Goal: Task Accomplishment & Management: Use online tool/utility

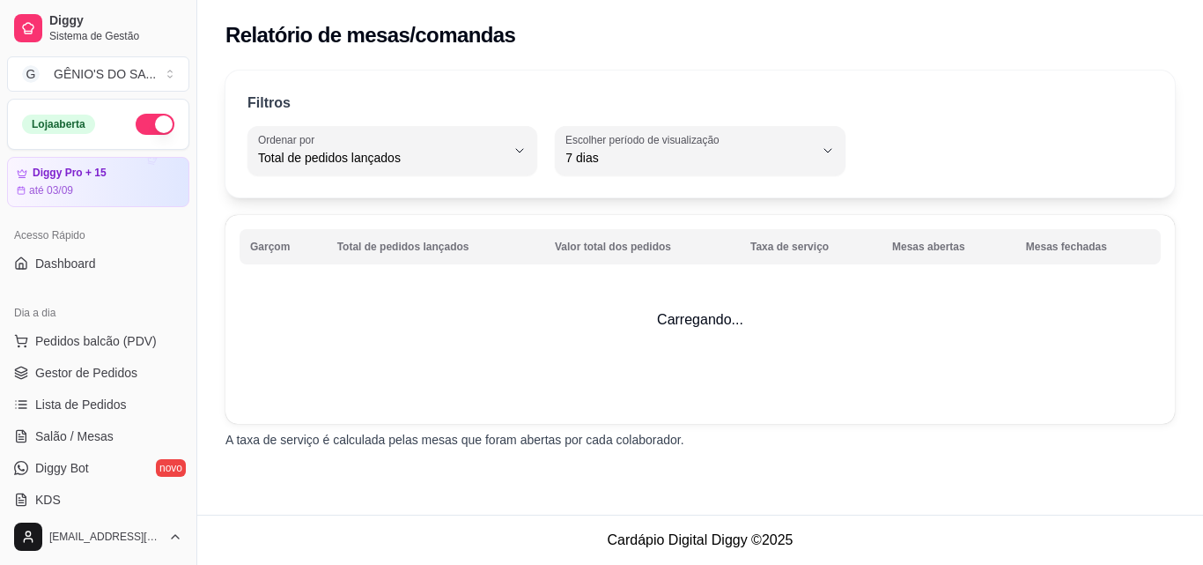
select select "TOTAL_OF_ORDERS"
select select "7"
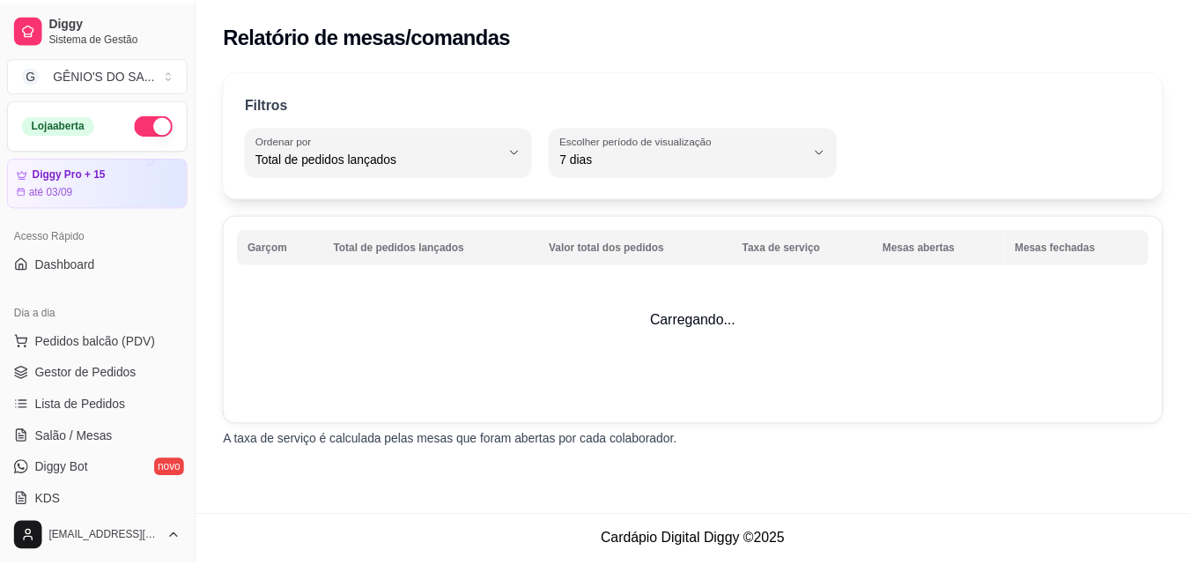
scroll to position [440, 0]
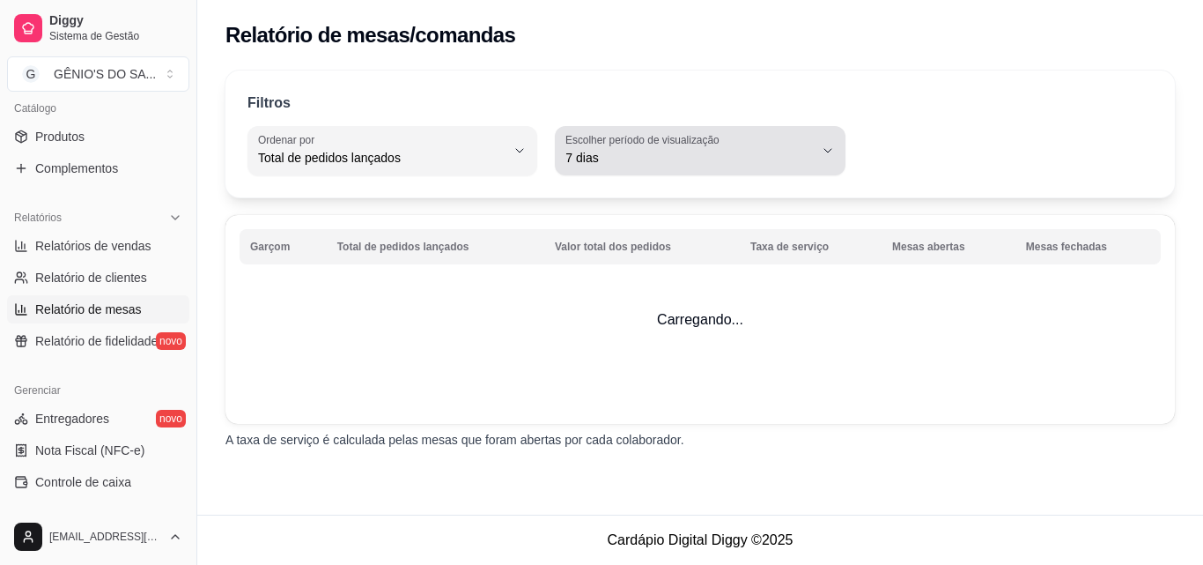
click at [816, 161] on button "Escolher período de visualização 7 dias" at bounding box center [700, 150] width 290 height 49
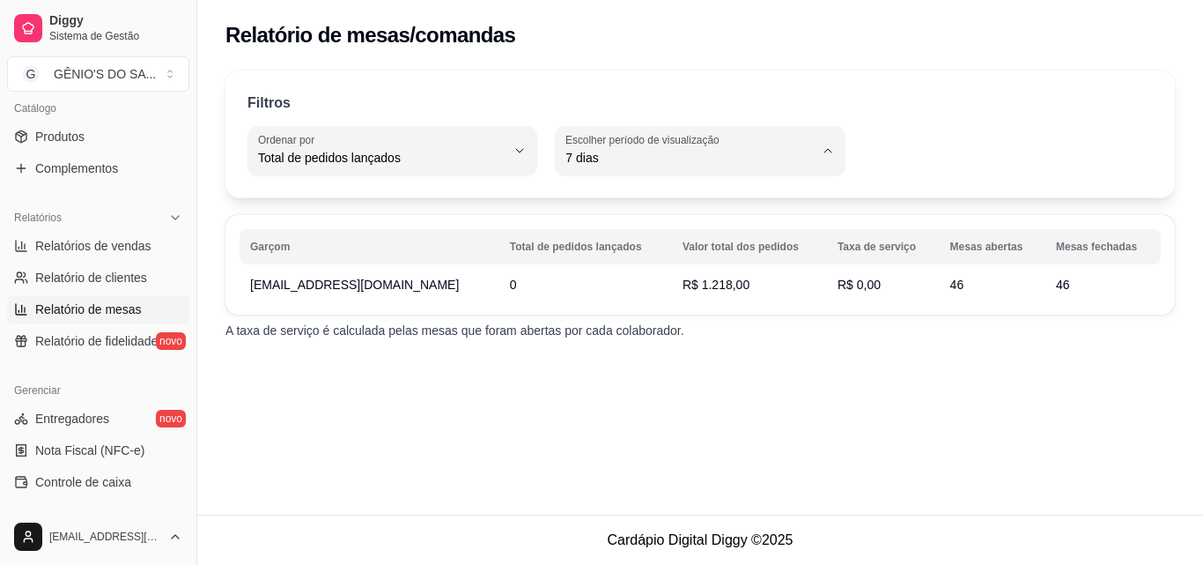
click at [622, 323] on span "30 dias" at bounding box center [691, 315] width 234 height 17
type input "30"
select select "30"
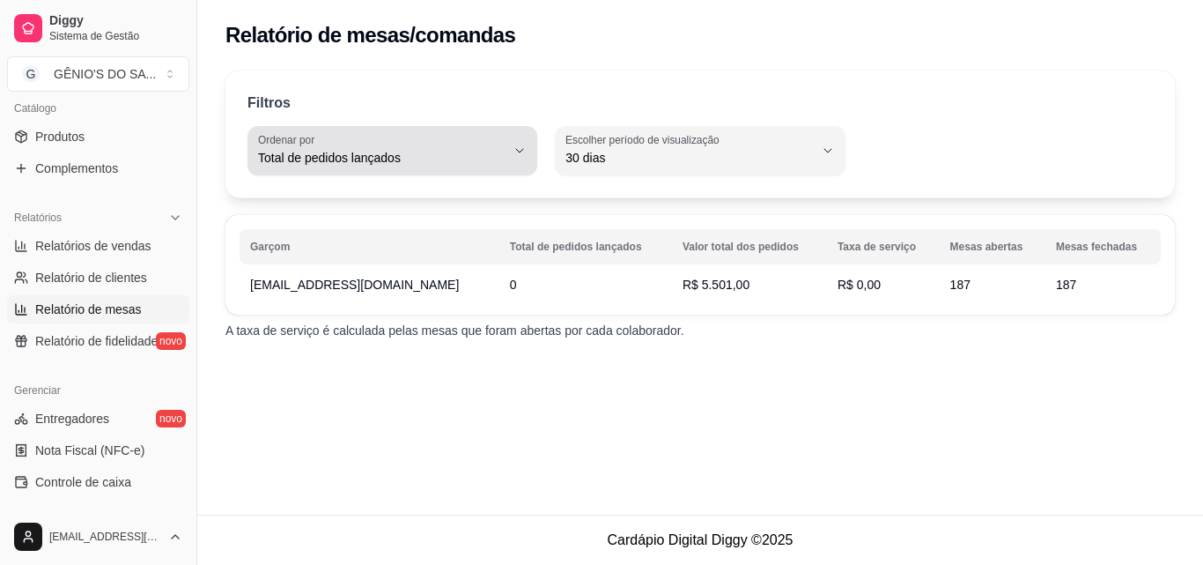
click at [399, 160] on span "Total de pedidos lançados" at bounding box center [382, 158] width 248 height 18
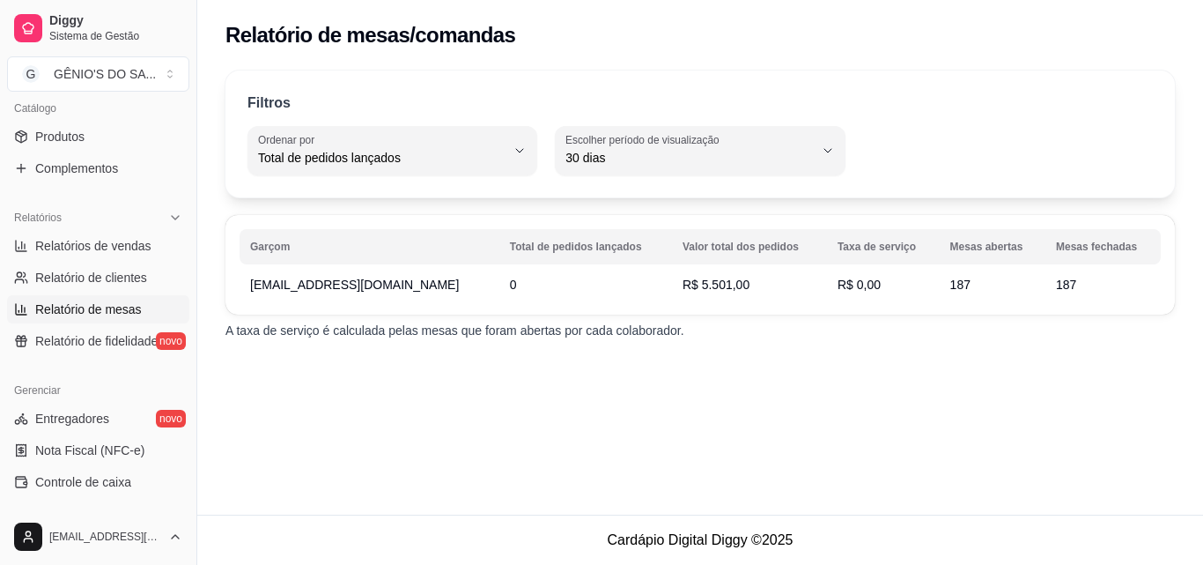
click at [701, 26] on div "Relatório de mesas/comandas" at bounding box center [701, 35] width 950 height 28
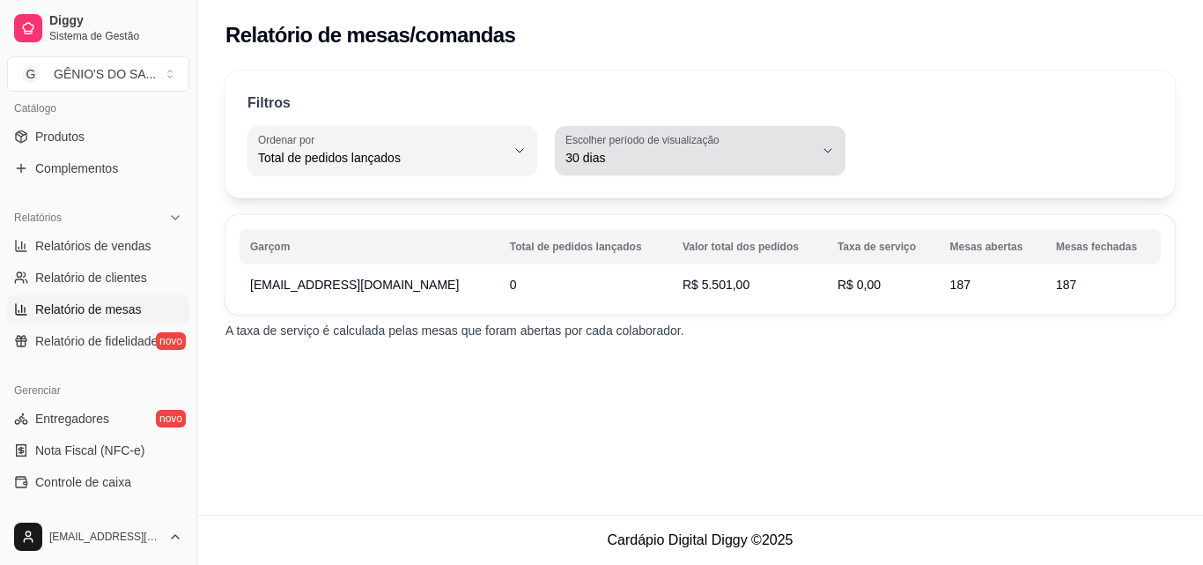
click at [781, 152] on span "30 dias" at bounding box center [690, 158] width 248 height 18
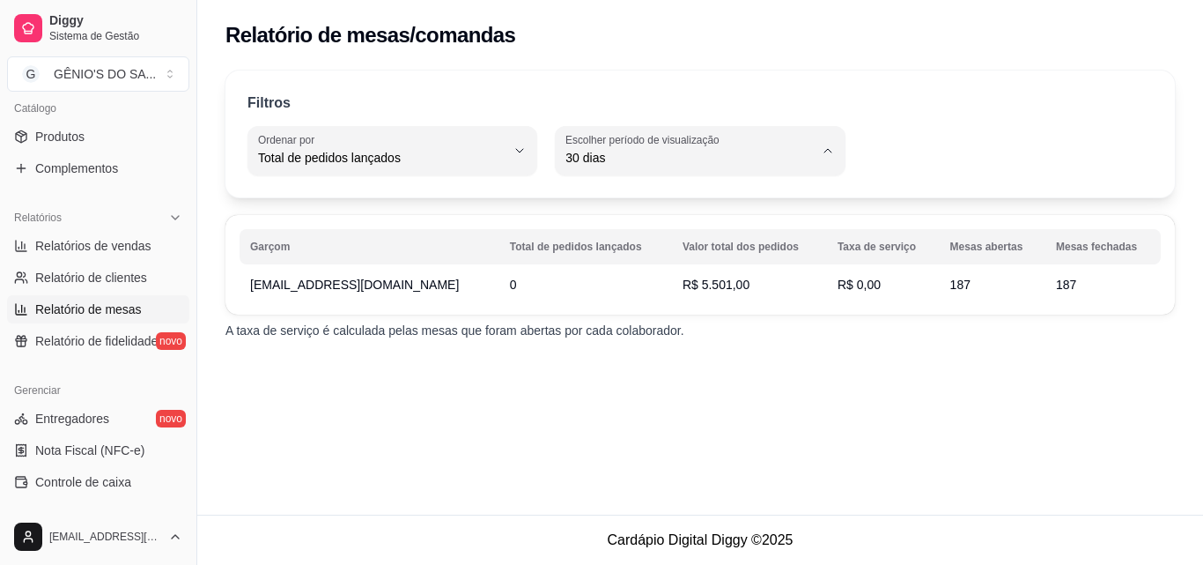
click at [653, 381] on span "Customizado" at bounding box center [691, 372] width 234 height 17
type input "-1"
select select "-1"
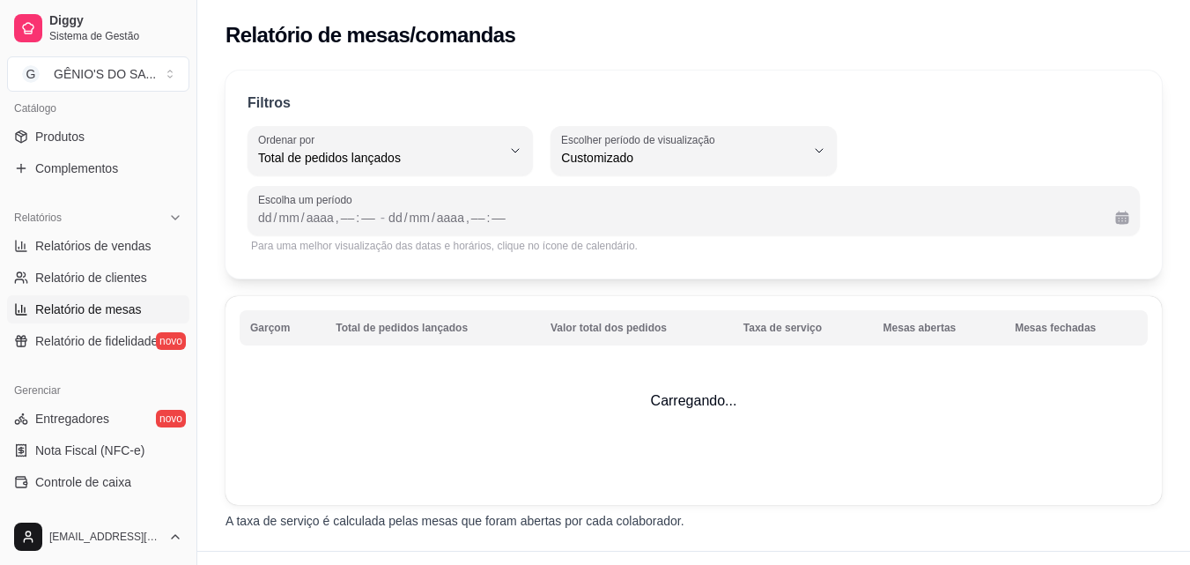
scroll to position [17, 0]
click at [268, 224] on div "dd" at bounding box center [265, 218] width 18 height 18
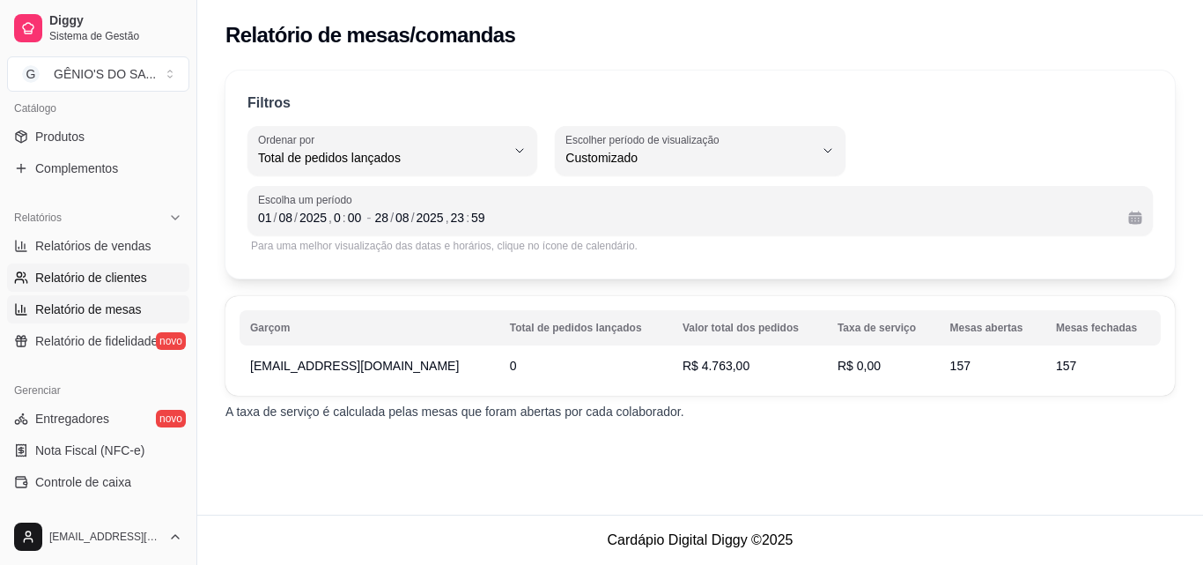
click at [84, 274] on span "Relatório de clientes" at bounding box center [91, 278] width 112 height 18
select select "30"
select select "HIGHEST_TOTAL_SPENT_WITH_ORDERS"
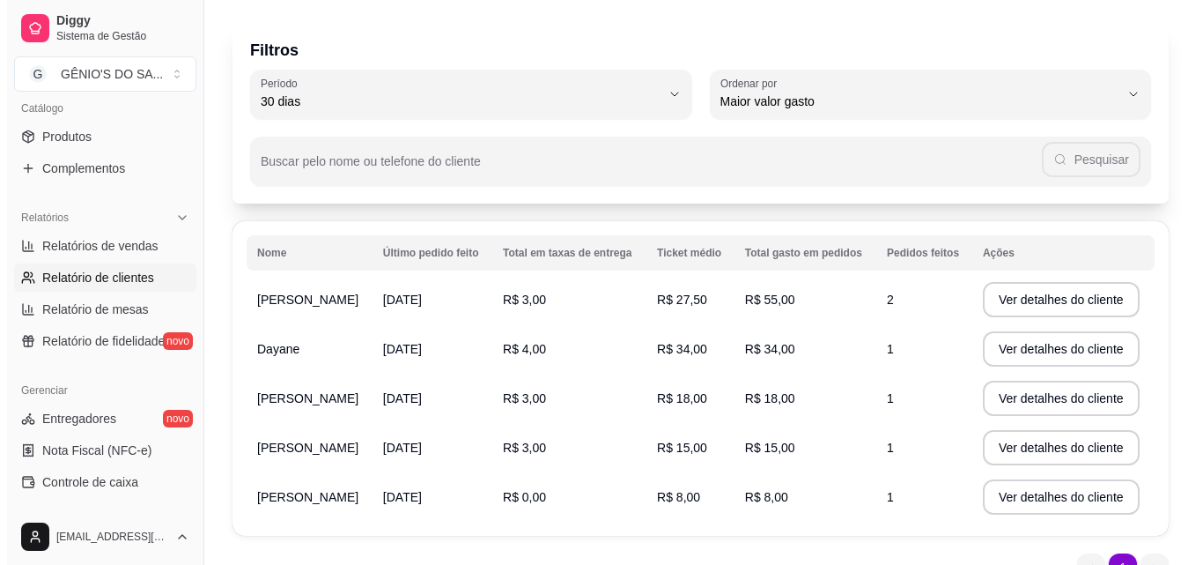
scroll to position [138, 0]
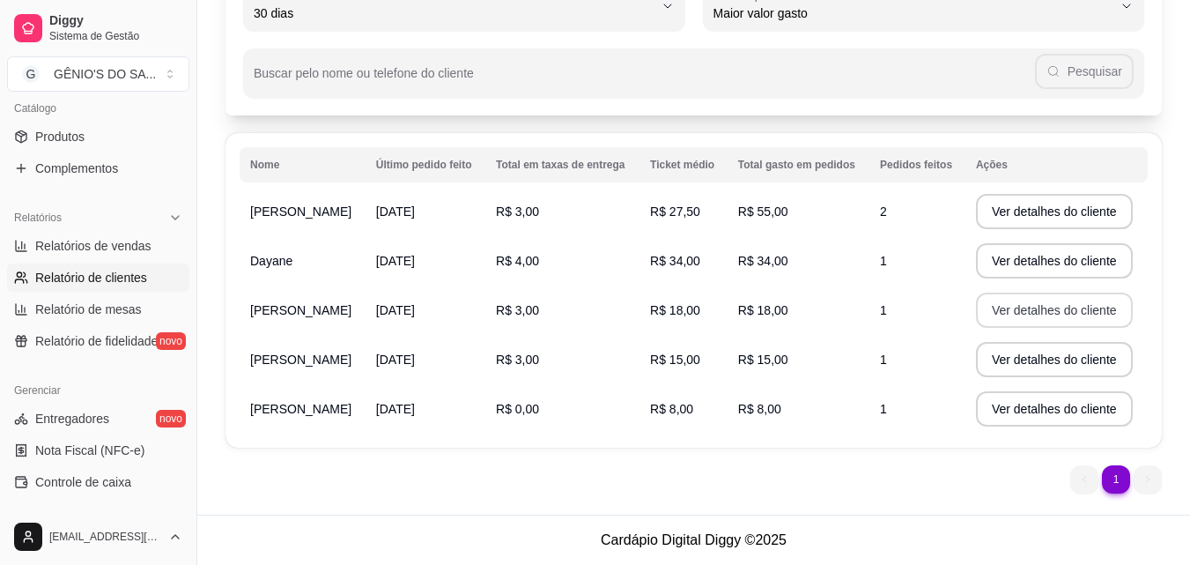
click at [1065, 309] on button "Ver detalhes do cliente" at bounding box center [1054, 309] width 157 height 35
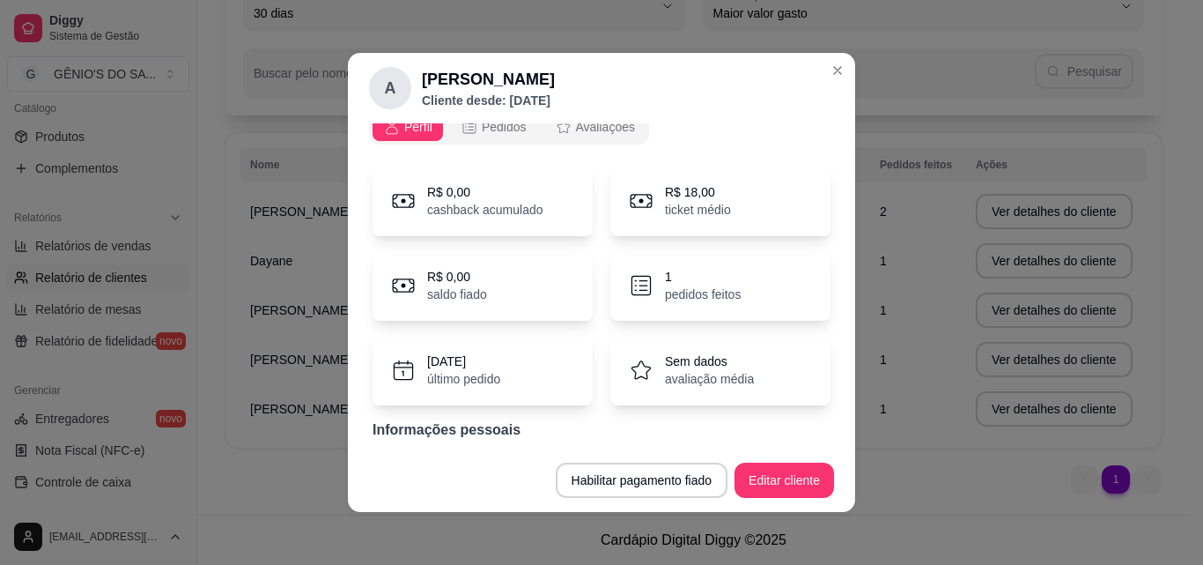
scroll to position [0, 0]
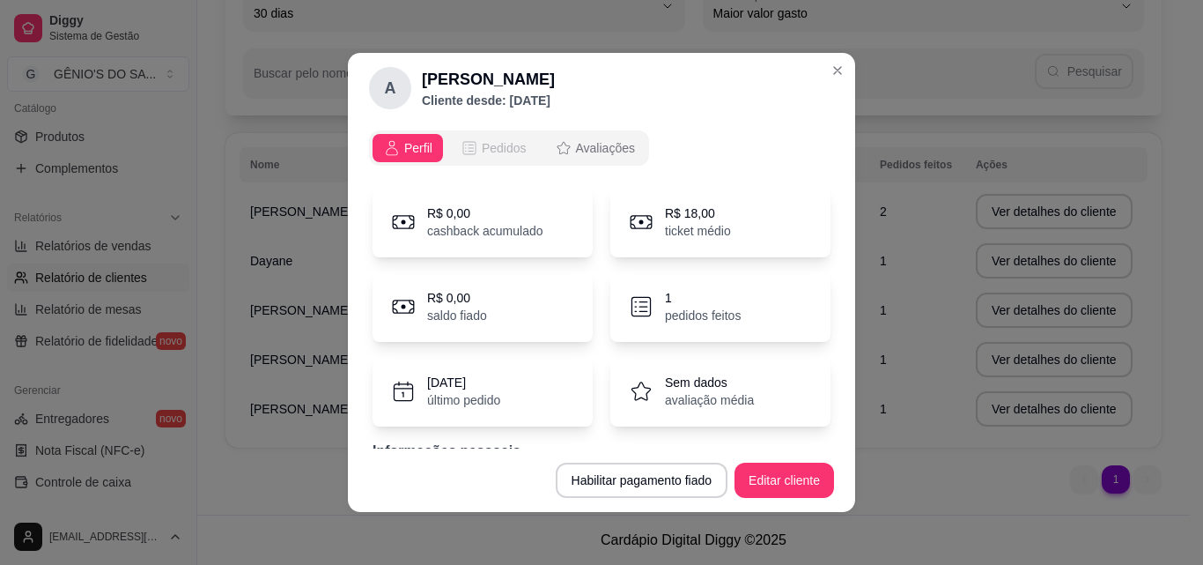
click at [482, 153] on span "Pedidos" at bounding box center [504, 148] width 45 height 18
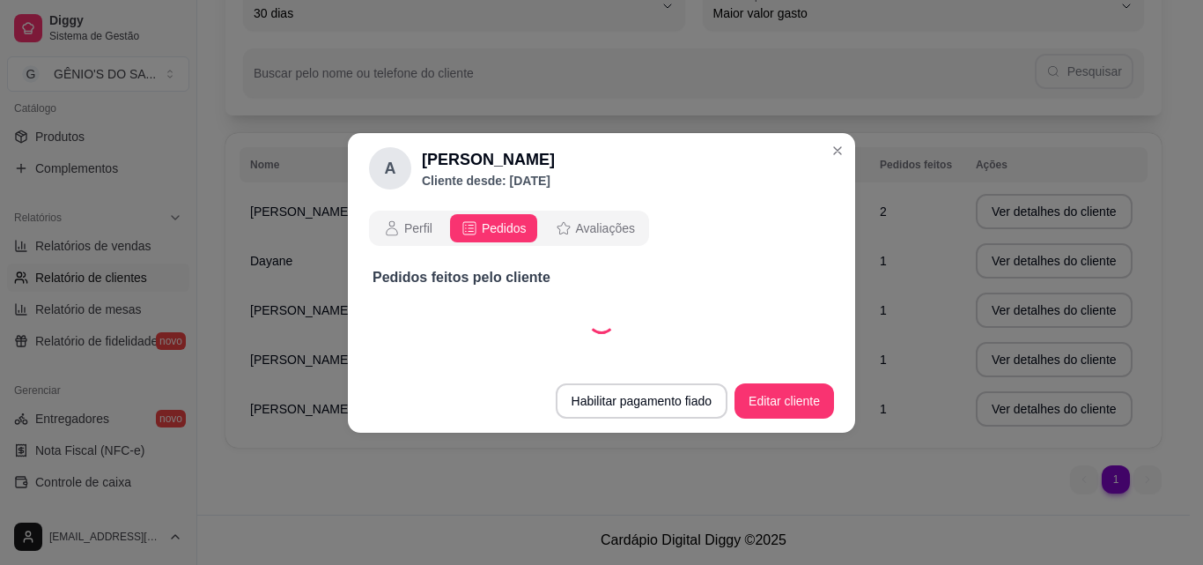
select select "30"
select select "ALL"
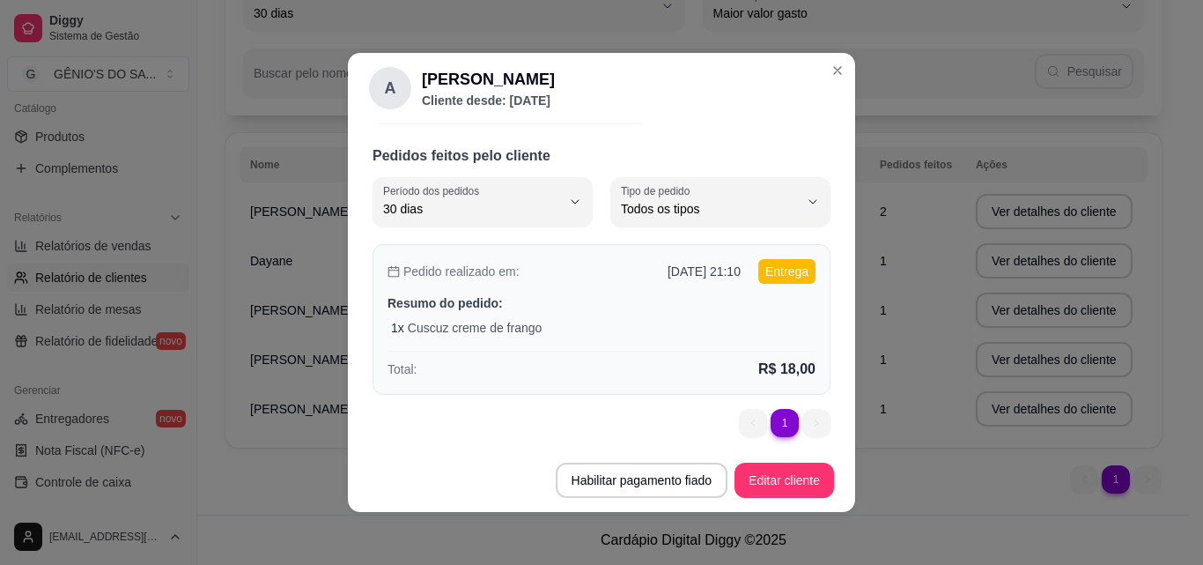
scroll to position [48, 0]
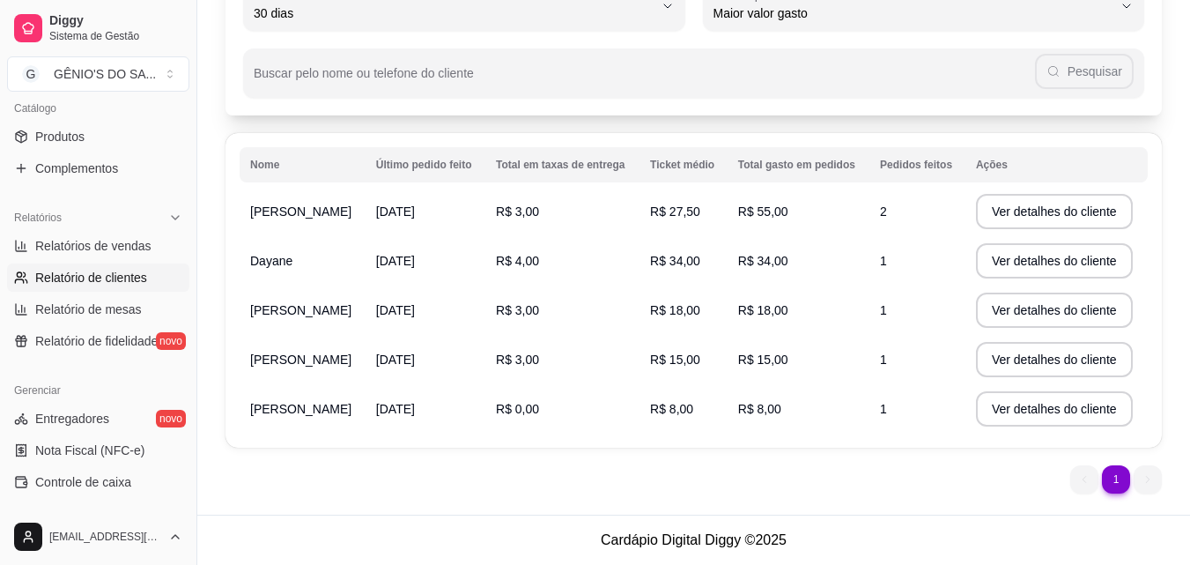
click at [781, 207] on td "R$ 55,00" at bounding box center [799, 211] width 142 height 49
click at [995, 210] on button "Ver detalhes do cliente" at bounding box center [1054, 211] width 157 height 35
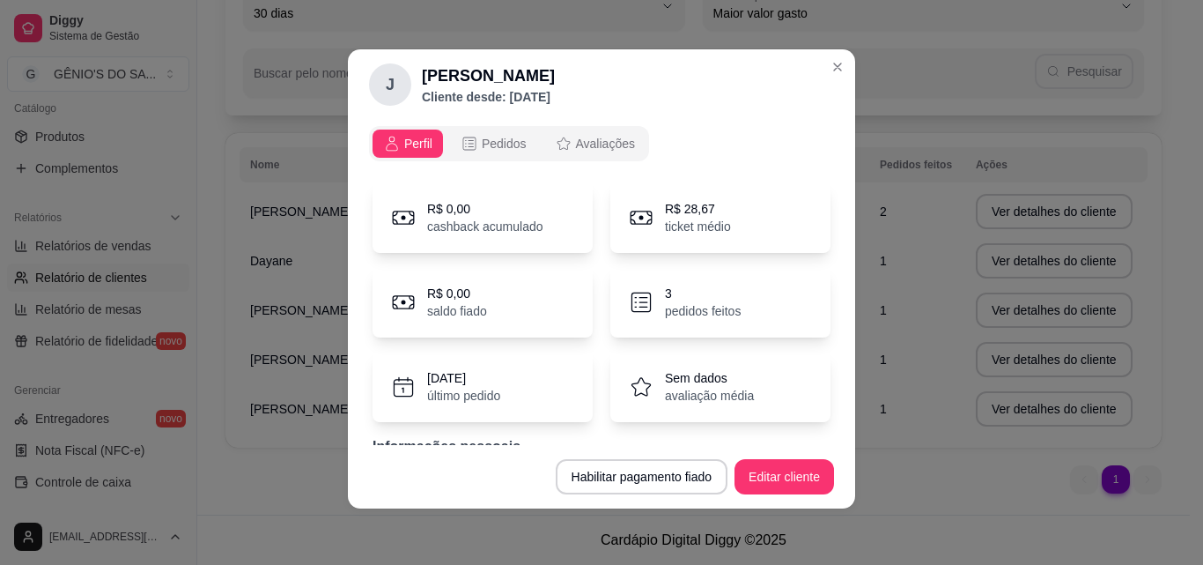
scroll to position [0, 0]
click at [473, 142] on div "Pedidos" at bounding box center [494, 145] width 66 height 18
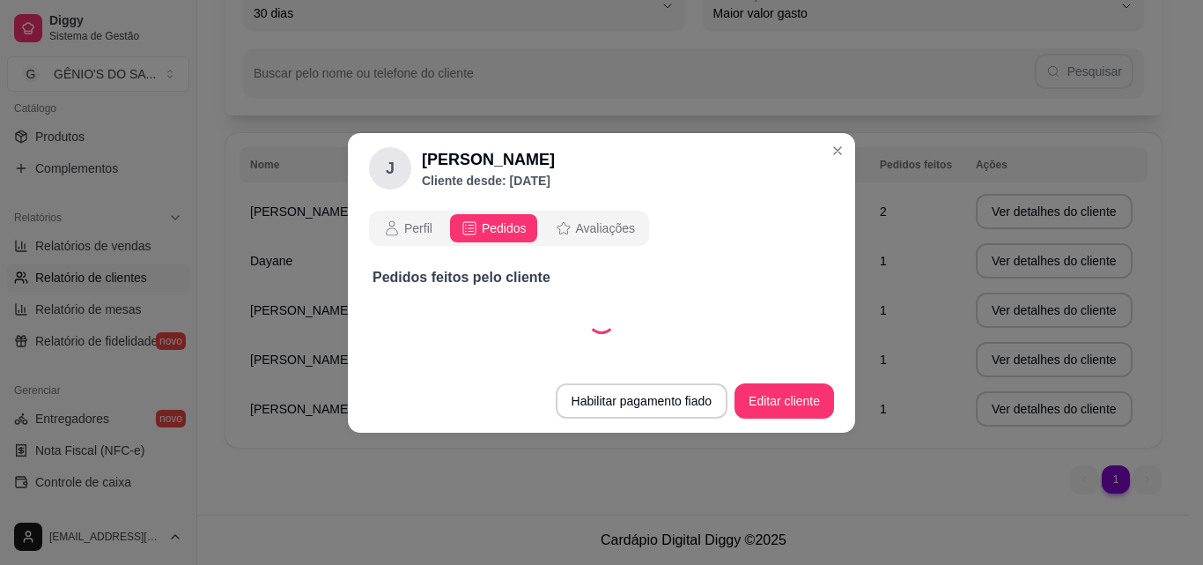
select select "30"
select select "ALL"
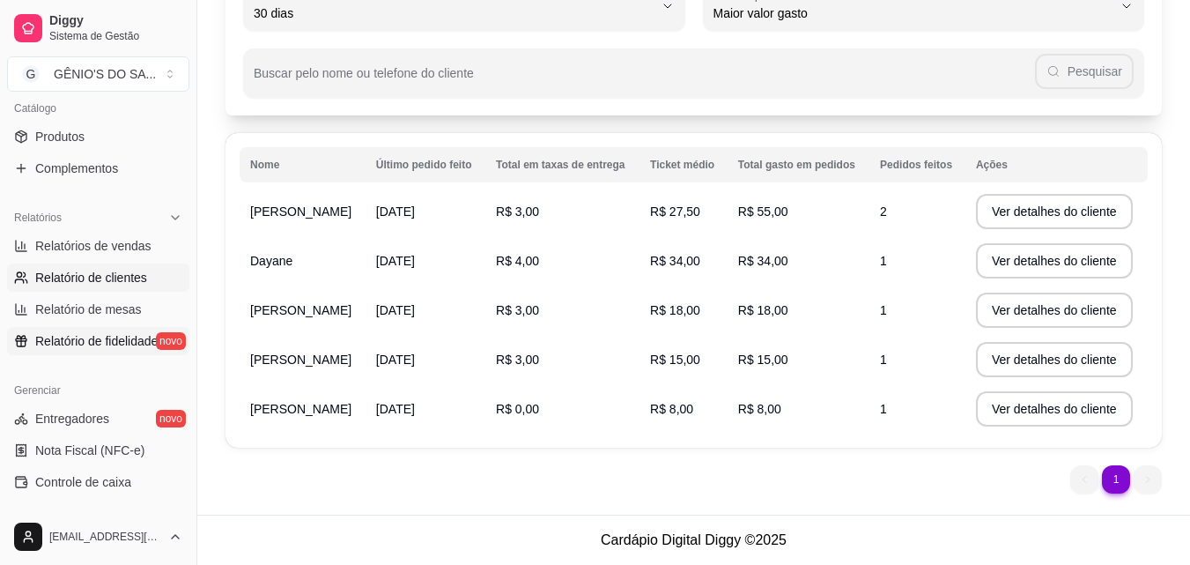
click at [71, 341] on span "Relatório de fidelidade" at bounding box center [96, 341] width 122 height 18
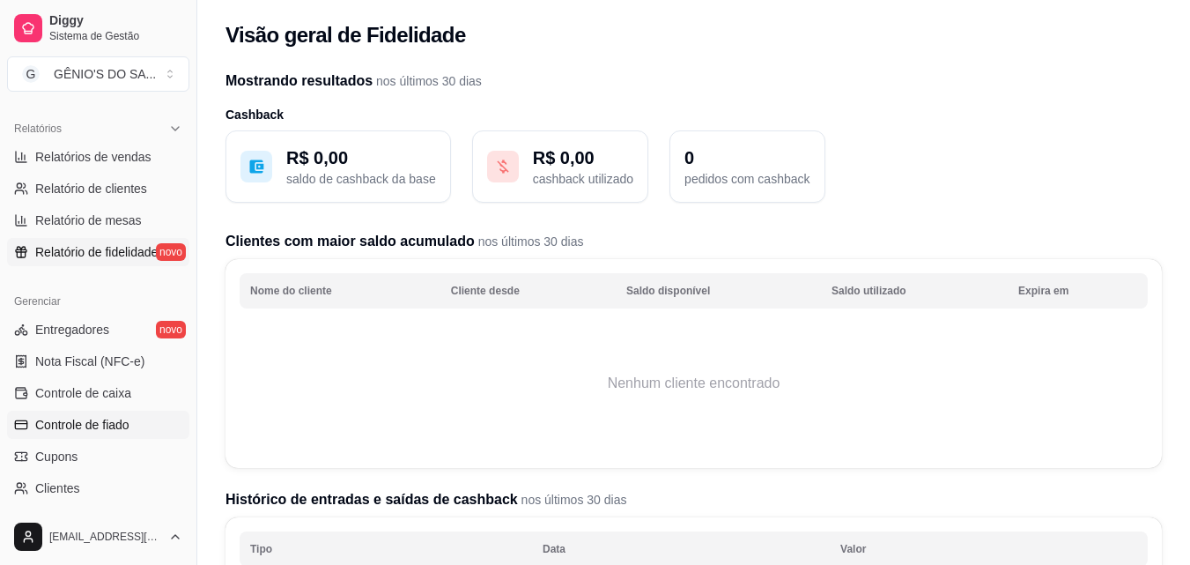
scroll to position [617, 0]
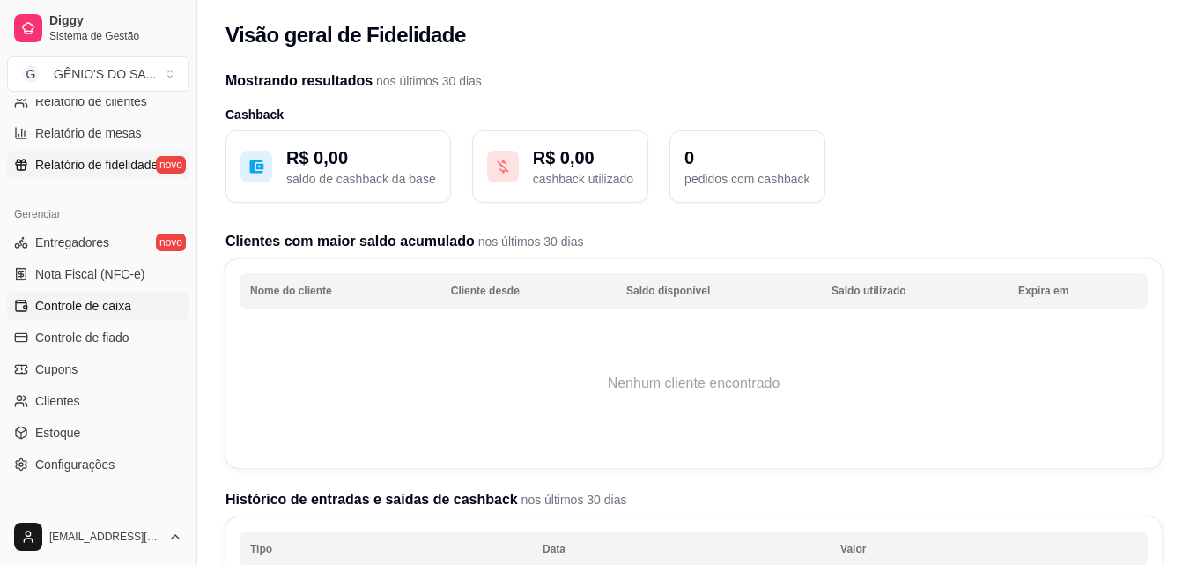
click at [91, 306] on span "Controle de caixa" at bounding box center [83, 306] width 96 height 18
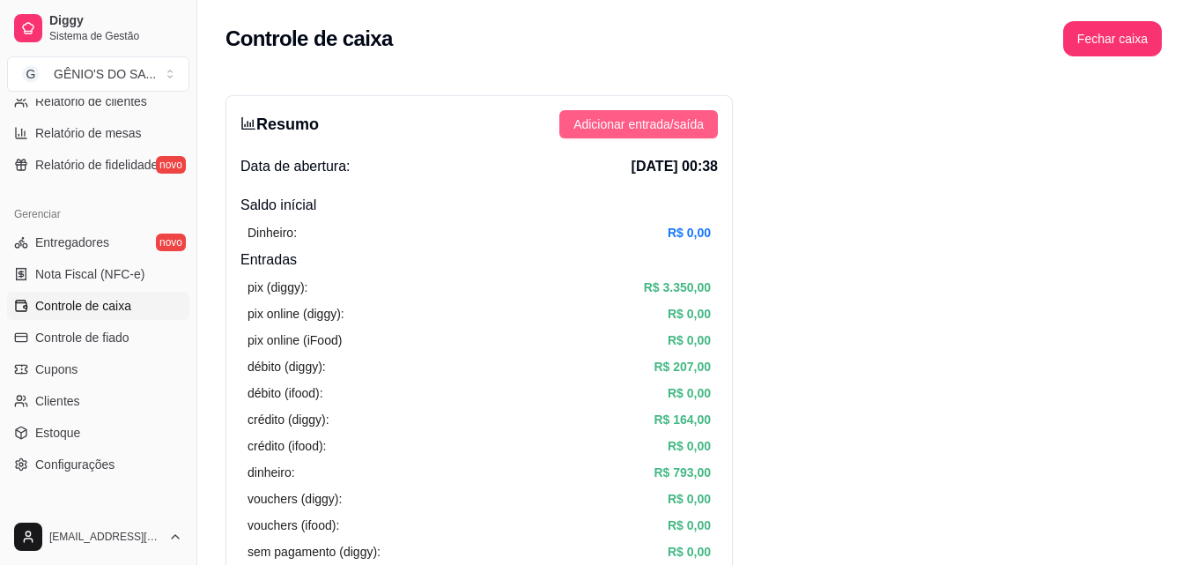
click at [605, 128] on span "Adicionar entrada/saída" at bounding box center [639, 124] width 130 height 19
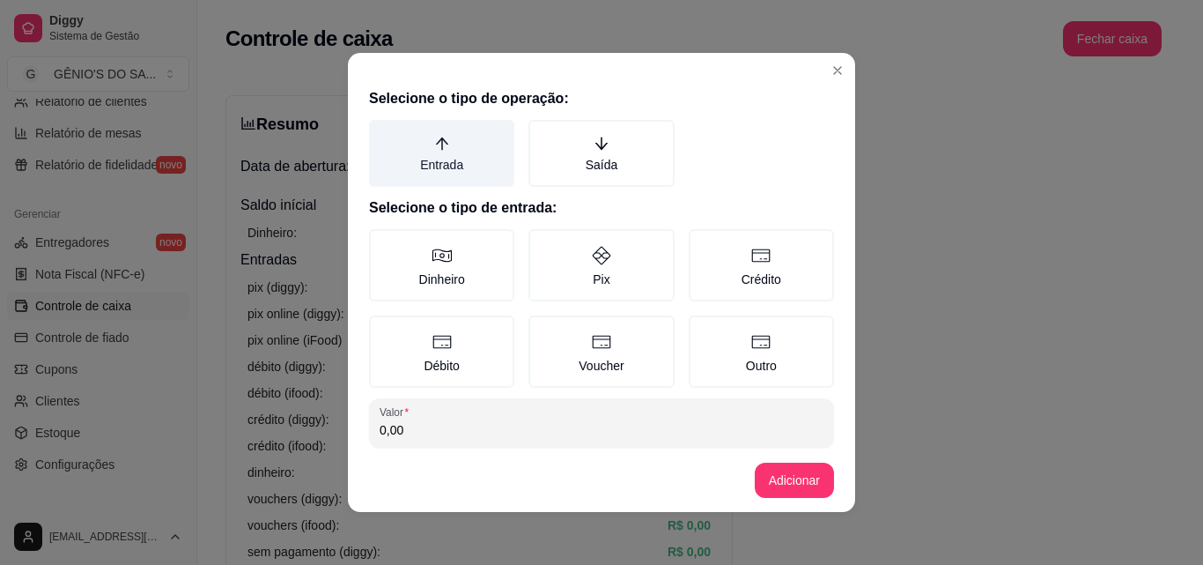
click at [464, 168] on label "Entrada" at bounding box center [441, 153] width 145 height 67
click at [382, 133] on button "Entrada" at bounding box center [375, 126] width 14 height 14
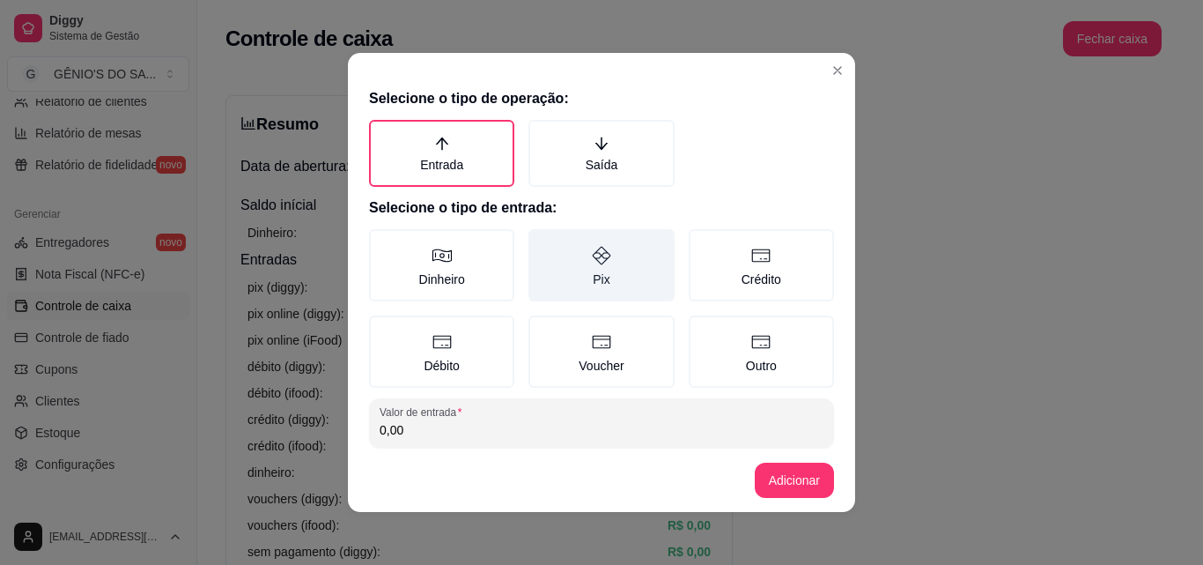
click at [592, 268] on label "Pix" at bounding box center [601, 265] width 145 height 72
click at [542, 242] on button "Pix" at bounding box center [535, 235] width 14 height 14
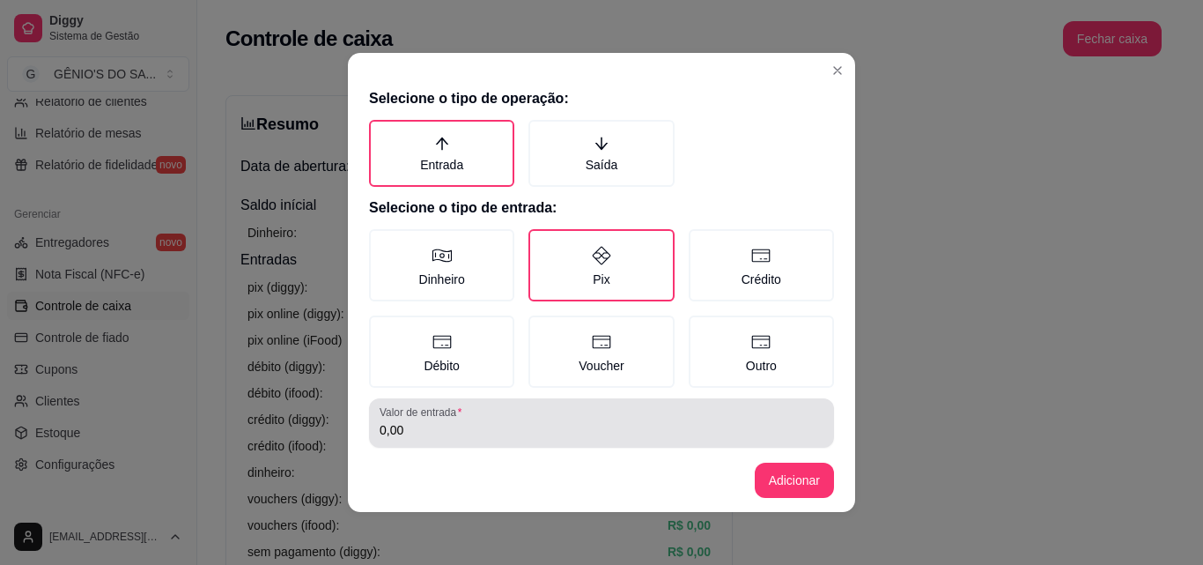
click at [419, 444] on div "Valor de entrada 0,00" at bounding box center [601, 422] width 465 height 49
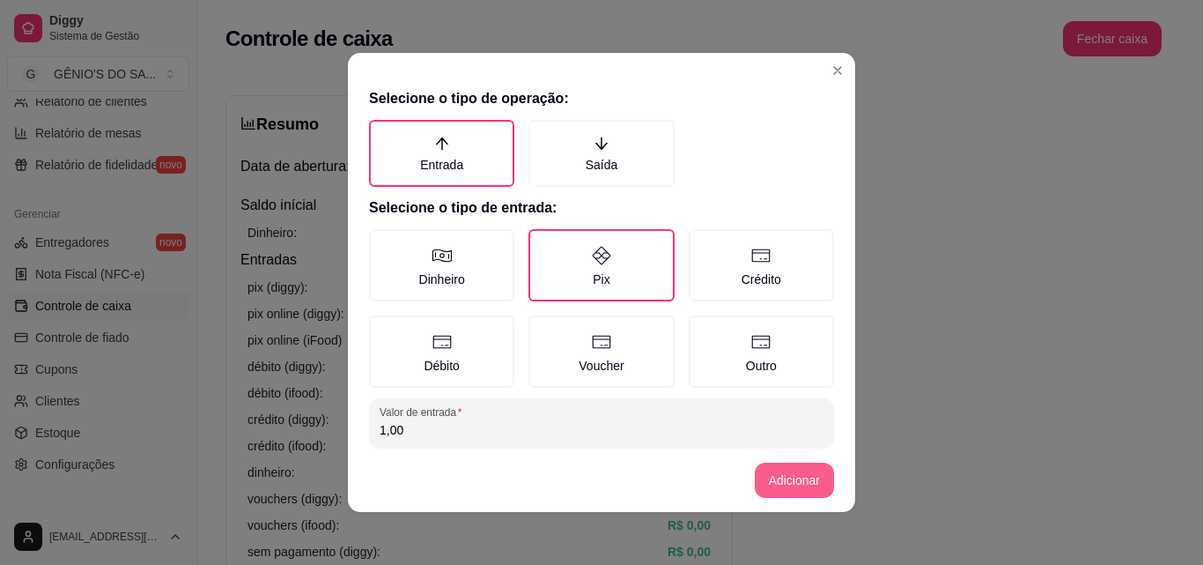
type input "1,00"
click at [808, 477] on button "Adicionar" at bounding box center [794, 480] width 79 height 35
click at [774, 484] on button "Adicionar" at bounding box center [794, 480] width 79 height 35
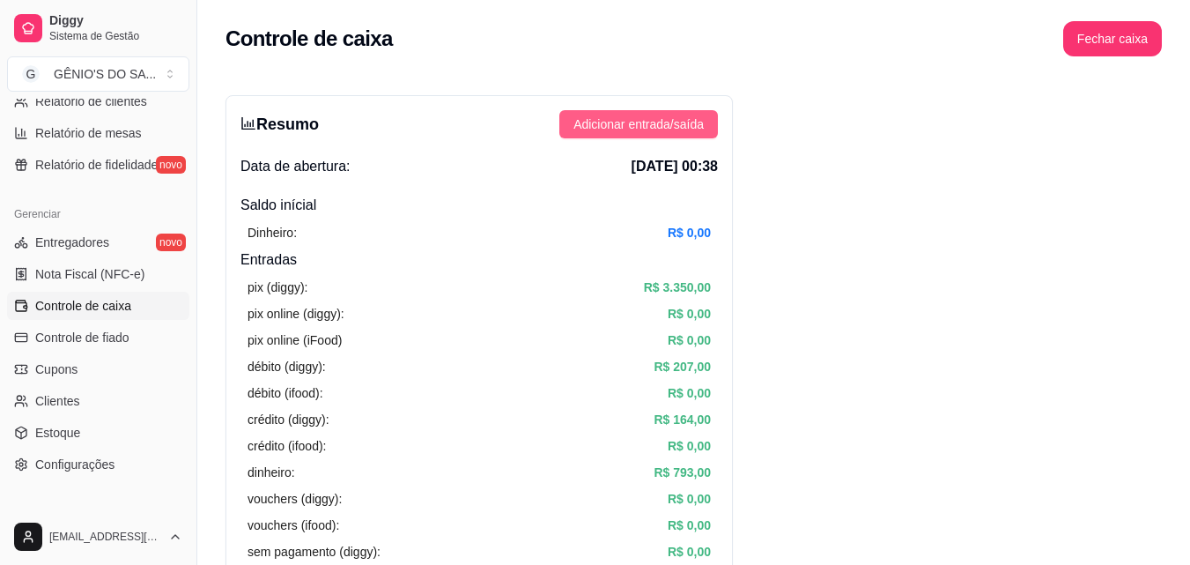
click at [663, 121] on span "Adicionar entrada/saída" at bounding box center [639, 124] width 130 height 19
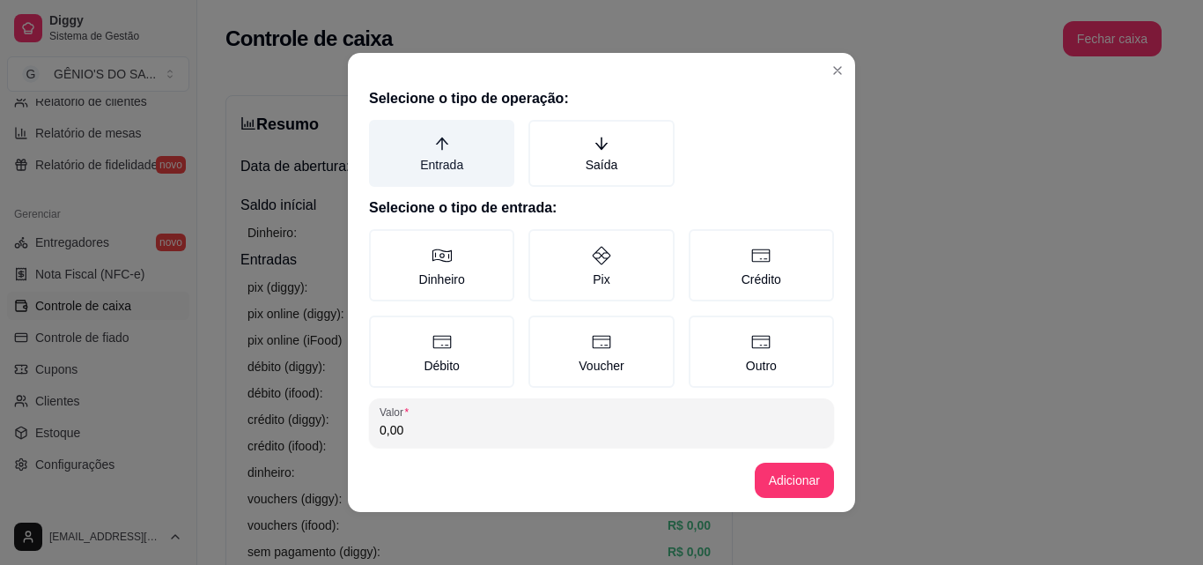
click at [458, 165] on label "Entrada" at bounding box center [441, 153] width 145 height 67
click at [382, 133] on button "Entrada" at bounding box center [375, 126] width 14 height 14
click at [458, 165] on label "Entrada" at bounding box center [441, 153] width 145 height 67
click at [382, 133] on button "Entrada" at bounding box center [375, 126] width 14 height 14
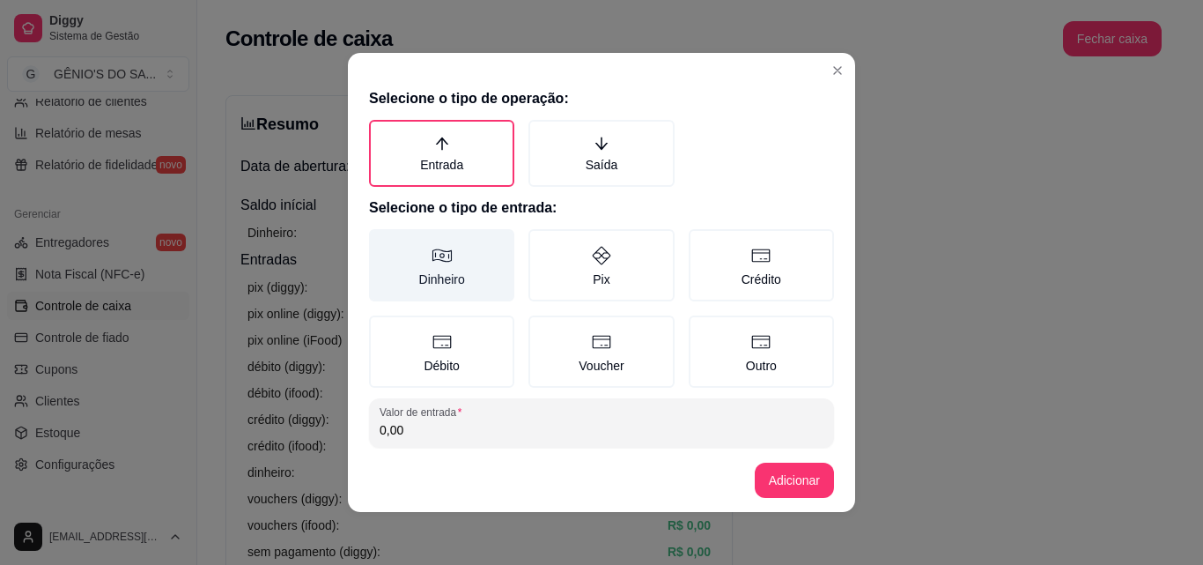
click at [444, 263] on label "Dinheiro" at bounding box center [441, 265] width 145 height 72
click at [382, 242] on button "Dinheiro" at bounding box center [375, 235] width 14 height 14
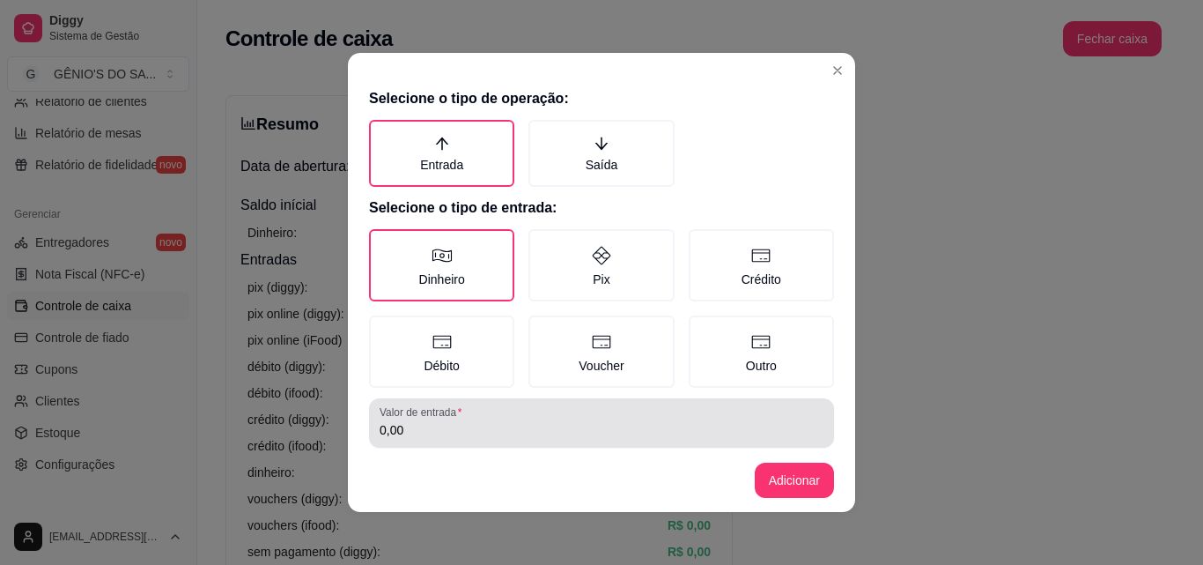
drag, startPoint x: 427, startPoint y: 444, endPoint x: 347, endPoint y: 436, distance: 80.6
click at [348, 436] on div "Selecione o tipo de operação: Entrada Saída Selecione o tipo de entrada: Dinhei…" at bounding box center [601, 264] width 507 height 367
click at [411, 436] on input "0,00" at bounding box center [602, 430] width 444 height 18
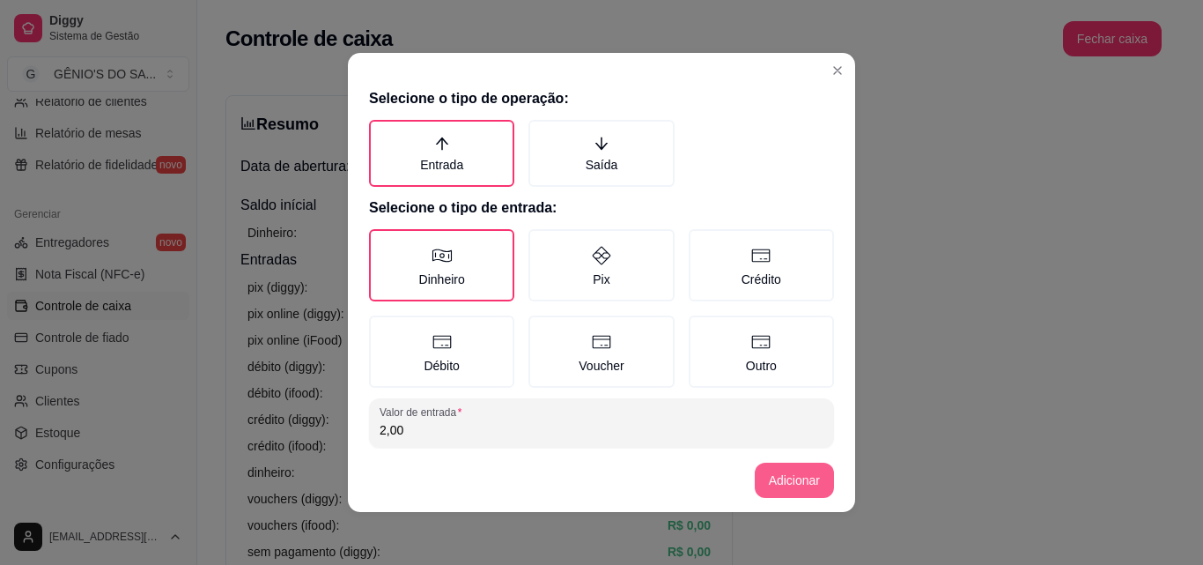
type input "2,00"
click at [803, 479] on button "Adicionar" at bounding box center [794, 480] width 79 height 35
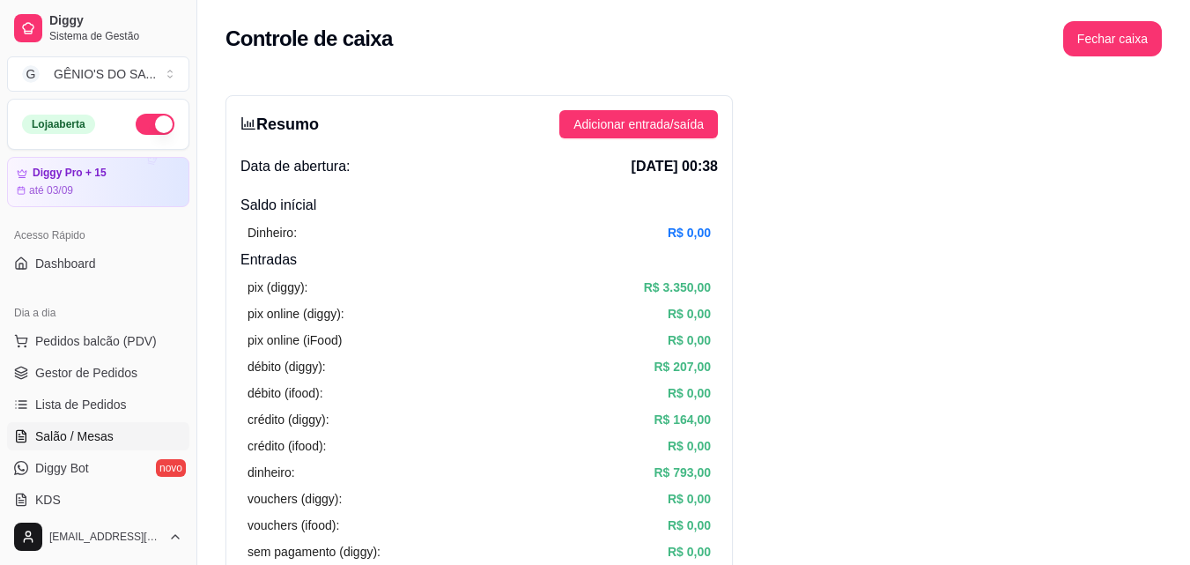
click at [63, 435] on span "Salão / Mesas" at bounding box center [74, 436] width 78 height 18
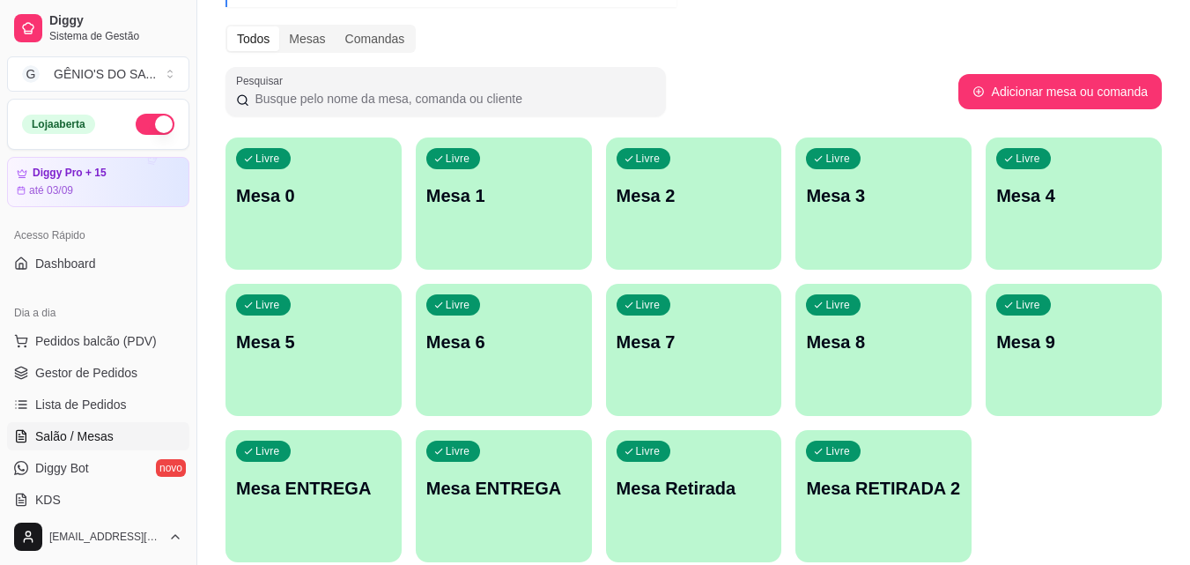
scroll to position [264, 0]
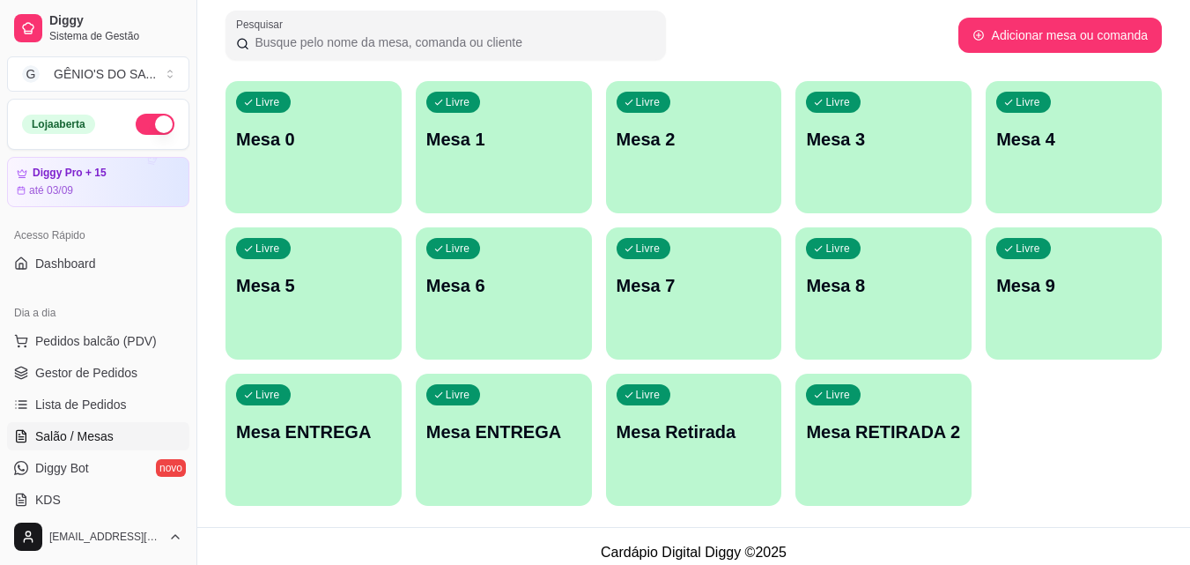
click at [7, 422] on link "Salão / Mesas" at bounding box center [98, 436] width 182 height 28
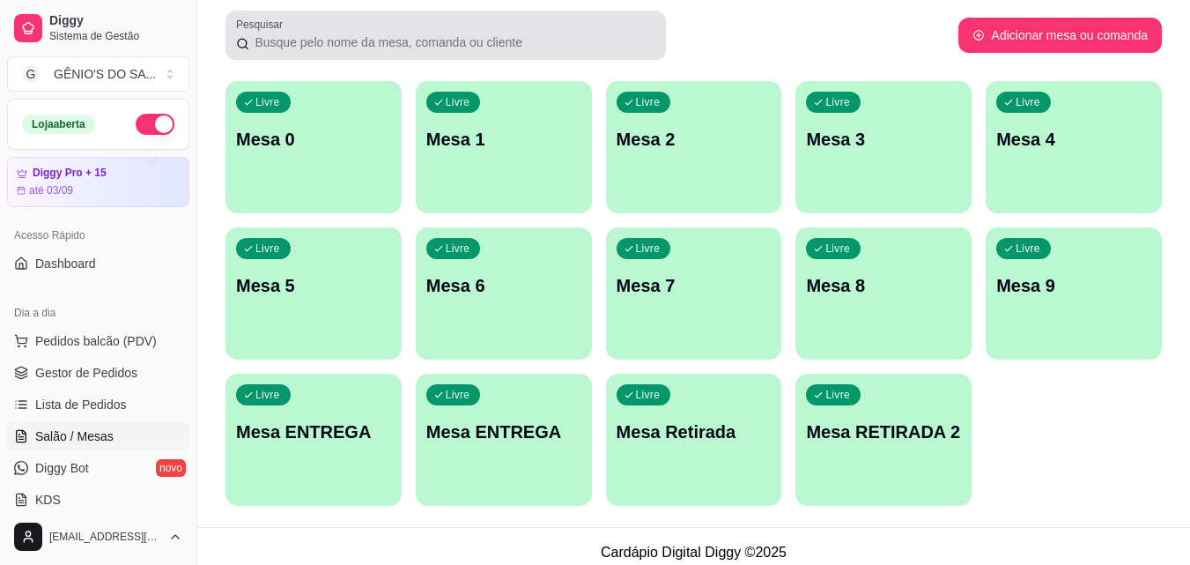
scroll to position [0, 0]
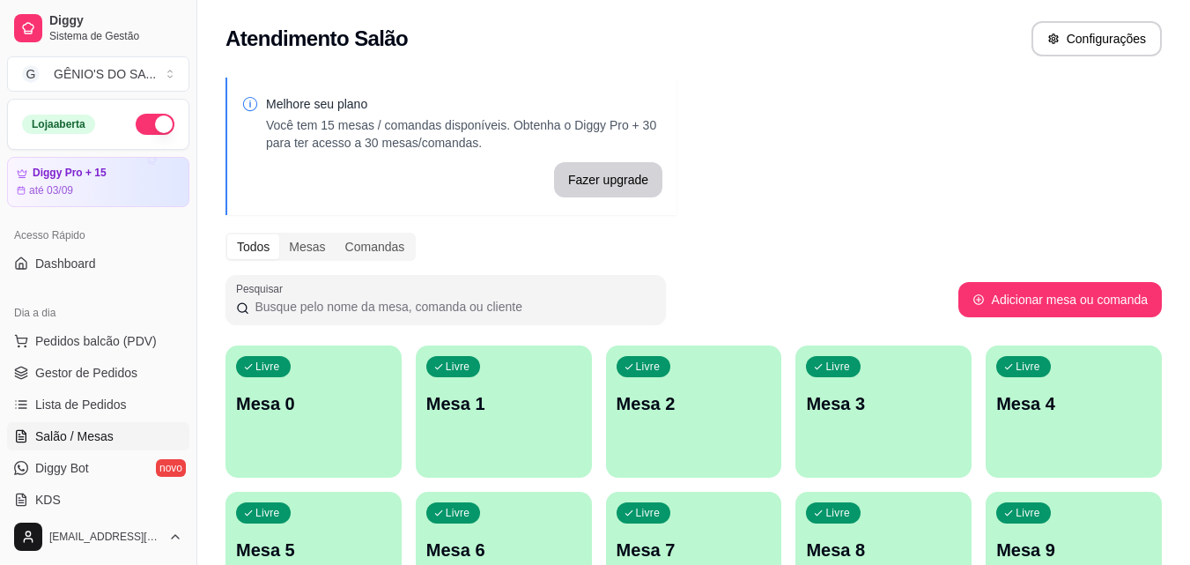
click at [583, 337] on div "Melhore seu plano Você tem 15 mesas / comandas disponíveis. Obtenha o Diggy Pro…" at bounding box center [693, 429] width 993 height 724
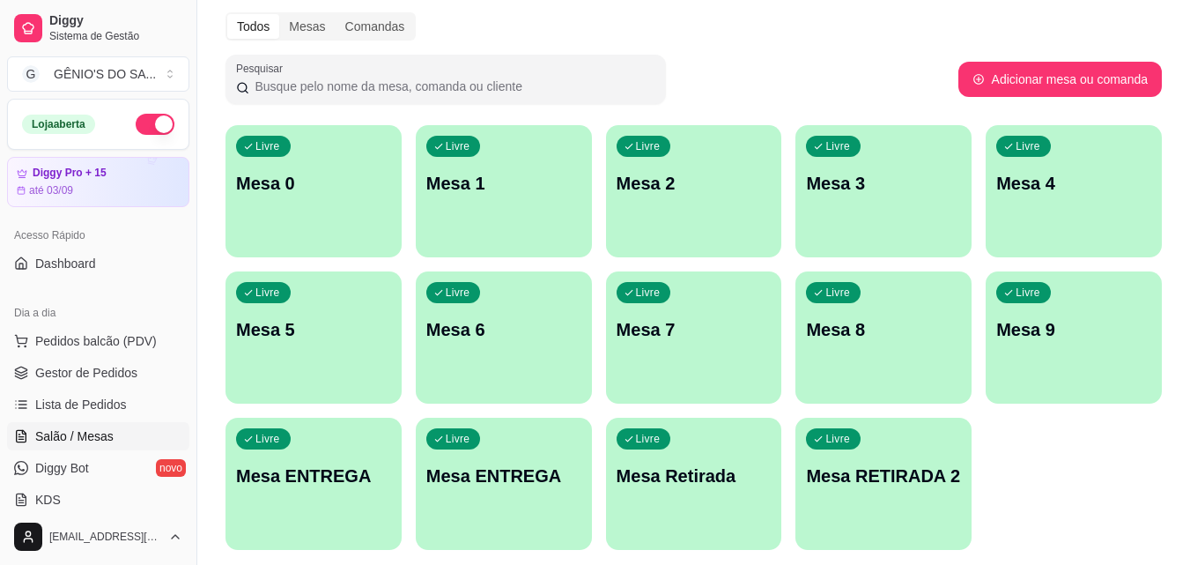
scroll to position [189, 0]
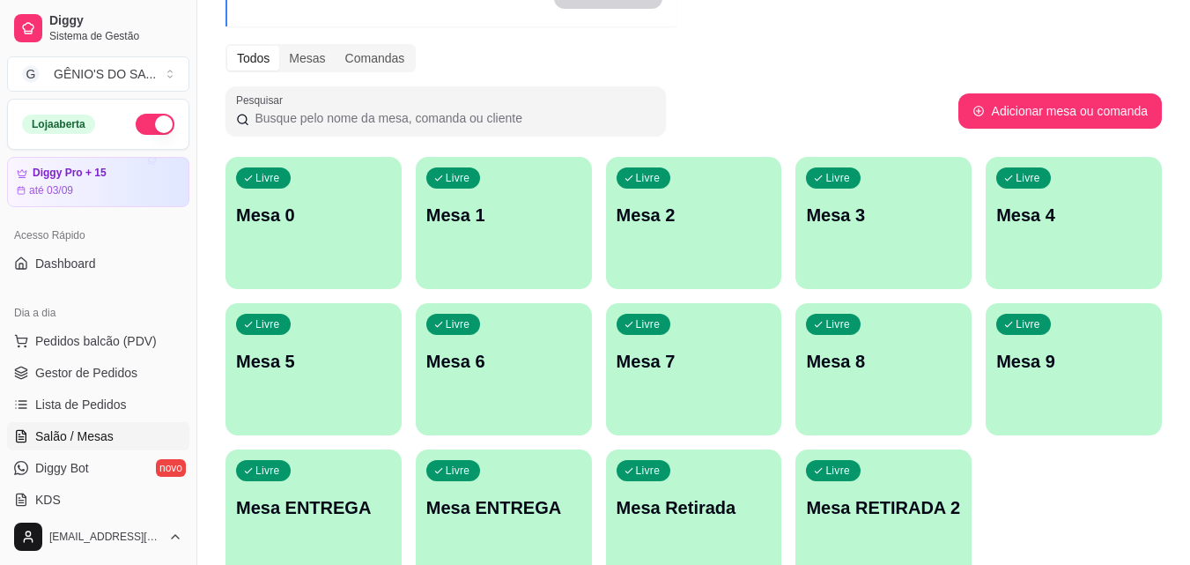
click at [850, 347] on div "Livre Mesa 8" at bounding box center [884, 358] width 176 height 111
click at [845, 361] on p "Mesa 8" at bounding box center [883, 361] width 155 height 25
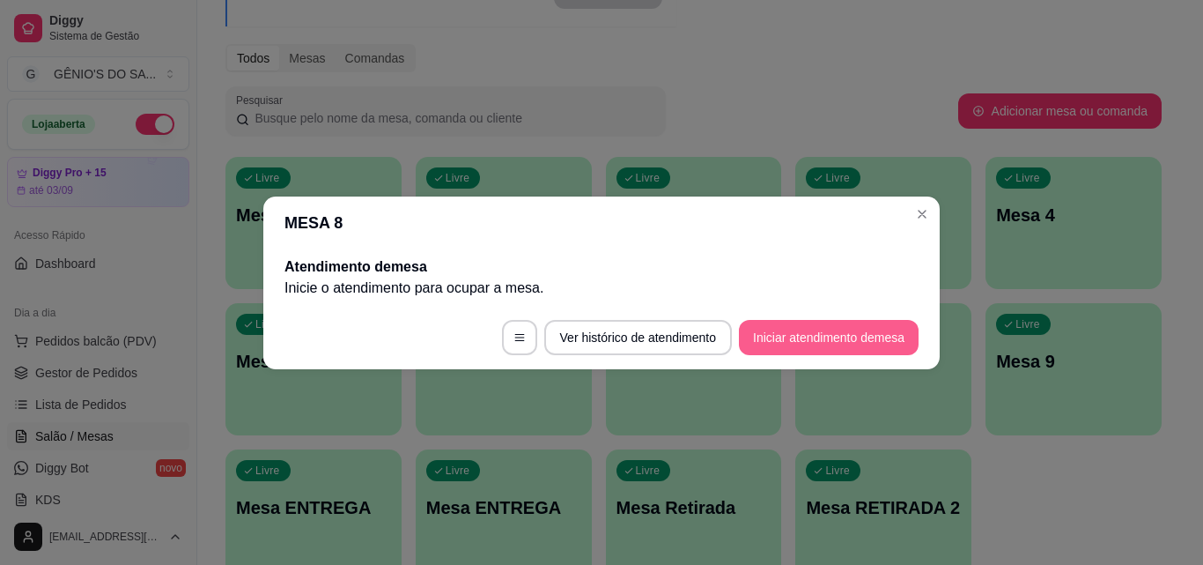
click at [794, 329] on button "Iniciar atendimento de mesa" at bounding box center [829, 337] width 180 height 35
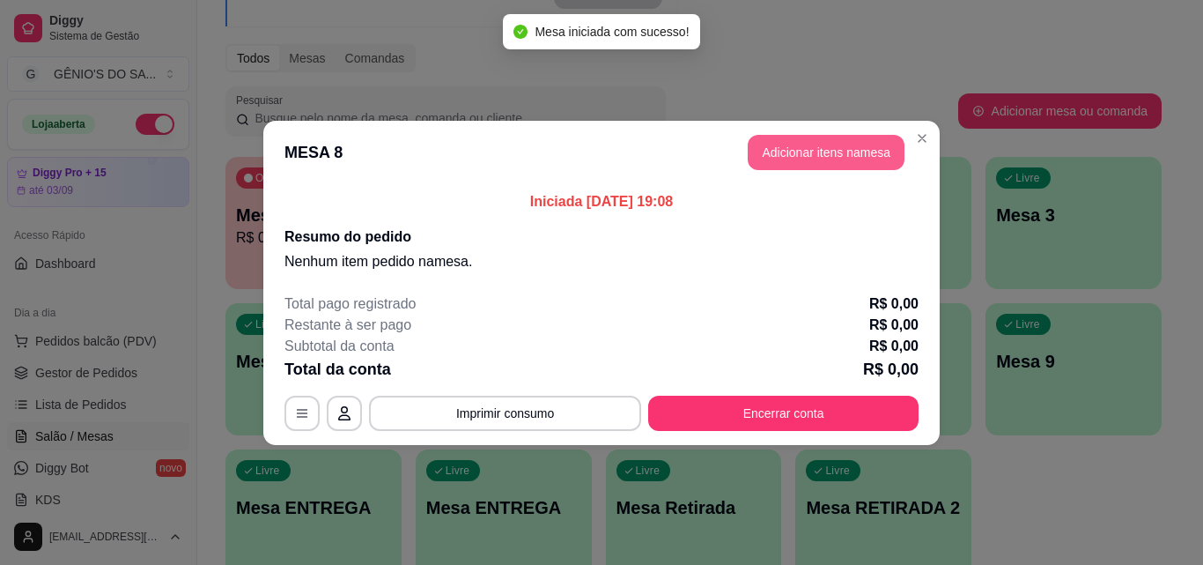
click at [865, 156] on button "Adicionar itens na mesa" at bounding box center [826, 152] width 157 height 35
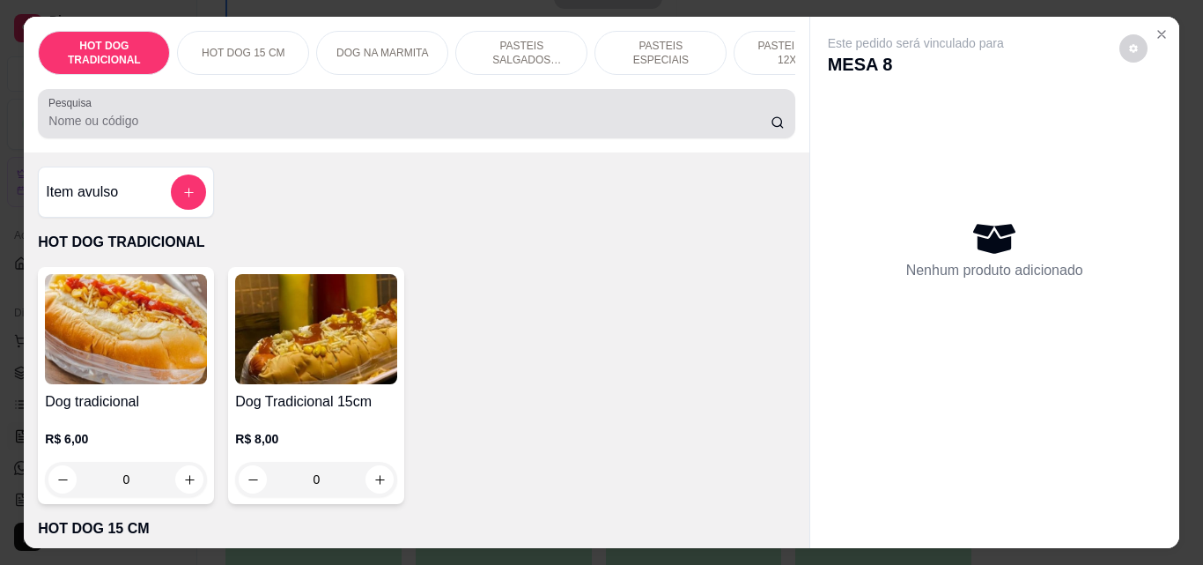
click at [139, 115] on div at bounding box center [416, 113] width 736 height 35
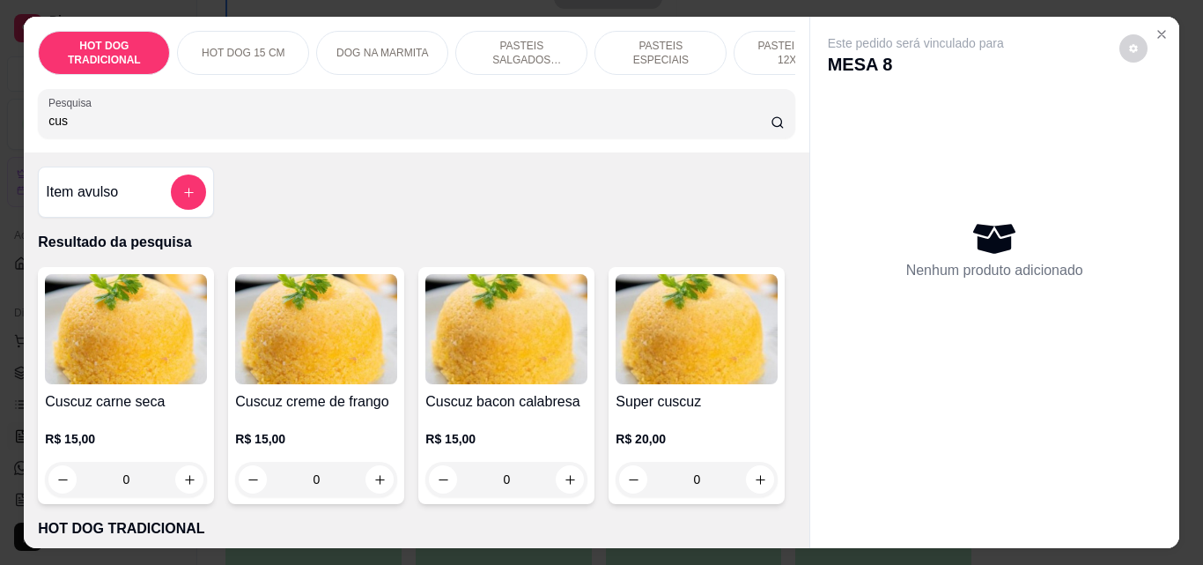
type input "cus"
click at [139, 366] on img at bounding box center [126, 329] width 162 height 110
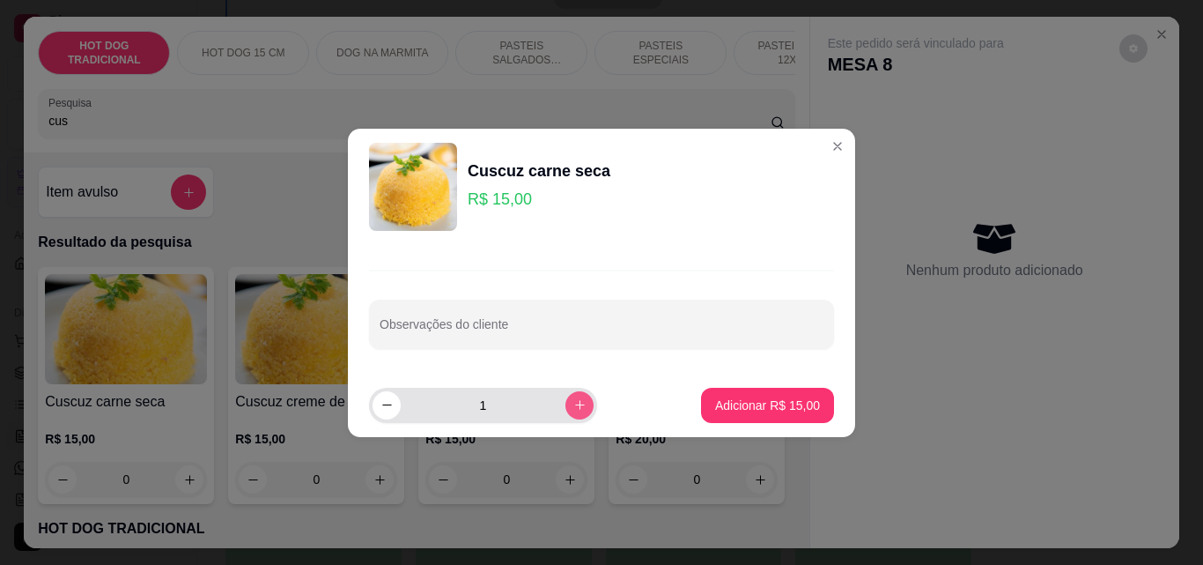
click at [574, 400] on icon "increase-product-quantity" at bounding box center [580, 404] width 13 height 13
type input "2"
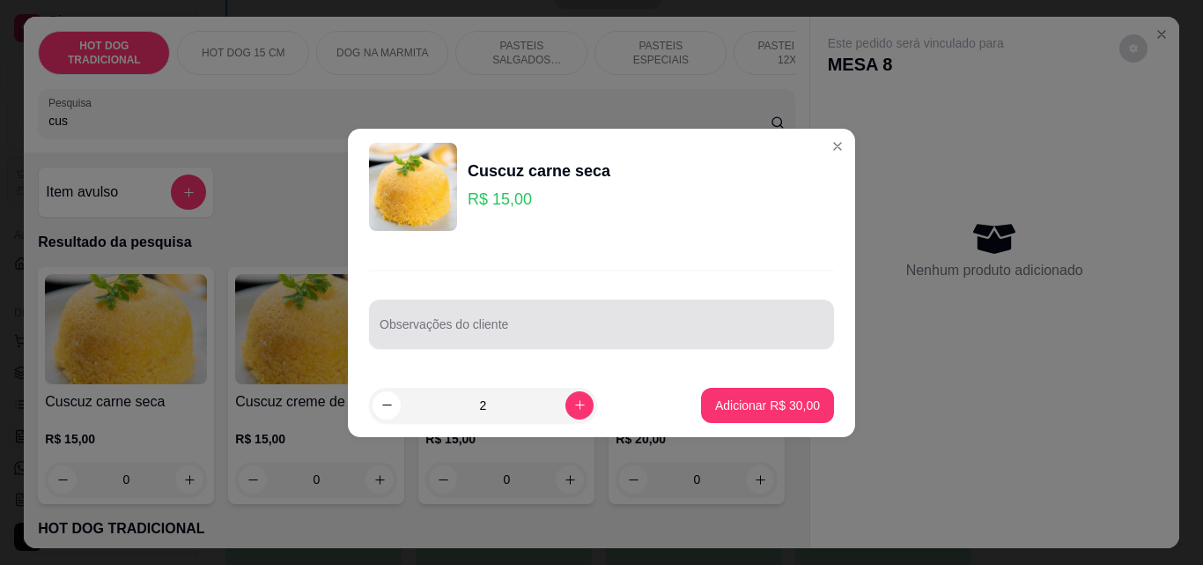
click at [383, 332] on input "Observações do cliente" at bounding box center [602, 331] width 444 height 18
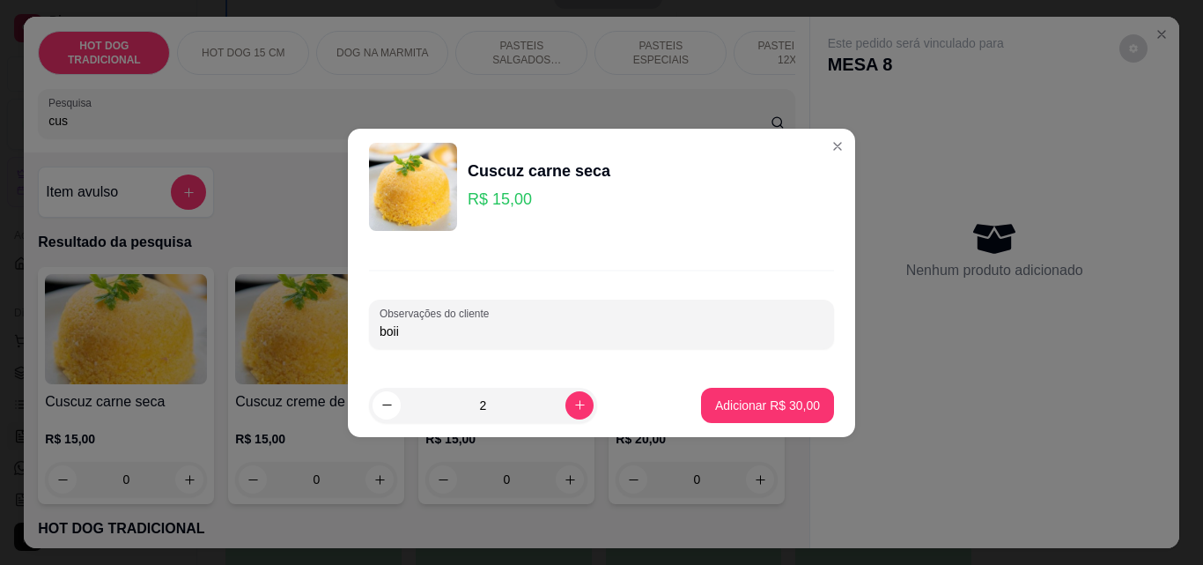
type input "boi"
click at [732, 403] on p "Adicionar R$ 30,00" at bounding box center [767, 405] width 105 height 18
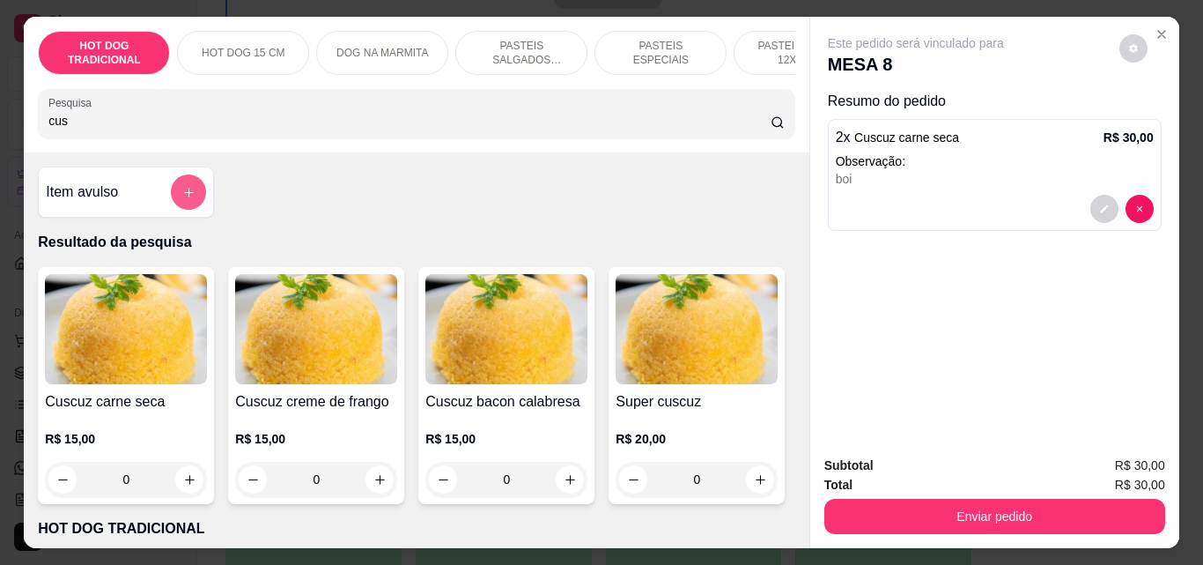
click at [184, 197] on icon "add-separate-item" at bounding box center [189, 193] width 10 height 10
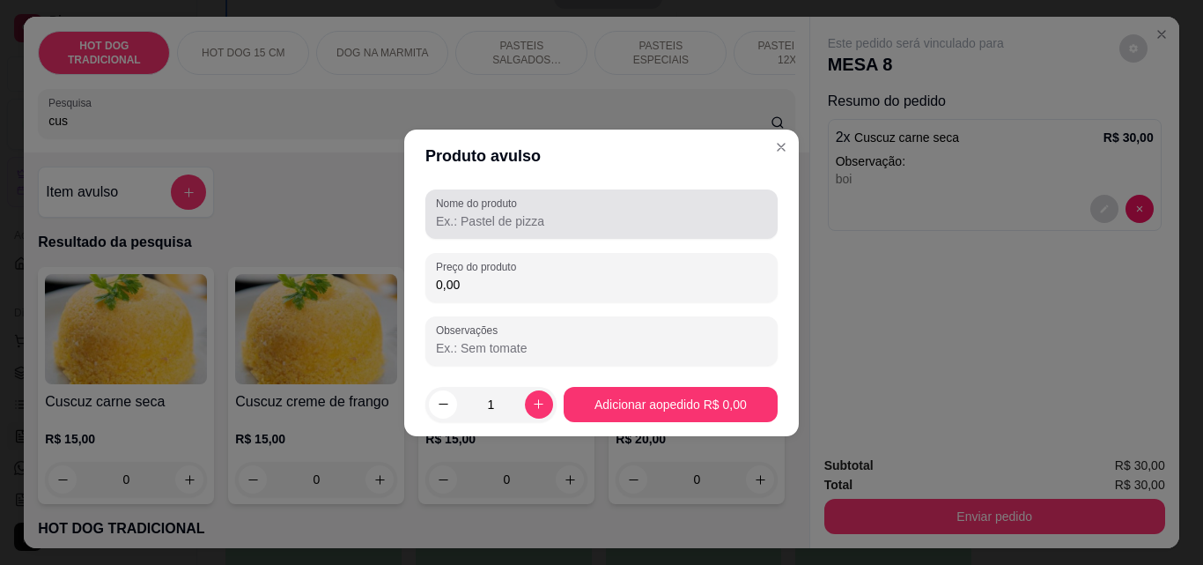
click at [448, 218] on input "Nome do produto" at bounding box center [601, 221] width 331 height 18
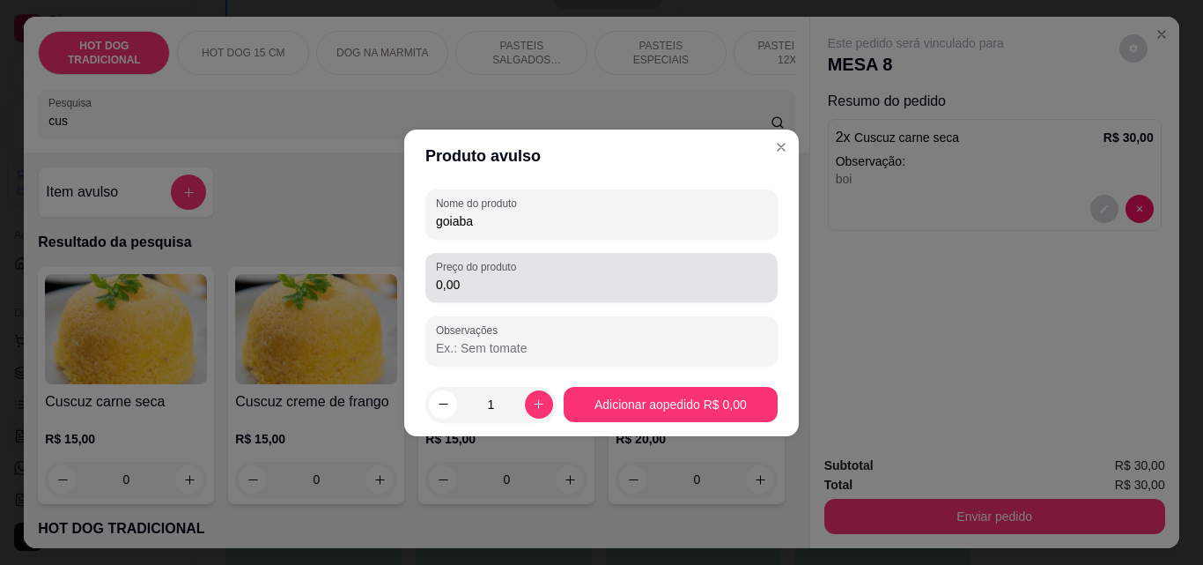
type input "goiaba"
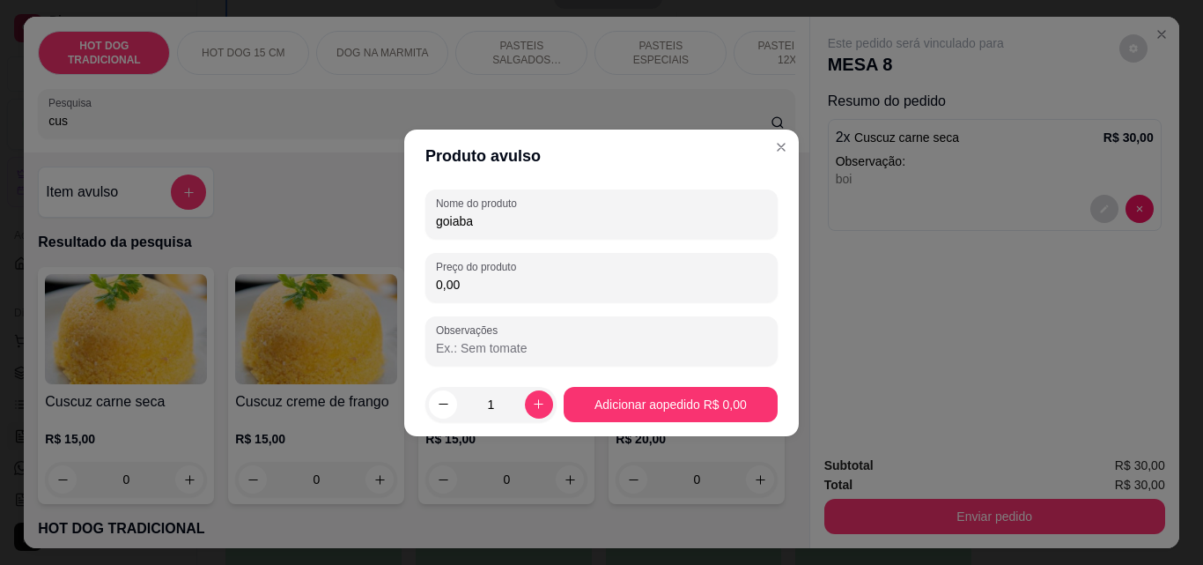
click at [484, 283] on input "0,00" at bounding box center [601, 285] width 331 height 18
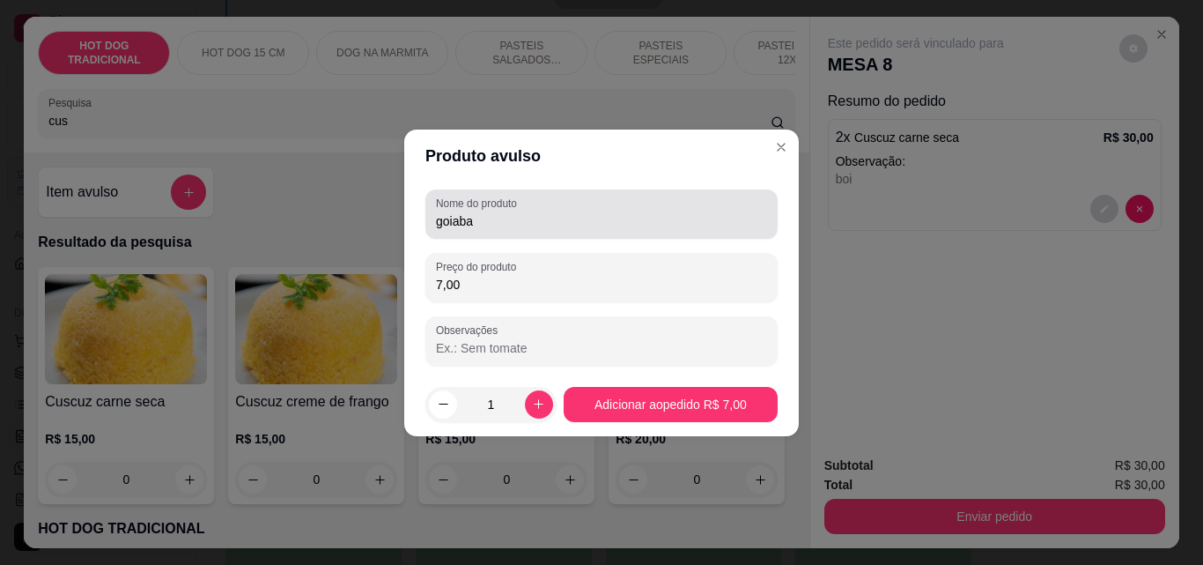
type input "7,00"
click at [436, 218] on input "goiaba" at bounding box center [601, 221] width 331 height 18
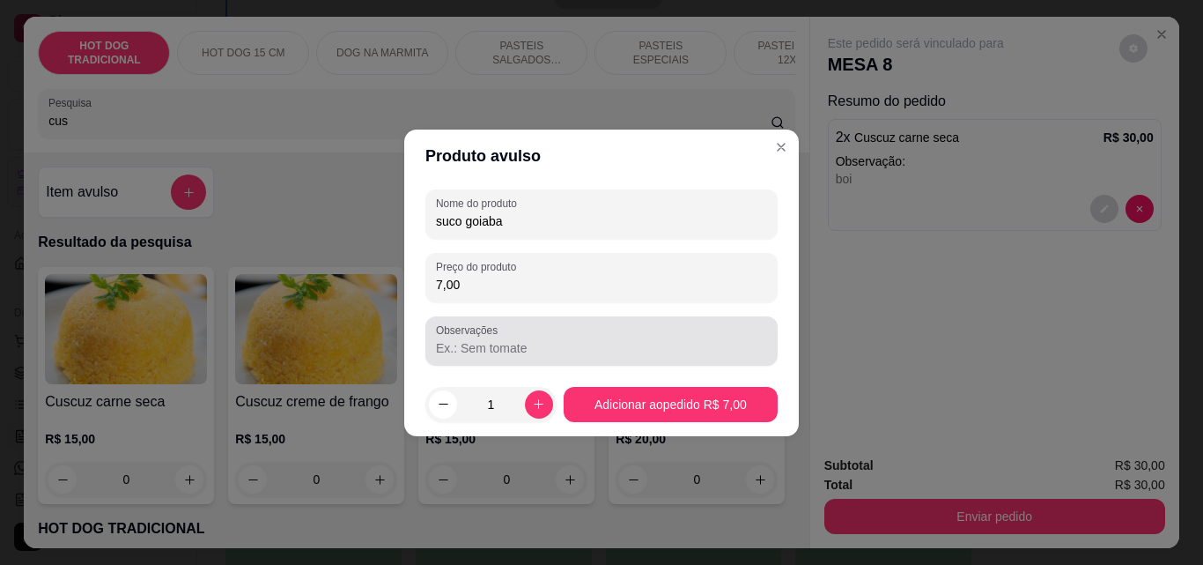
type input "suco goiaba"
click at [455, 356] on input "Observações" at bounding box center [601, 348] width 331 height 18
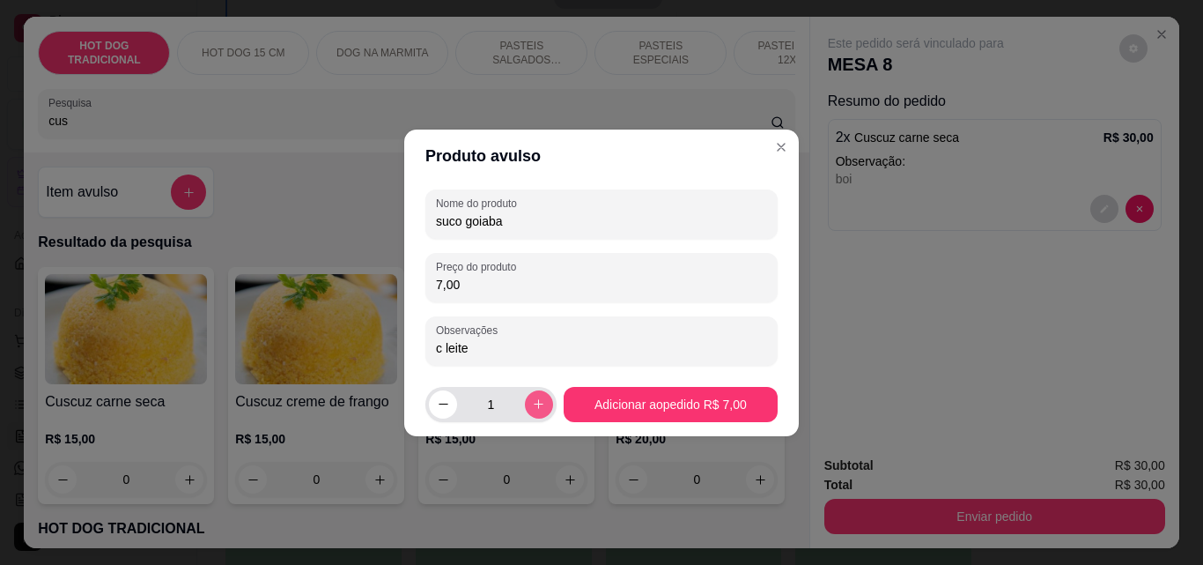
type input "c leite"
click at [532, 406] on icon "increase-product-quantity" at bounding box center [538, 403] width 13 height 13
type input "2"
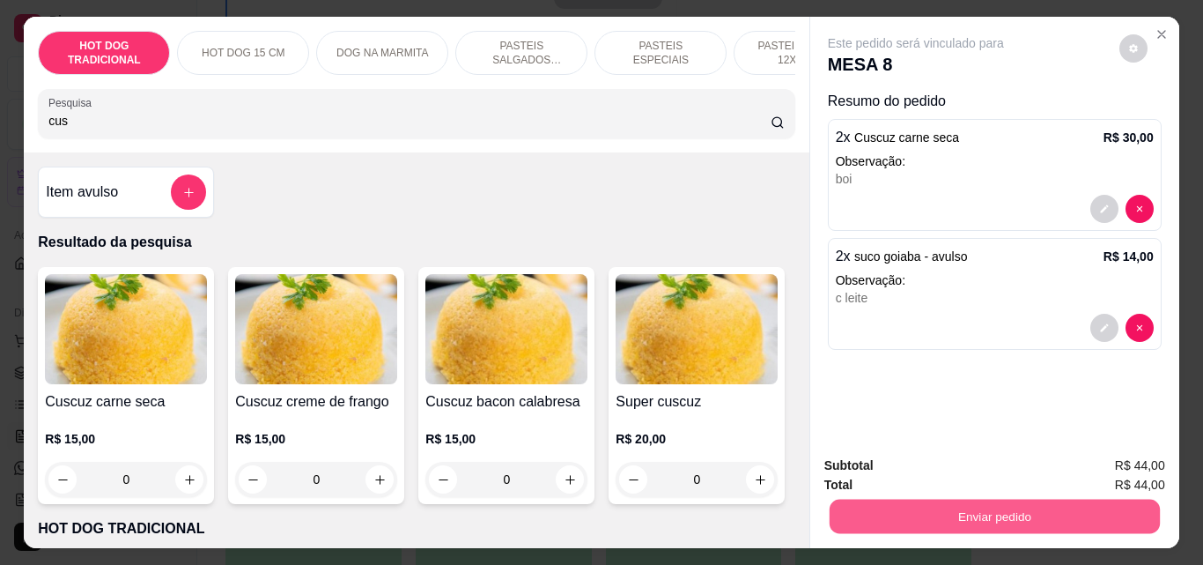
click at [990, 514] on button "Enviar pedido" at bounding box center [994, 516] width 330 height 34
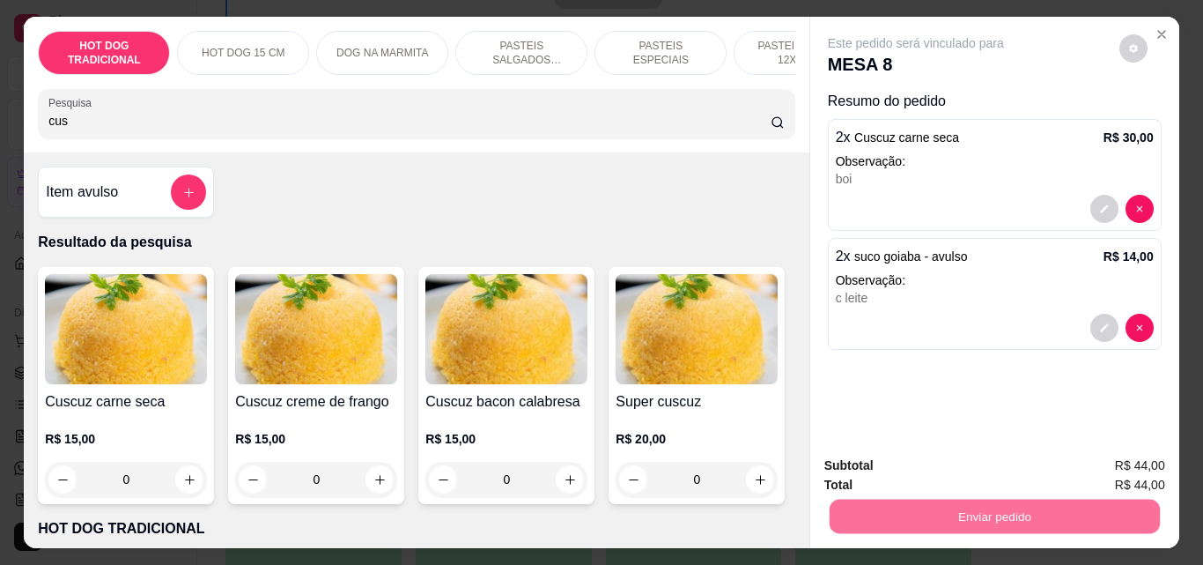
click at [988, 460] on button "Não registrar e enviar pedido" at bounding box center [936, 465] width 183 height 33
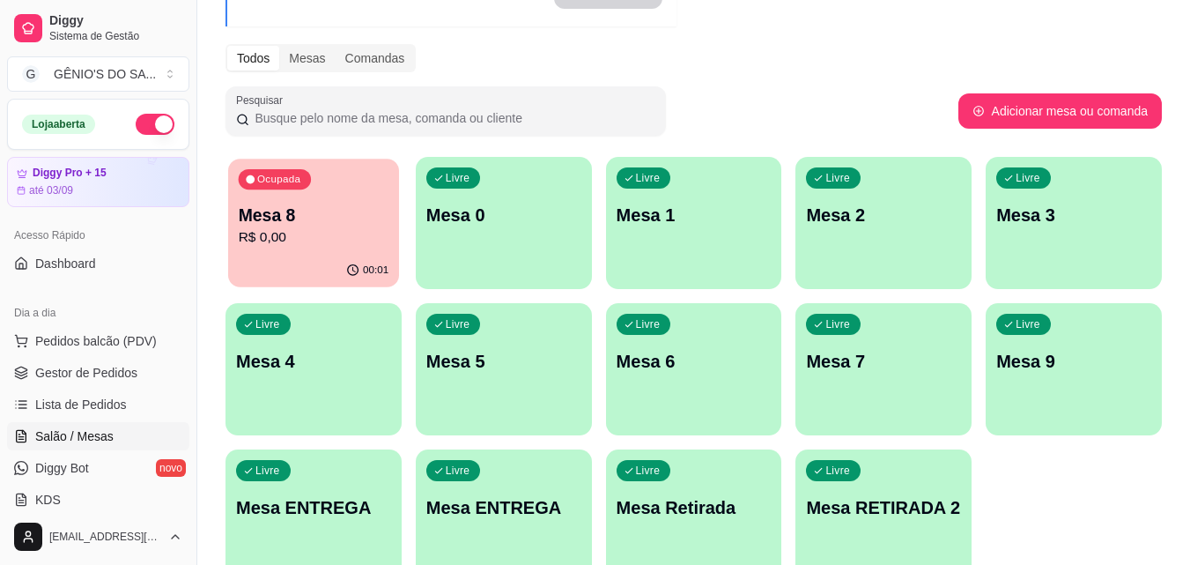
click at [331, 239] on p "R$ 0,00" at bounding box center [314, 237] width 151 height 20
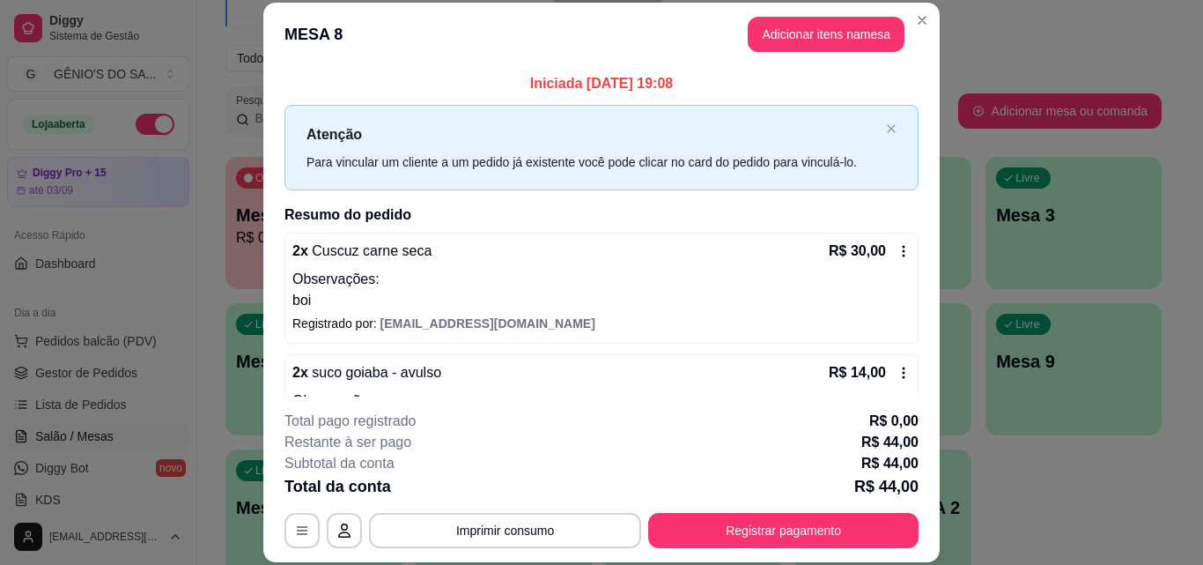
click at [489, 288] on p "Observações:" at bounding box center [601, 279] width 618 height 21
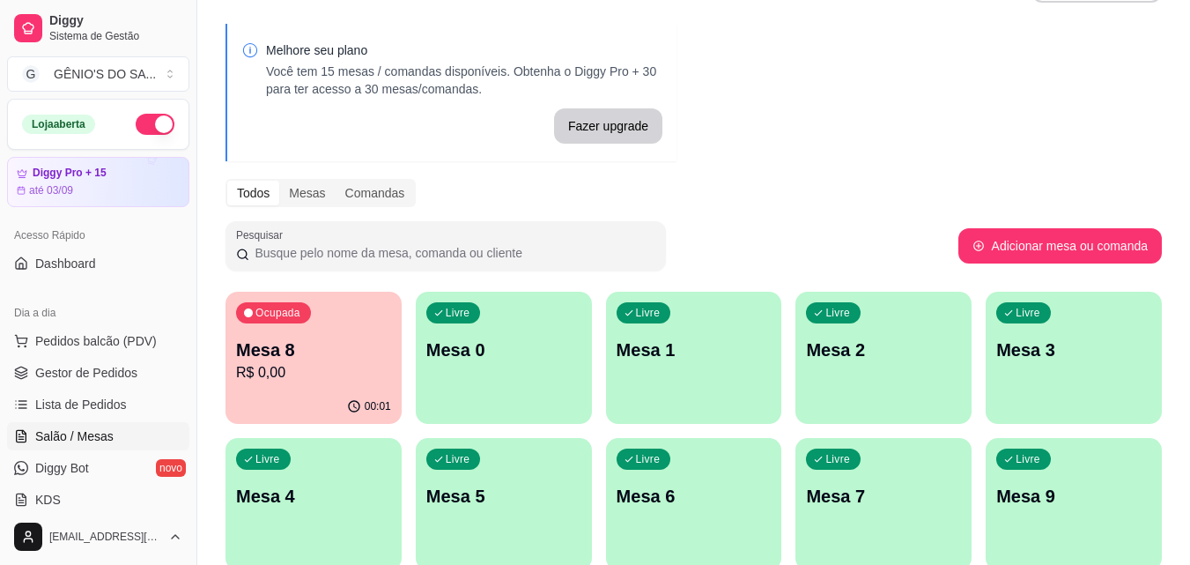
scroll to position [0, 0]
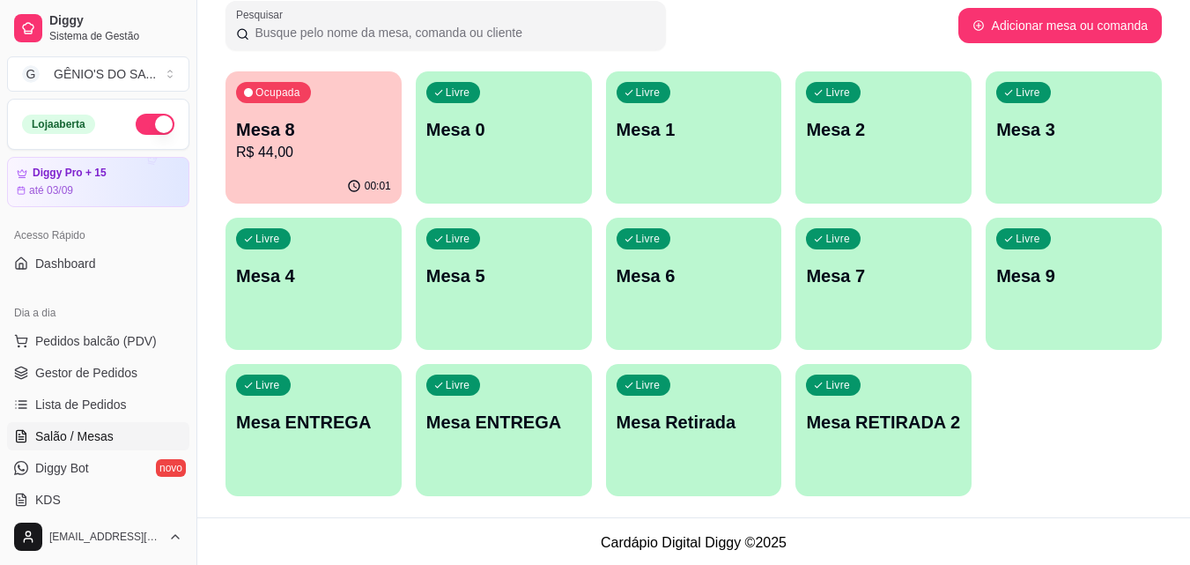
scroll to position [277, 0]
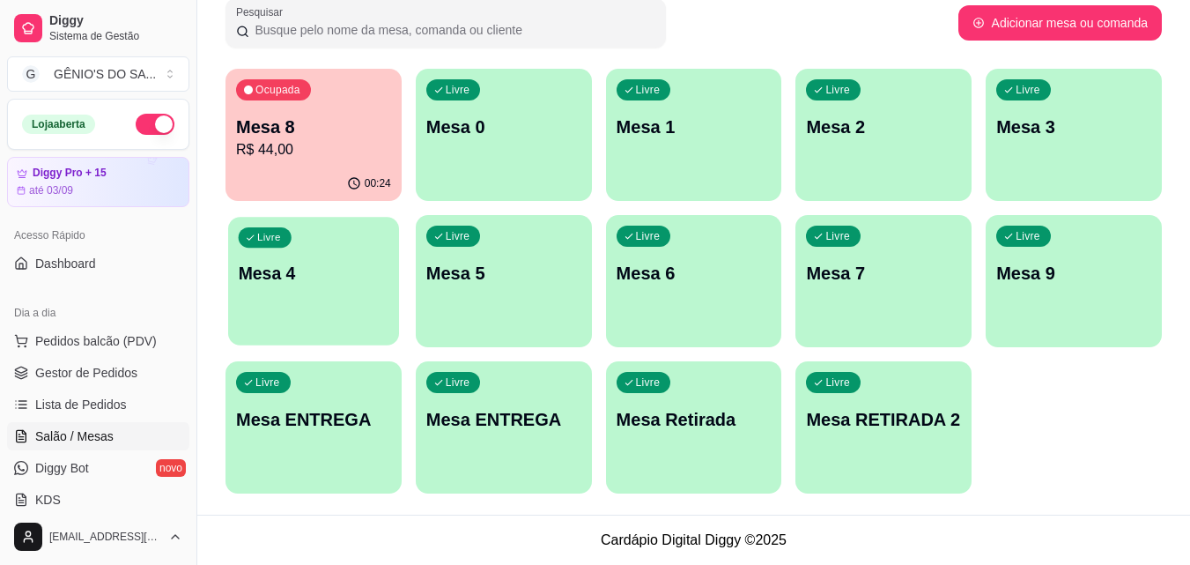
click at [305, 303] on div "Livre Mesa 4" at bounding box center [313, 270] width 171 height 107
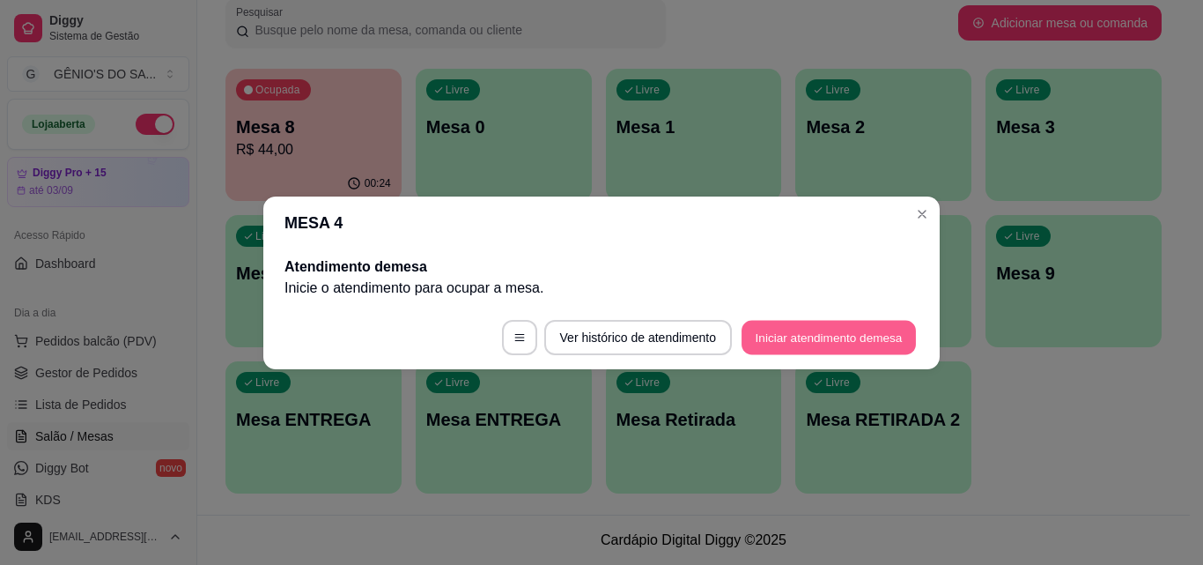
click at [805, 337] on button "Iniciar atendimento de mesa" at bounding box center [829, 337] width 174 height 34
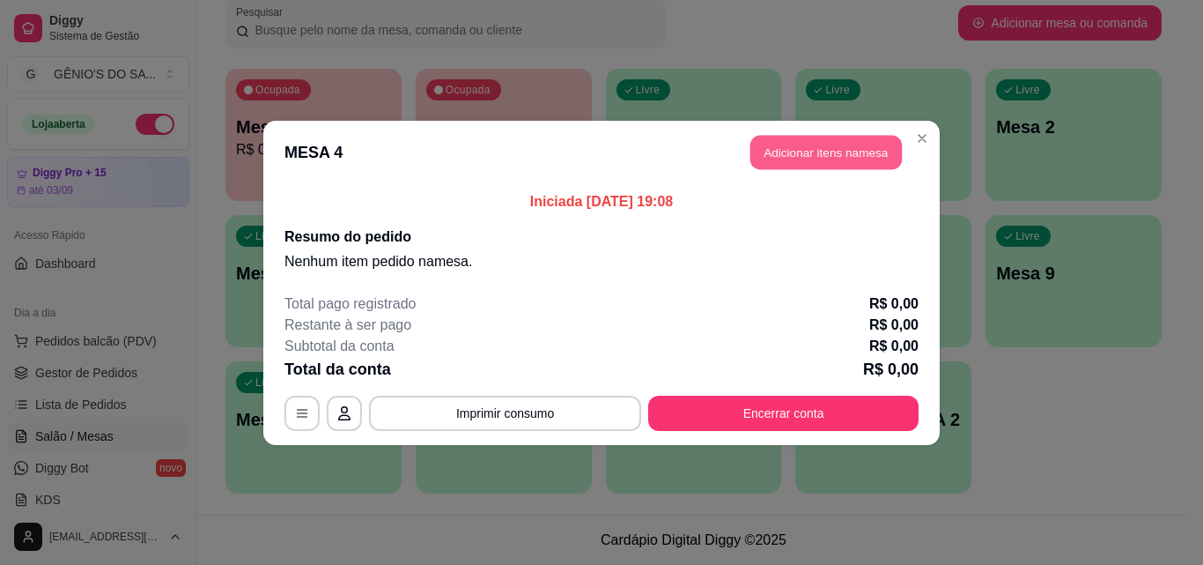
click at [796, 144] on button "Adicionar itens na mesa" at bounding box center [827, 152] width 152 height 34
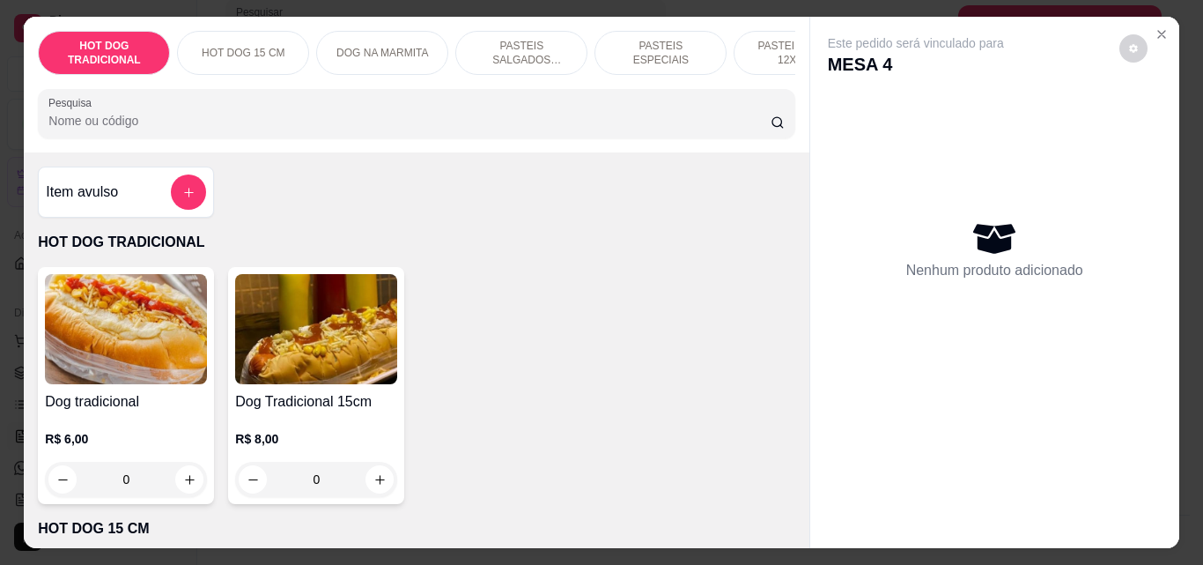
click at [365, 120] on input "Pesquisa" at bounding box center [409, 121] width 722 height 18
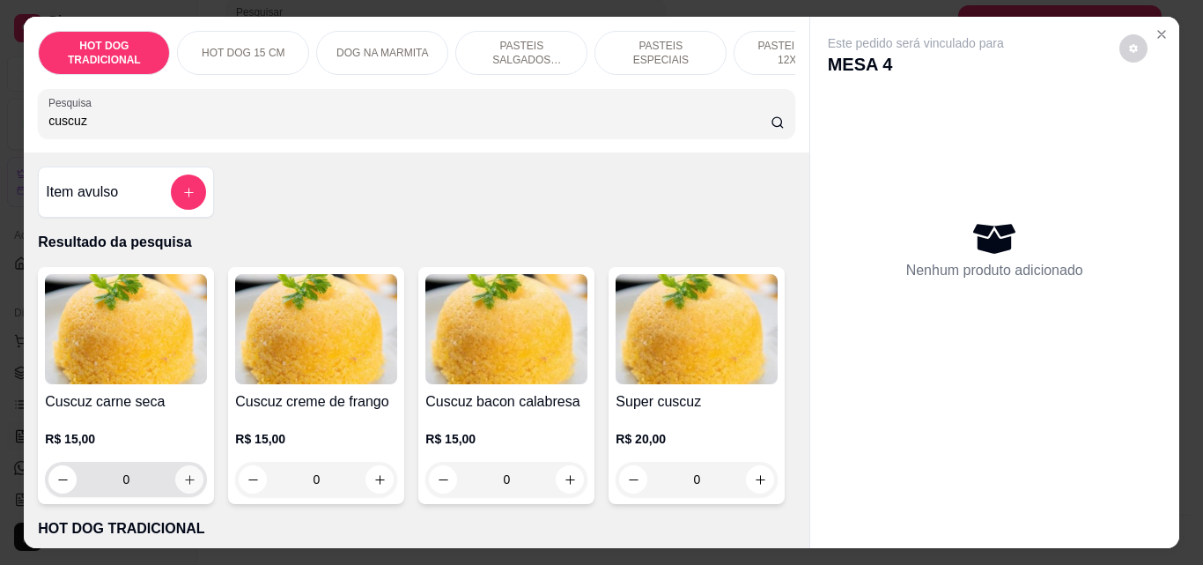
type input "cuscuz"
click at [188, 482] on icon "increase-product-quantity" at bounding box center [189, 479] width 13 height 13
type input "1"
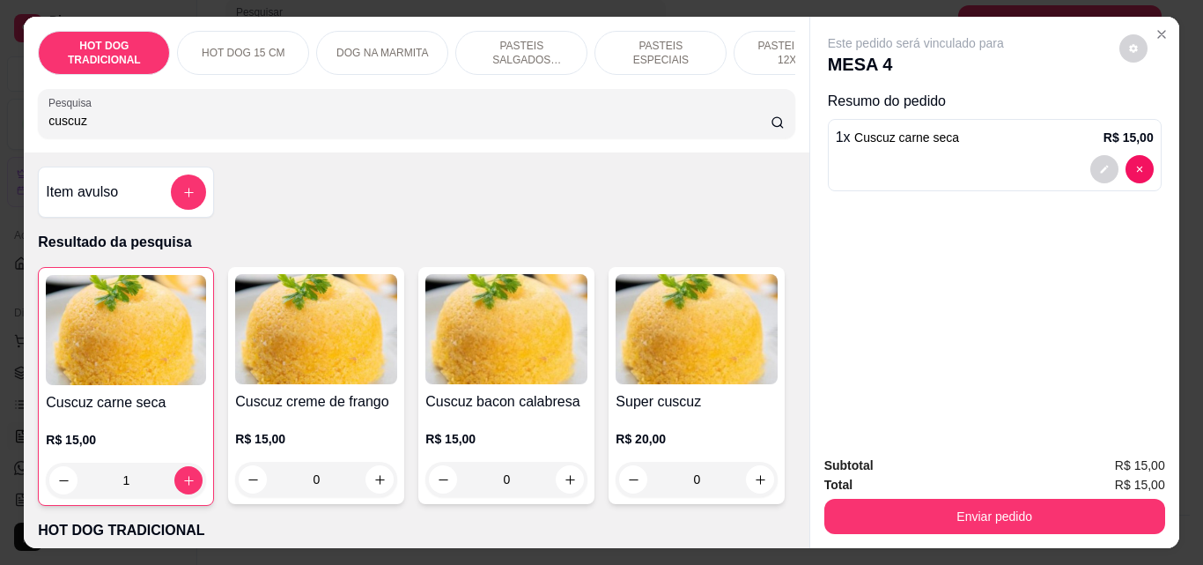
click at [229, 130] on input "cuscuz" at bounding box center [409, 121] width 722 height 18
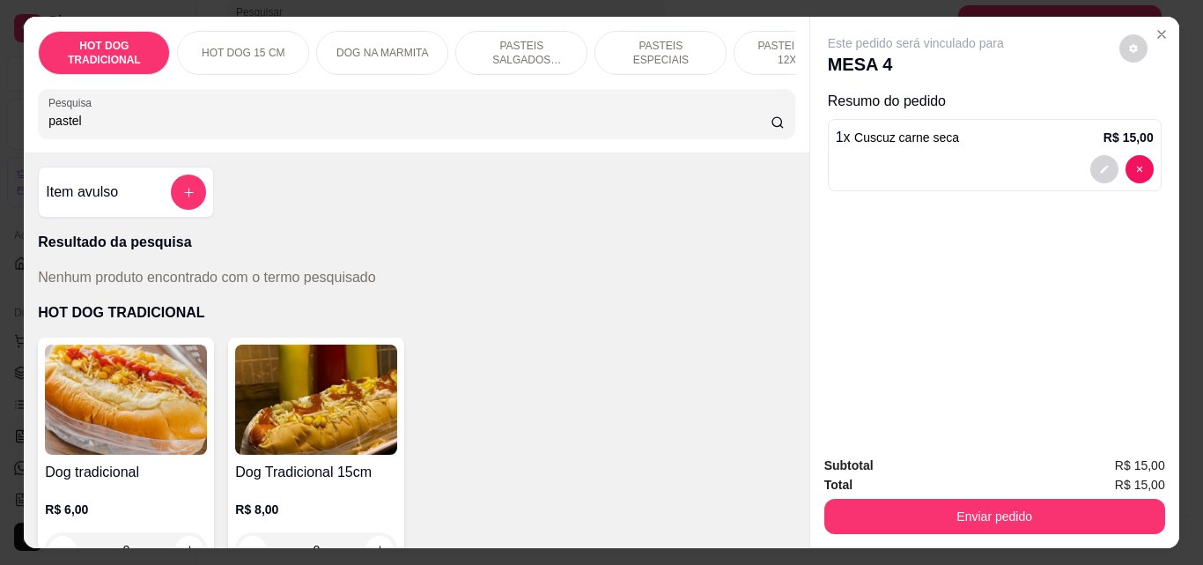
click at [229, 130] on input "pastel" at bounding box center [409, 121] width 722 height 18
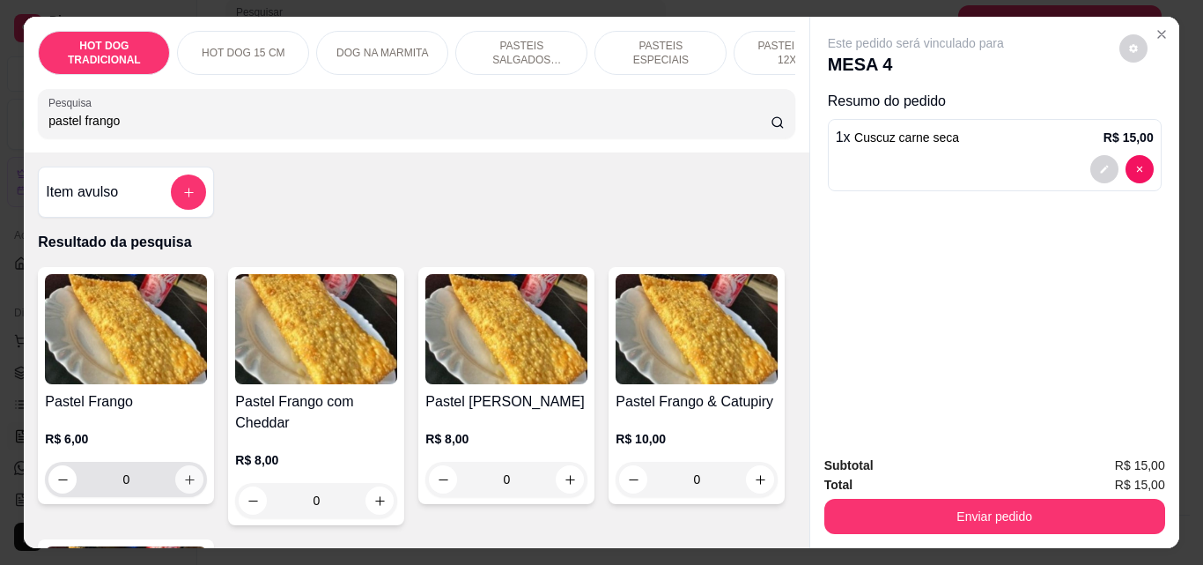
type input "pastel frango"
click at [186, 486] on icon "increase-product-quantity" at bounding box center [189, 479] width 13 height 13
type input "1"
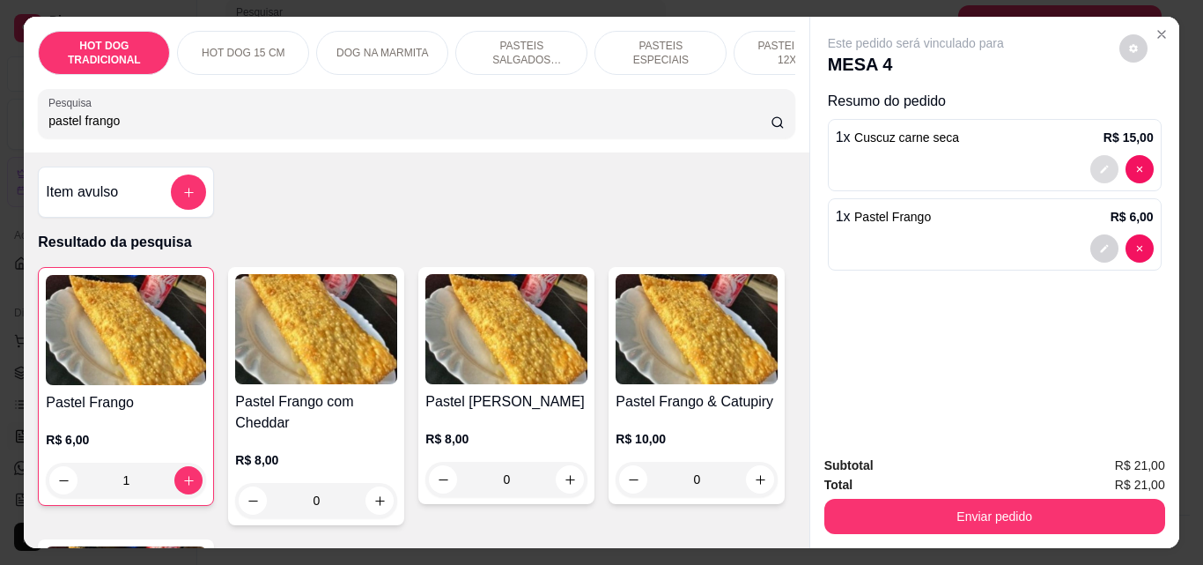
click at [1091, 163] on button "decrease-product-quantity" at bounding box center [1105, 169] width 28 height 28
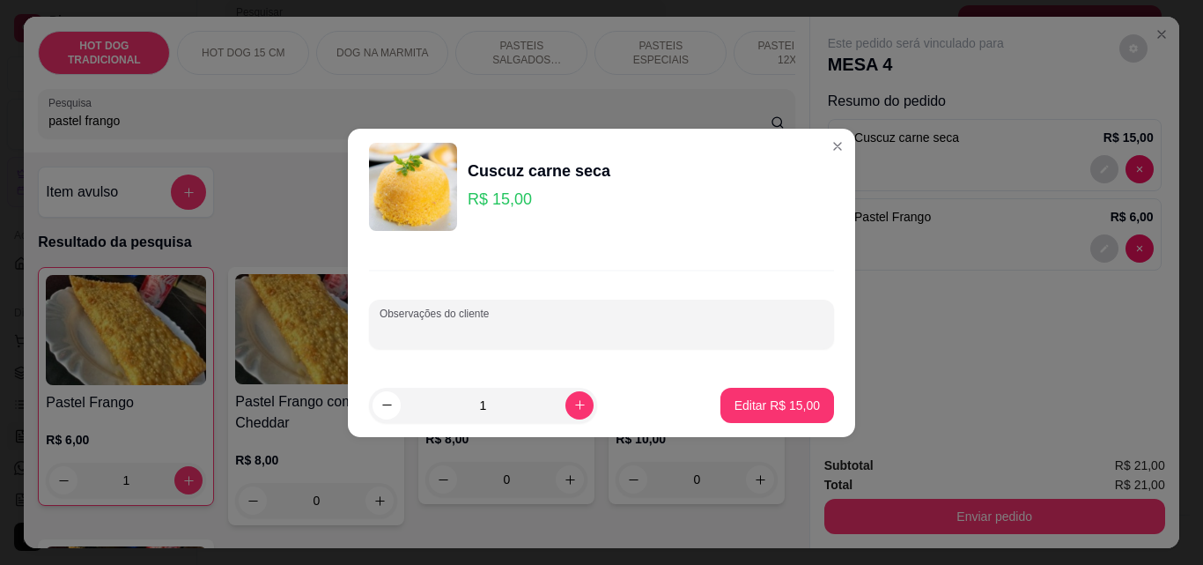
click at [516, 339] on input "Observações do cliente" at bounding box center [602, 331] width 444 height 18
type input "com bode"
click at [774, 419] on button "Editar R$ 15,00" at bounding box center [777, 405] width 110 height 34
type input "0"
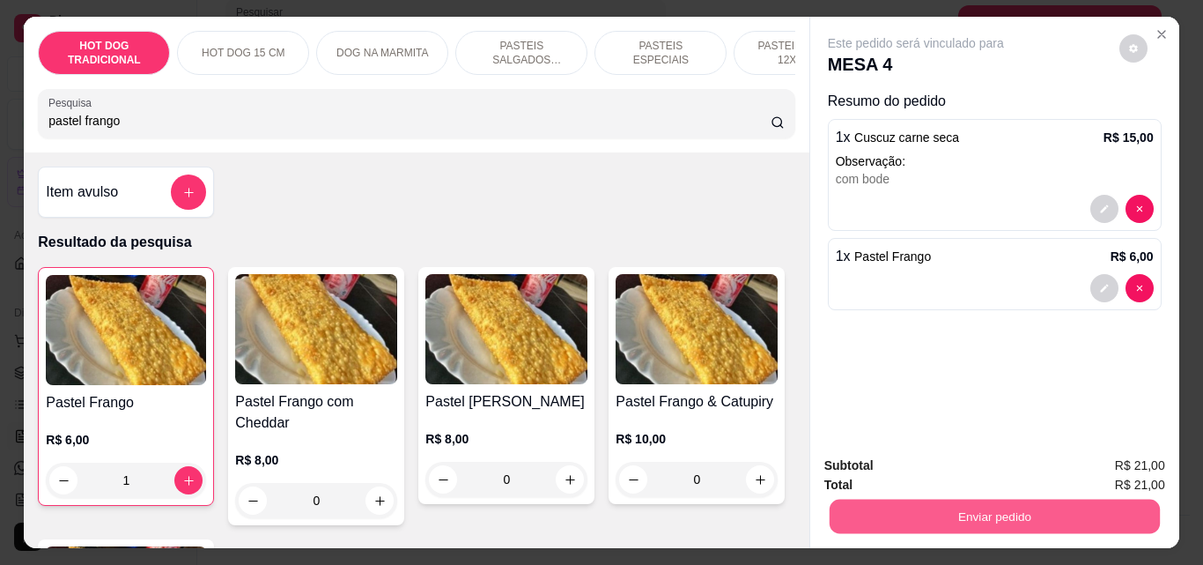
click at [953, 514] on button "Enviar pedido" at bounding box center [994, 516] width 330 height 34
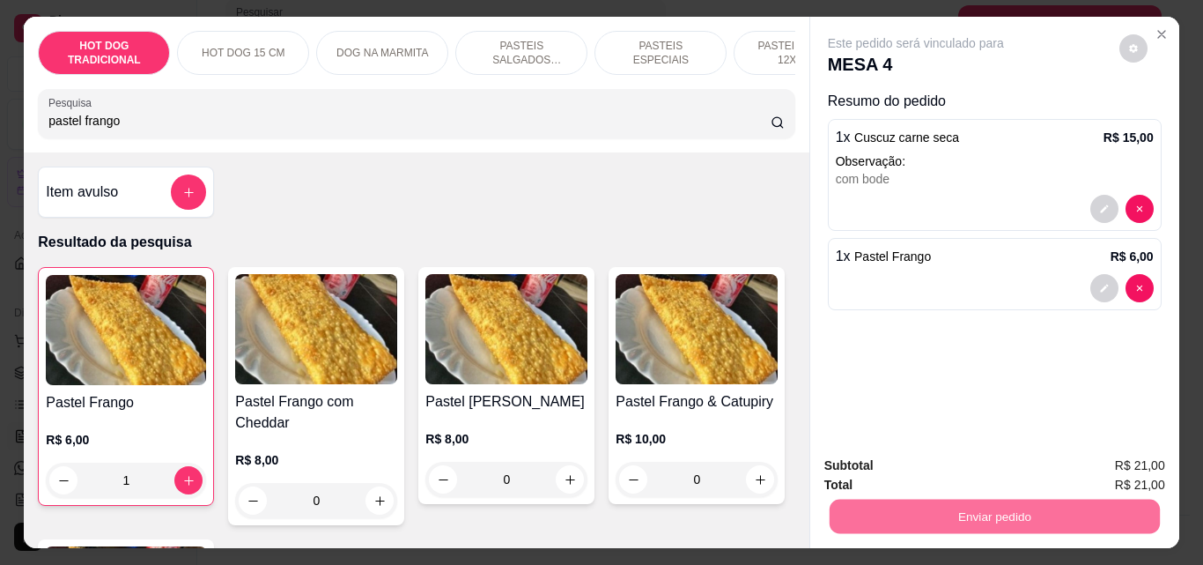
click at [943, 459] on button "Não registrar e enviar pedido" at bounding box center [936, 465] width 178 height 33
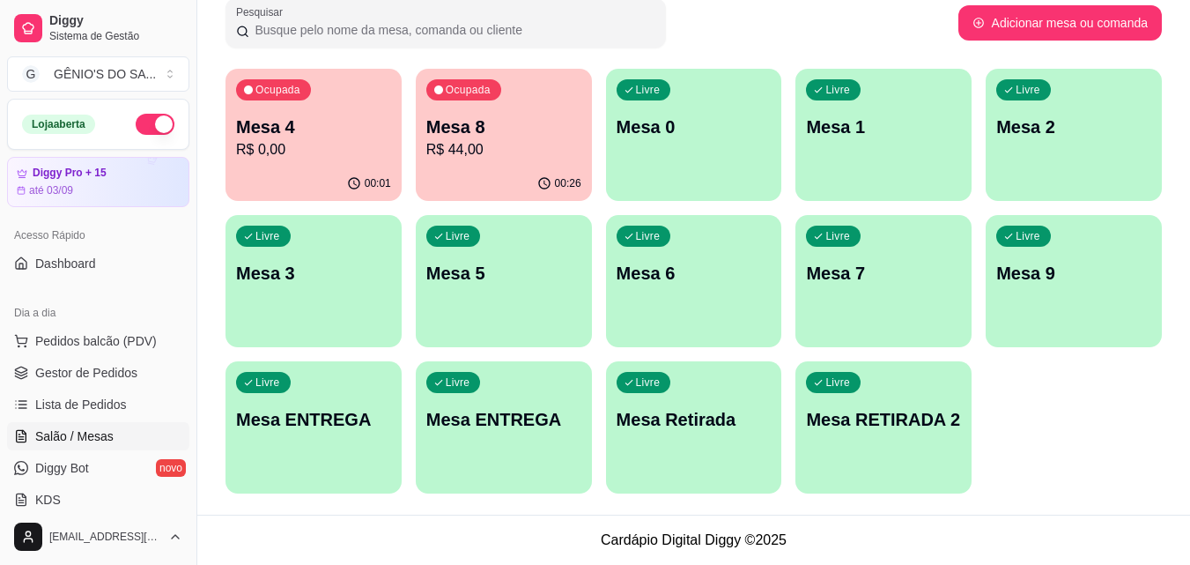
click at [182, 218] on div "Acesso Rápido Dashboard" at bounding box center [98, 249] width 196 height 70
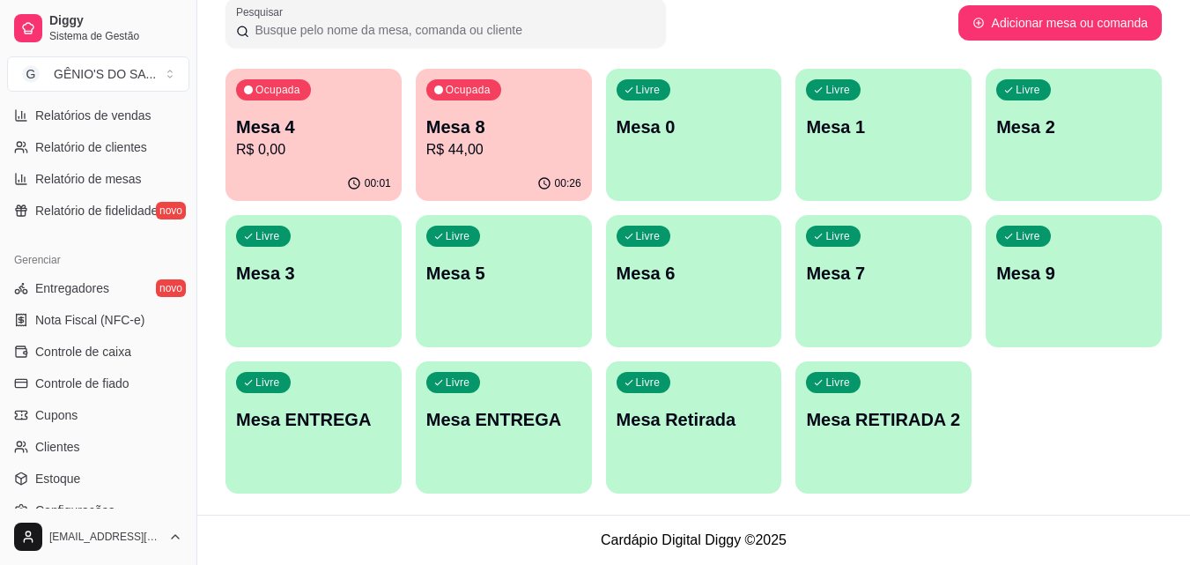
scroll to position [576, 0]
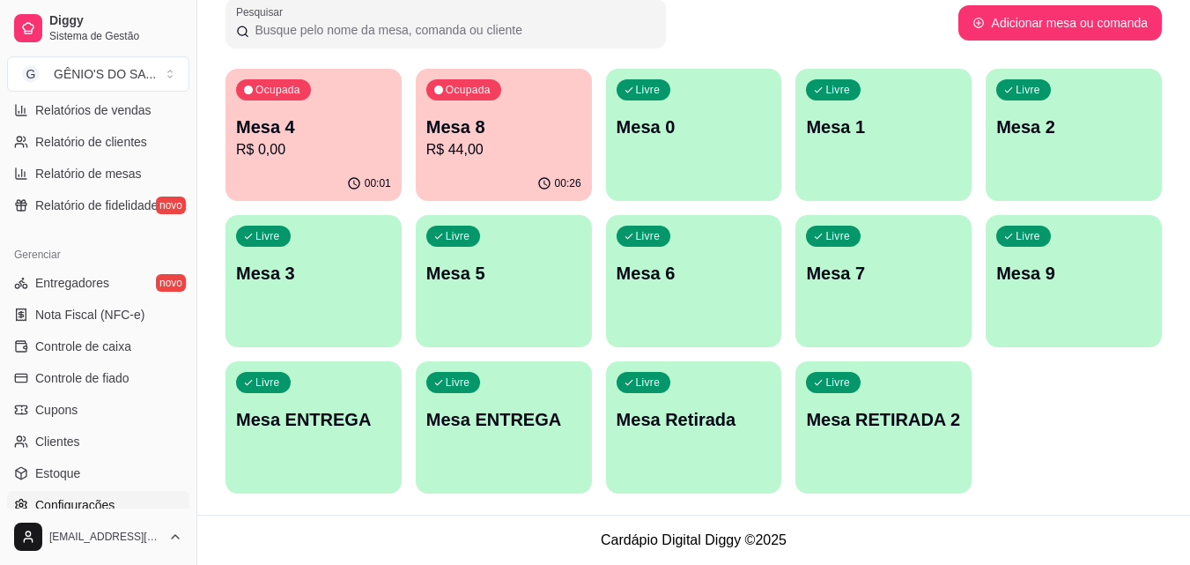
click at [115, 504] on link "Configurações" at bounding box center [98, 505] width 182 height 28
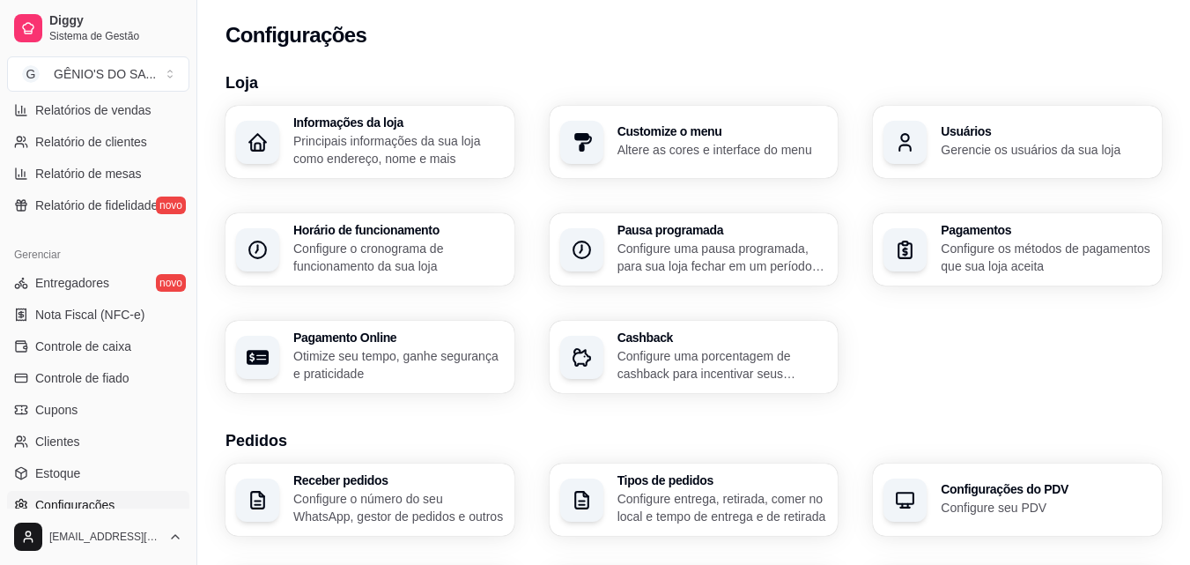
click at [115, 504] on span "Configurações" at bounding box center [74, 505] width 79 height 18
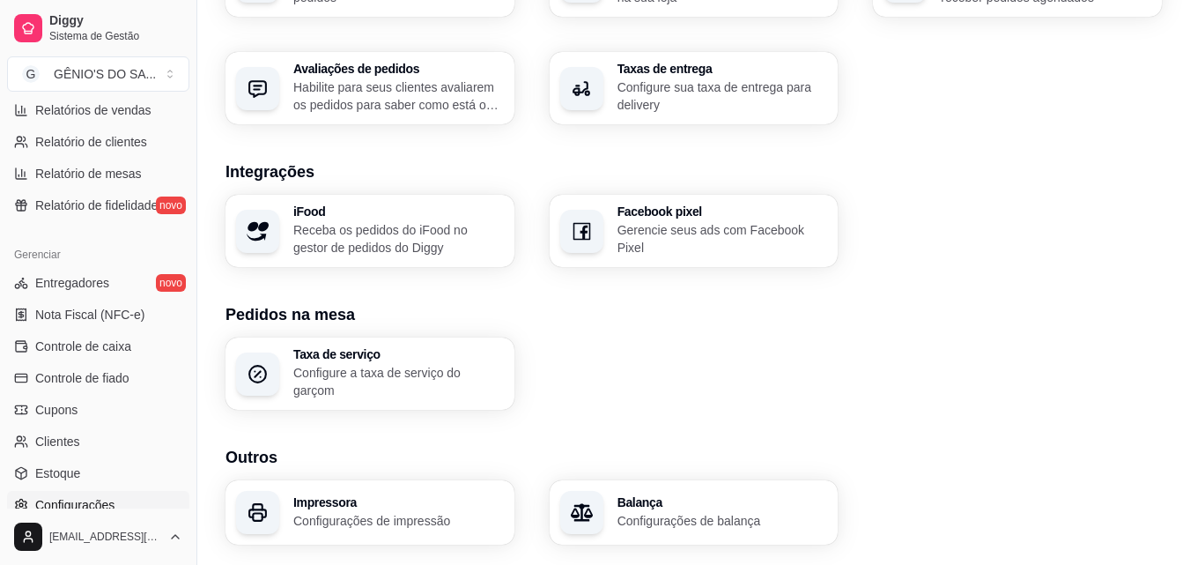
scroll to position [633, 0]
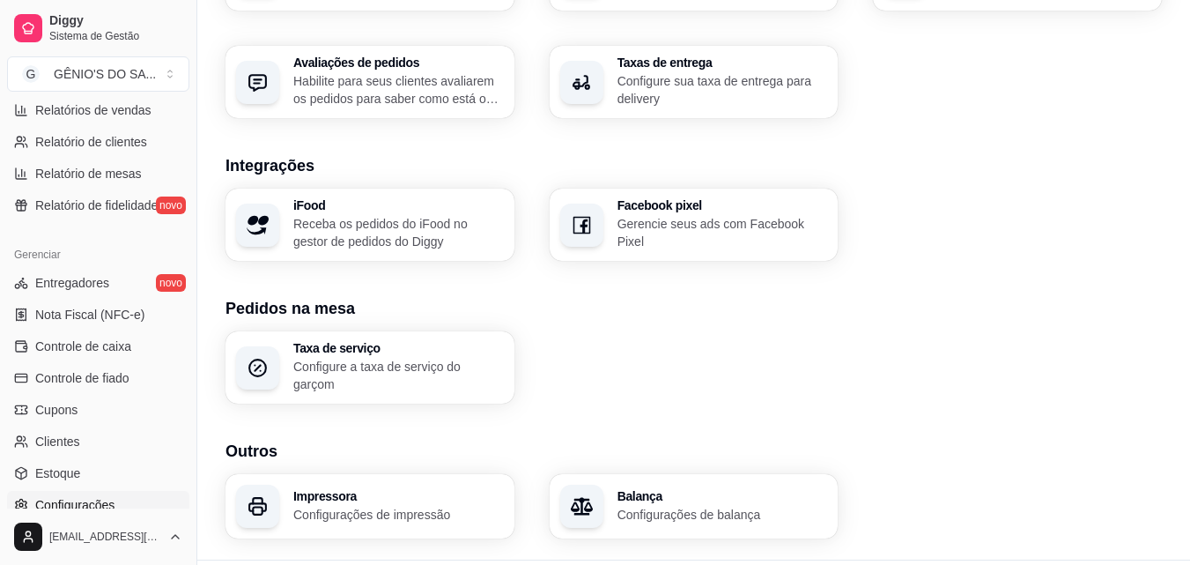
click at [374, 509] on p "Configurações de impressão" at bounding box center [398, 515] width 211 height 18
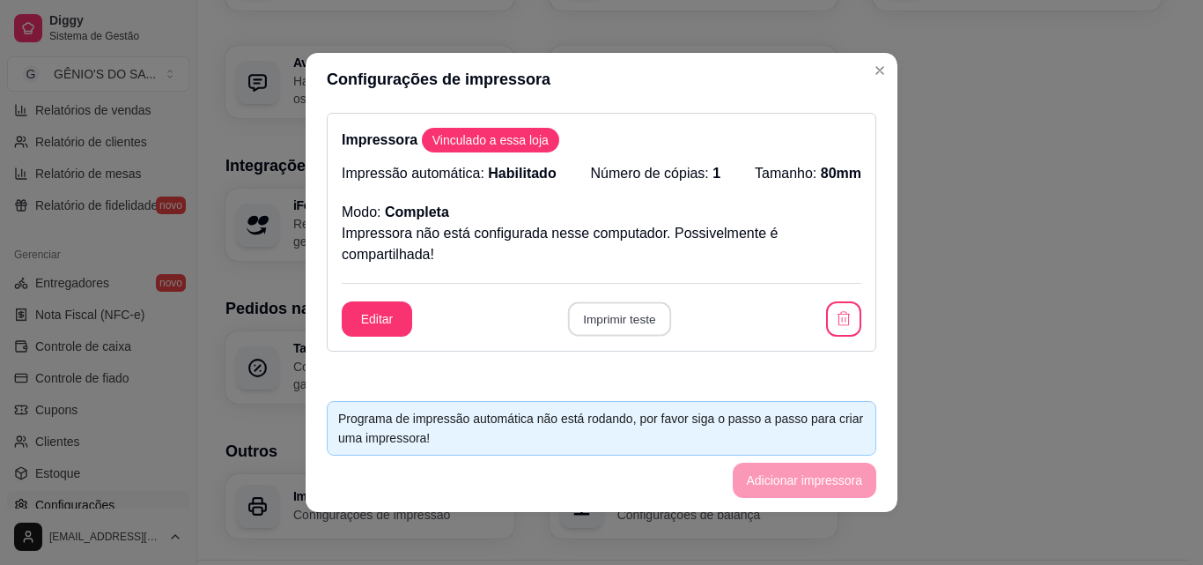
click at [586, 318] on button "Imprimir teste" at bounding box center [618, 319] width 103 height 34
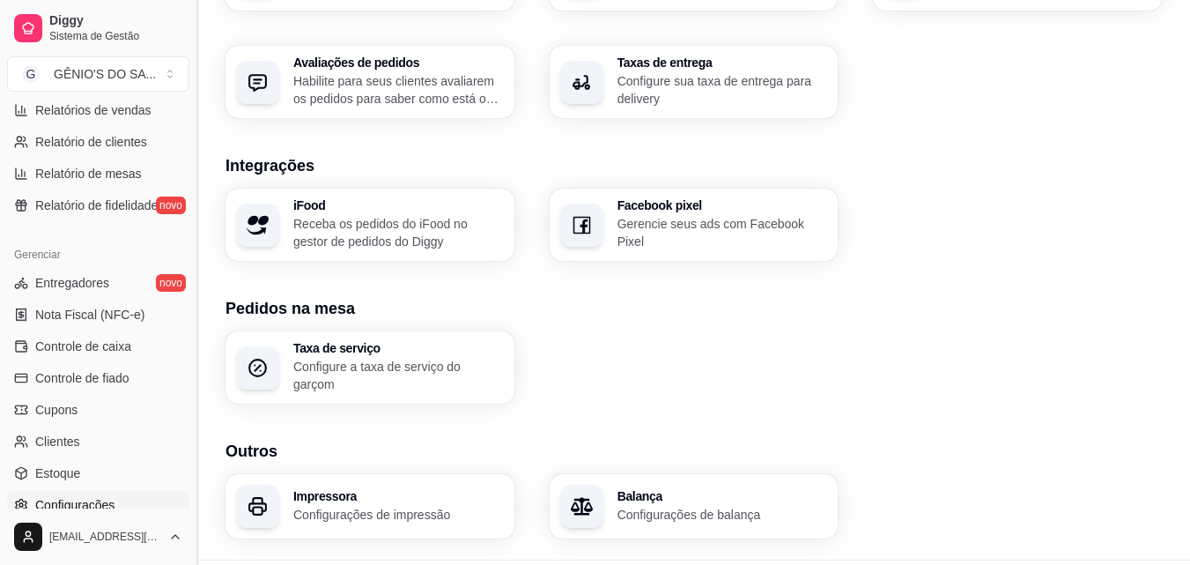
drag, startPoint x: 189, startPoint y: 343, endPoint x: 191, endPoint y: 334, distance: 9.0
click at [191, 334] on button "Toggle Sidebar" at bounding box center [196, 282] width 14 height 565
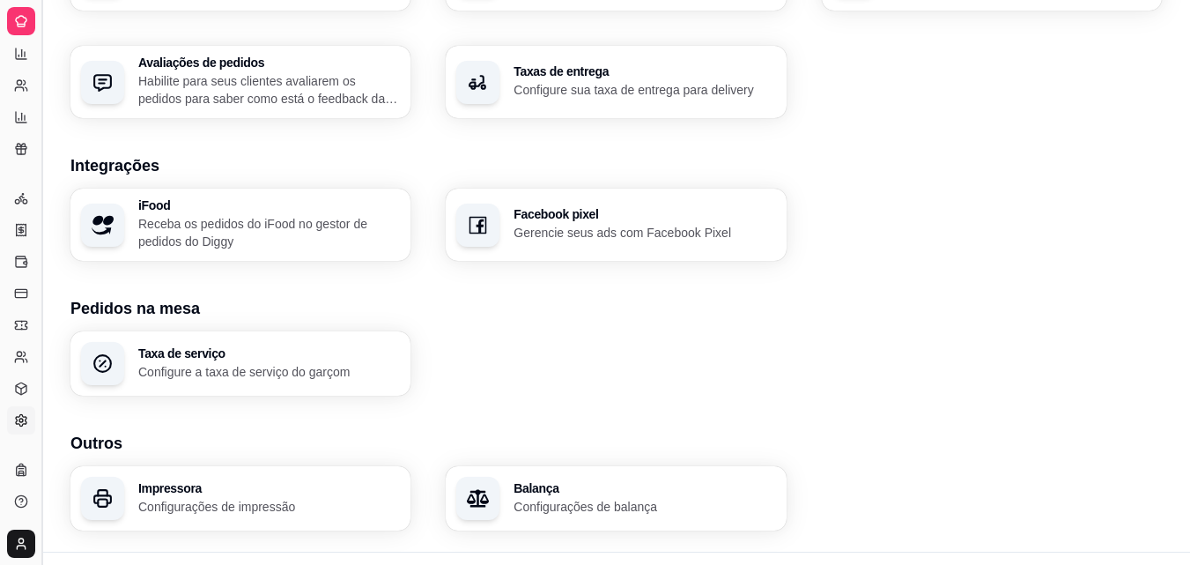
scroll to position [348, 0]
drag, startPoint x: 41, startPoint y: 203, endPoint x: 137, endPoint y: 197, distance: 96.2
click at [26, 42] on link "Relatórios de vendas" at bounding box center [21, 54] width 28 height 28
select select "ALL"
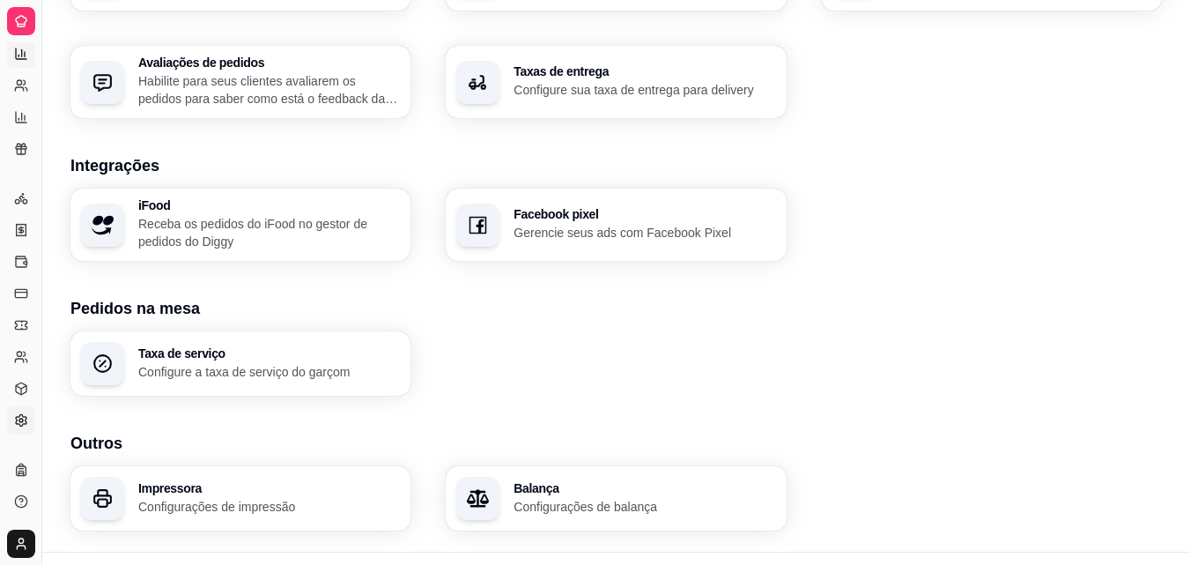
select select "ALL"
select select "0"
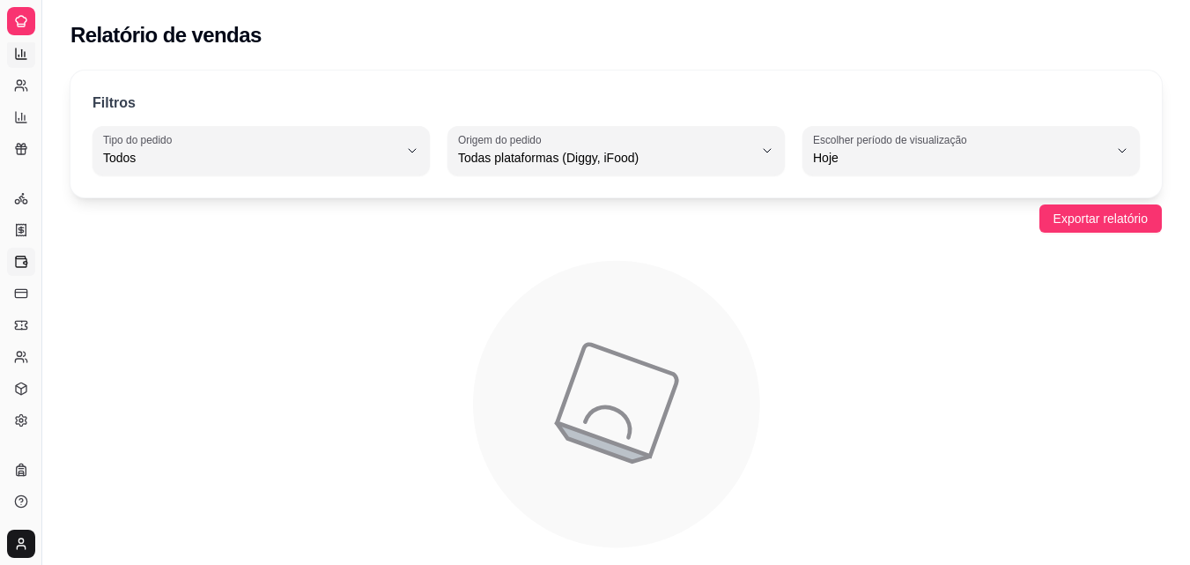
drag, startPoint x: 41, startPoint y: 39, endPoint x: 12, endPoint y: 256, distance: 219.5
click at [12, 256] on div "Diggy Sistema de Gestão G GÊNIO'S DO SA ... Loja aberta Diggy Pro + 15 até 03/0…" at bounding box center [20, 282] width 41 height 565
click at [12, 256] on link "Controle de caixa" at bounding box center [21, 262] width 28 height 28
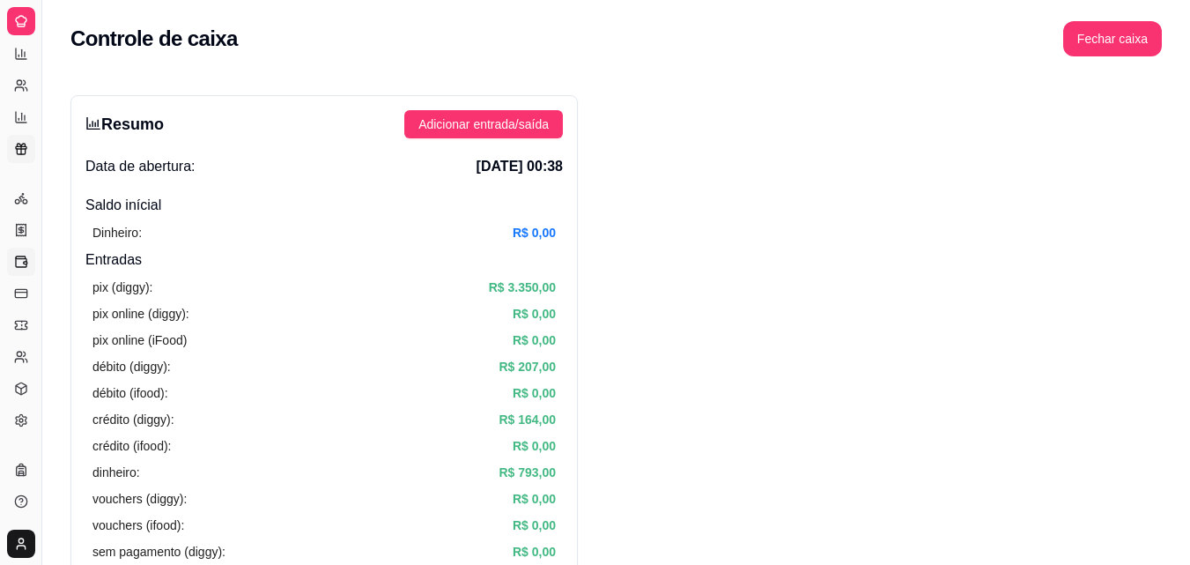
click at [21, 142] on icon at bounding box center [21, 149] width 14 height 14
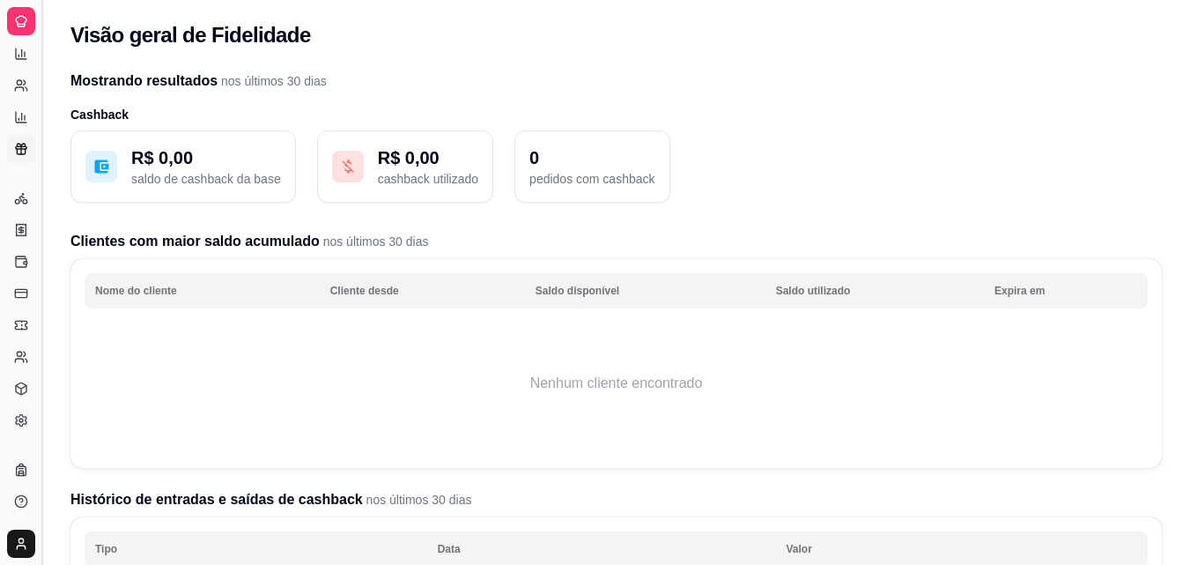
click at [39, 146] on button "Toggle Sidebar" at bounding box center [41, 282] width 14 height 565
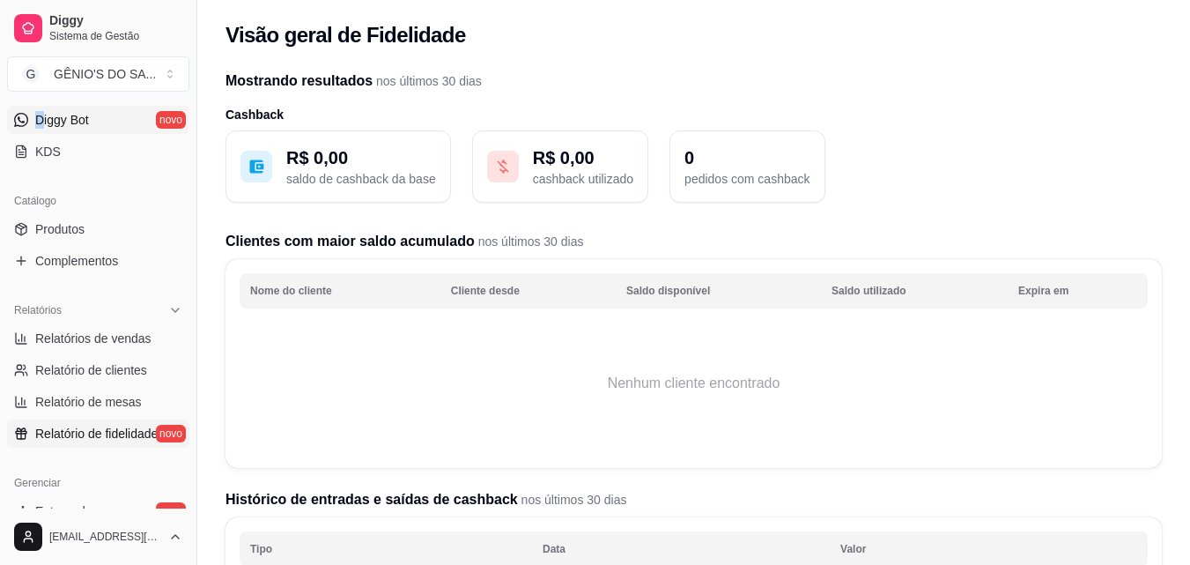
scroll to position [336, 0]
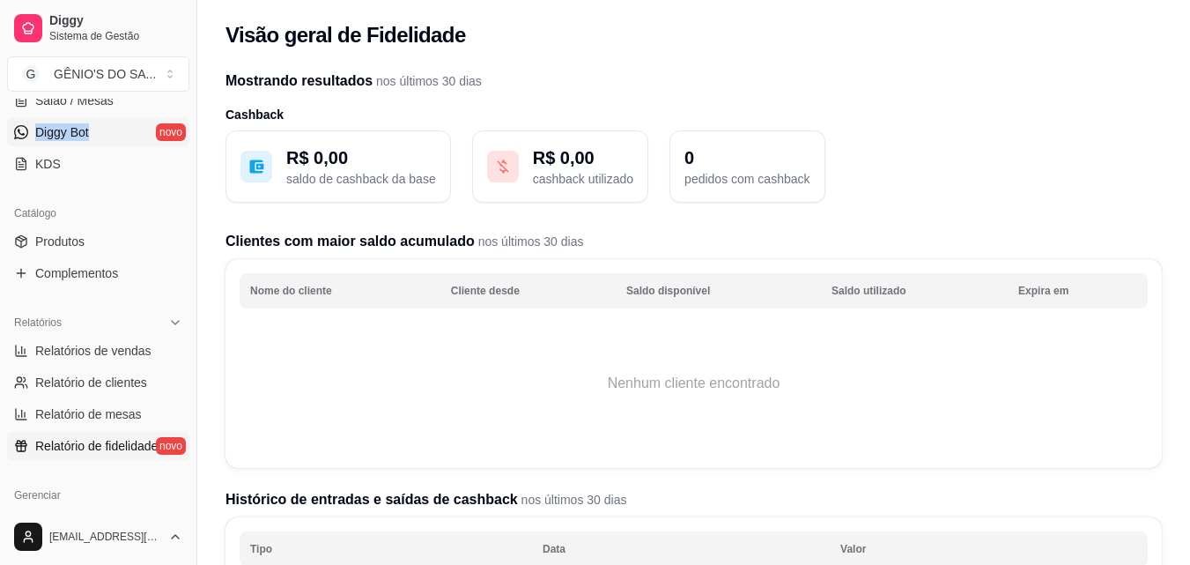
drag, startPoint x: 39, startPoint y: 146, endPoint x: 106, endPoint y: 133, distance: 68.2
click at [106, 133] on ul "Pedidos balcão (PDV) Gestor de Pedidos Lista de Pedidos Salão / Mesas Diggy Bot…" at bounding box center [98, 84] width 182 height 187
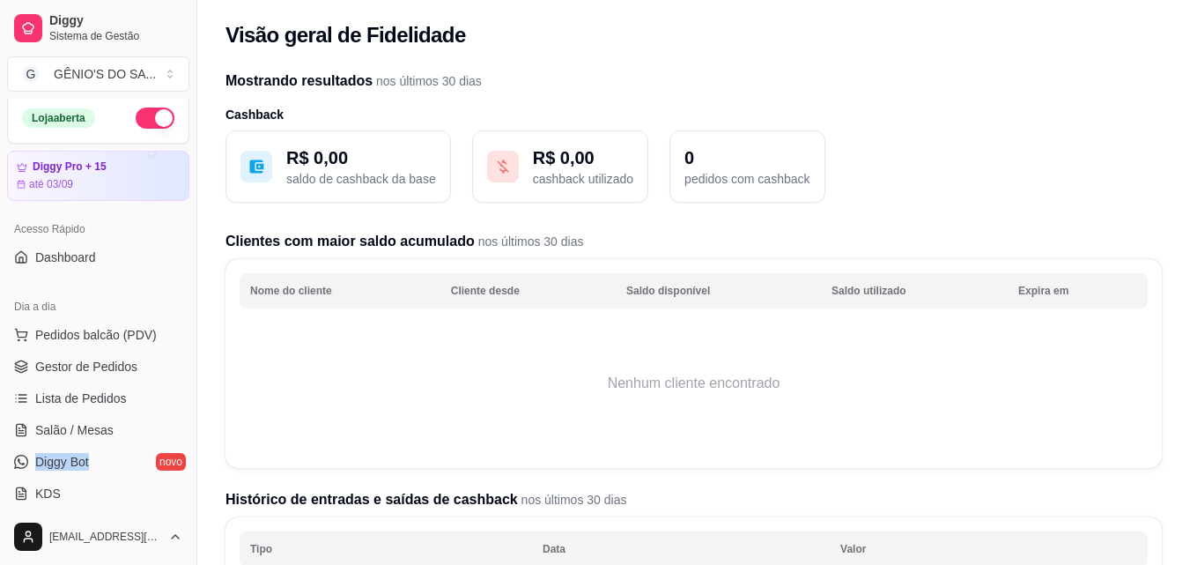
scroll to position [0, 0]
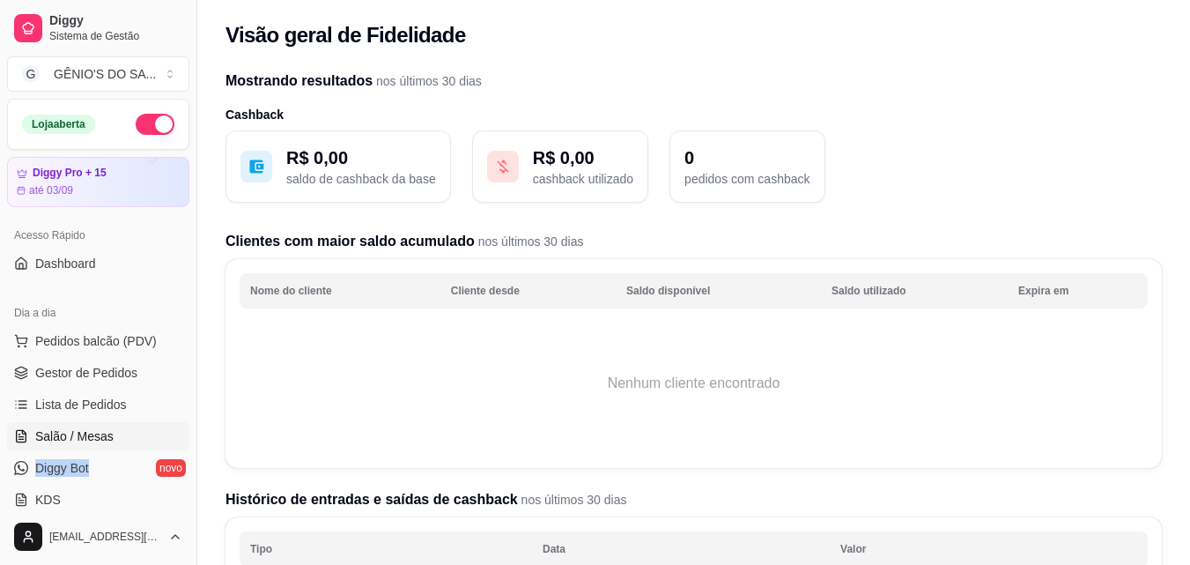
click at [70, 428] on span "Salão / Mesas" at bounding box center [74, 436] width 78 height 18
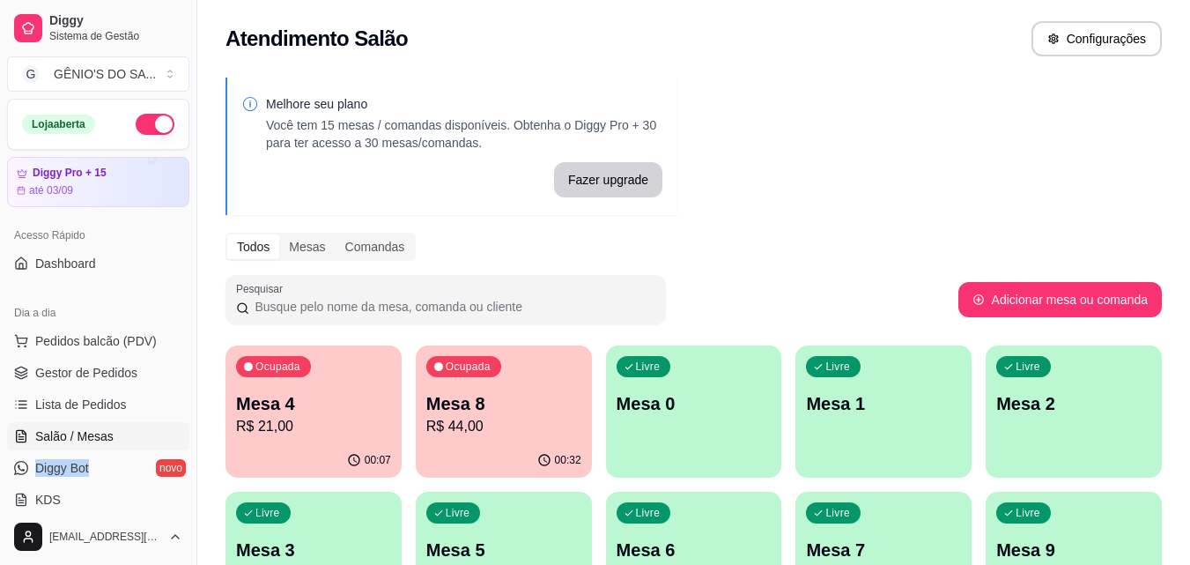
click at [70, 429] on span "Salão / Mesas" at bounding box center [74, 436] width 78 height 18
click at [448, 416] on p "R$ 44,00" at bounding box center [503, 426] width 155 height 21
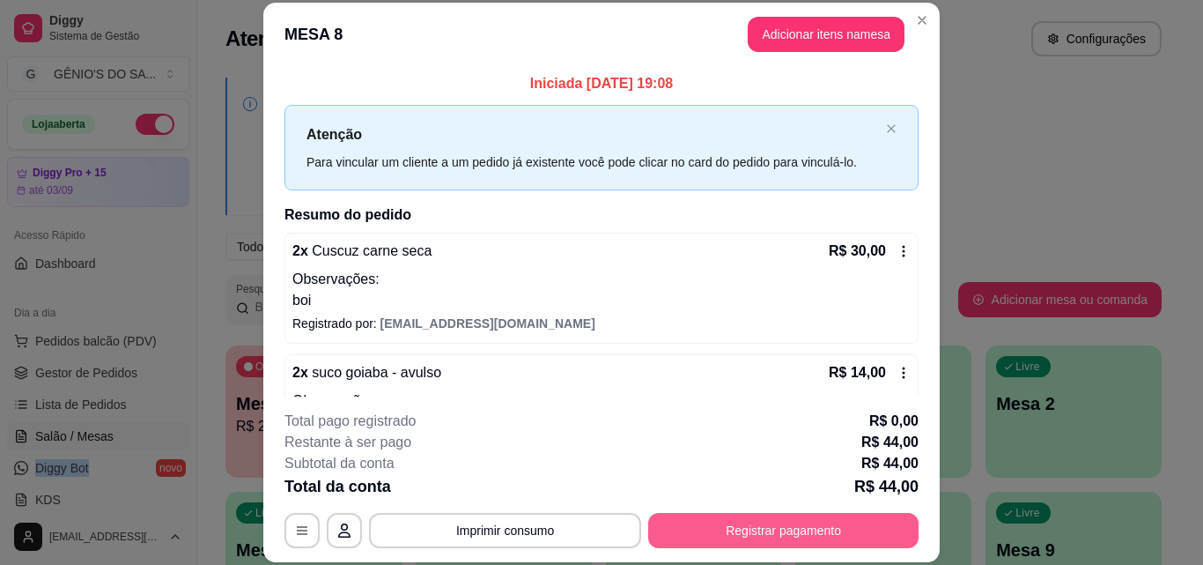
click at [842, 529] on button "Registrar pagamento" at bounding box center [783, 530] width 270 height 35
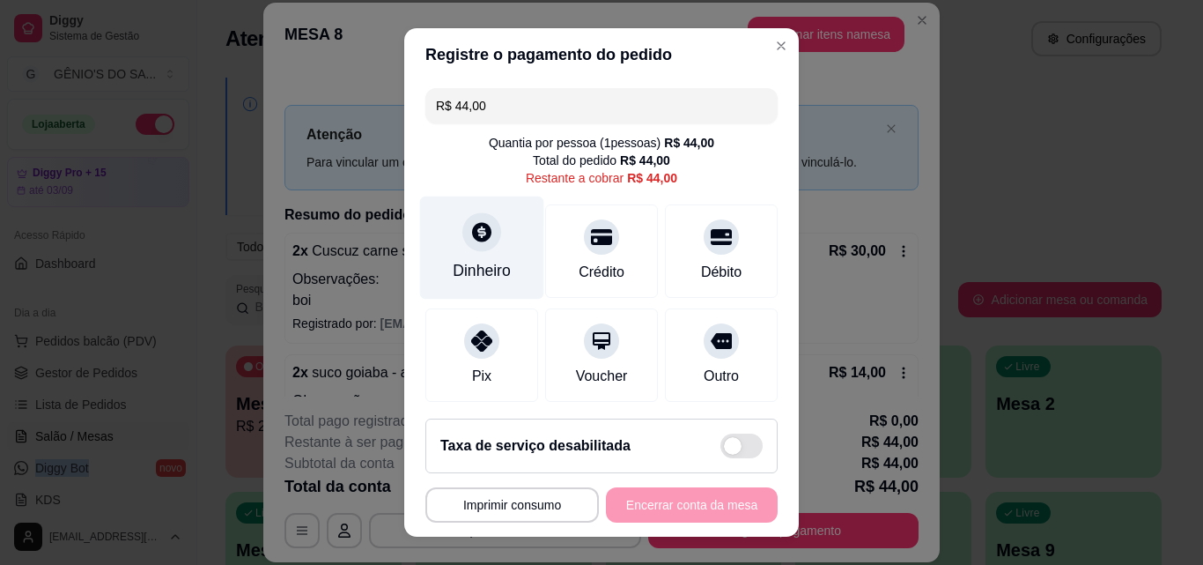
click at [487, 267] on div "Dinheiro" at bounding box center [482, 270] width 58 height 23
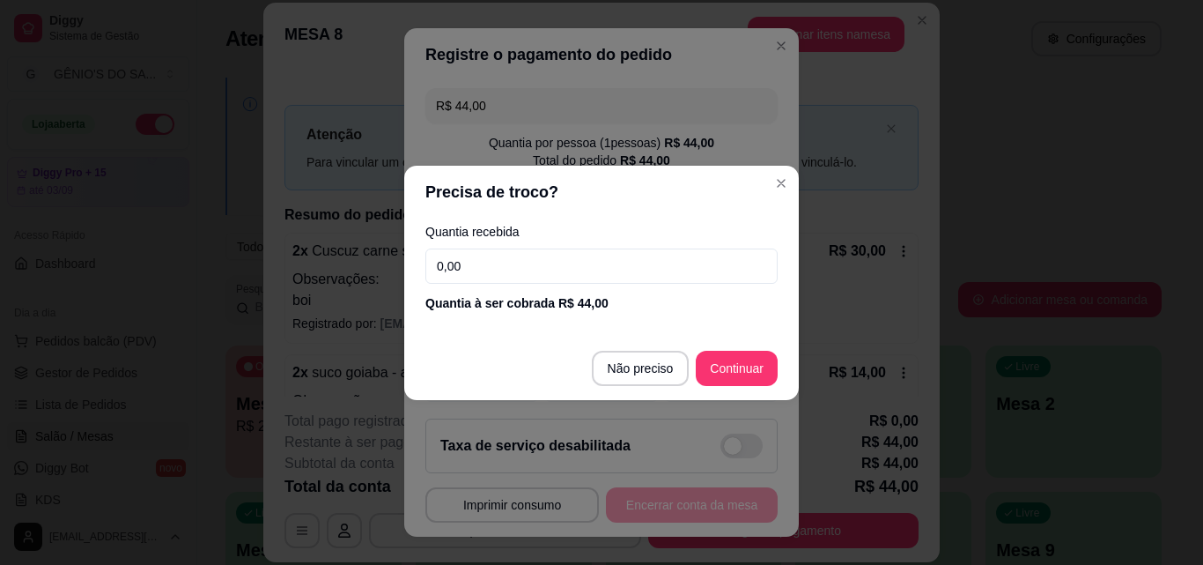
drag, startPoint x: 607, startPoint y: 279, endPoint x: 278, endPoint y: 267, distance: 328.8
click at [278, 267] on div "Precisa de troco? Quantia recebida 0,00 Quantia à ser cobrada R$ 44,00 Não prec…" at bounding box center [601, 282] width 1203 height 565
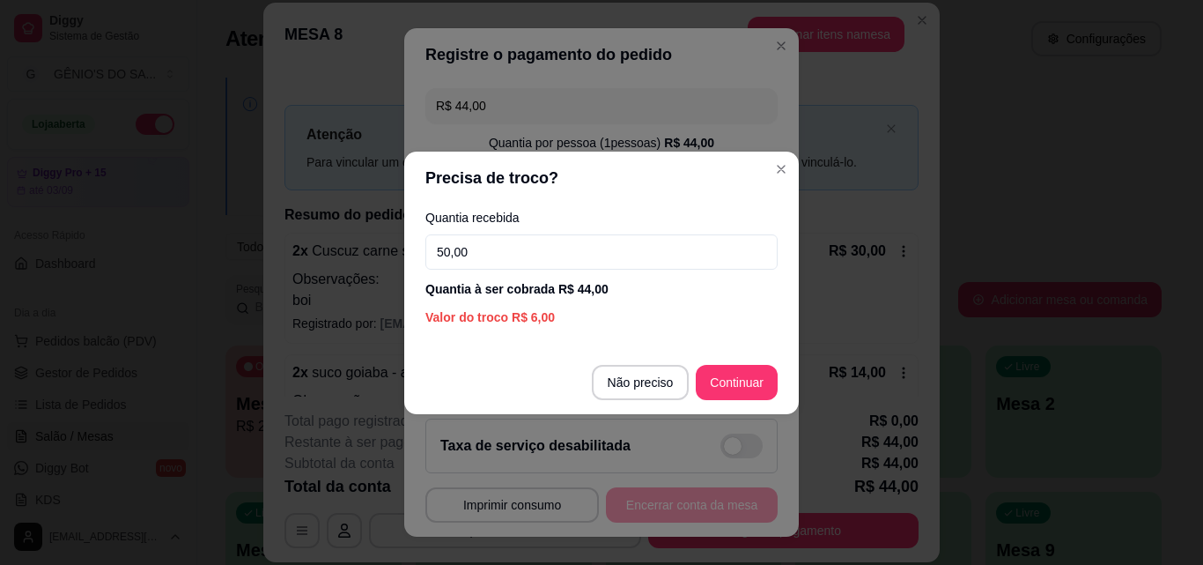
type input "50,00"
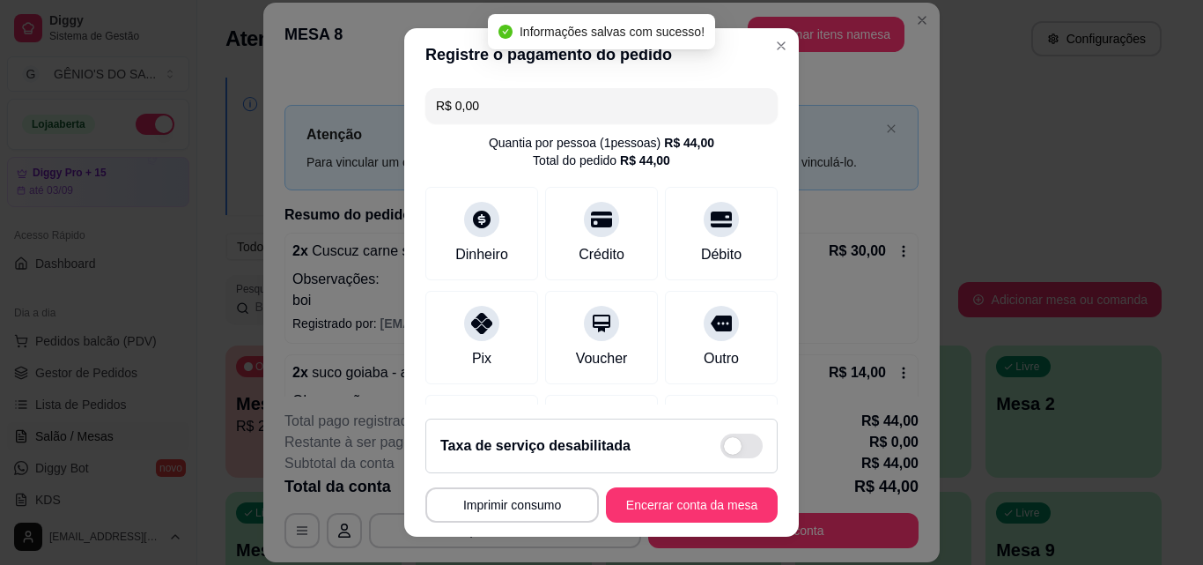
type input "R$ 0,00"
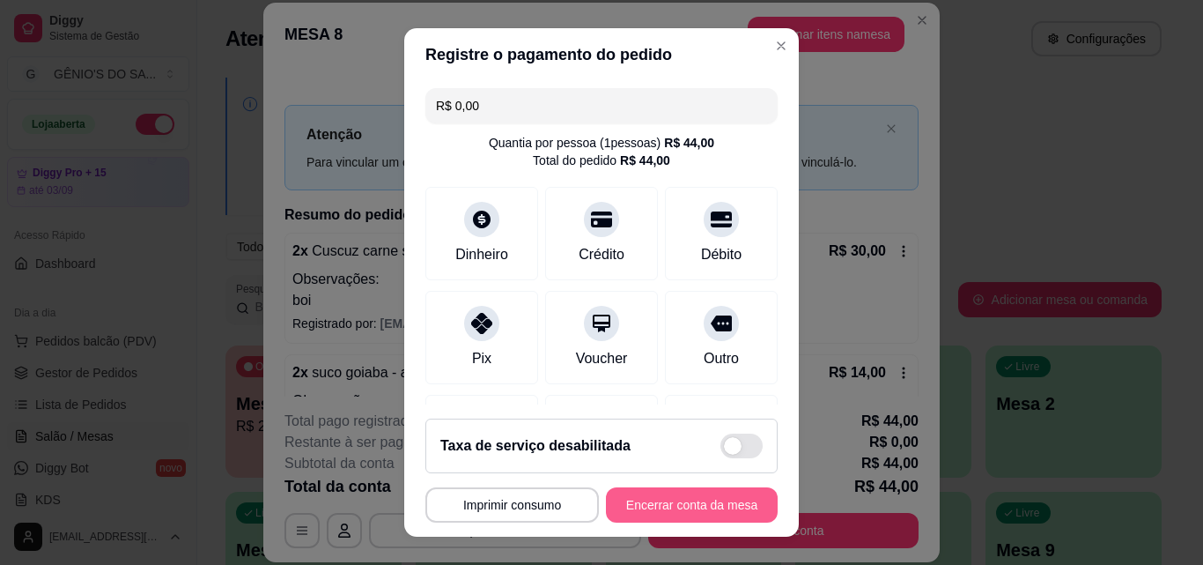
click at [727, 506] on button "Encerrar conta da mesa" at bounding box center [692, 504] width 172 height 35
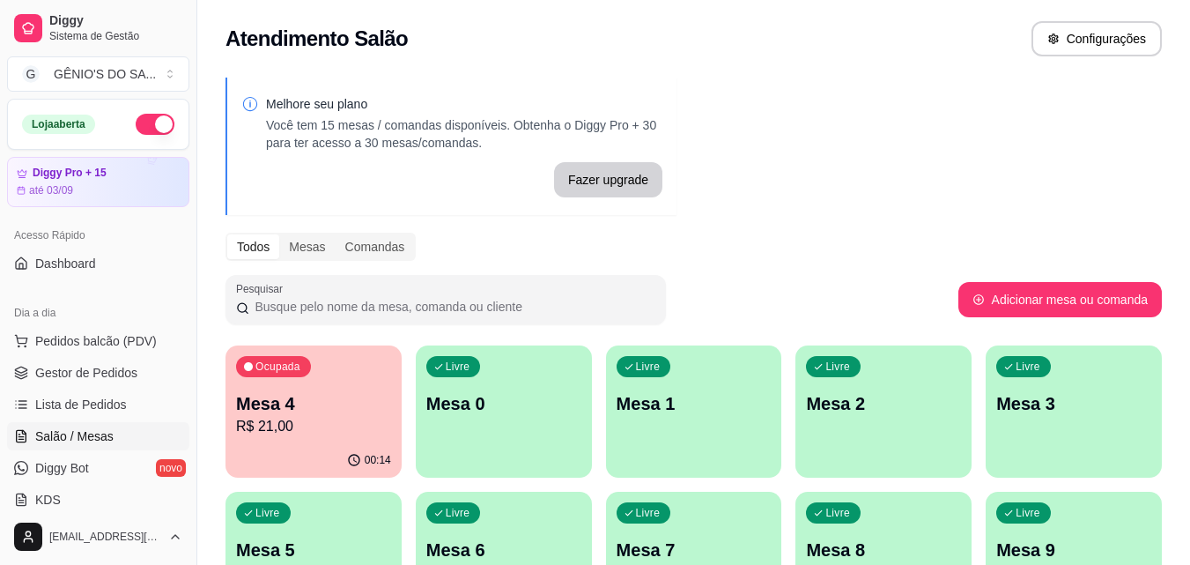
click at [286, 432] on p "R$ 21,00" at bounding box center [313, 426] width 155 height 21
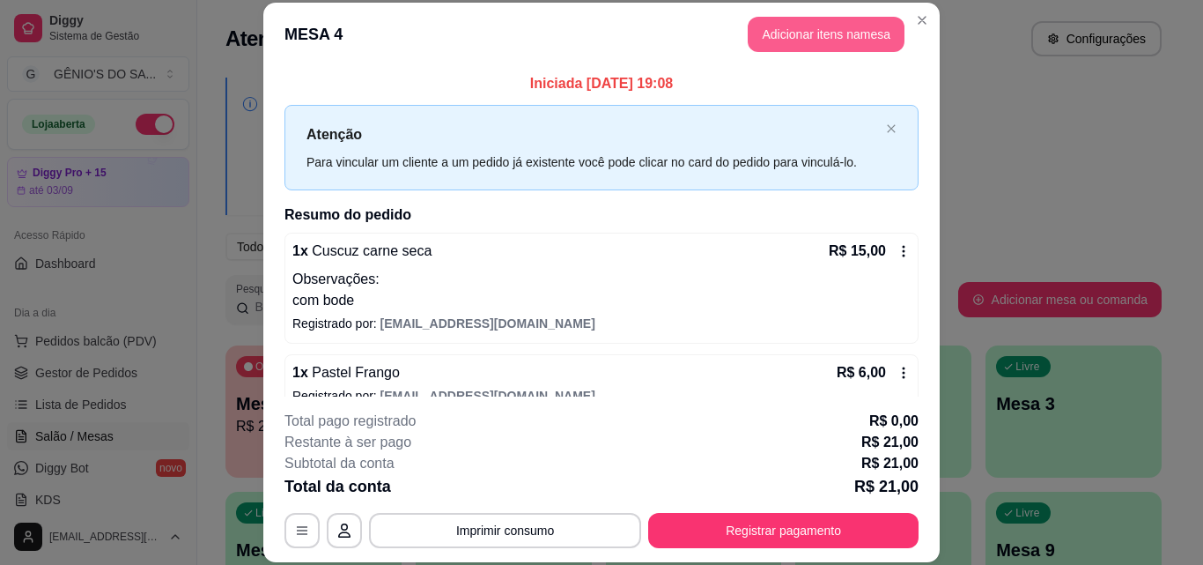
click at [840, 33] on button "Adicionar itens na mesa" at bounding box center [826, 34] width 157 height 35
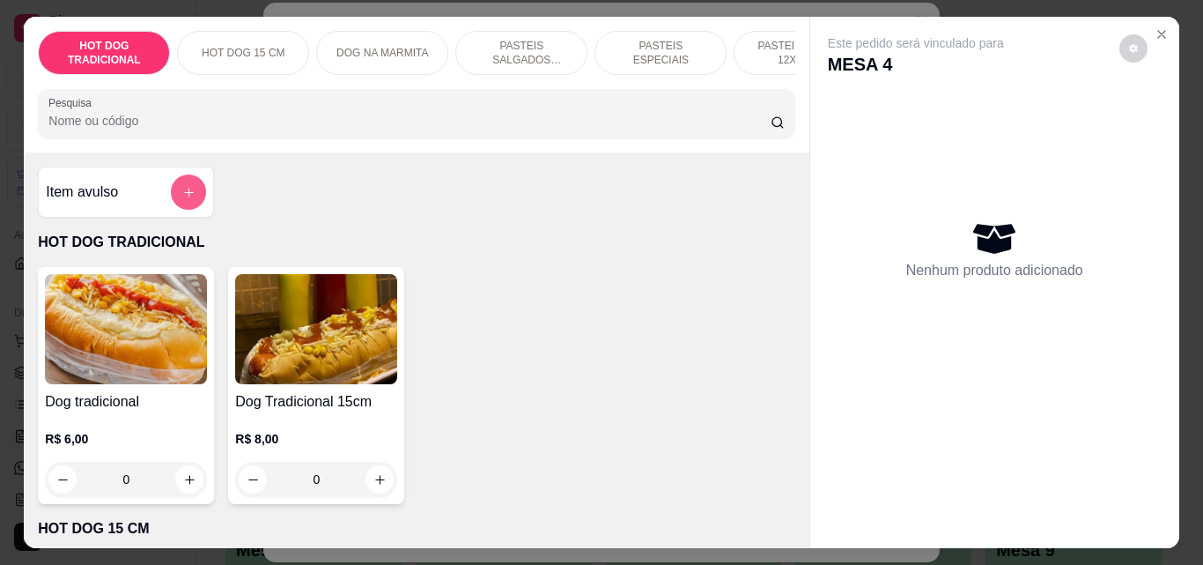
click at [182, 194] on icon "add-separate-item" at bounding box center [188, 192] width 13 height 13
click at [182, 197] on icon "add-separate-item" at bounding box center [188, 192] width 13 height 13
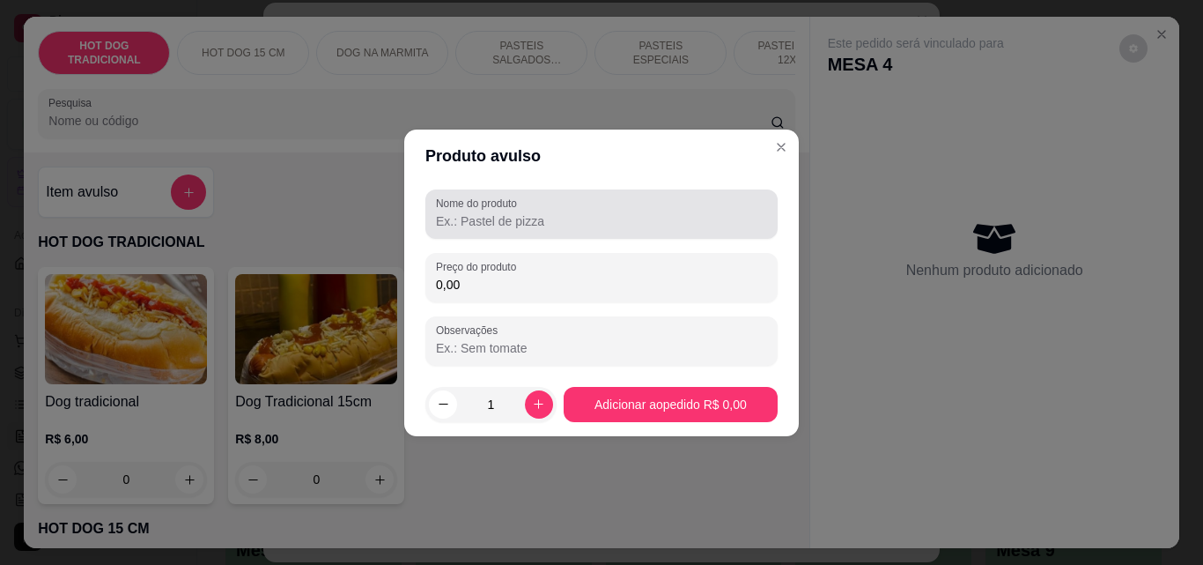
click at [485, 214] on input "Nome do produto" at bounding box center [601, 221] width 331 height 18
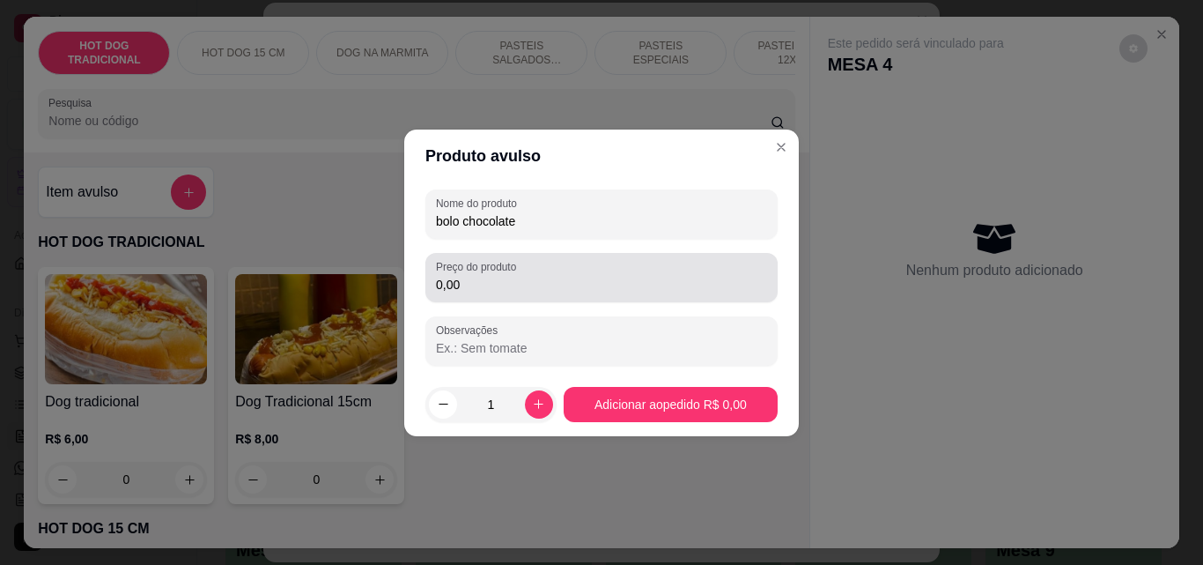
type input "bolo chocolate"
click at [473, 286] on input "0,00" at bounding box center [601, 285] width 331 height 18
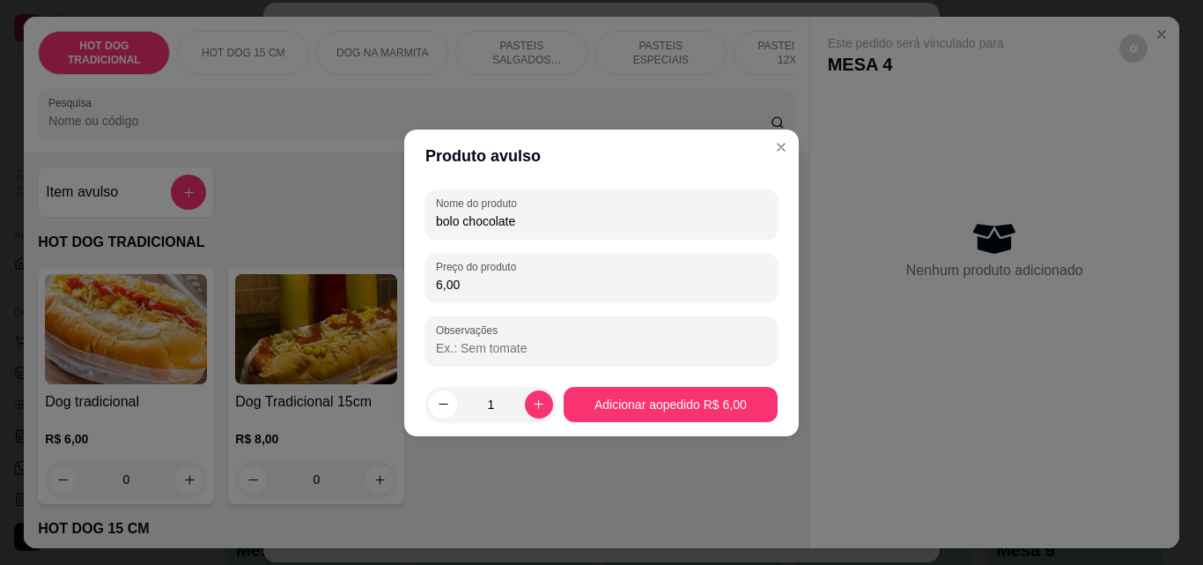
type input "6,00"
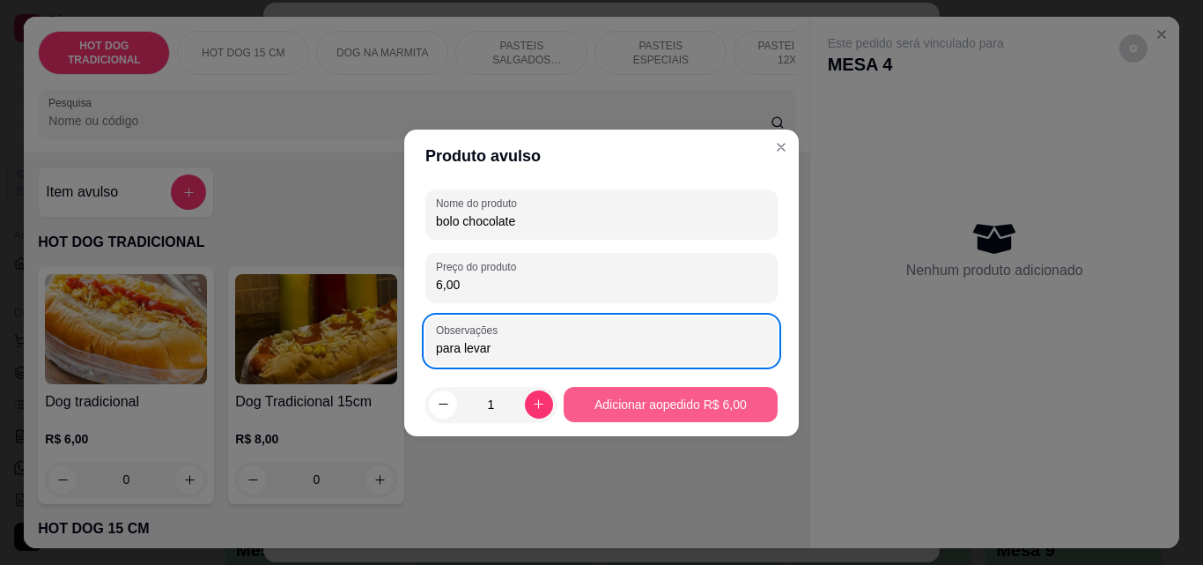
type input "para levar"
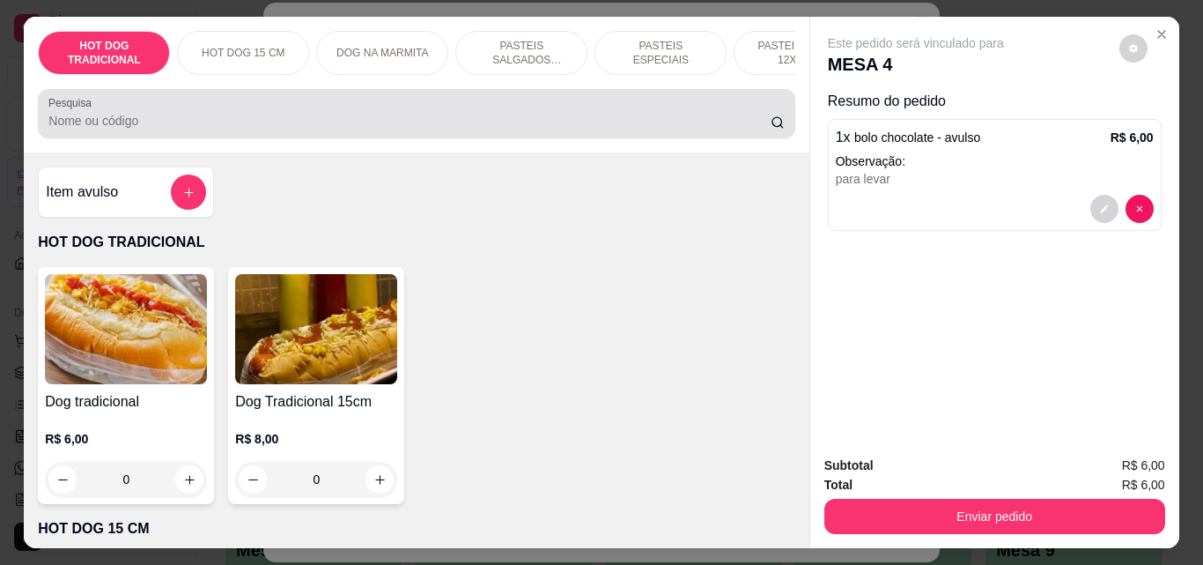
click at [137, 129] on input "Pesquisa" at bounding box center [409, 121] width 722 height 18
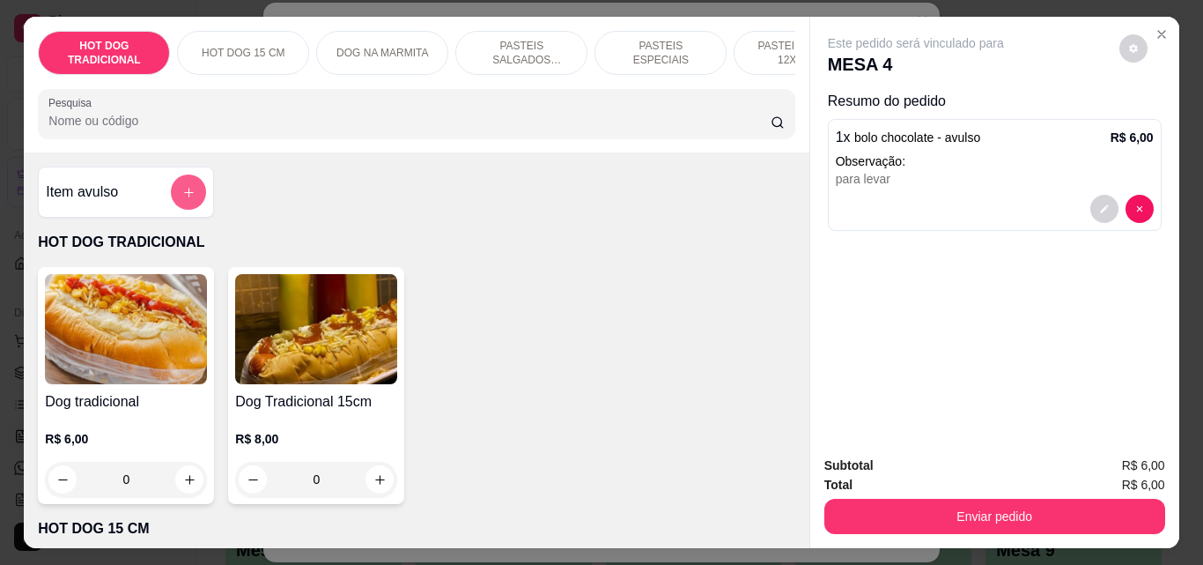
click at [185, 189] on button "add-separate-item" at bounding box center [188, 191] width 35 height 35
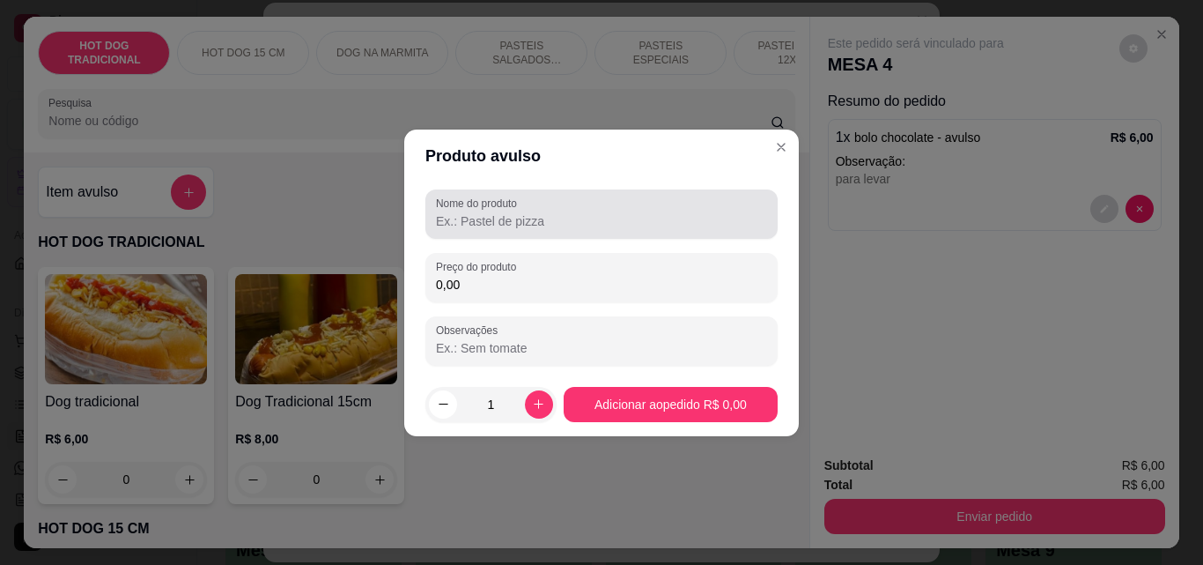
click at [500, 223] on input "Nome do produto" at bounding box center [601, 221] width 331 height 18
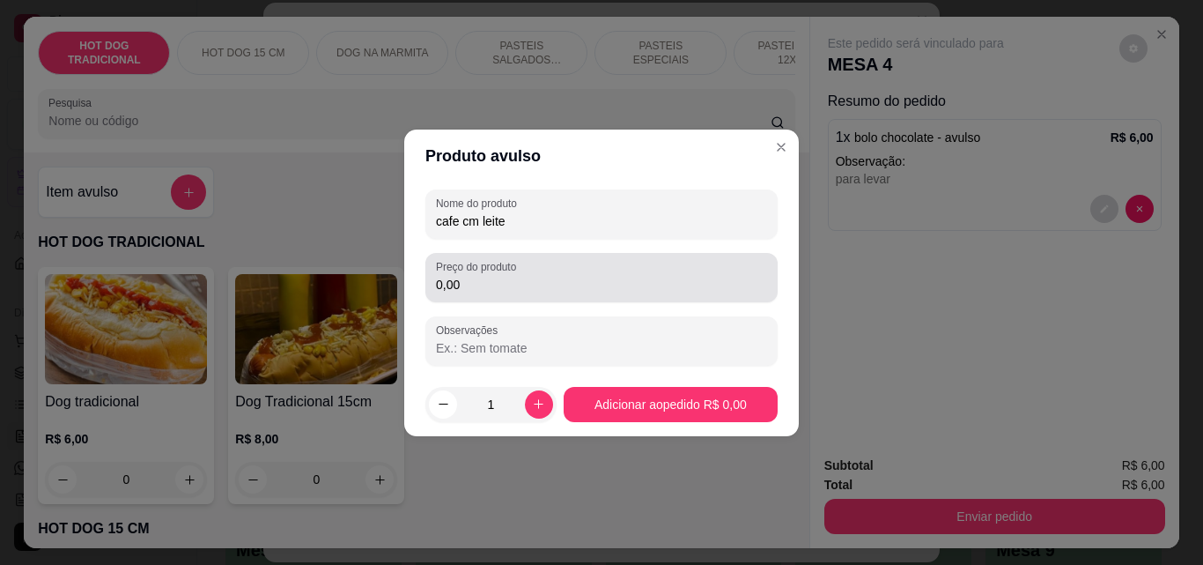
type input "cafe cm leite"
click at [491, 288] on input "0,00" at bounding box center [601, 285] width 331 height 18
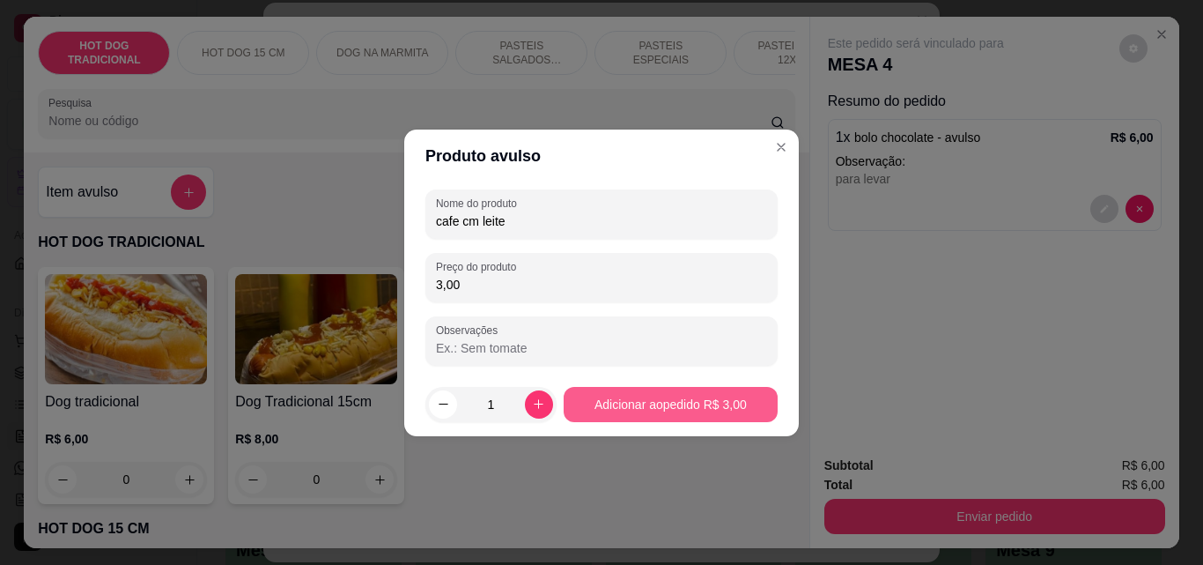
type input "3,00"
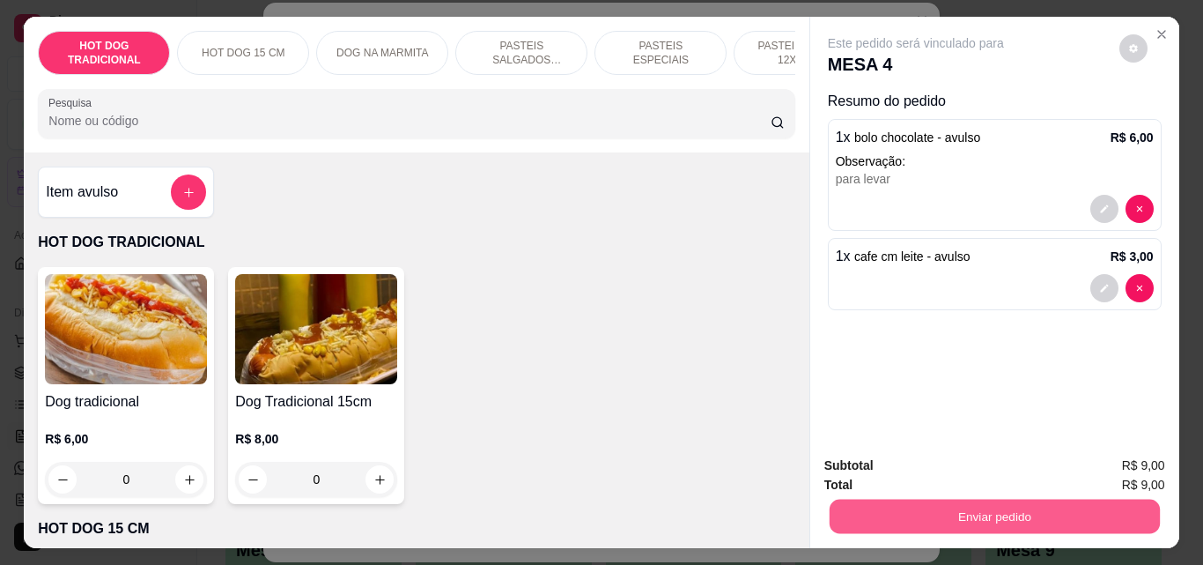
click at [1031, 501] on button "Enviar pedido" at bounding box center [994, 516] width 330 height 34
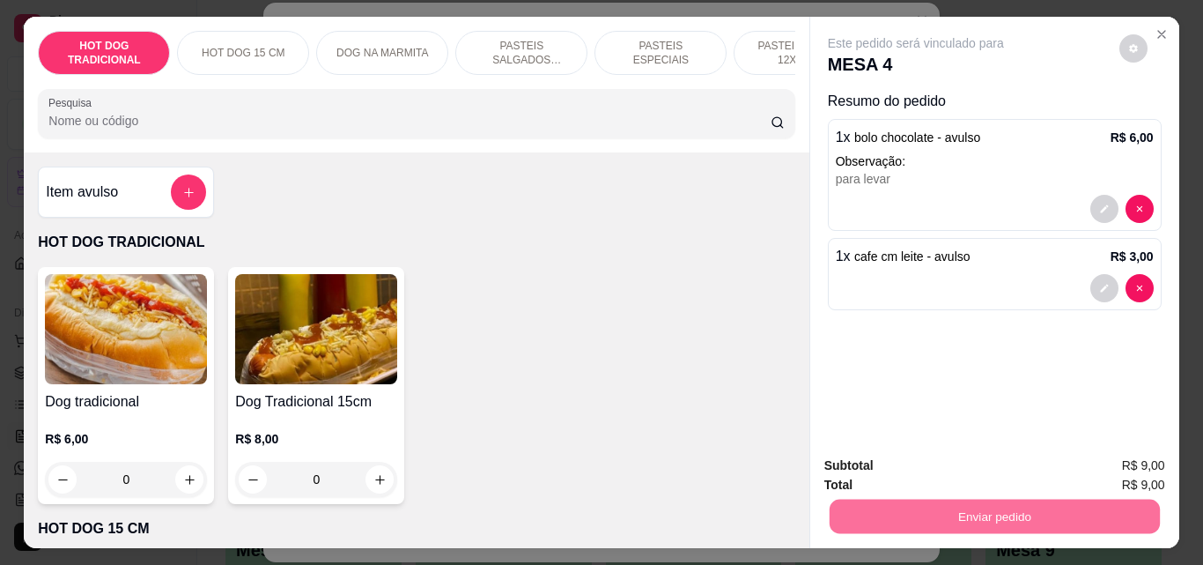
click at [979, 471] on button "Não registrar e enviar pedido" at bounding box center [936, 465] width 183 height 33
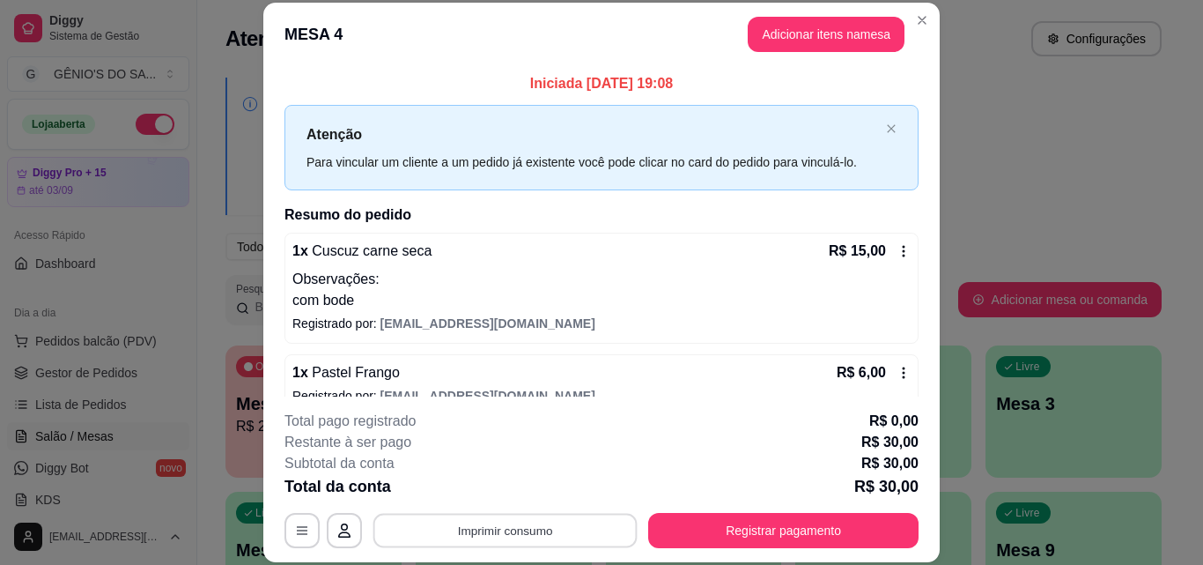
click at [492, 531] on button "Imprimir consumo" at bounding box center [506, 530] width 264 height 34
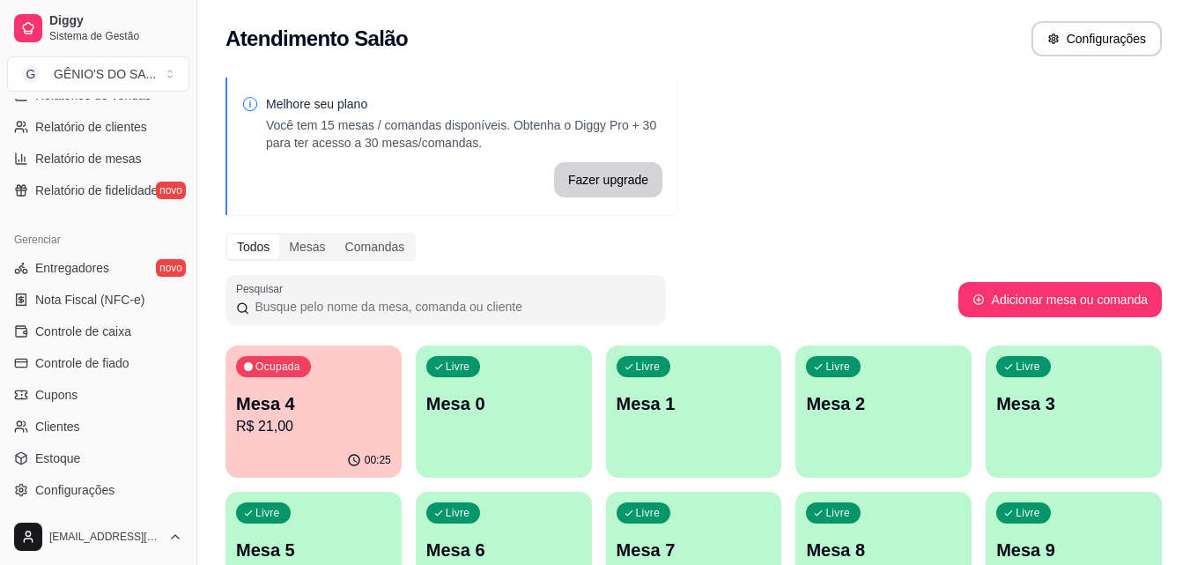
scroll to position [617, 0]
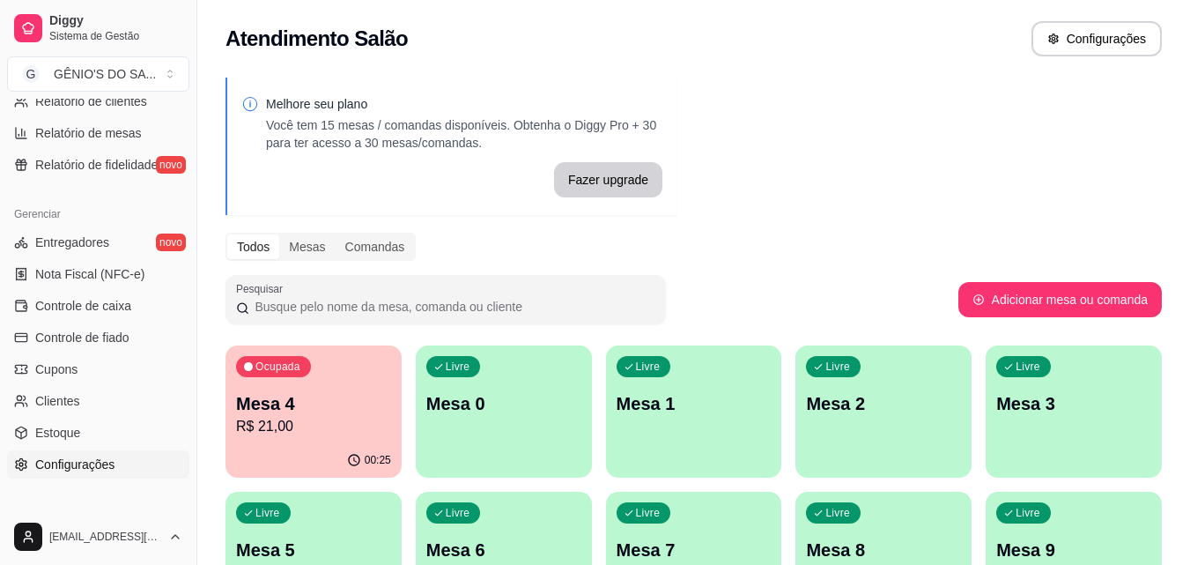
click at [63, 470] on span "Configurações" at bounding box center [74, 464] width 79 height 18
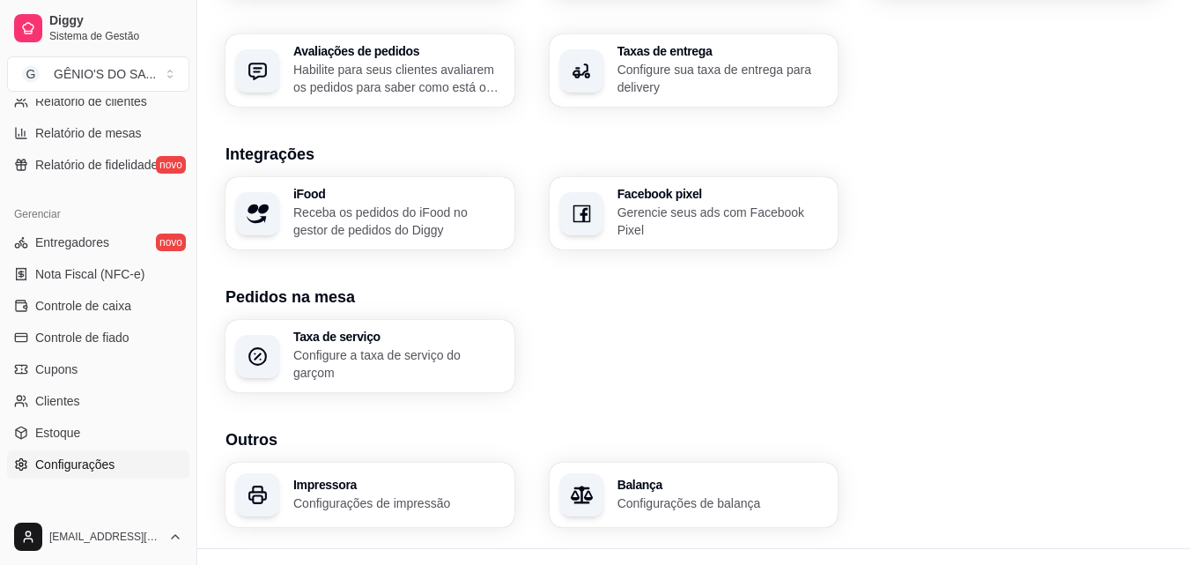
scroll to position [670, 0]
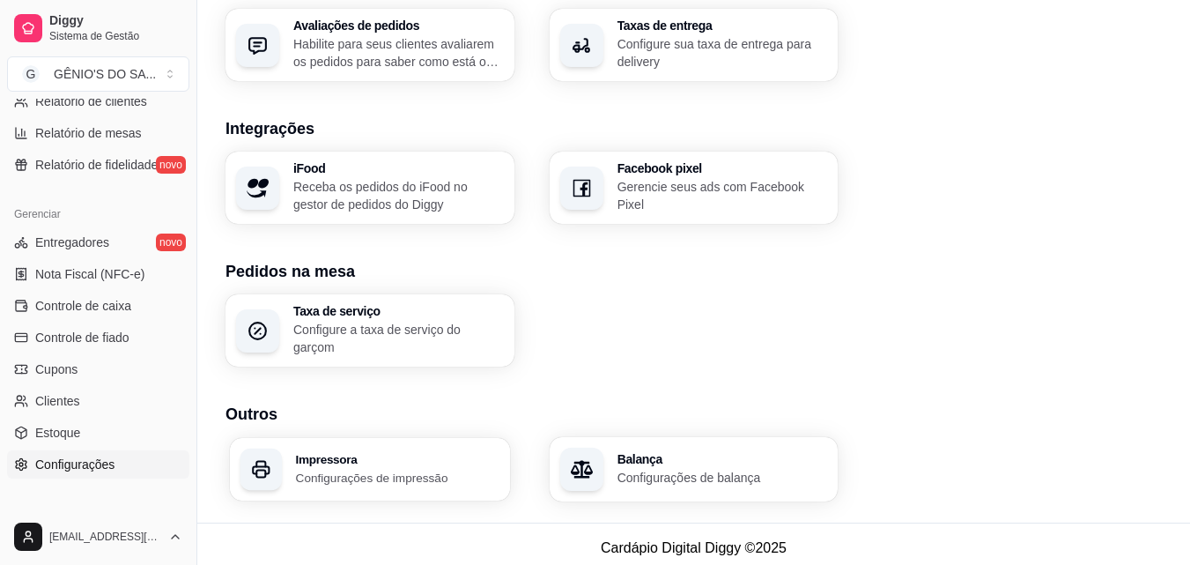
click at [319, 454] on h3 "Impressora" at bounding box center [398, 459] width 204 height 12
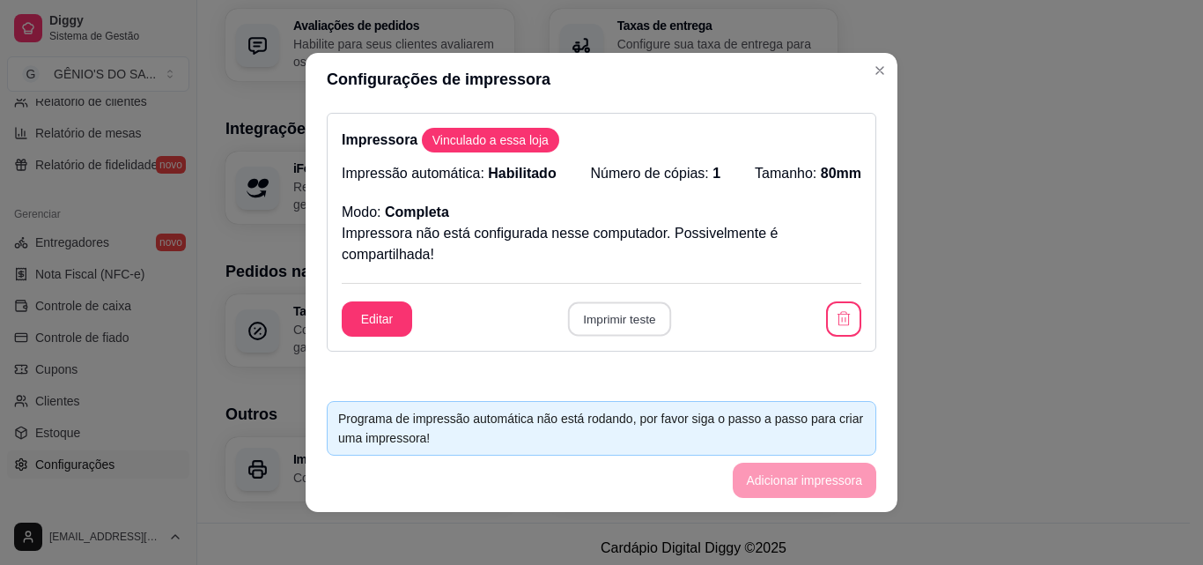
click at [628, 315] on button "Imprimir teste" at bounding box center [618, 319] width 103 height 34
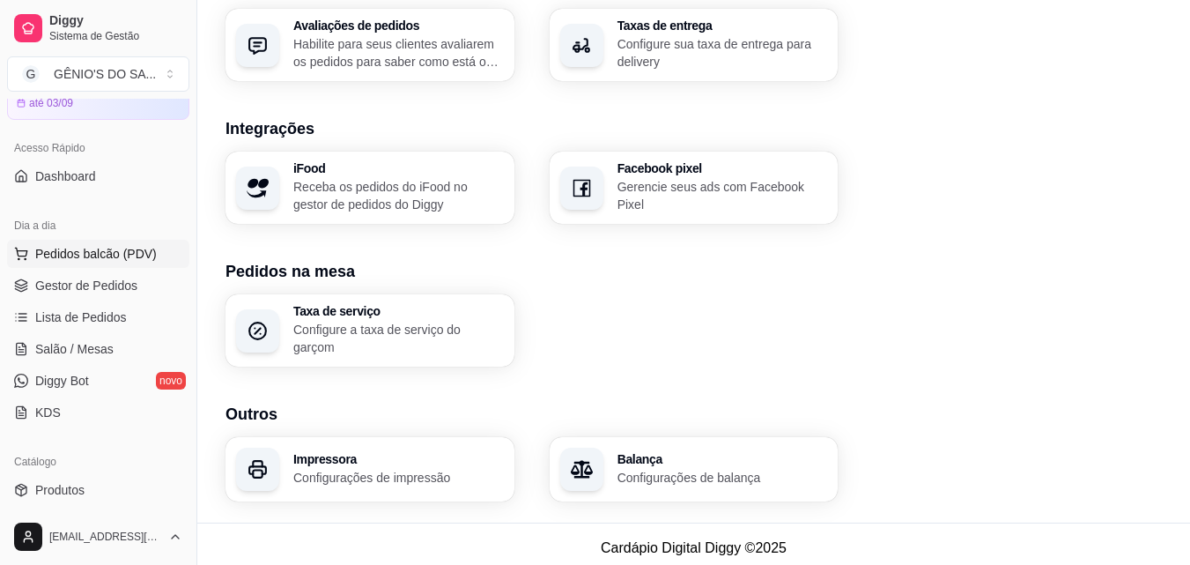
scroll to position [88, 0]
click at [89, 350] on span "Salão / Mesas" at bounding box center [74, 348] width 78 height 18
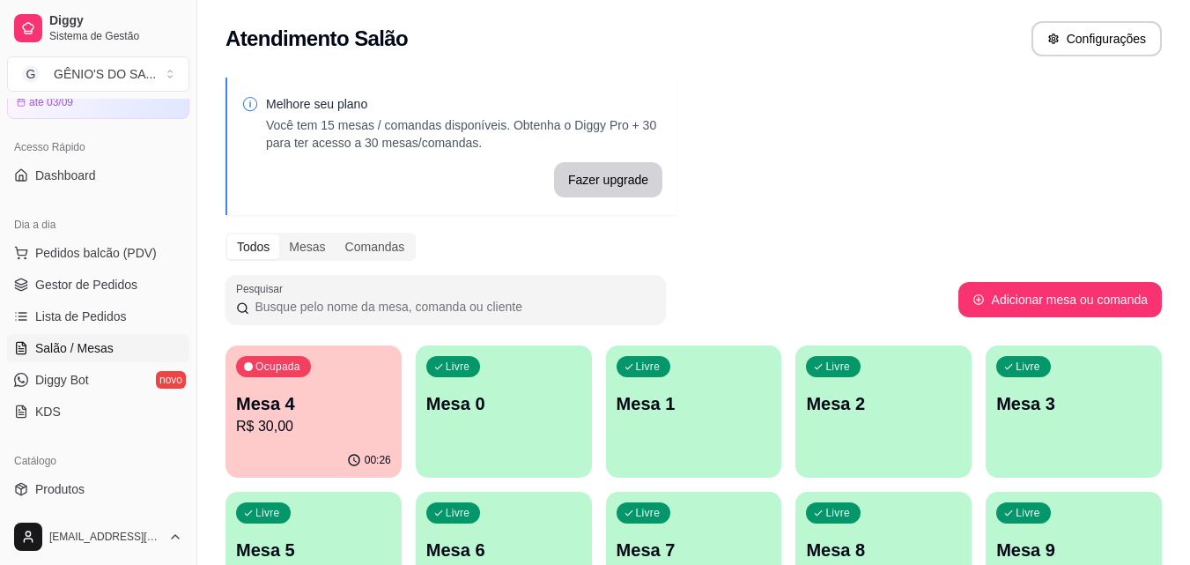
click at [892, 403] on p "Mesa 2" at bounding box center [883, 403] width 155 height 25
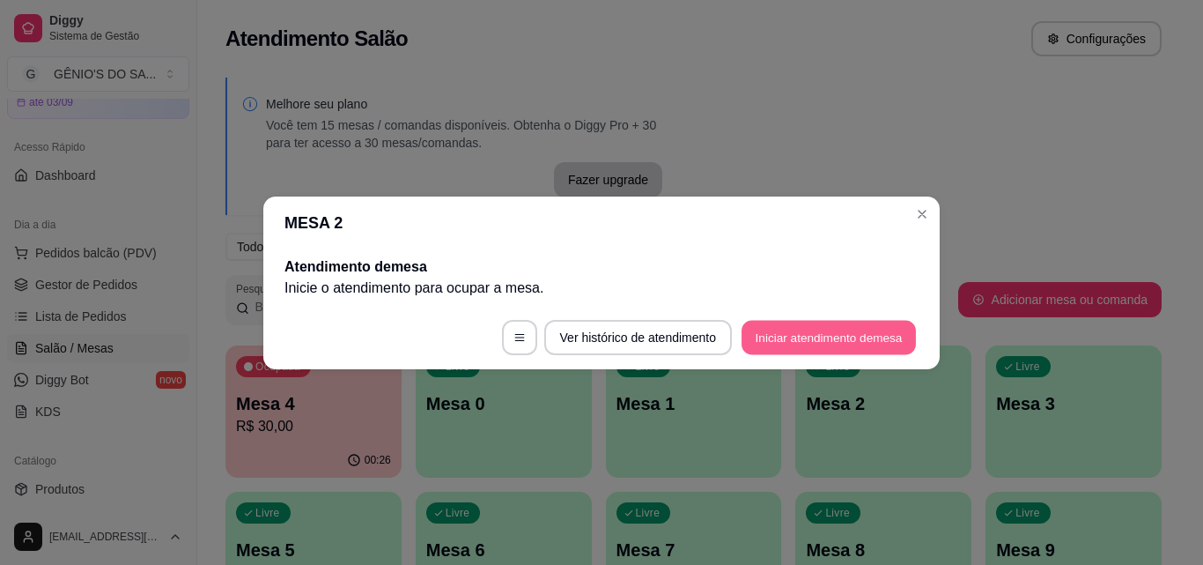
click at [801, 339] on button "Iniciar atendimento de mesa" at bounding box center [829, 337] width 174 height 34
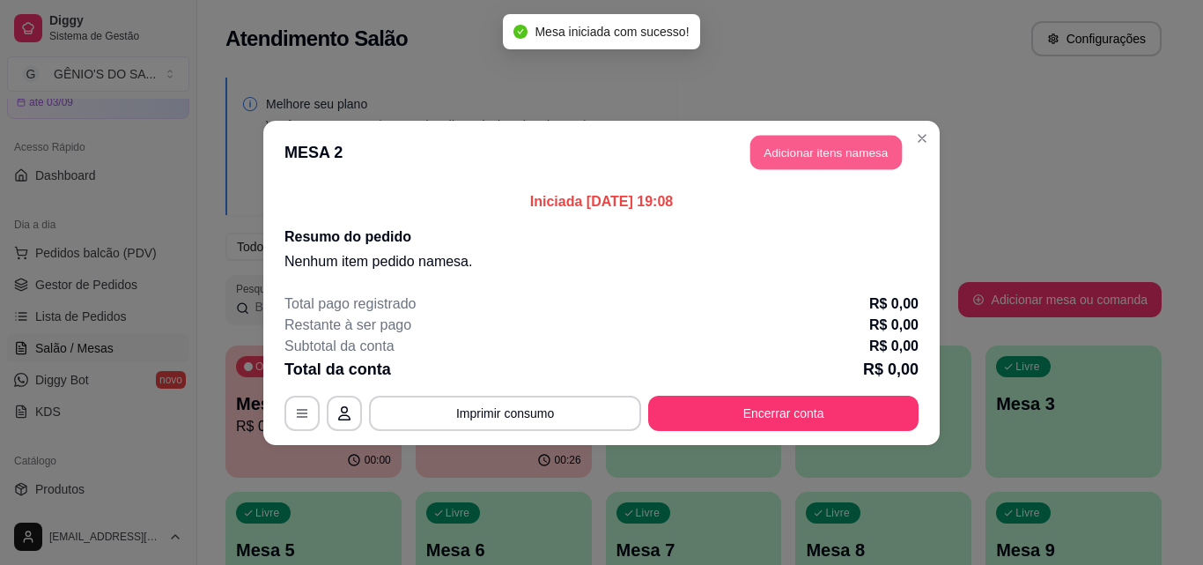
click at [804, 141] on button "Adicionar itens na mesa" at bounding box center [827, 152] width 152 height 34
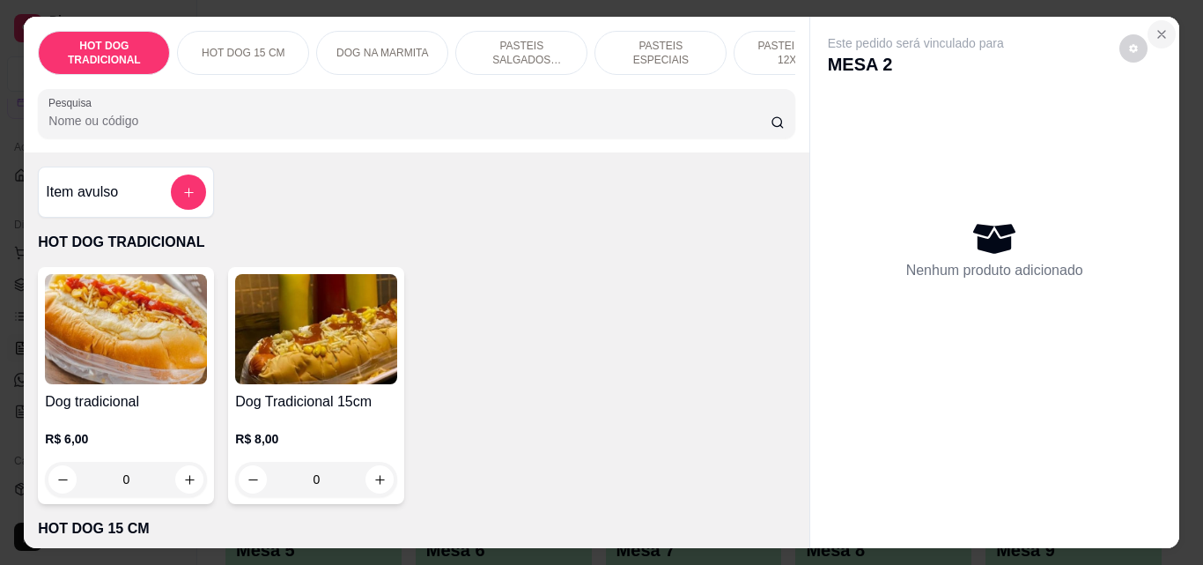
click at [1155, 27] on icon "Close" at bounding box center [1162, 34] width 14 height 14
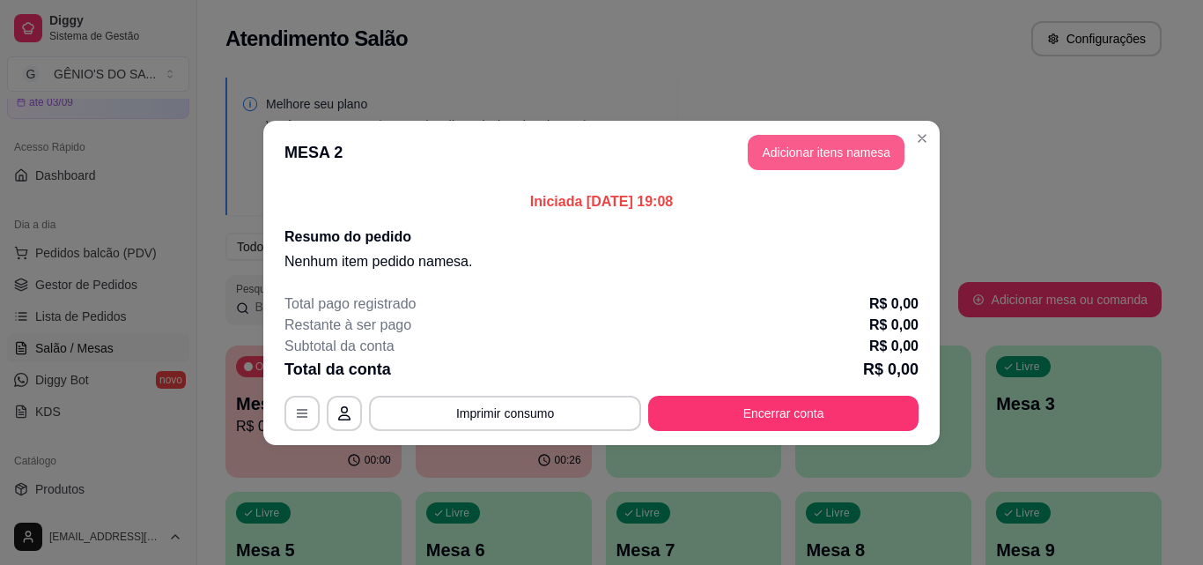
click at [777, 155] on button "Adicionar itens na mesa" at bounding box center [826, 152] width 157 height 35
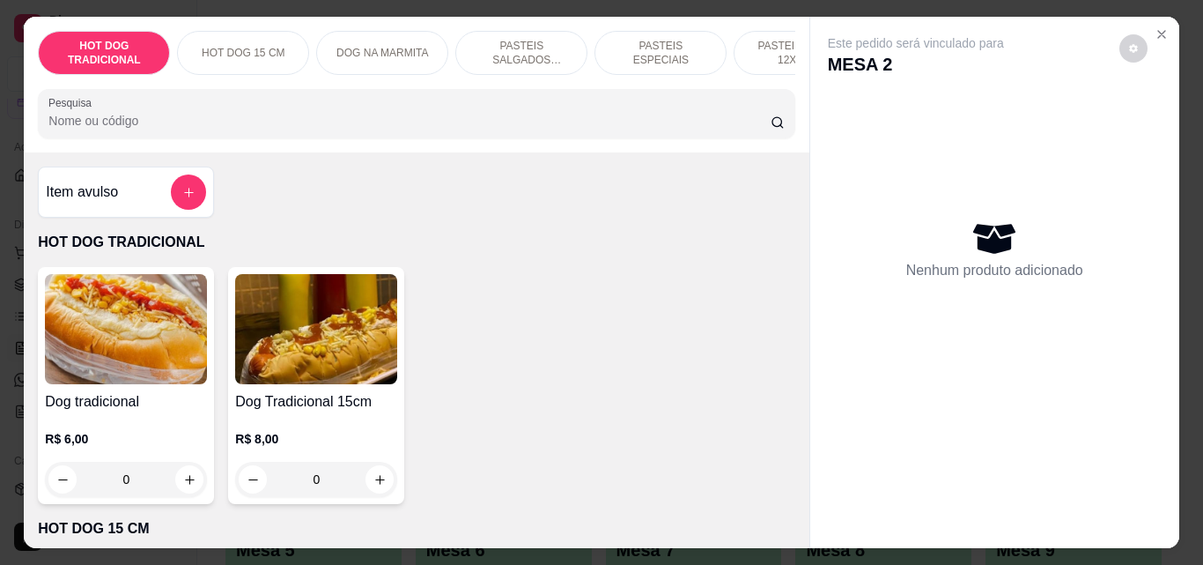
click at [57, 145] on div "HOT DOG TRADICIONAL HOT DOG 15 CM DOG NA MARMITA PASTEIS SALGADOS 12X20cm PASTE…" at bounding box center [416, 85] width 785 height 136
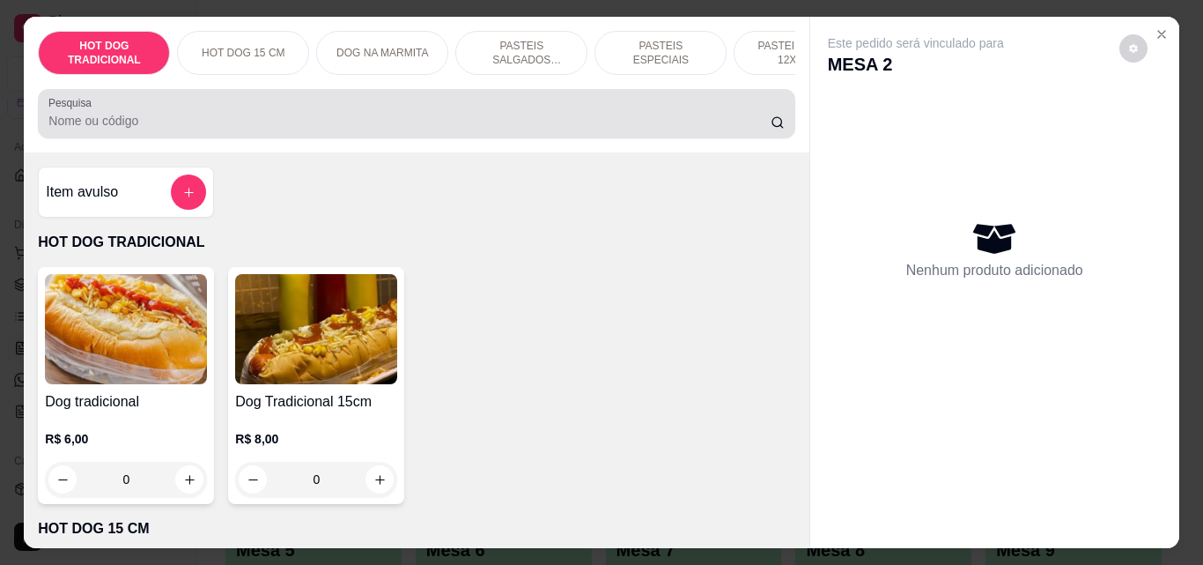
click at [59, 129] on input "Pesquisa" at bounding box center [409, 121] width 722 height 18
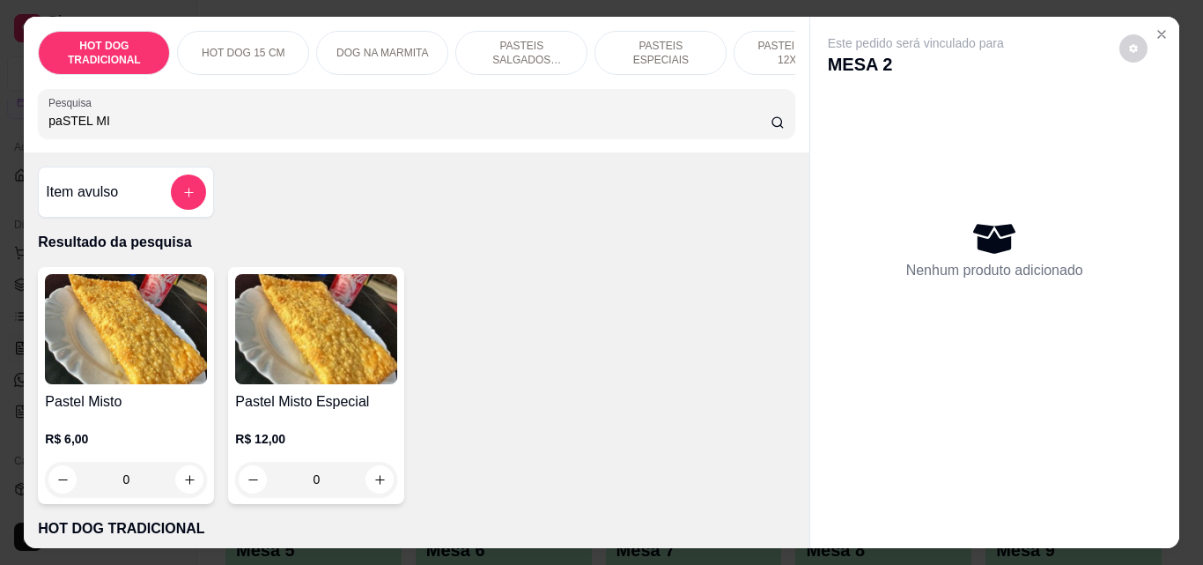
type input "paSTEL MI"
click at [133, 319] on img at bounding box center [126, 329] width 162 height 110
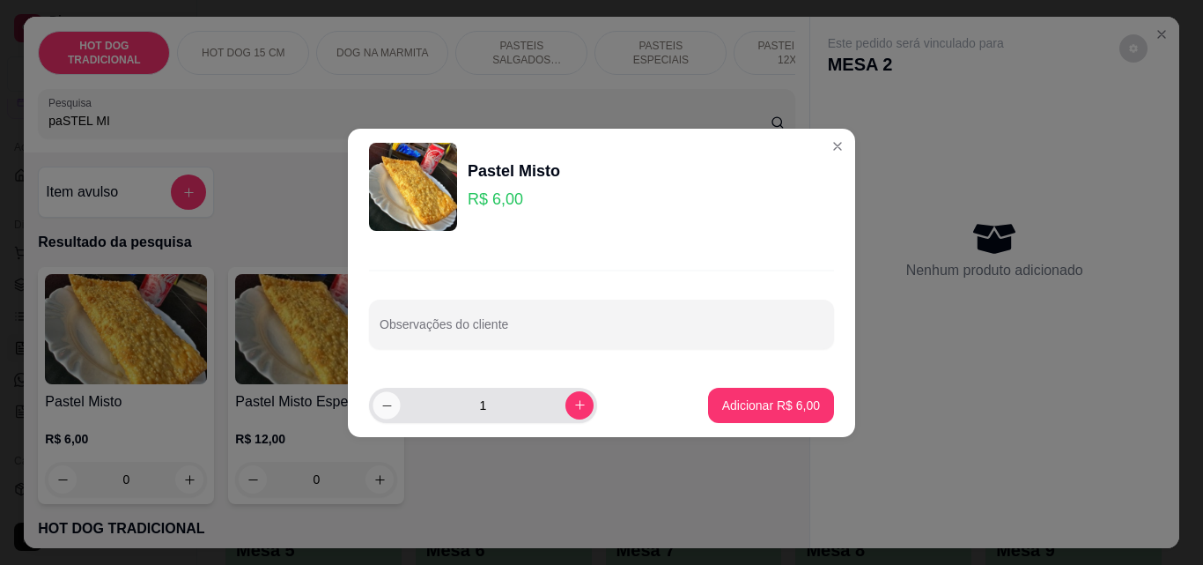
click at [394, 410] on button "decrease-product-quantity" at bounding box center [386, 404] width 27 height 27
type input "0"
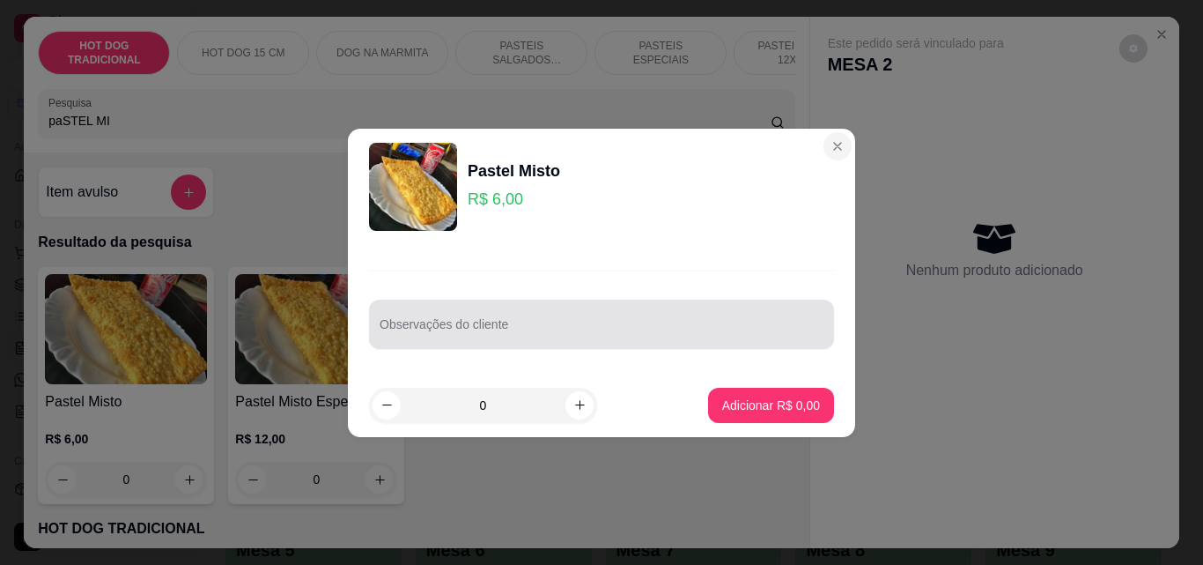
click at [529, 406] on section "Pastel Misto R$ 6,00 Observações do cliente 0 Adicionar R$ 0,00" at bounding box center [601, 283] width 507 height 308
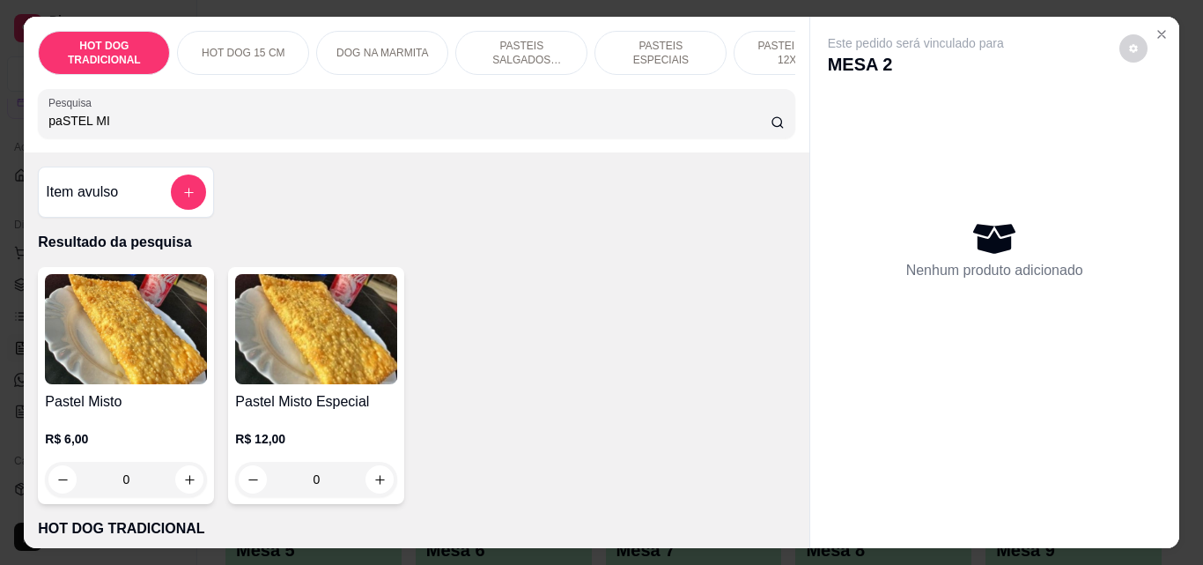
drag, startPoint x: 831, startPoint y: 145, endPoint x: 356, endPoint y: 479, distance: 580.5
click at [463, 515] on div "HOT DOG TRADICIONAL HOT DOG 15 CM DOG NA MARMITA PASTEIS SALGADOS 12X20cm PASTE…" at bounding box center [601, 282] width 1155 height 531
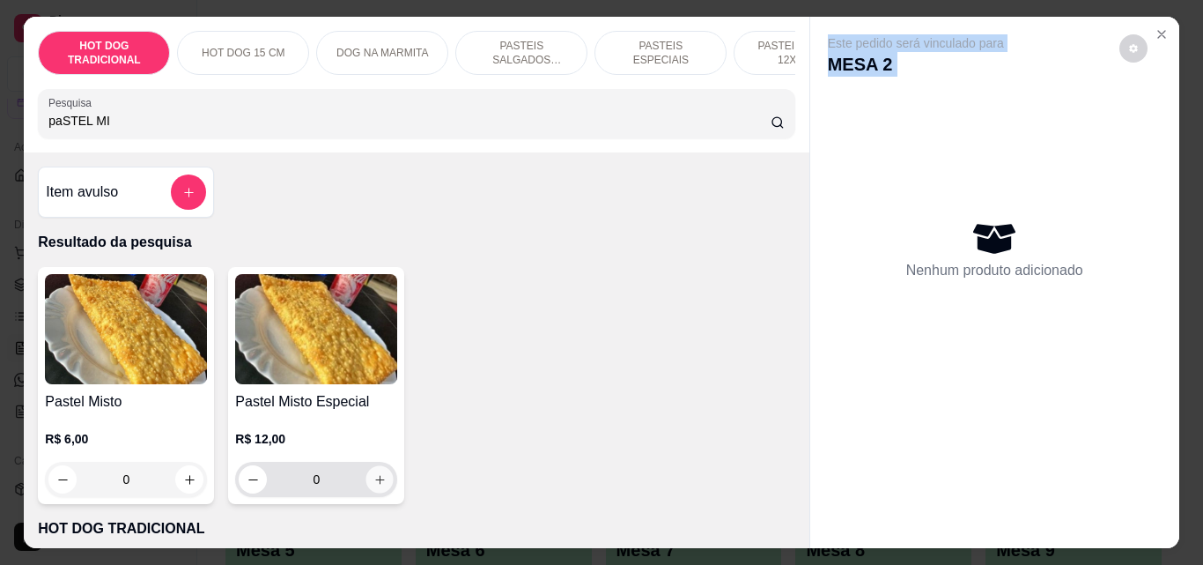
click at [374, 486] on icon "increase-product-quantity" at bounding box center [380, 479] width 13 height 13
type input "1"
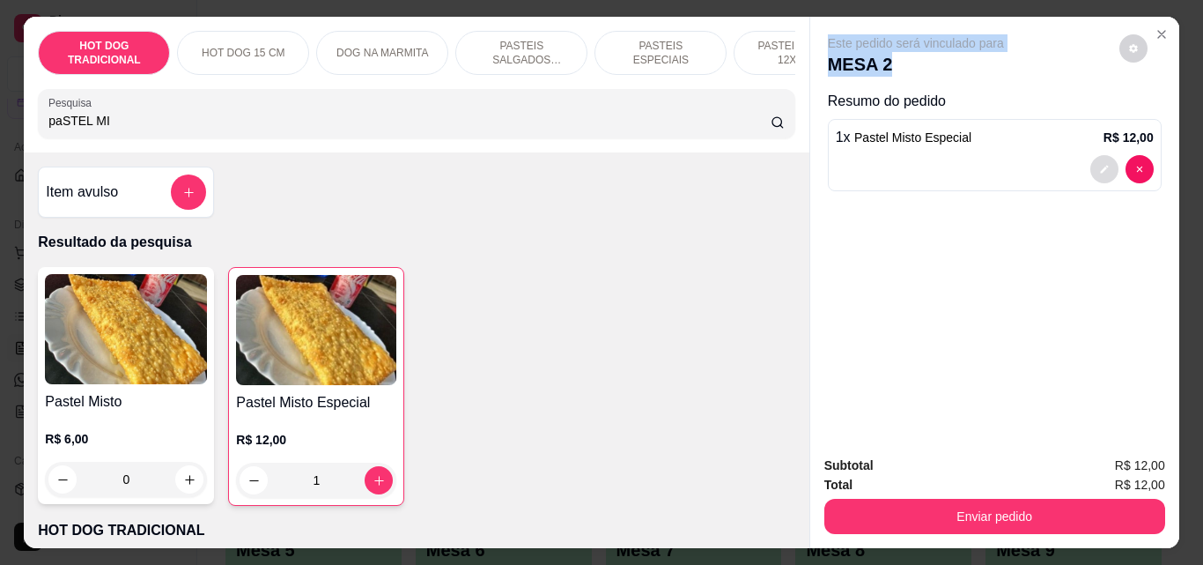
click at [1100, 166] on icon "decrease-product-quantity" at bounding box center [1104, 170] width 8 height 8
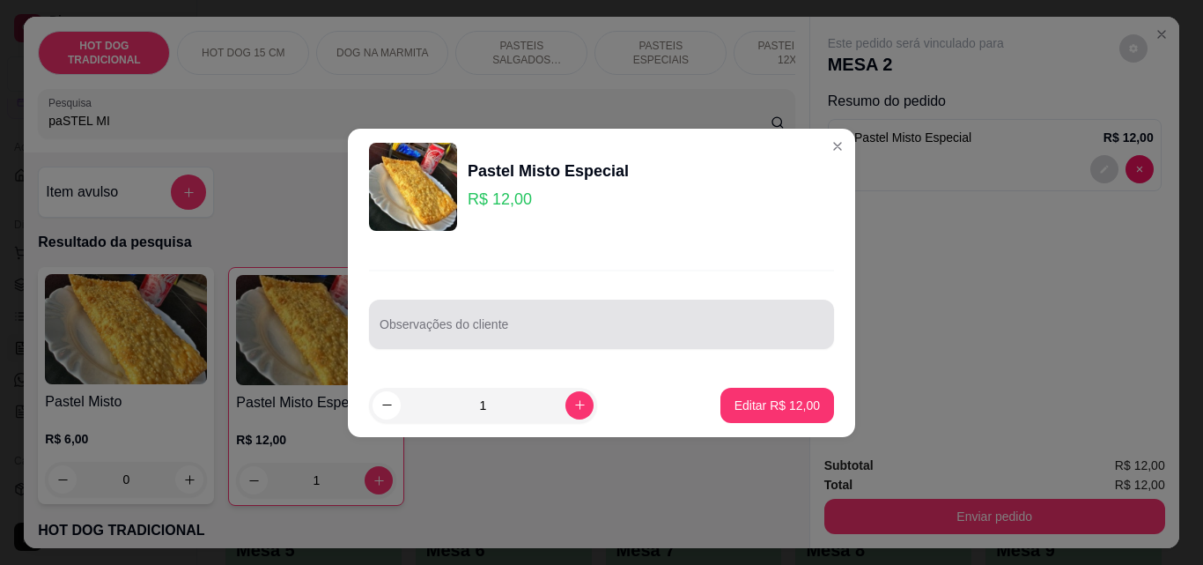
click at [646, 320] on div at bounding box center [602, 324] width 444 height 35
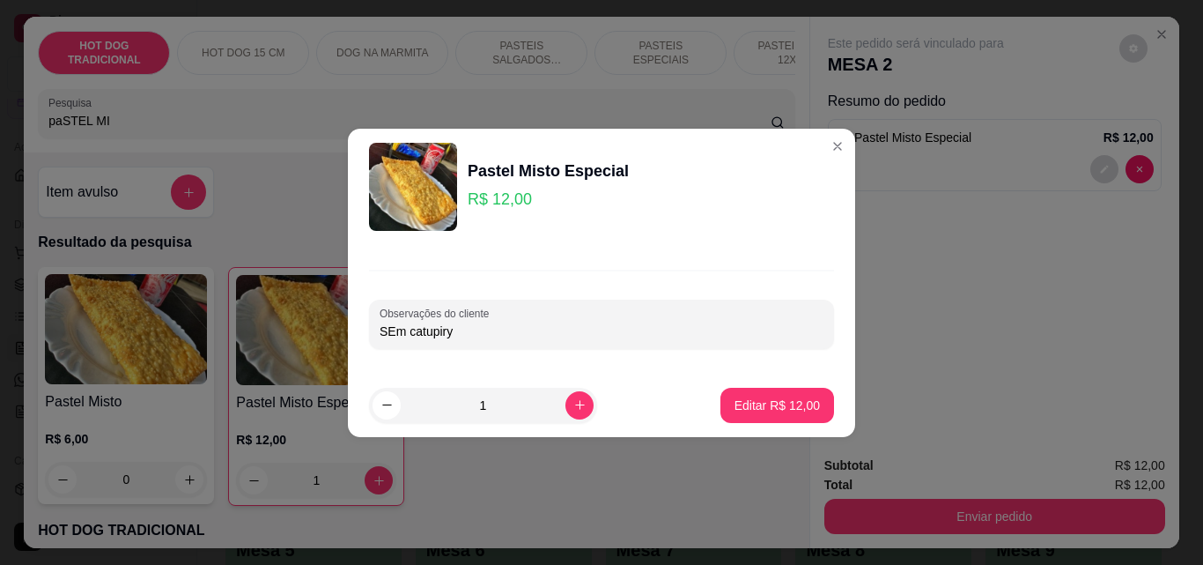
click at [390, 337] on input "SEm catupiry" at bounding box center [602, 331] width 444 height 18
type input "Sem catupiry"
click at [736, 400] on p "Editar R$ 12,00" at bounding box center [777, 404] width 83 height 17
type input "0"
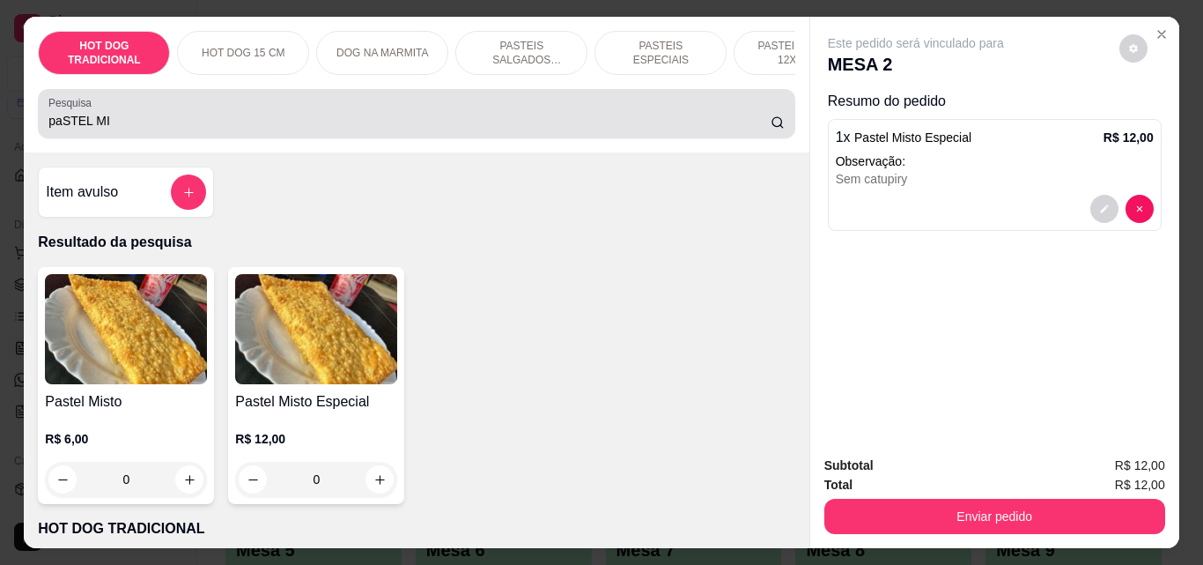
click at [203, 126] on input "paSTEL MI" at bounding box center [409, 121] width 722 height 18
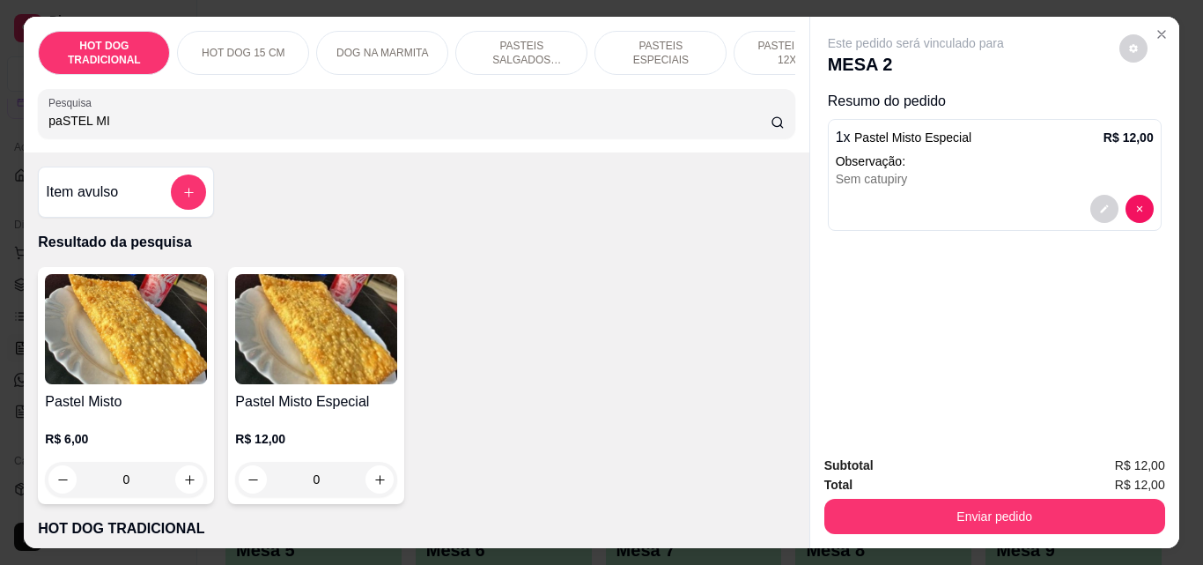
click at [203, 126] on input "paSTEL MI" at bounding box center [409, 121] width 722 height 18
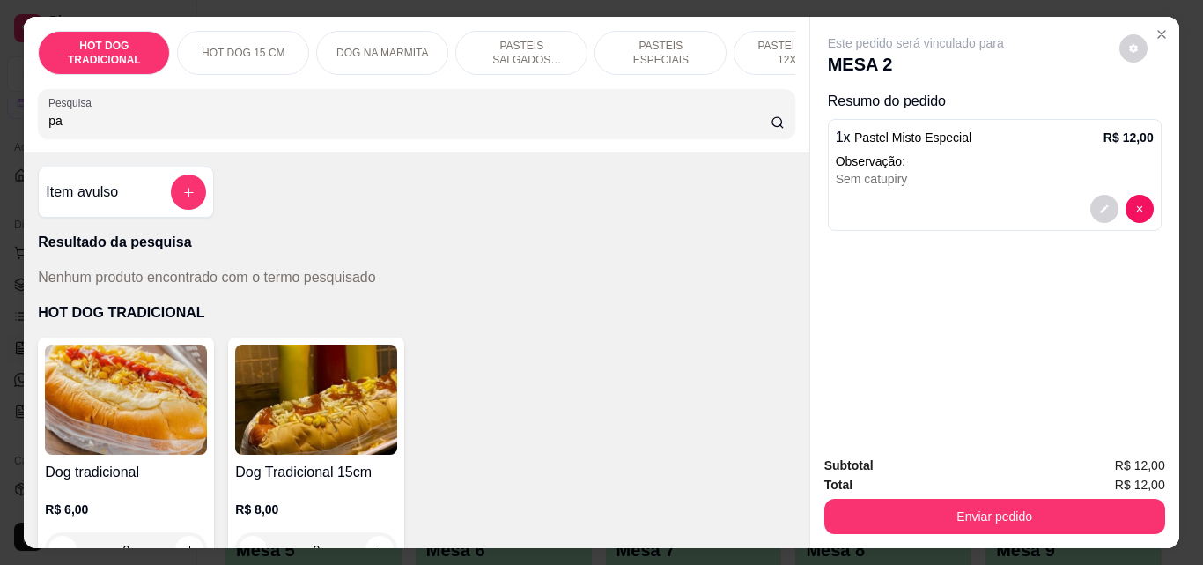
type input "p"
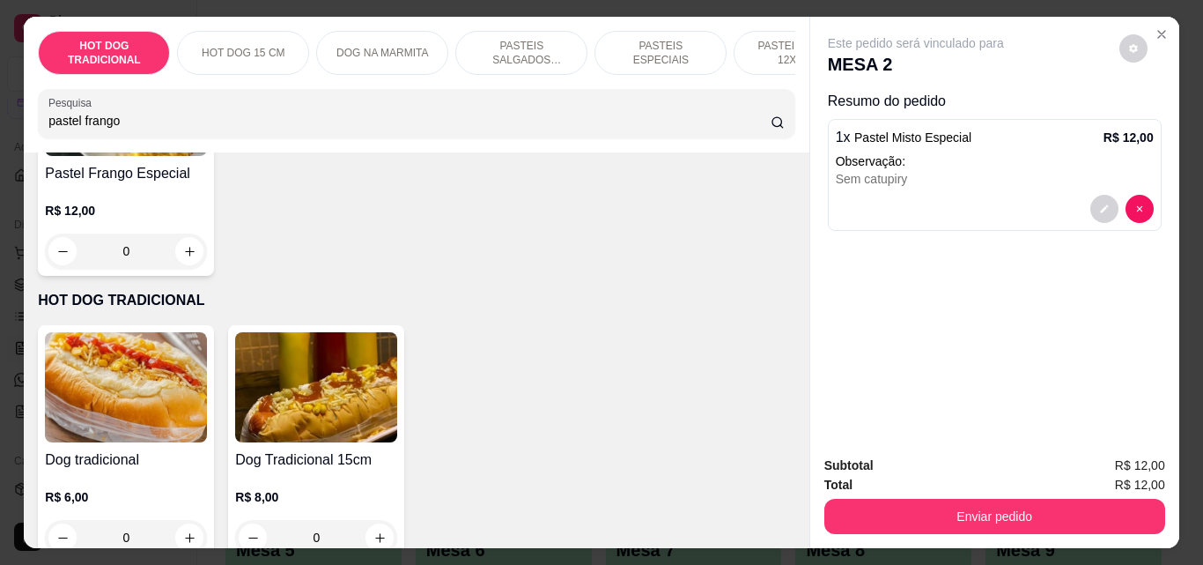
scroll to position [19, 0]
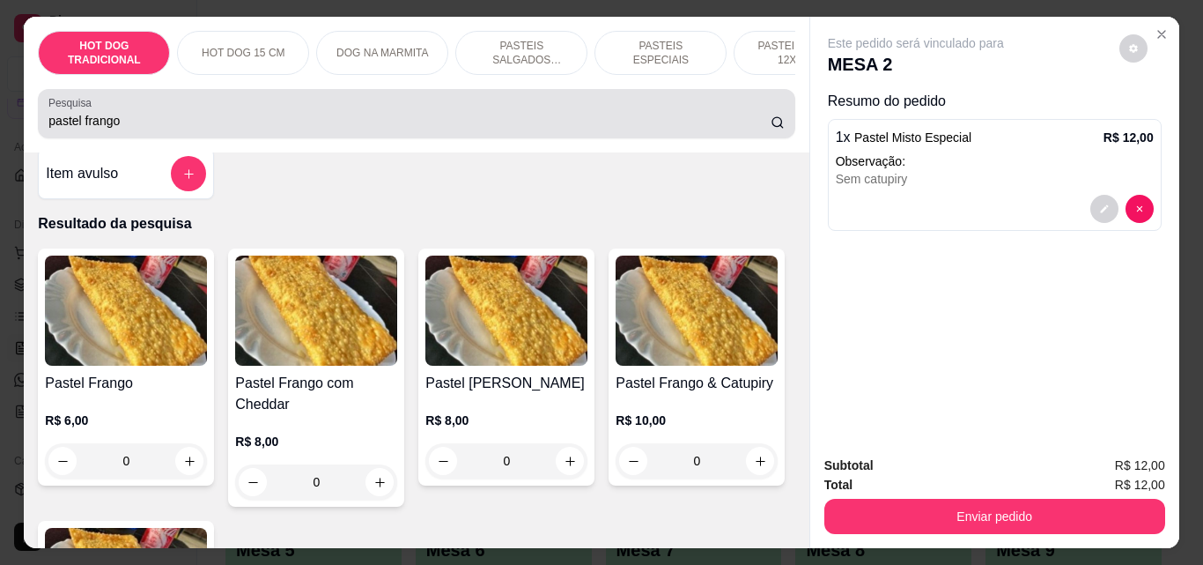
click at [460, 115] on div "pastel frango" at bounding box center [416, 113] width 736 height 35
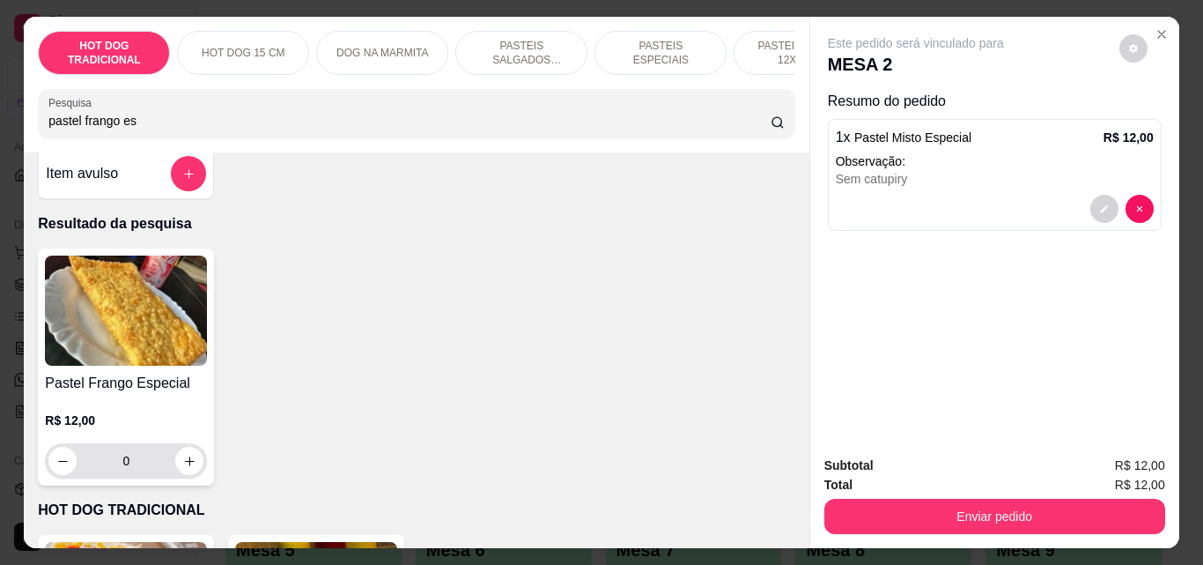
type input "pastel frango es"
drag, startPoint x: 192, startPoint y: 481, endPoint x: 181, endPoint y: 463, distance: 21.0
click at [181, 463] on div "0" at bounding box center [125, 460] width 155 height 35
click at [183, 463] on icon "increase-product-quantity" at bounding box center [189, 461] width 13 height 13
type input "1"
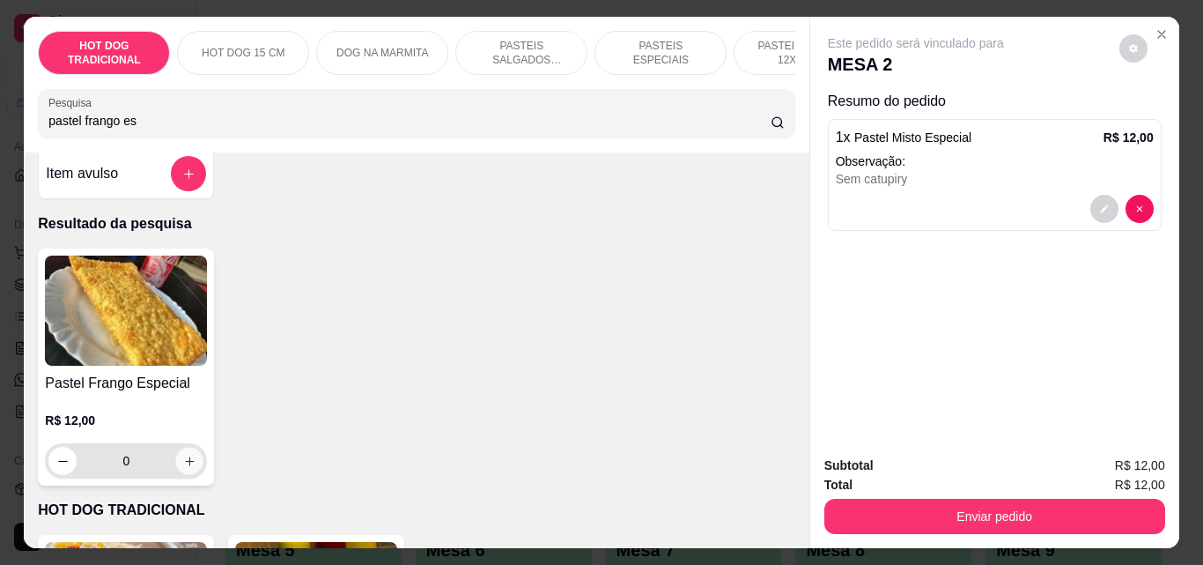
type input "1"
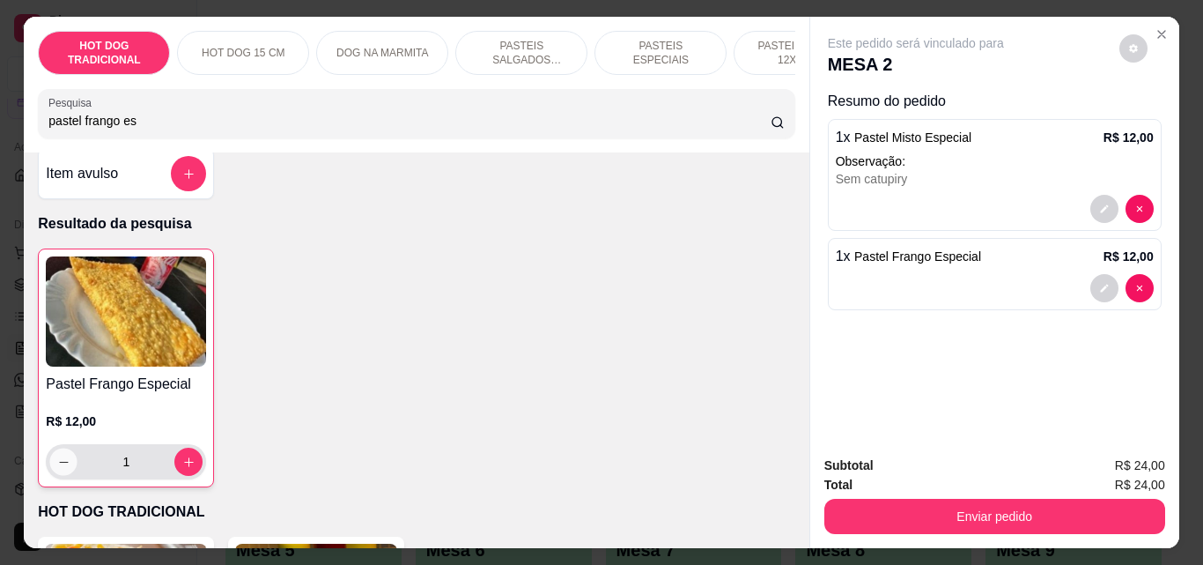
click at [57, 469] on icon "decrease-product-quantity" at bounding box center [63, 461] width 13 height 13
type input "0"
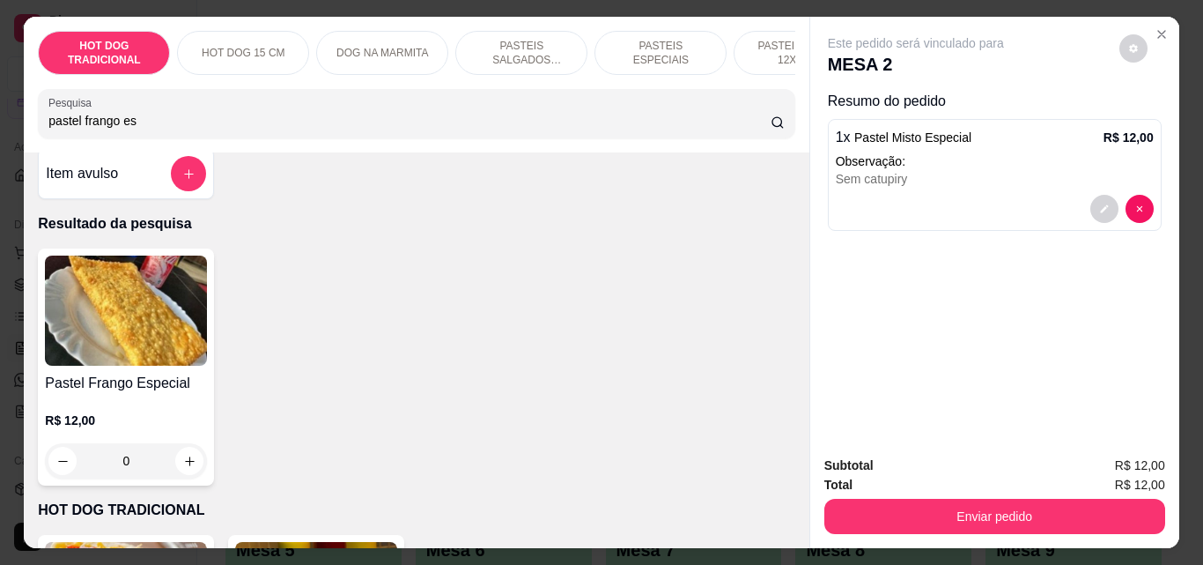
click at [132, 126] on input "pastel frango es" at bounding box center [409, 121] width 722 height 18
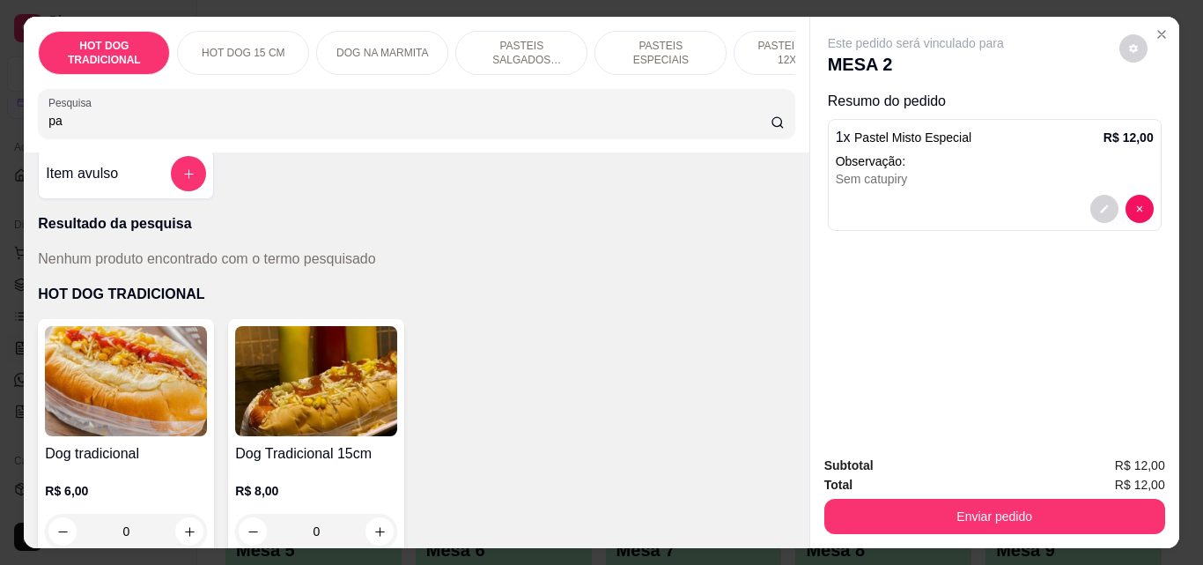
type input "p"
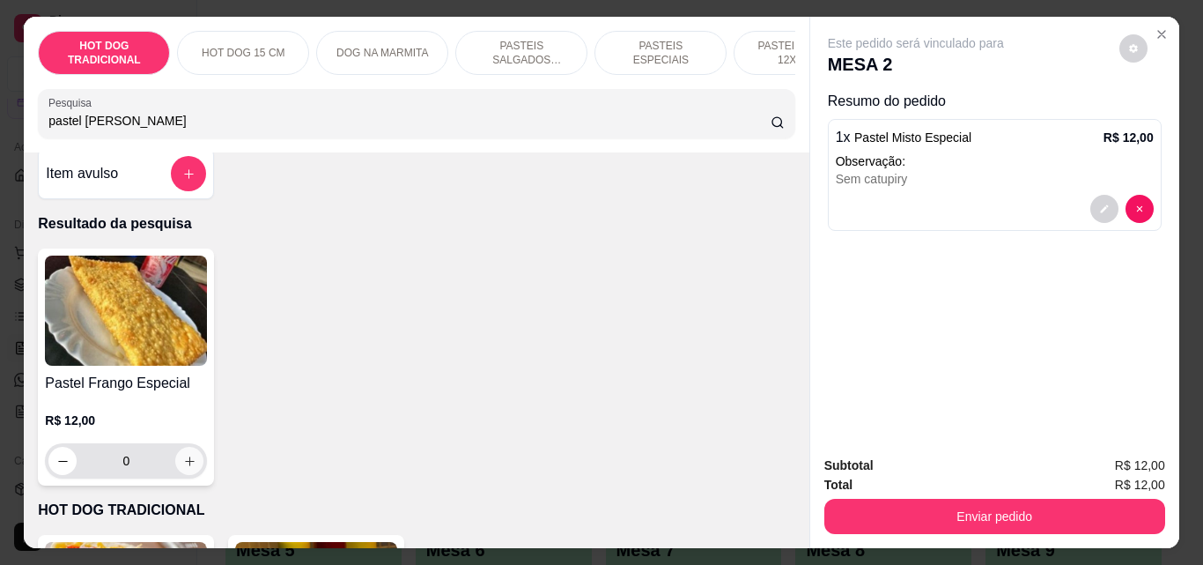
type input "pastel [PERSON_NAME]"
click at [183, 466] on icon "increase-product-quantity" at bounding box center [189, 461] width 13 height 13
type input "1"
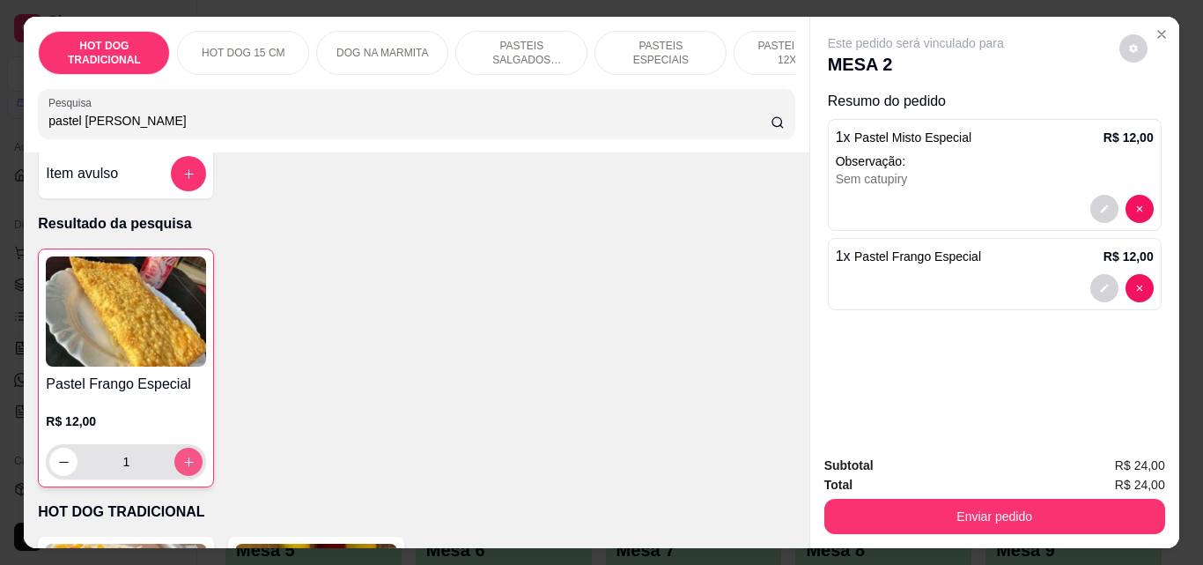
click at [184, 466] on icon "increase-product-quantity" at bounding box center [189, 462] width 10 height 10
type input "2"
click at [343, 310] on div "Pastel Frango Especial R$ 12,00 2" at bounding box center [416, 367] width 757 height 239
click at [57, 469] on icon "decrease-product-quantity" at bounding box center [63, 461] width 13 height 13
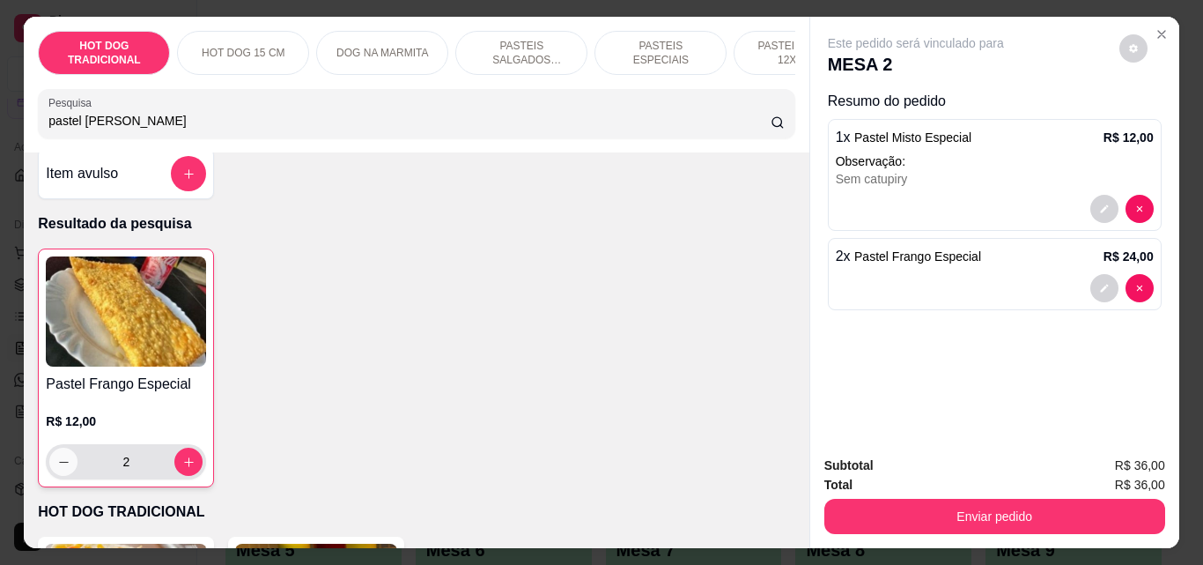
type input "1"
click at [1099, 286] on icon "decrease-product-quantity" at bounding box center [1104, 288] width 11 height 11
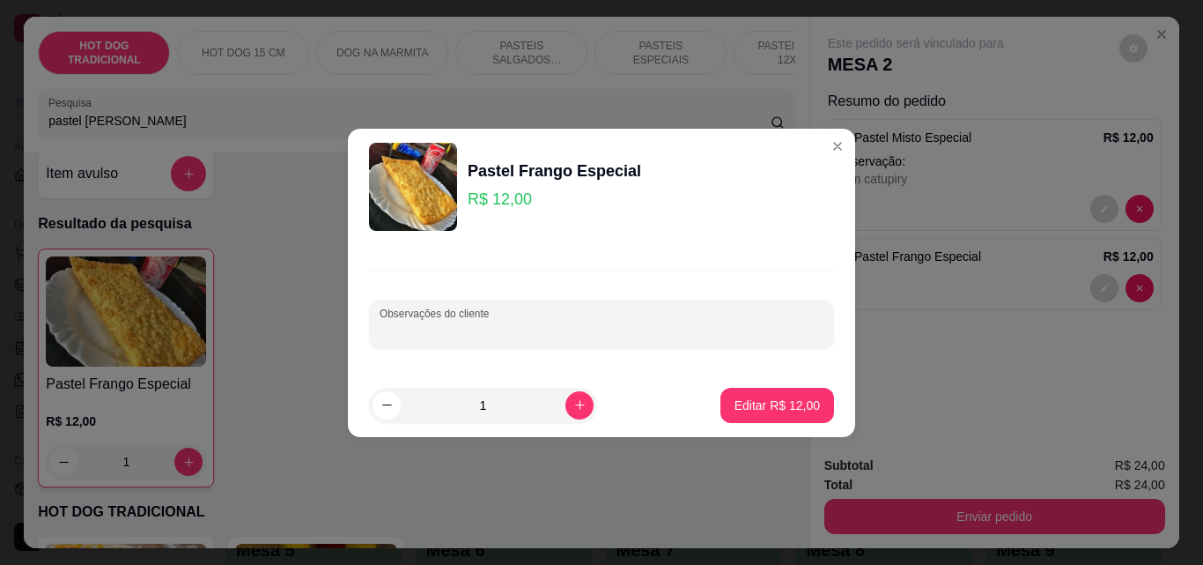
click at [690, 333] on input "Observações do cliente" at bounding box center [602, 331] width 444 height 18
click at [690, 333] on input "retirar catupiry," at bounding box center [602, 331] width 444 height 18
type input "retirar catupiry, azeitona e presunto."
click at [735, 396] on p "Editar R$ 12,00" at bounding box center [777, 405] width 85 height 18
type input "0"
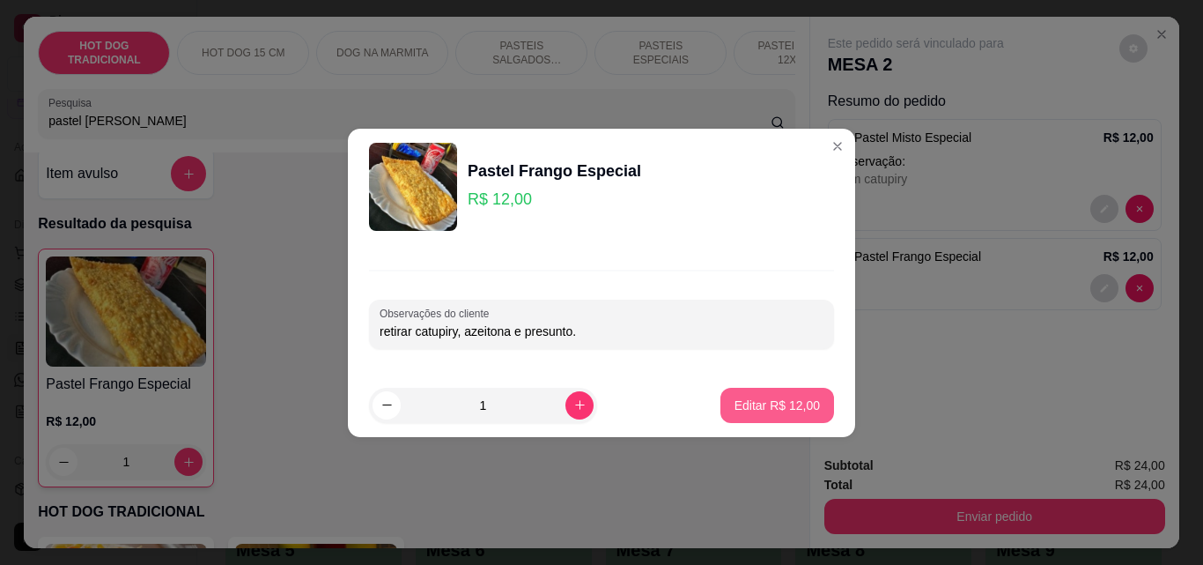
type input "0"
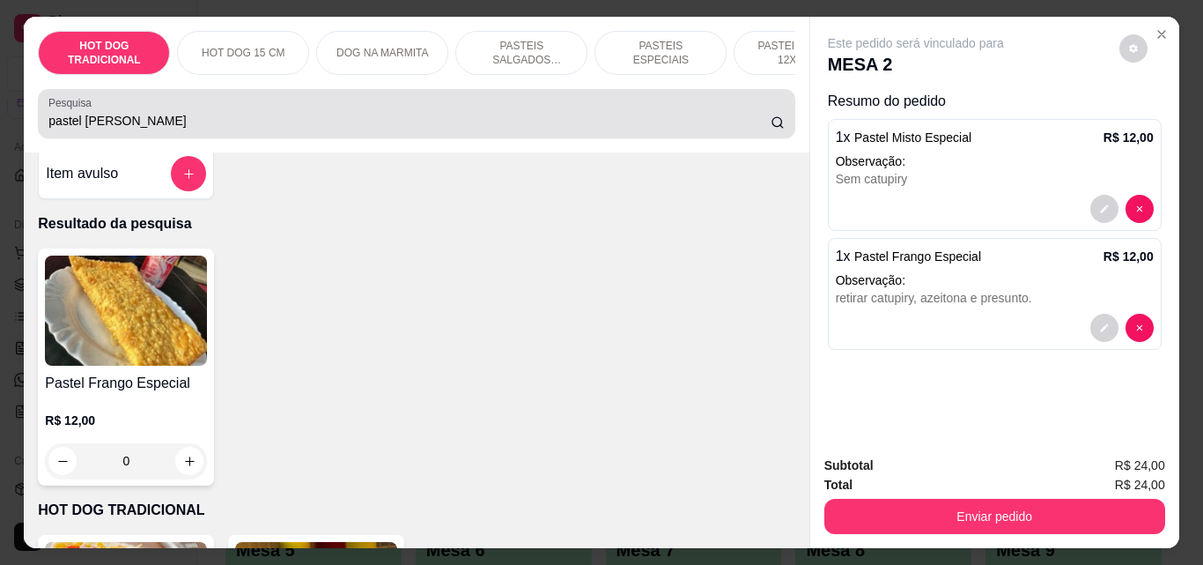
click at [512, 116] on div "pastel [PERSON_NAME]" at bounding box center [416, 113] width 736 height 35
click at [513, 116] on div "pastel [PERSON_NAME]" at bounding box center [416, 113] width 736 height 35
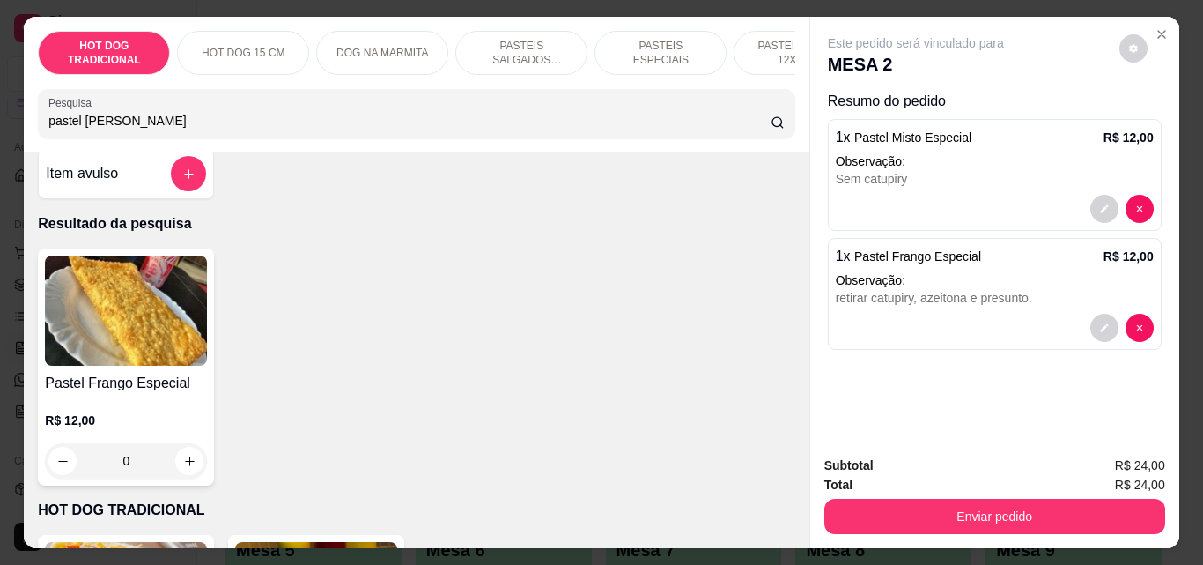
click at [513, 116] on div "pastel [PERSON_NAME]" at bounding box center [416, 113] width 736 height 35
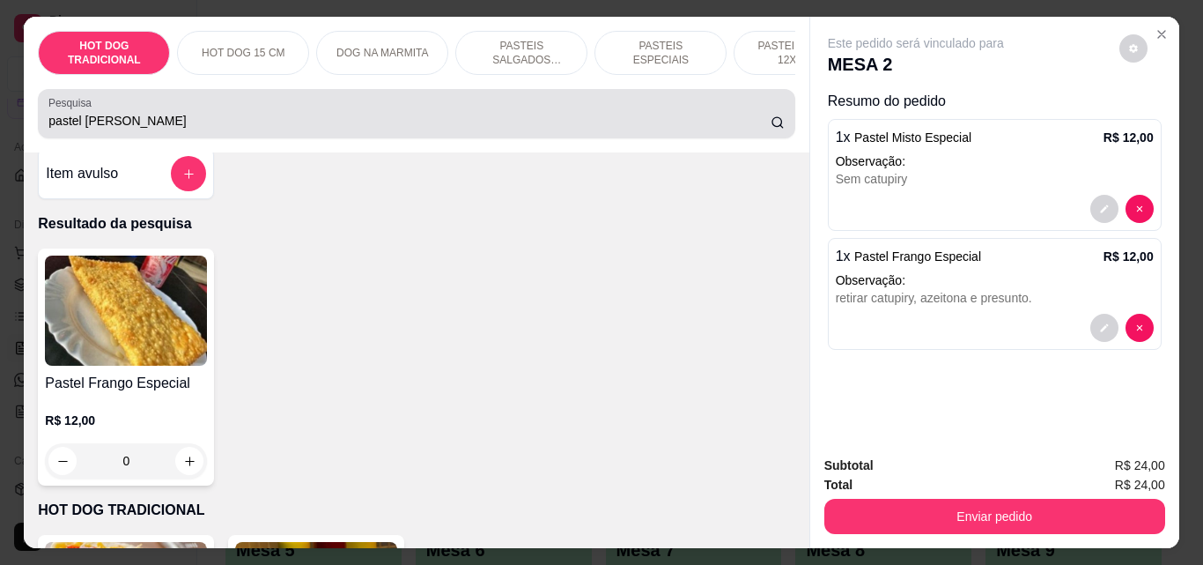
click at [513, 116] on div "pastel [PERSON_NAME]" at bounding box center [416, 113] width 736 height 35
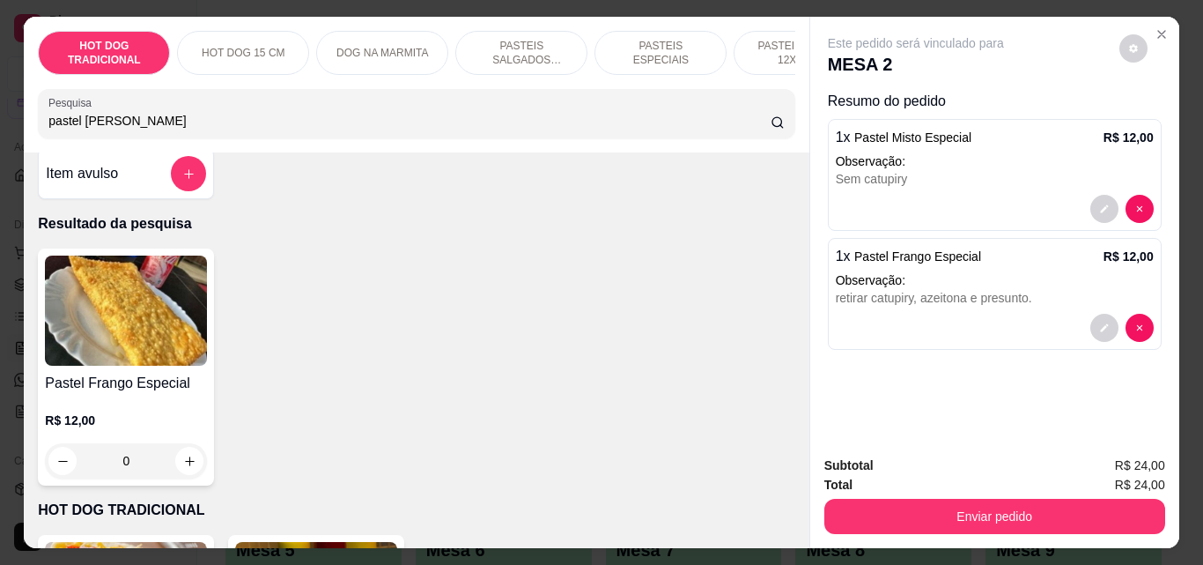
click at [513, 116] on div "pastel [PERSON_NAME]" at bounding box center [416, 113] width 736 height 35
type input "p"
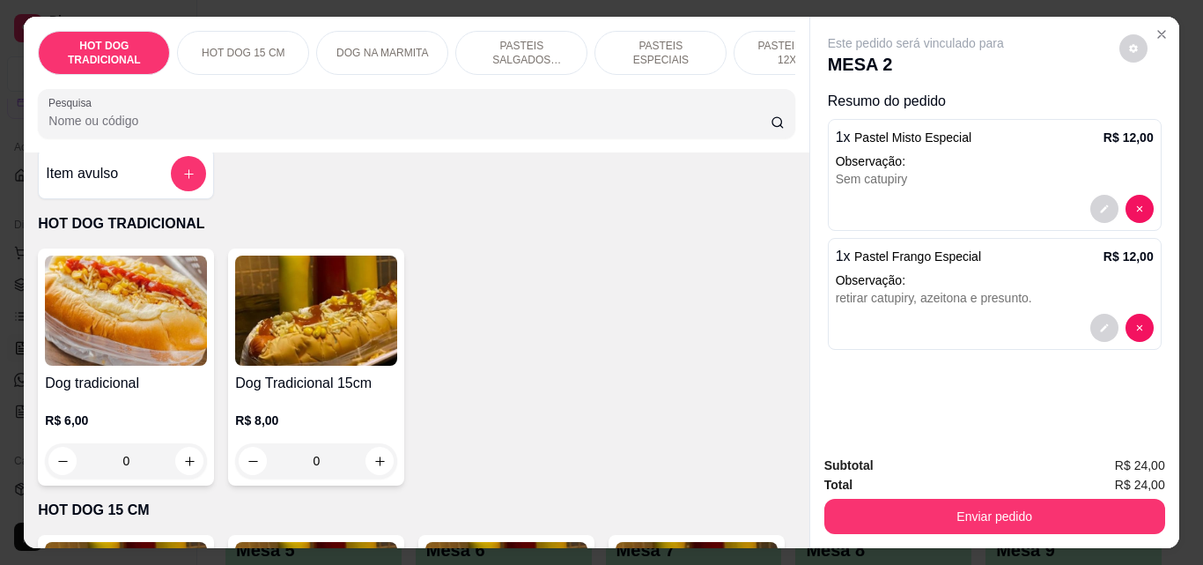
scroll to position [0, 0]
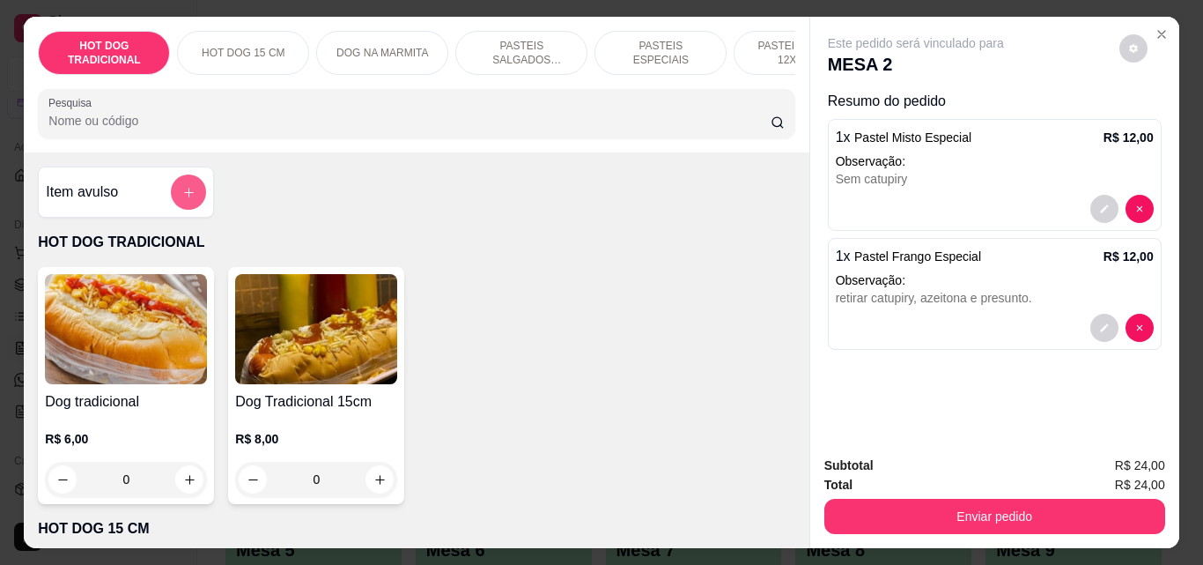
click at [181, 207] on button "add-separate-item" at bounding box center [188, 191] width 35 height 35
click at [196, 197] on button "add-separate-item" at bounding box center [188, 191] width 35 height 35
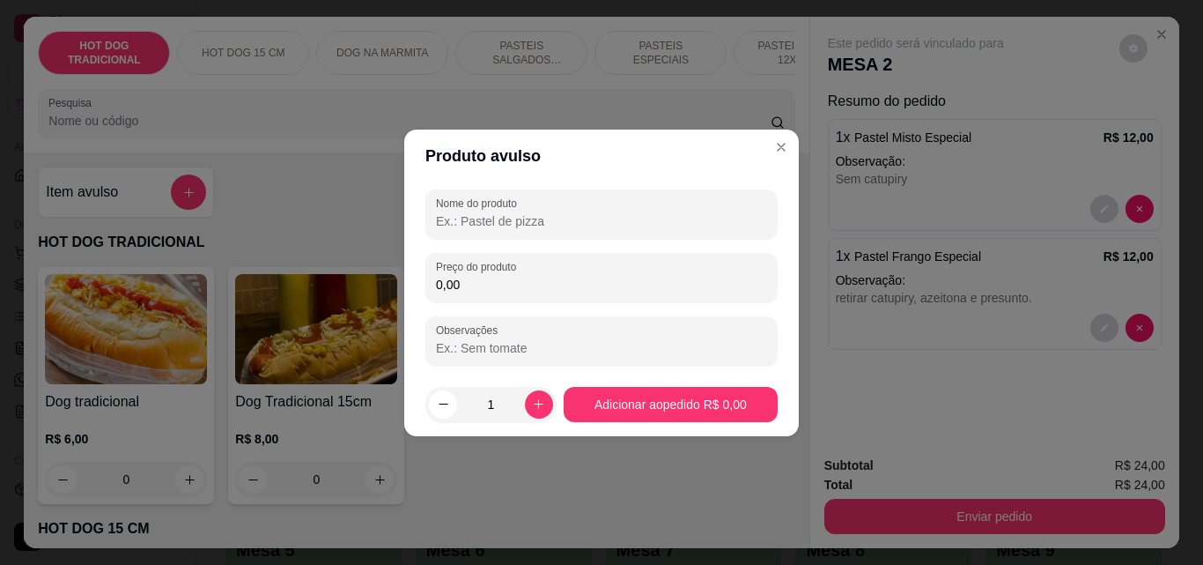
click at [477, 212] on input "Nome do produto" at bounding box center [601, 221] width 331 height 18
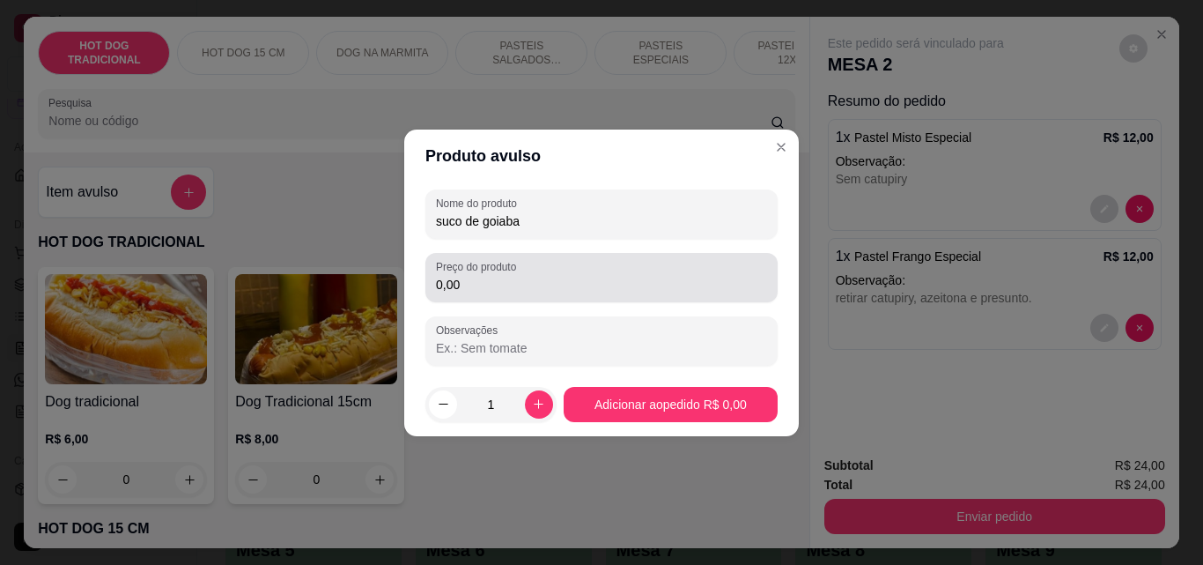
type input "suco de goiaba"
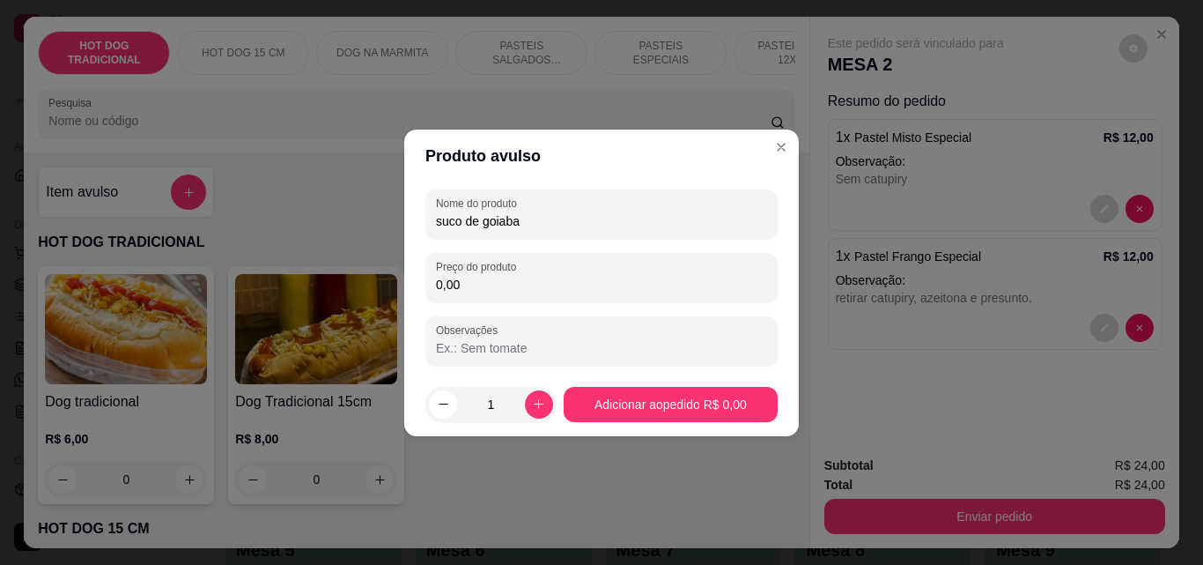
click at [477, 282] on input "0,00" at bounding box center [601, 285] width 331 height 18
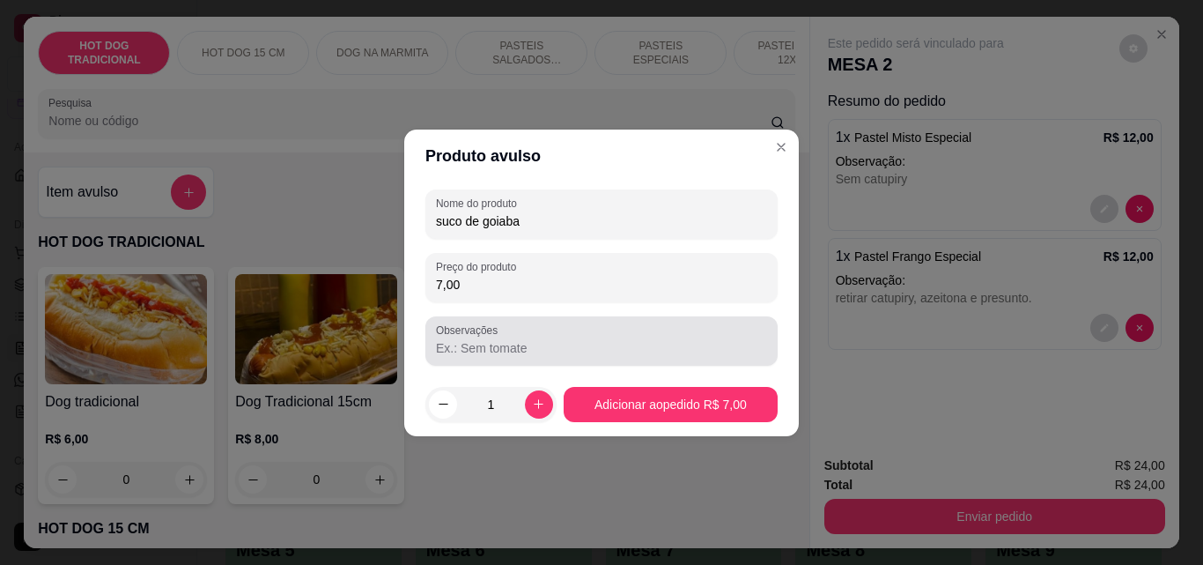
type input "7,00"
click at [485, 364] on div "Observações" at bounding box center [602, 340] width 352 height 49
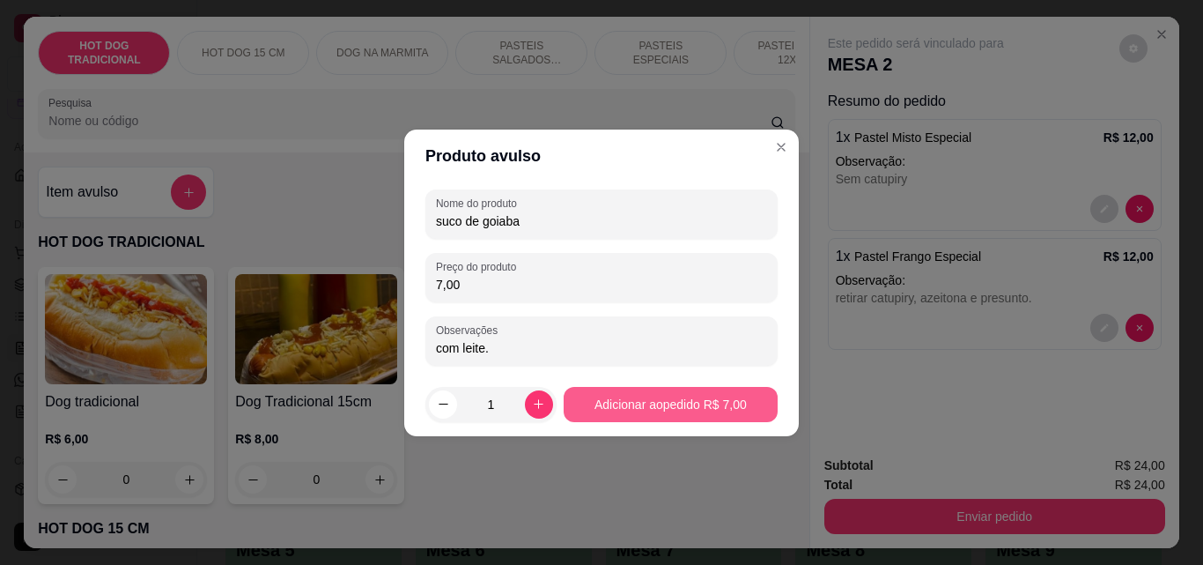
type input "com leite."
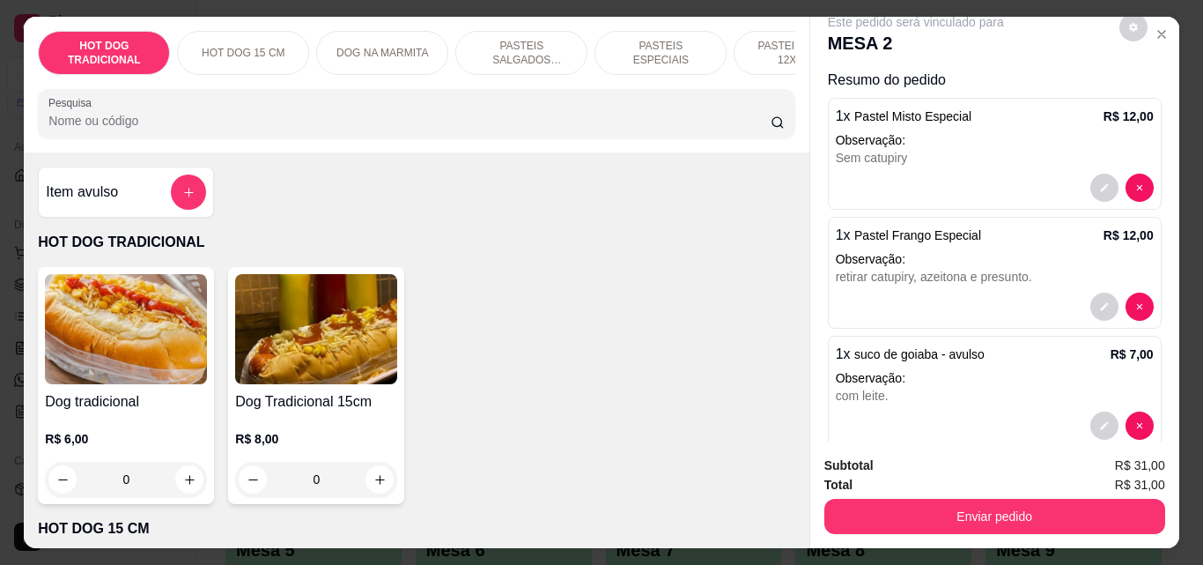
scroll to position [23, 0]
click at [1100, 420] on icon "decrease-product-quantity" at bounding box center [1104, 424] width 8 height 8
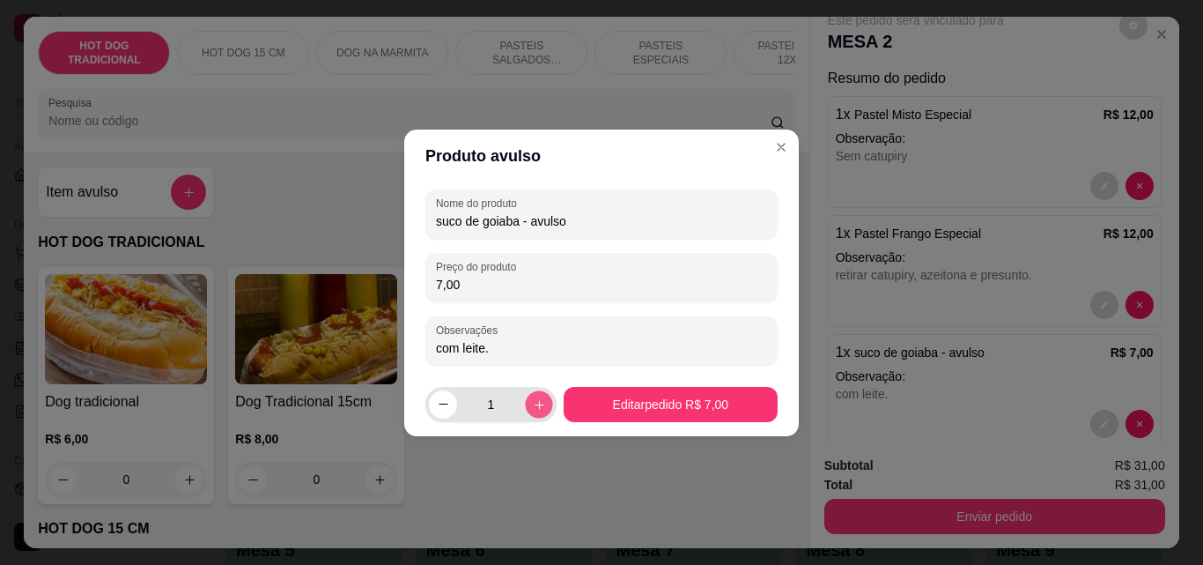
click at [529, 415] on button "increase-product-quantity" at bounding box center [538, 403] width 27 height 27
type input "2"
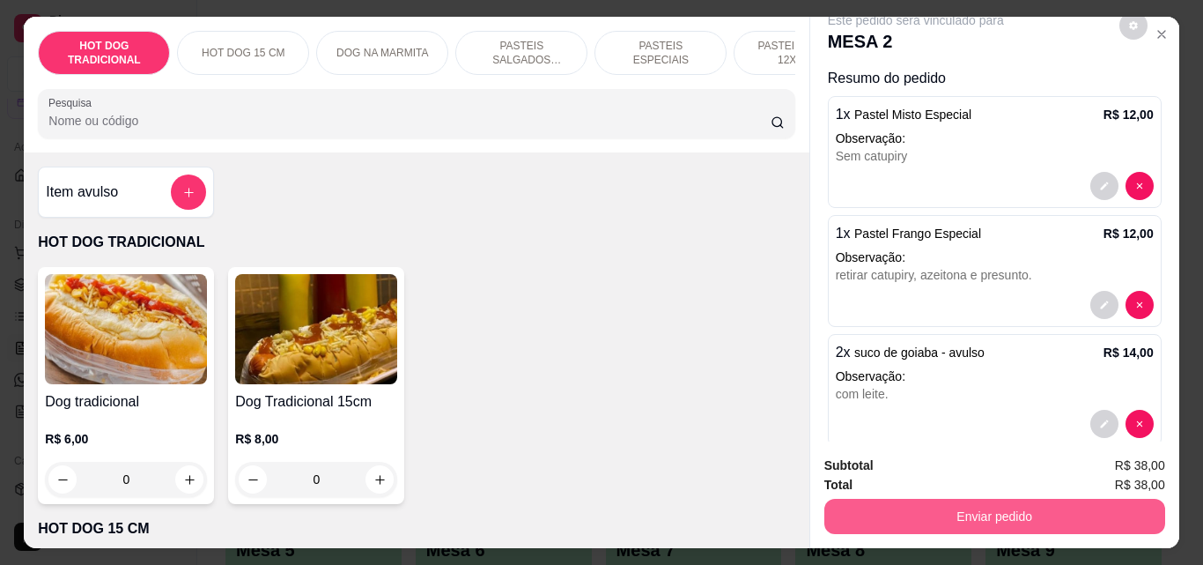
click at [880, 522] on button "Enviar pedido" at bounding box center [995, 516] width 341 height 35
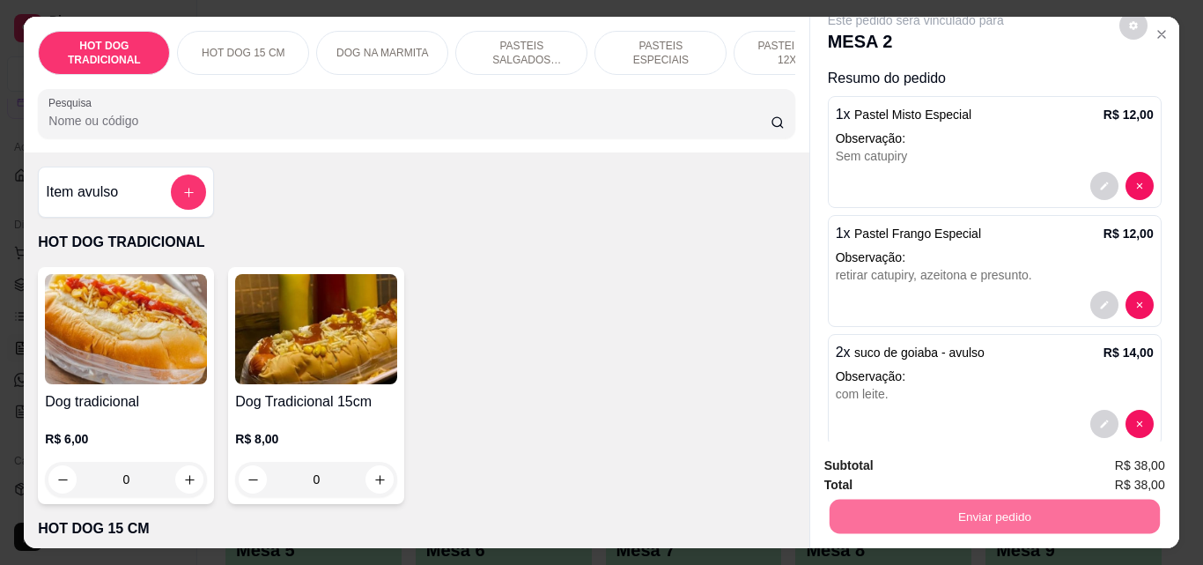
click at [889, 469] on button "Não registrar e enviar pedido" at bounding box center [936, 465] width 178 height 33
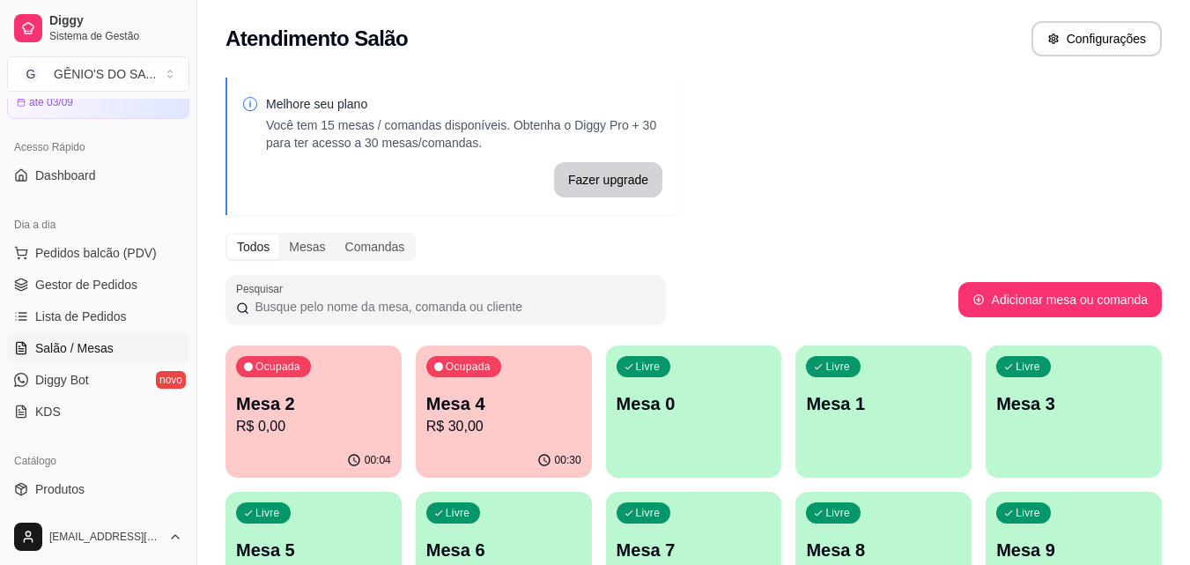
click at [470, 411] on p "Mesa 4" at bounding box center [503, 403] width 155 height 25
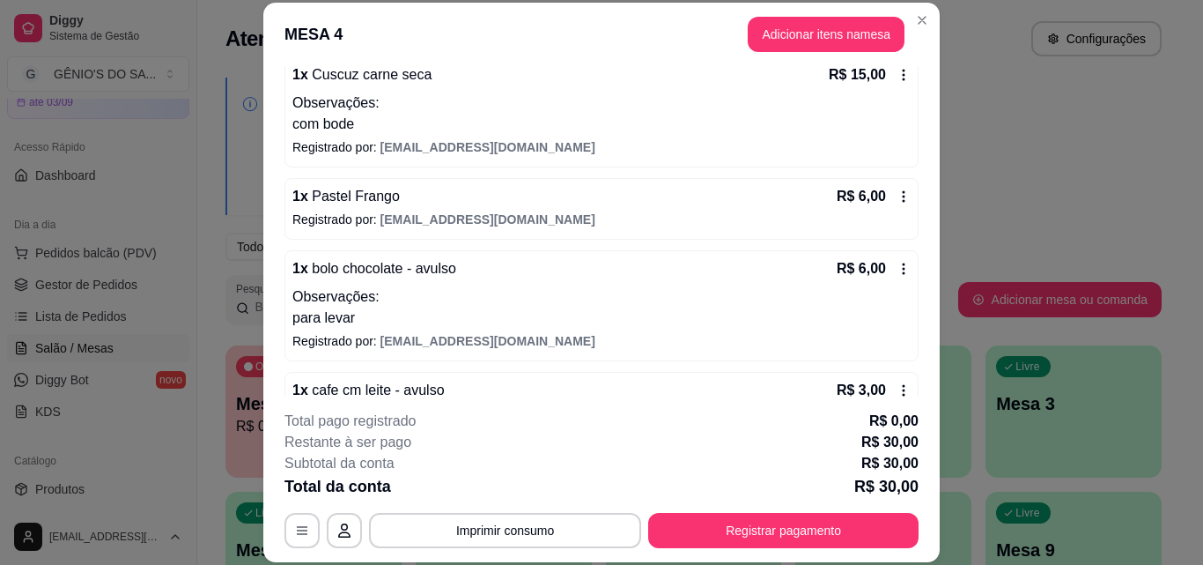
scroll to position [220, 0]
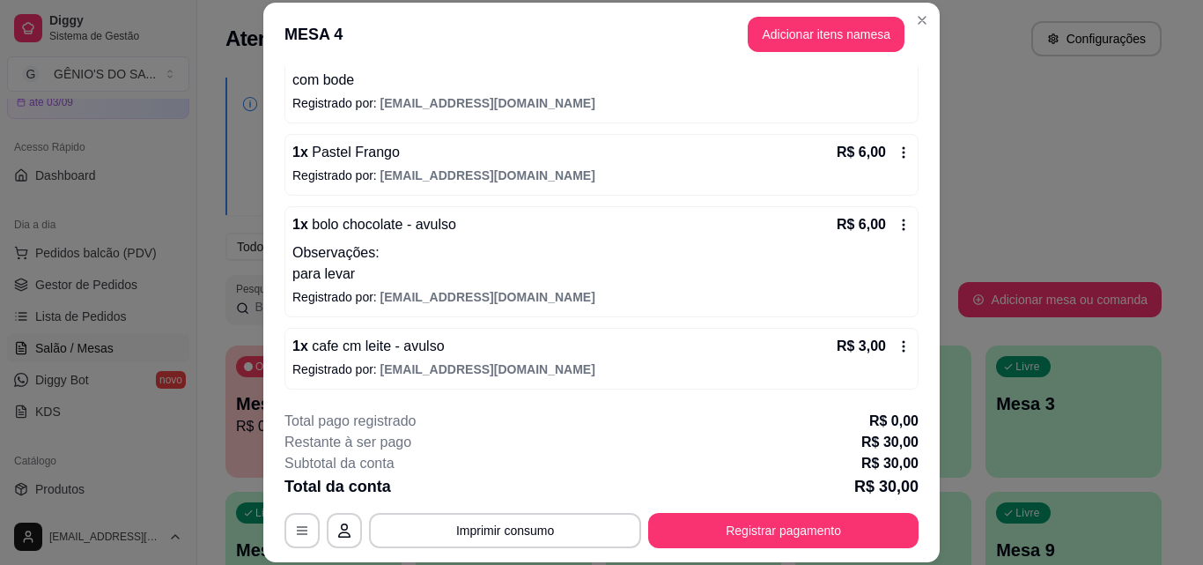
click at [897, 346] on icon at bounding box center [904, 346] width 14 height 14
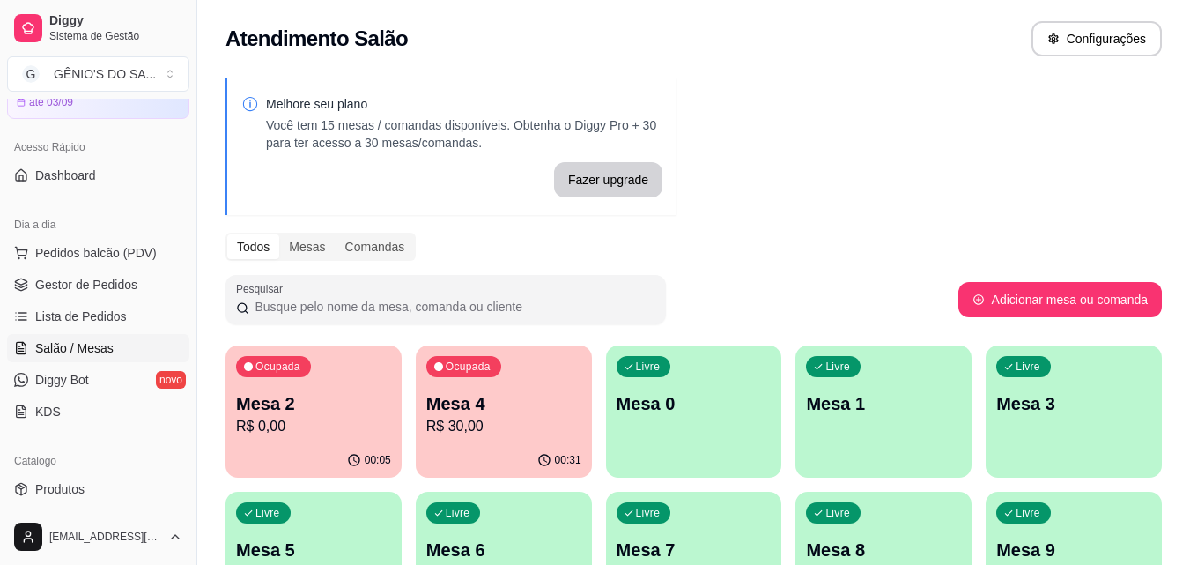
click at [457, 409] on p "Mesa 4" at bounding box center [503, 403] width 155 height 25
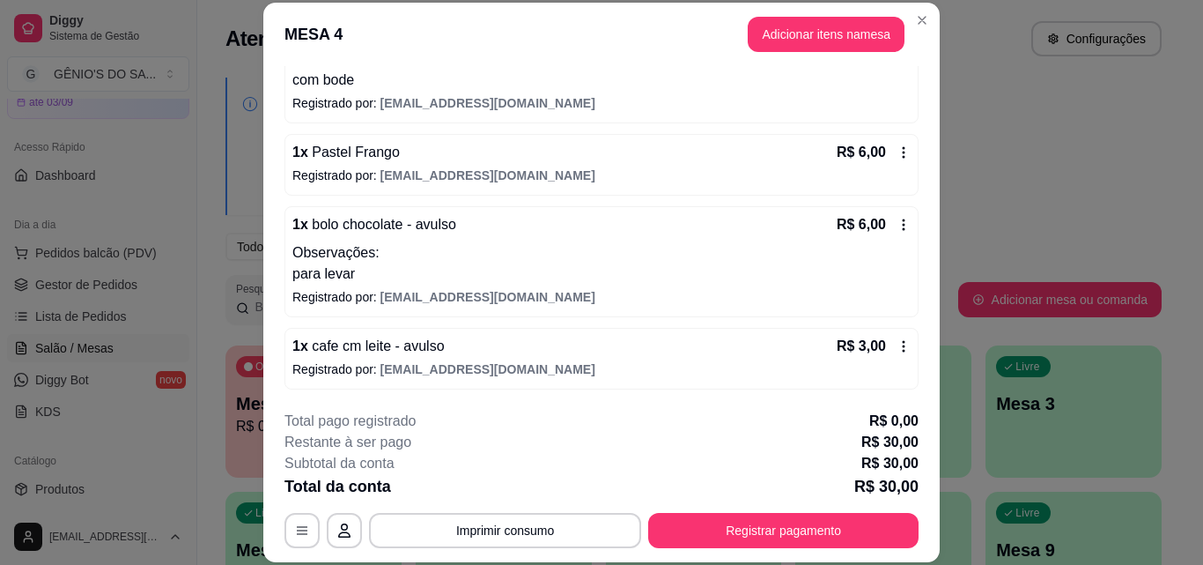
scroll to position [54, 0]
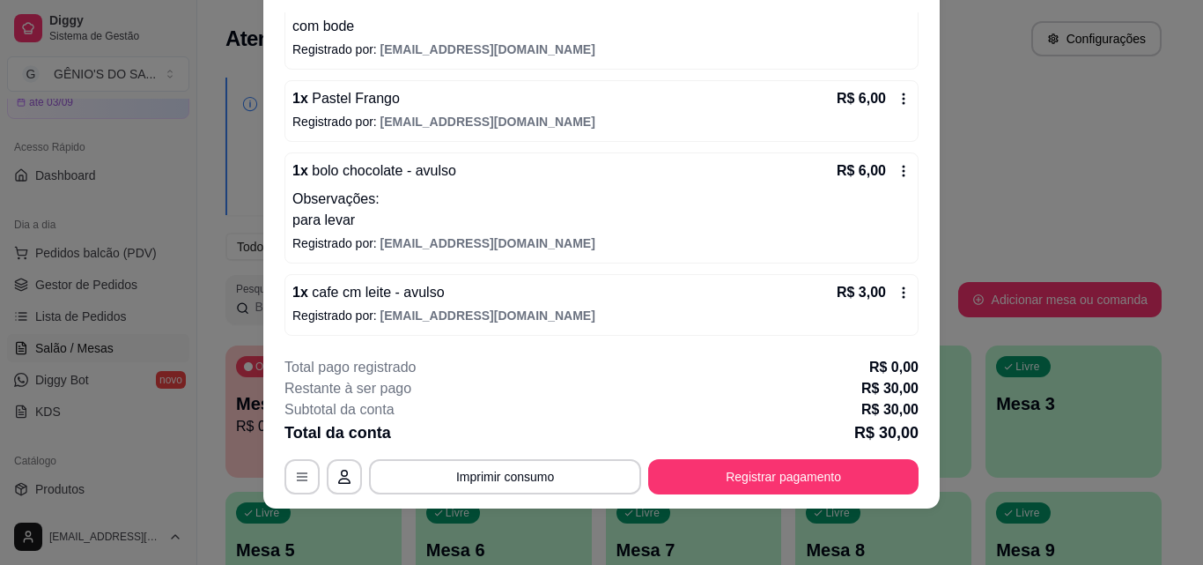
click at [897, 286] on icon at bounding box center [904, 292] width 14 height 14
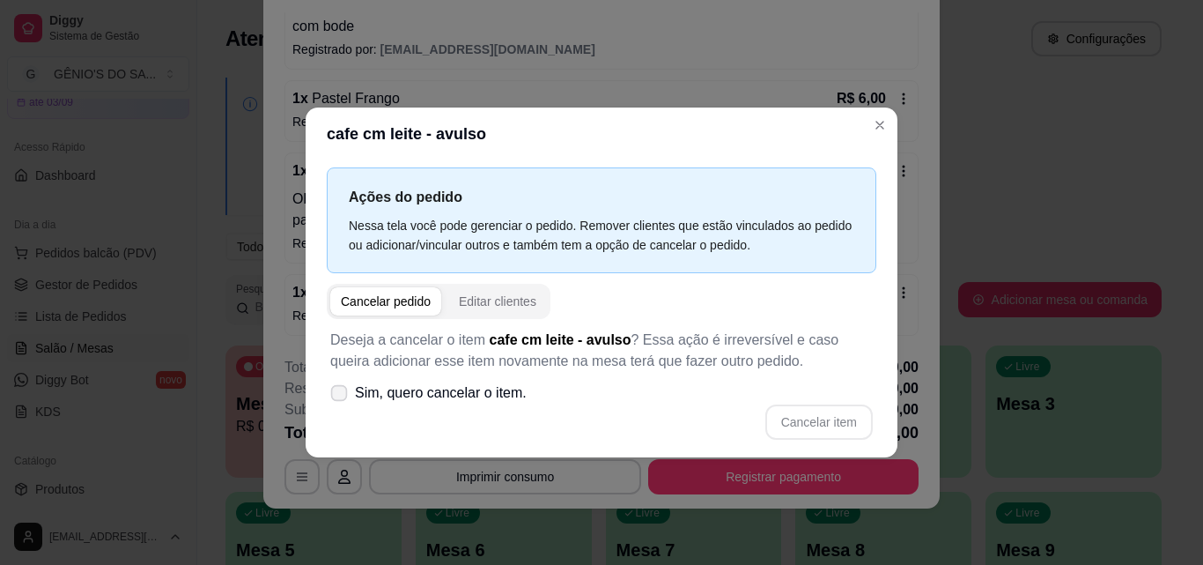
click at [332, 393] on icon at bounding box center [338, 393] width 13 height 10
click at [332, 396] on input "Sim, quero cancelar o item." at bounding box center [334, 401] width 11 height 11
checkbox input "true"
click at [800, 422] on button "Cancelar item" at bounding box center [818, 421] width 105 height 34
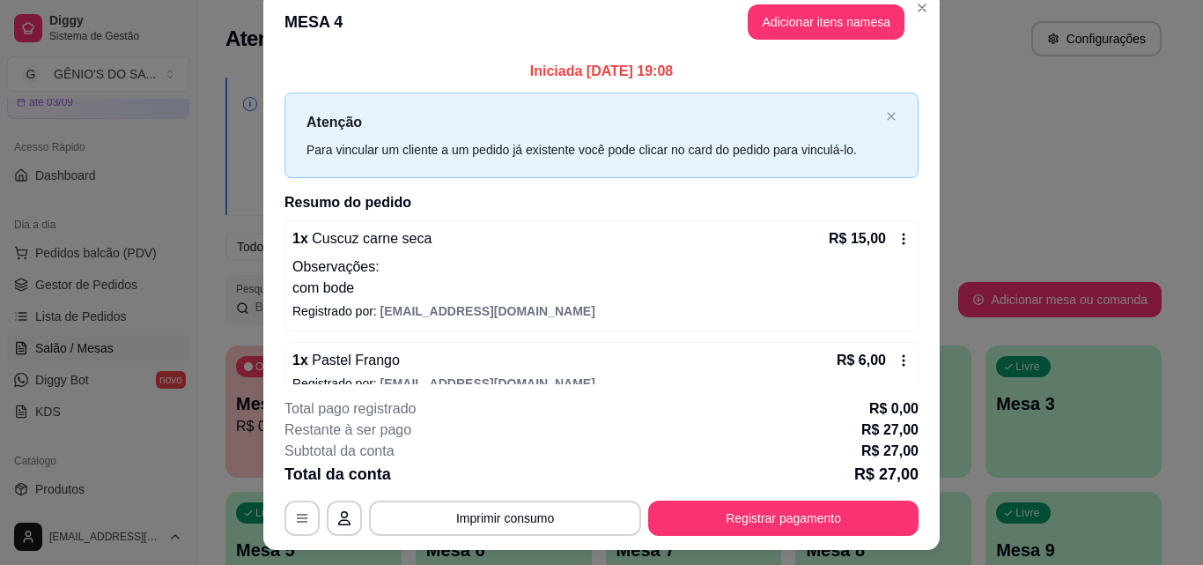
scroll to position [0, 0]
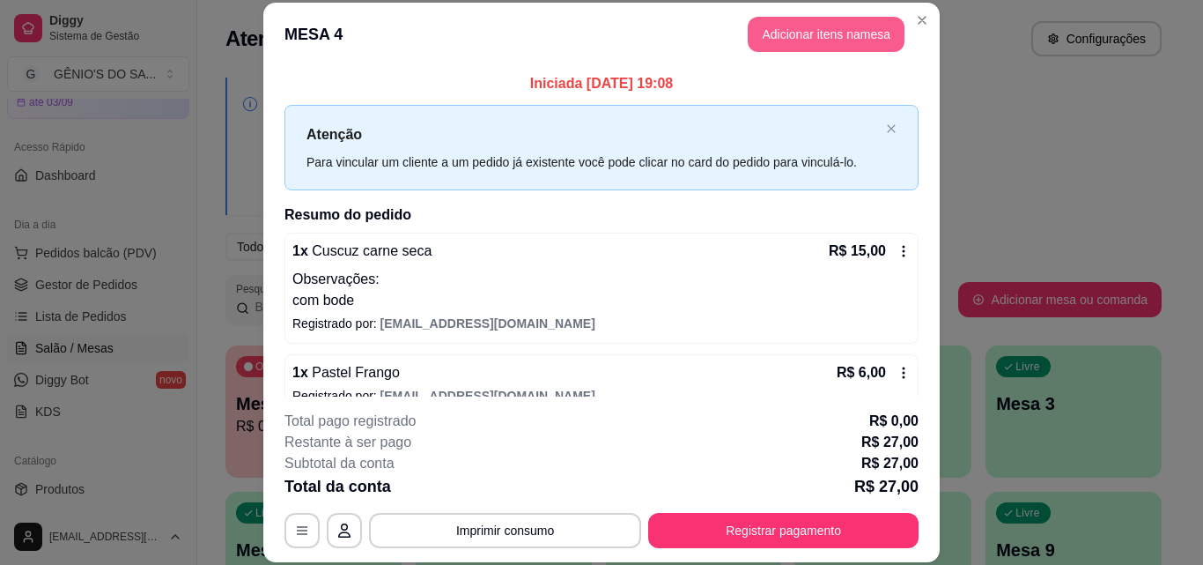
click at [807, 41] on button "Adicionar itens na mesa" at bounding box center [826, 34] width 157 height 35
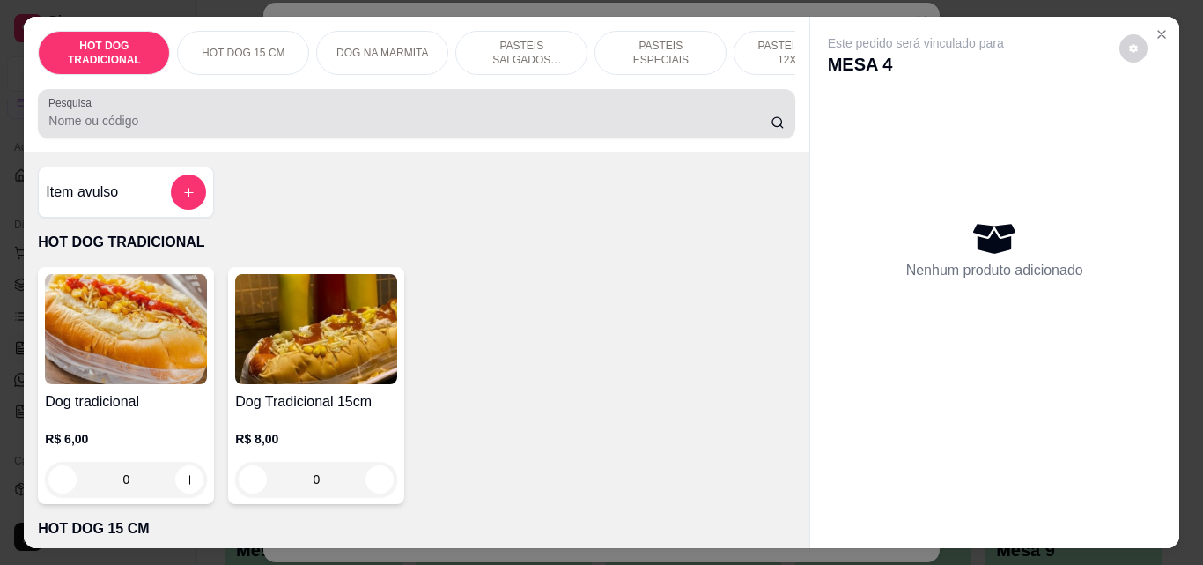
click at [107, 130] on input "Pesquisa" at bounding box center [409, 121] width 722 height 18
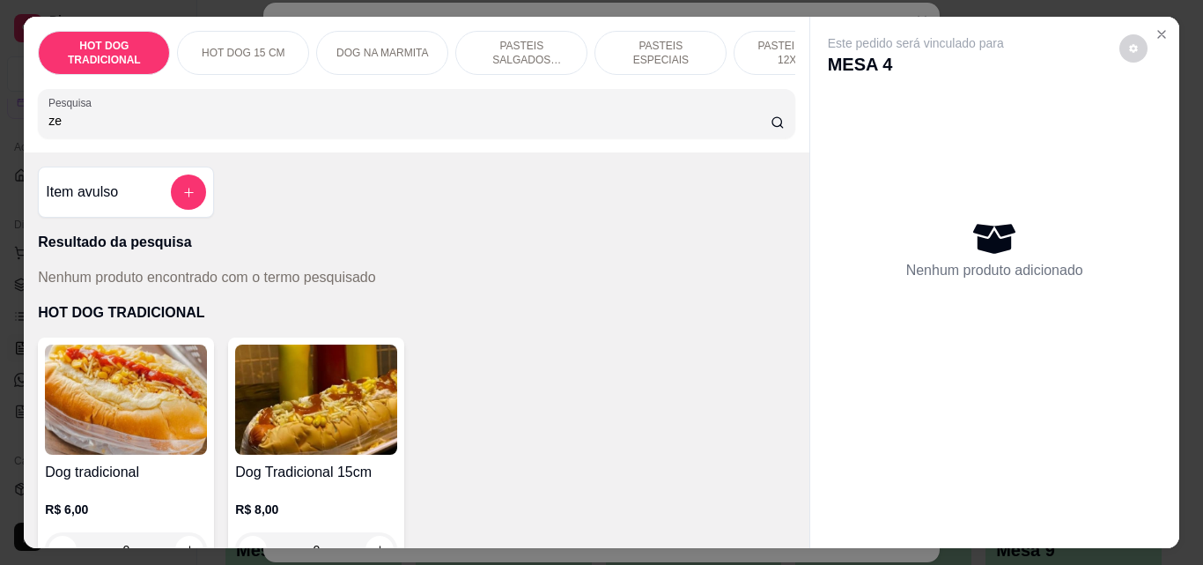
type input "z"
type input "%"
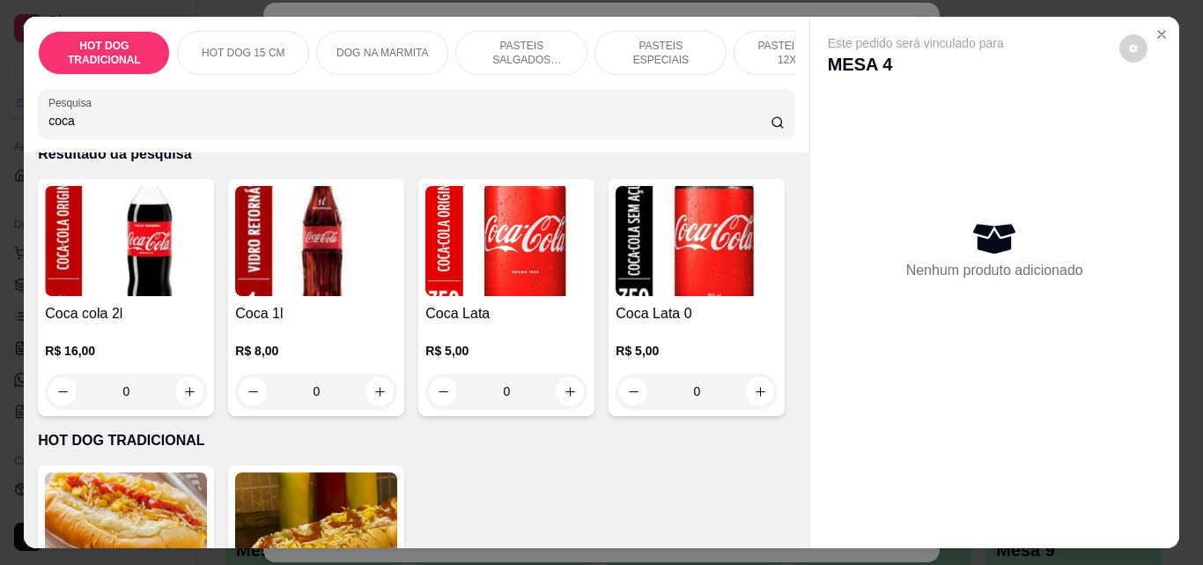
scroll to position [176, 0]
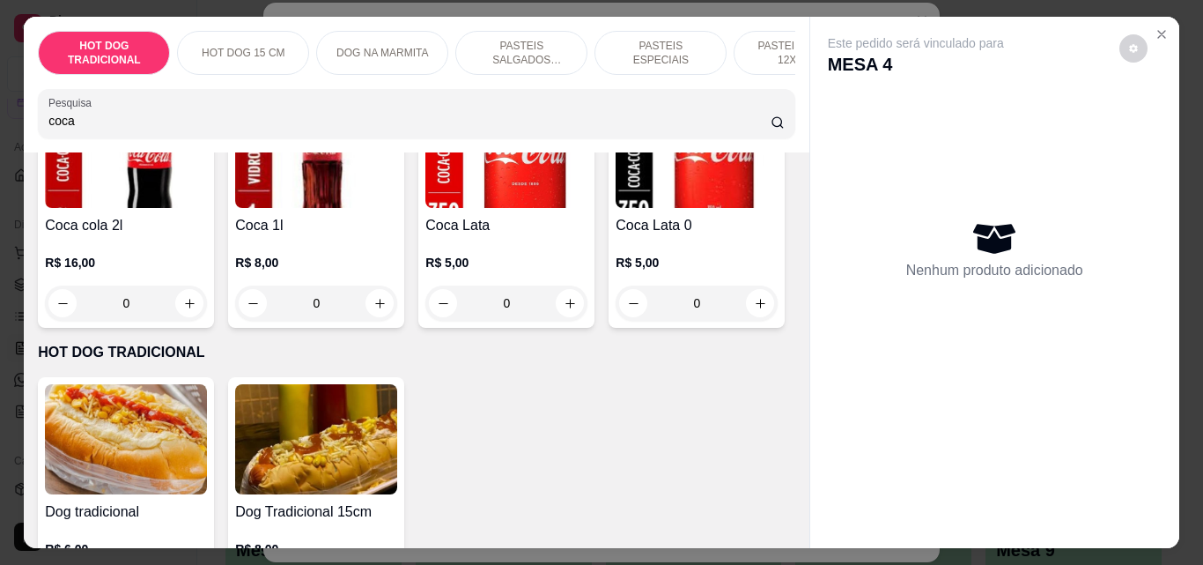
type input "coca"
click at [616, 208] on img at bounding box center [697, 153] width 162 height 110
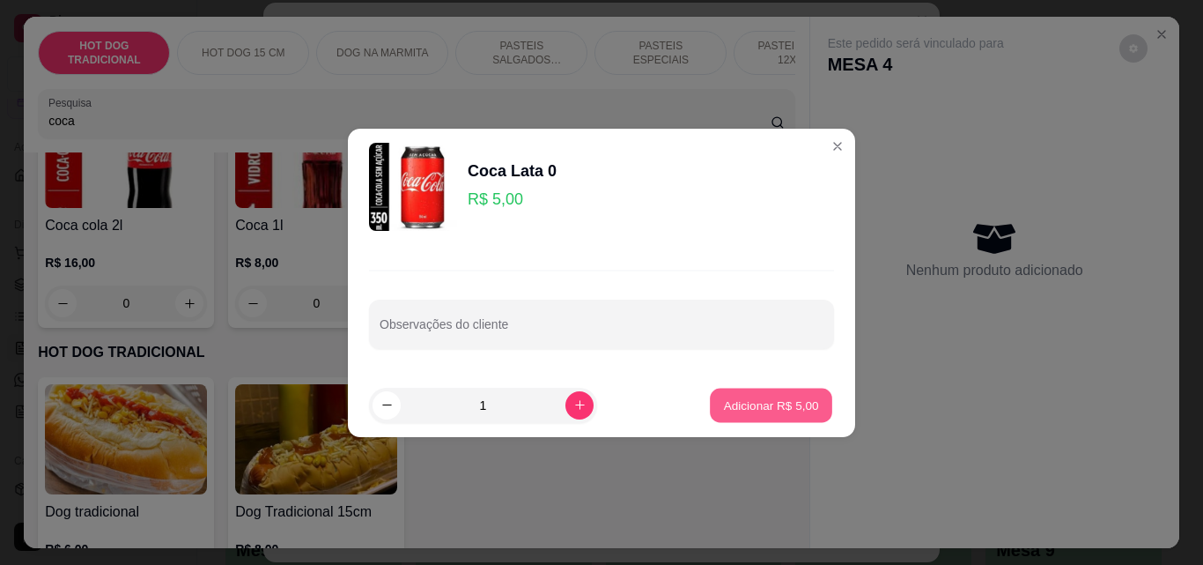
click at [741, 407] on p "Adicionar R$ 5,00" at bounding box center [770, 404] width 95 height 17
type input "1"
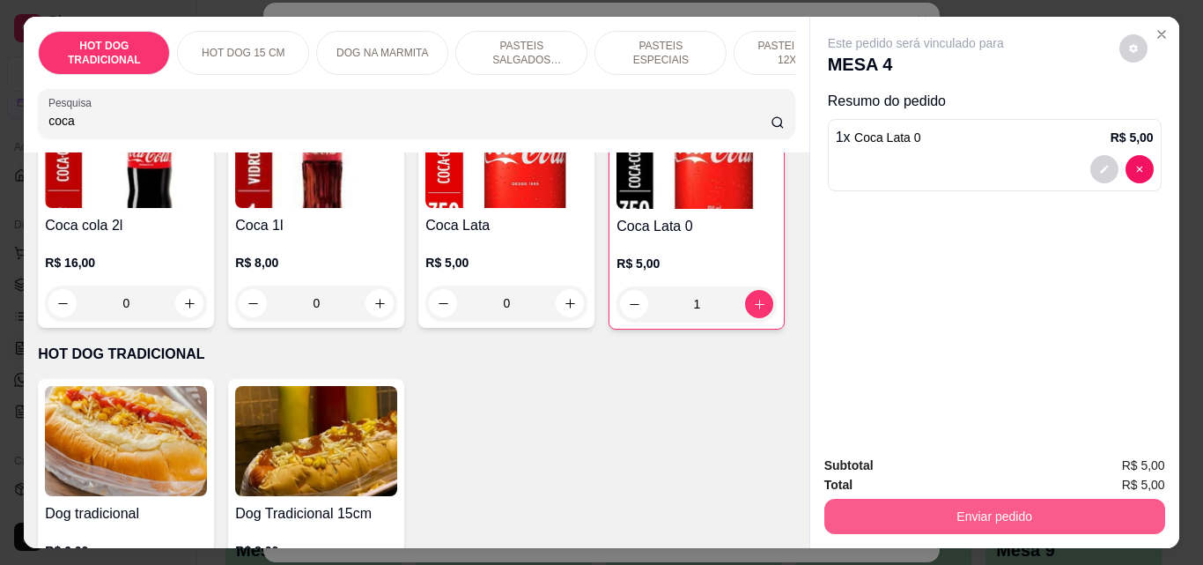
click at [936, 508] on button "Enviar pedido" at bounding box center [995, 516] width 341 height 35
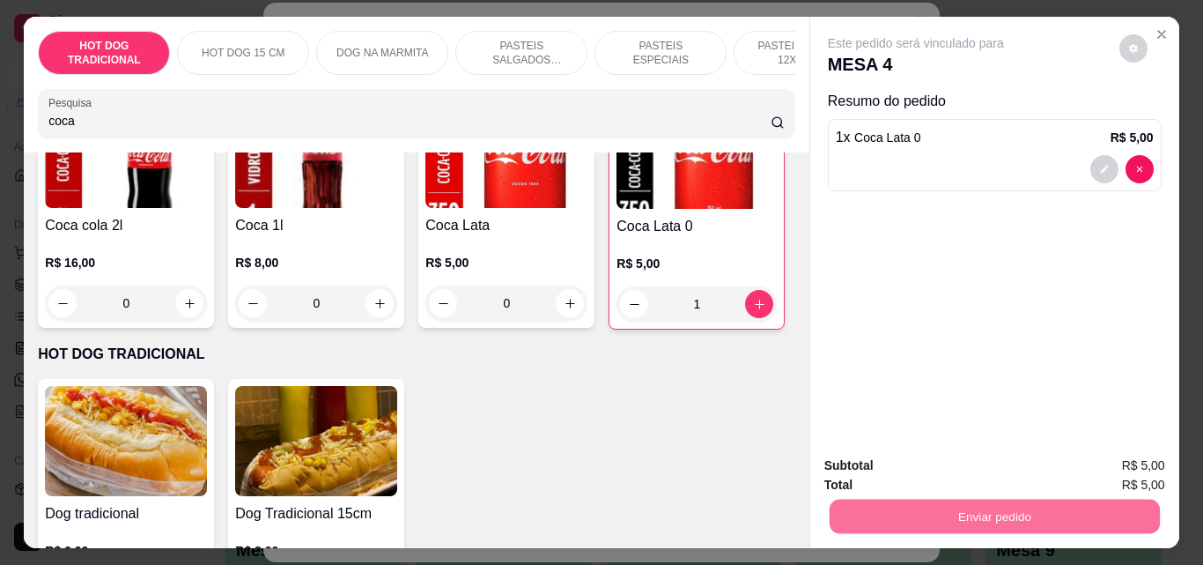
click at [974, 474] on button "Não registrar e enviar pedido" at bounding box center [936, 465] width 183 height 33
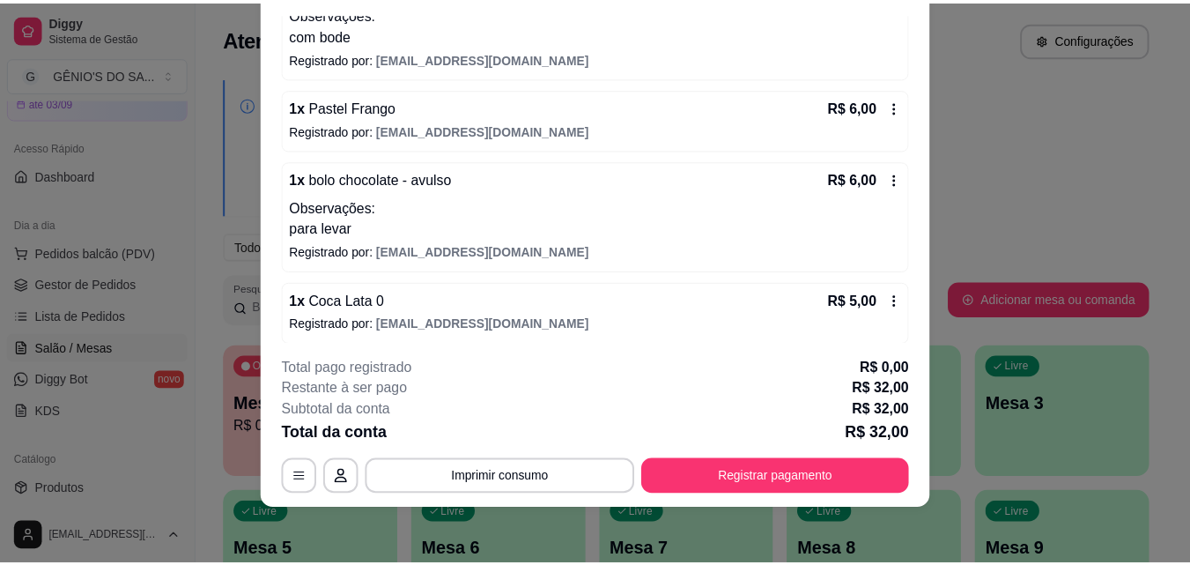
scroll to position [144, 0]
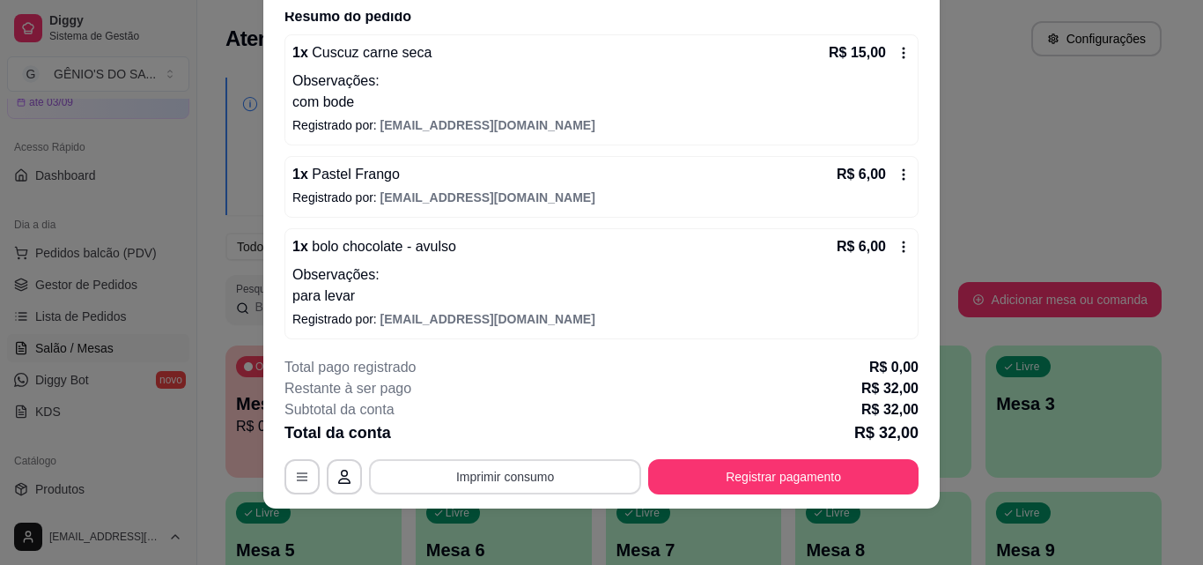
click at [473, 477] on button "Imprimir consumo" at bounding box center [505, 476] width 272 height 35
click at [483, 428] on button "Impressora" at bounding box center [503, 435] width 123 height 27
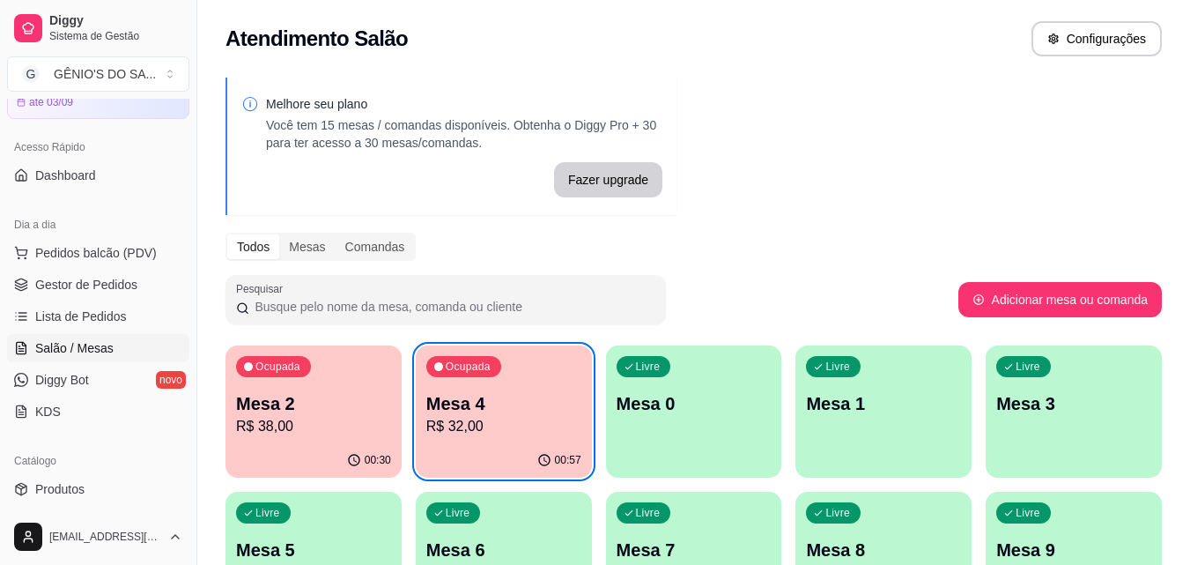
click at [487, 546] on p "Mesa 6" at bounding box center [503, 549] width 155 height 25
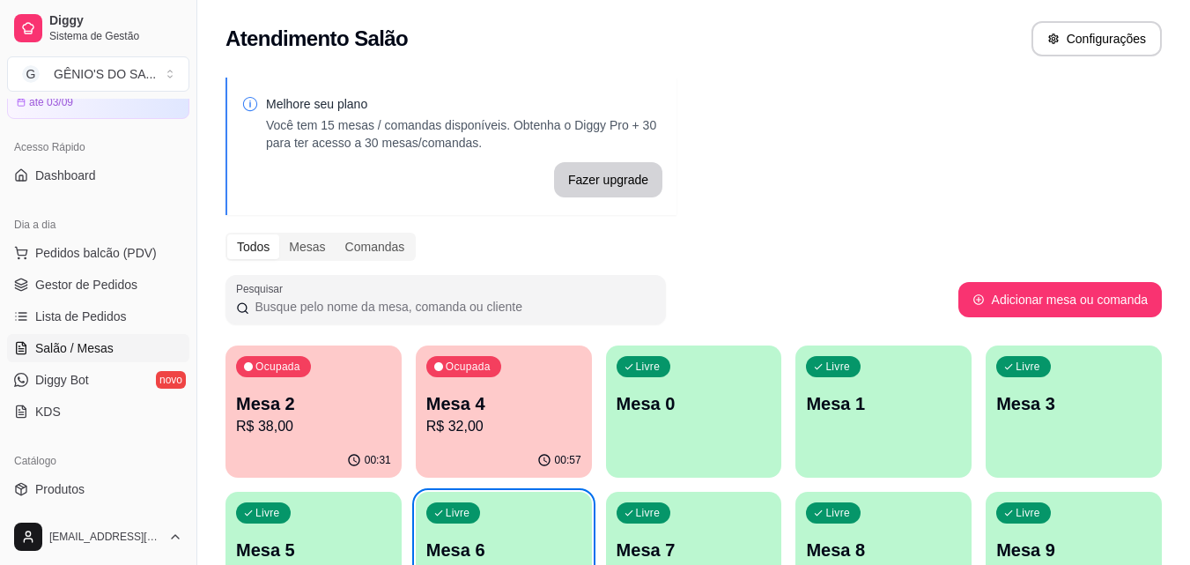
click at [810, 132] on div "Melhore seu plano Você tem 15 mesas / comandas disponíveis. Obtenha o Diggy Pro…" at bounding box center [693, 429] width 993 height 724
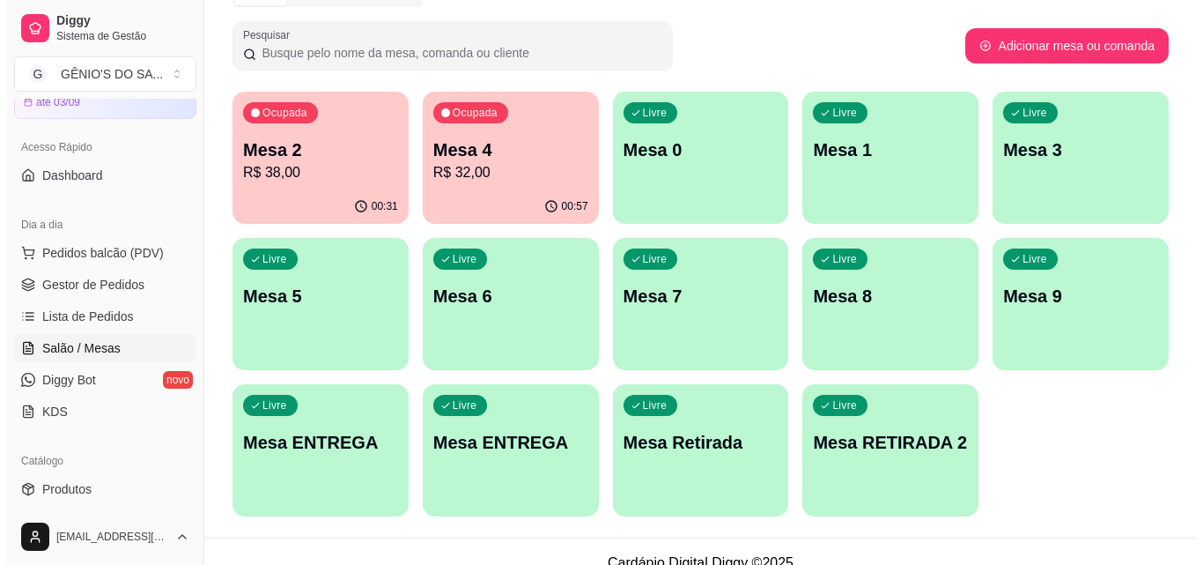
scroll to position [264, 0]
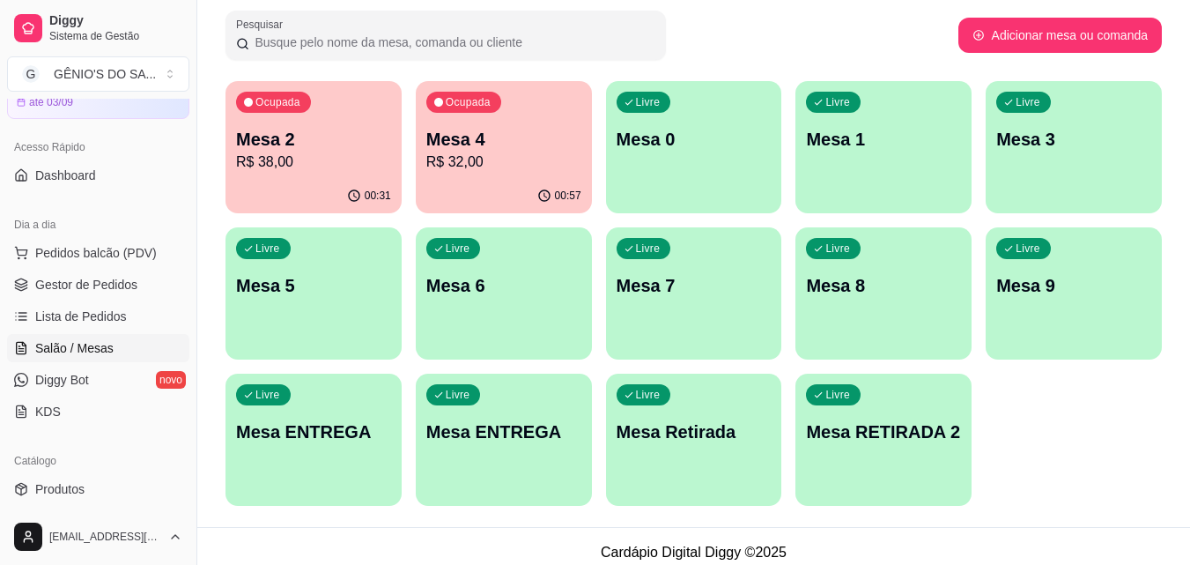
click at [664, 418] on div "Livre Mesa Retirada" at bounding box center [694, 429] width 176 height 111
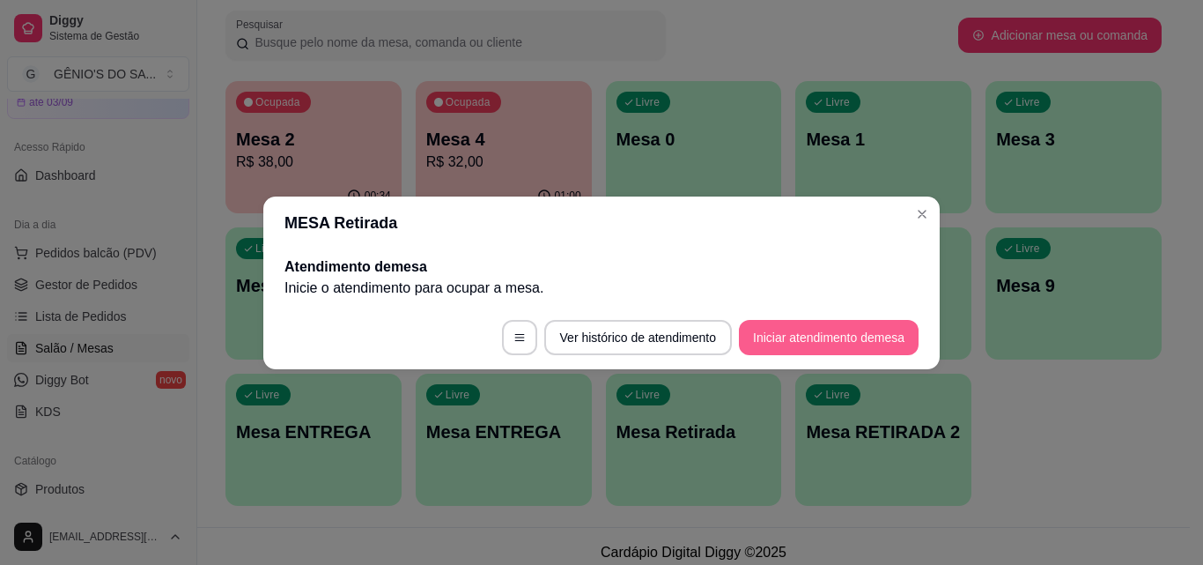
click at [800, 332] on button "Iniciar atendimento de mesa" at bounding box center [829, 337] width 180 height 35
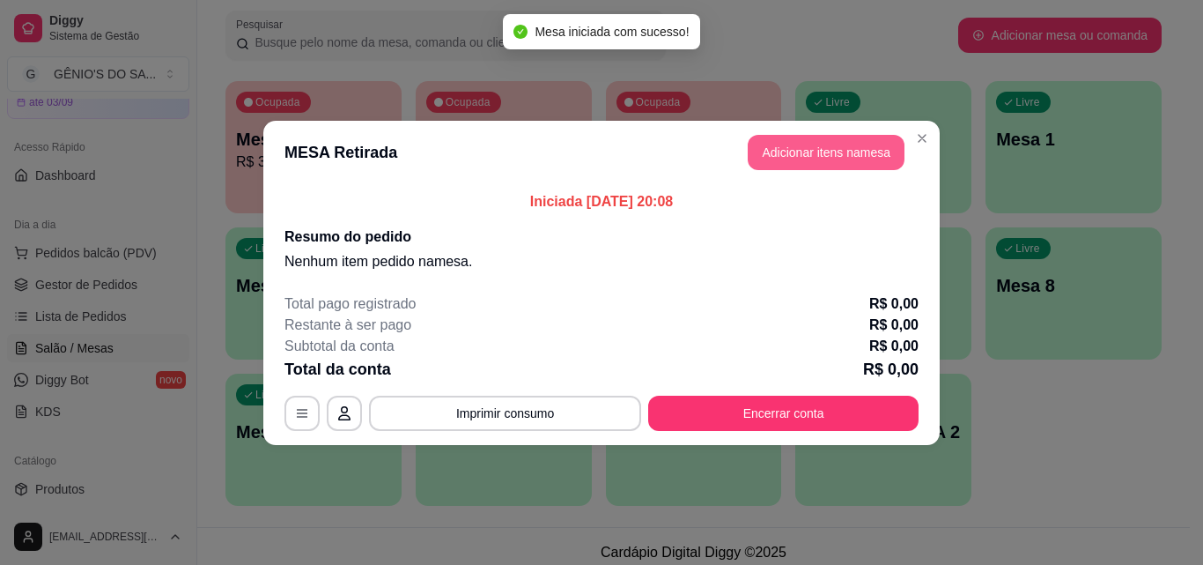
click at [842, 149] on button "Adicionar itens na mesa" at bounding box center [826, 152] width 157 height 35
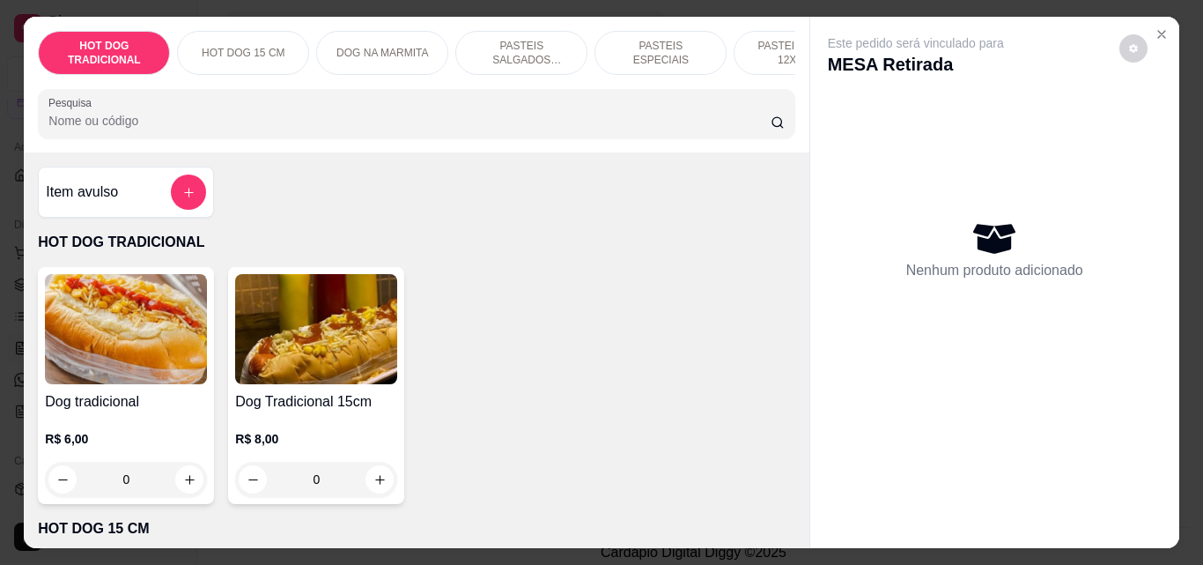
click at [182, 138] on div "Pesquisa" at bounding box center [416, 113] width 757 height 49
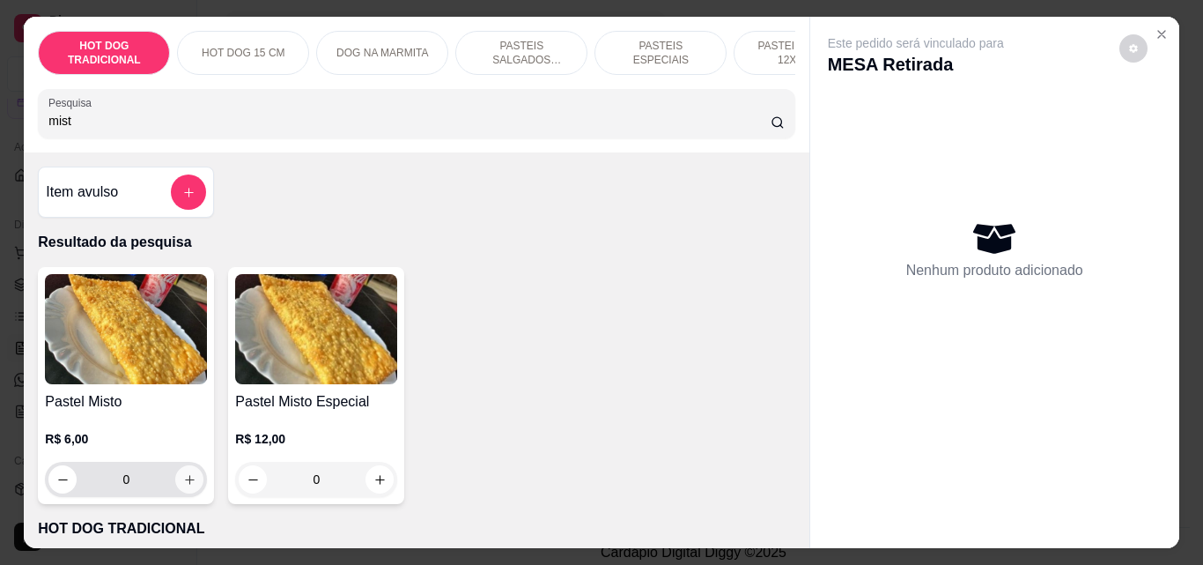
type input "mist"
click at [184, 484] on icon "increase-product-quantity" at bounding box center [189, 479] width 13 height 13
type input "1"
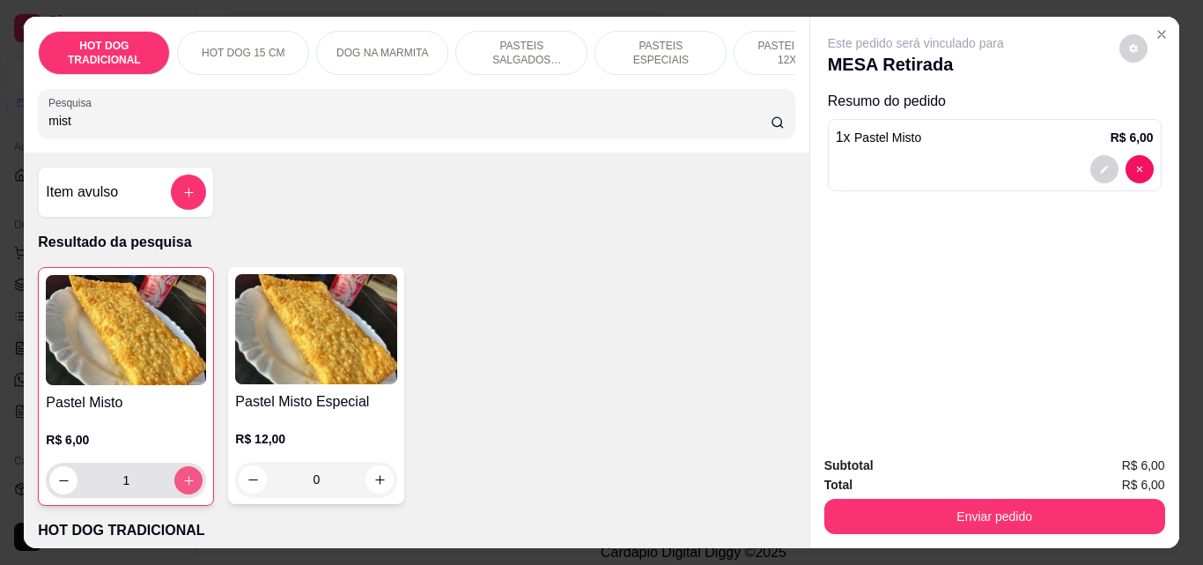
click at [183, 484] on icon "increase-product-quantity" at bounding box center [188, 480] width 13 height 13
type input "2"
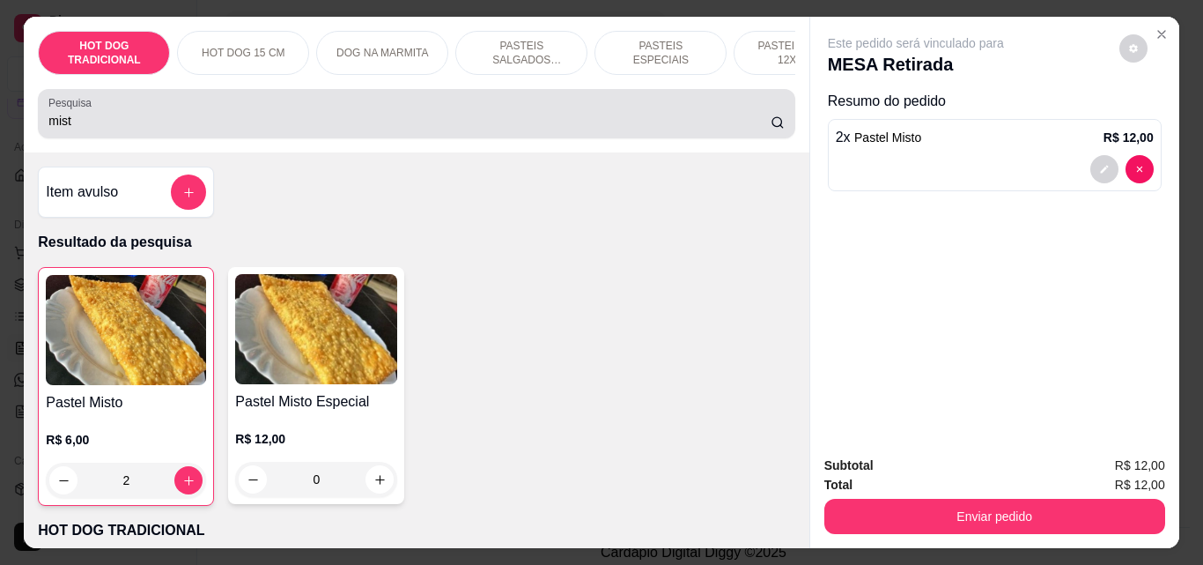
click at [126, 131] on div "mist" at bounding box center [416, 113] width 736 height 35
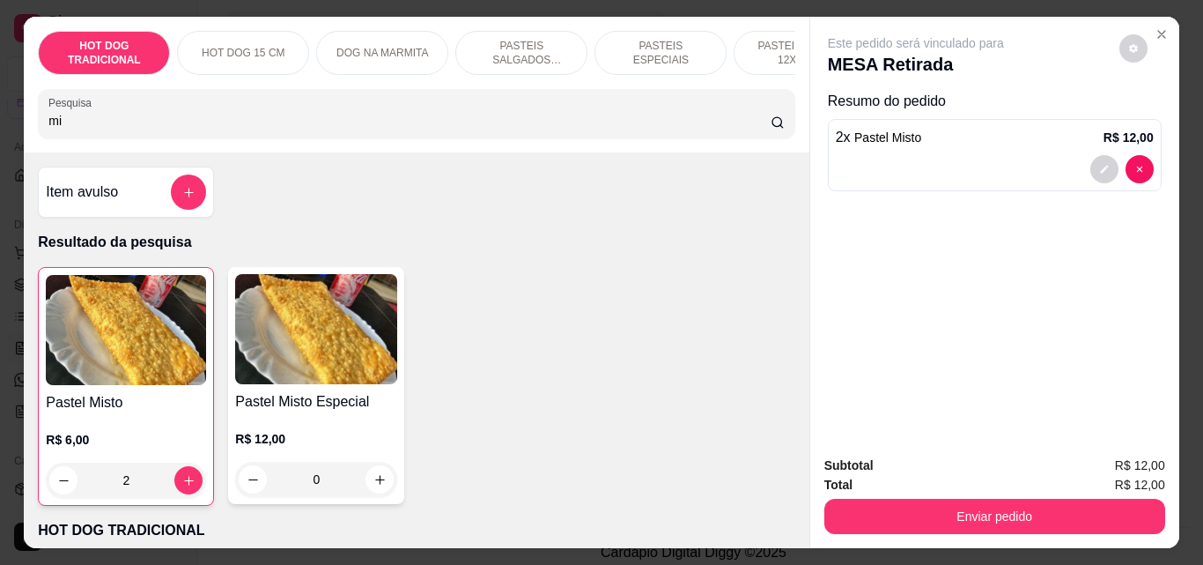
type input "m"
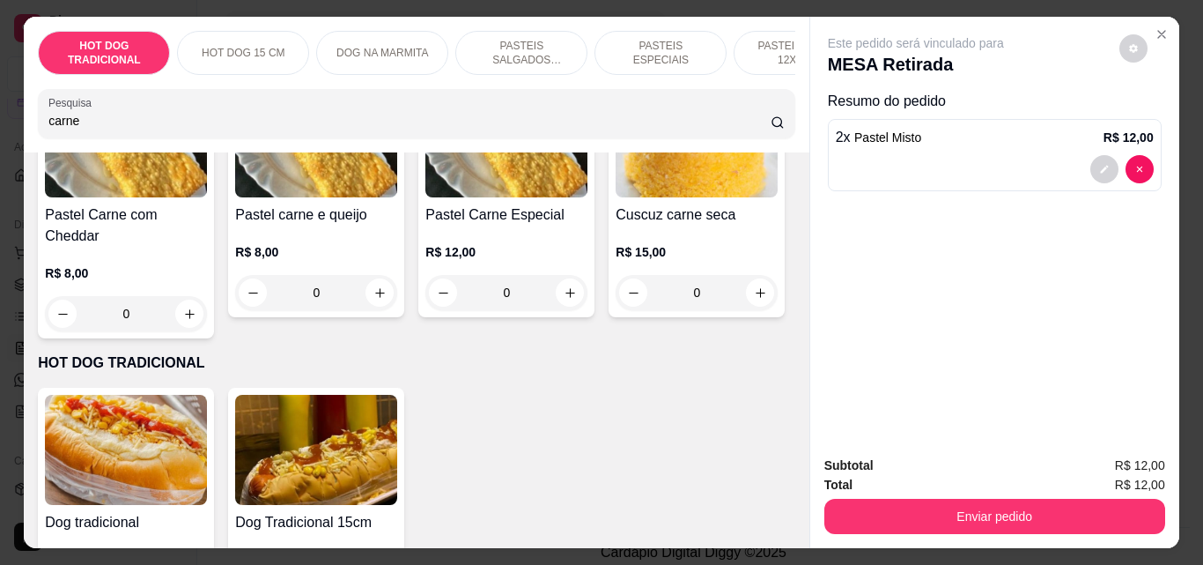
scroll to position [0, 0]
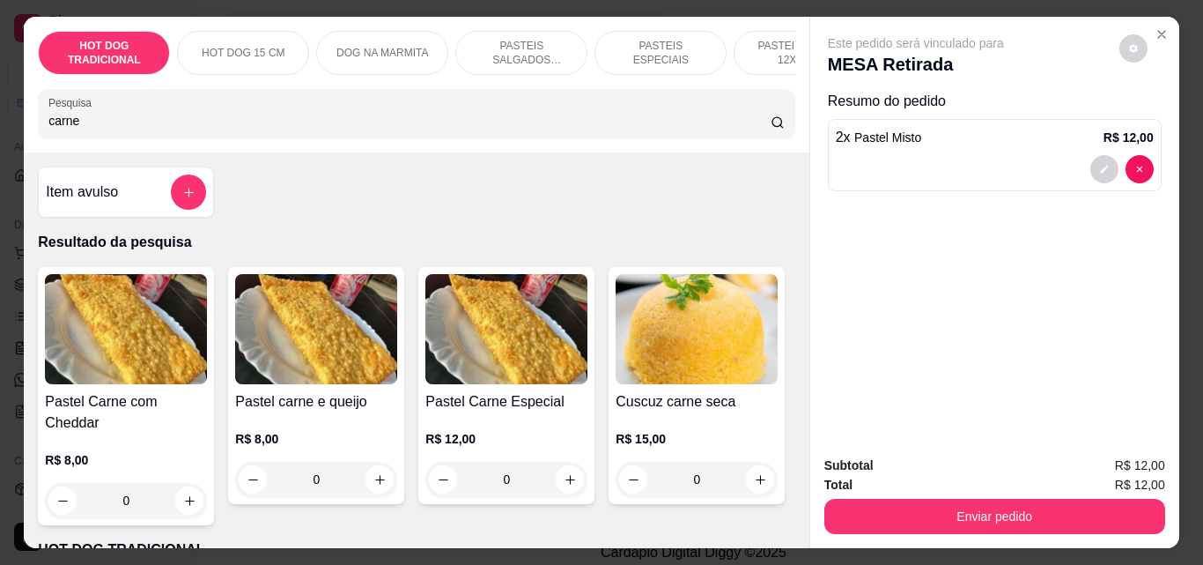
click at [115, 138] on div "Pesquisa carne" at bounding box center [416, 113] width 757 height 49
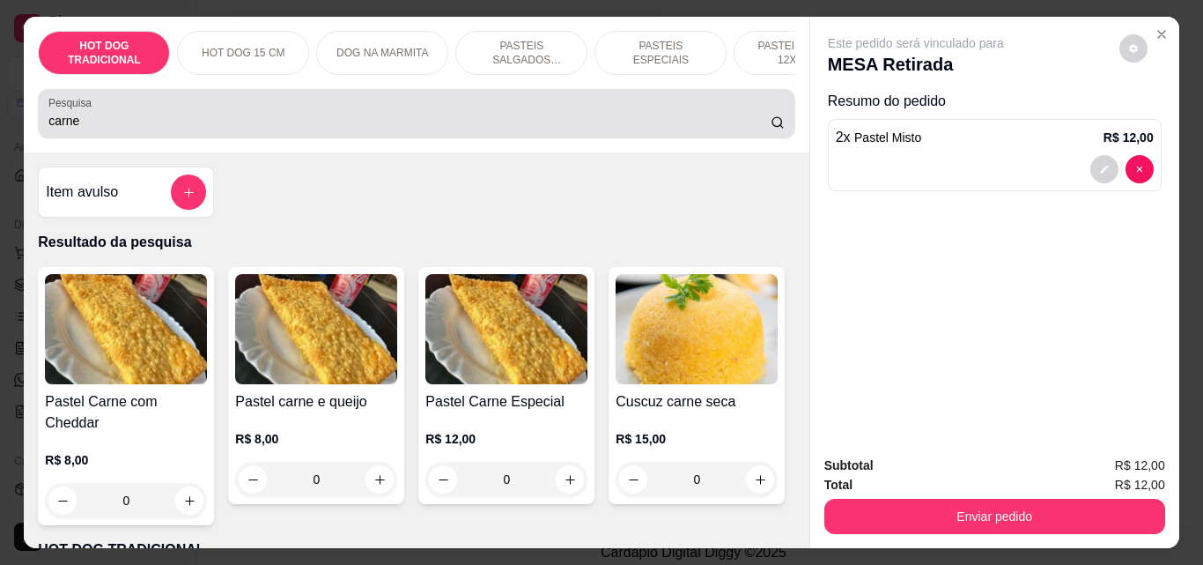
click at [115, 138] on div "Pesquisa carne" at bounding box center [416, 113] width 757 height 49
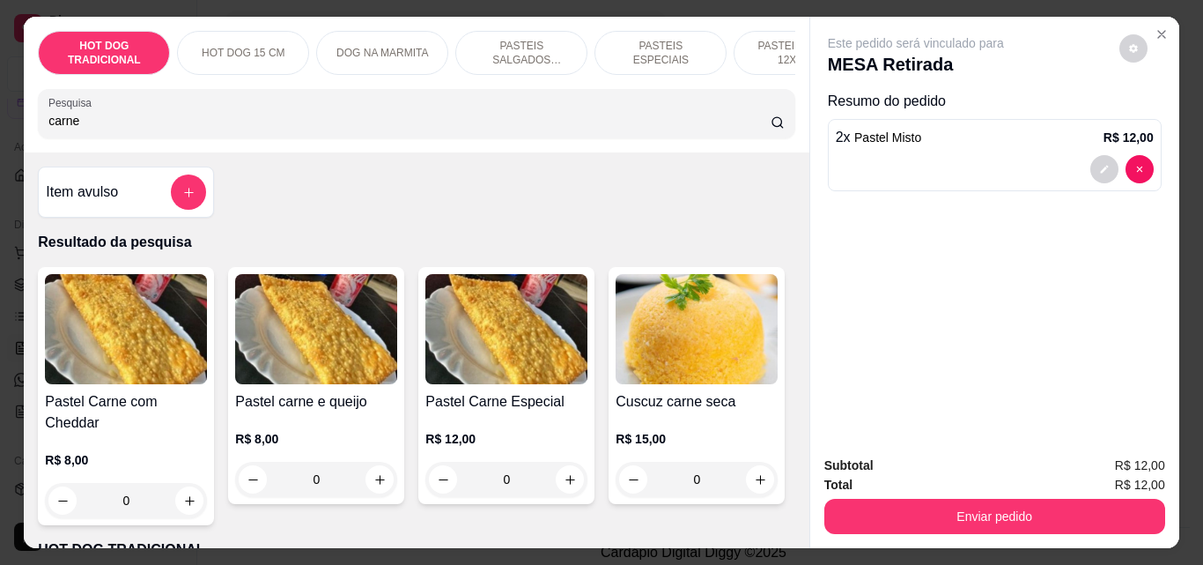
click at [115, 138] on div "Pesquisa carne" at bounding box center [416, 113] width 757 height 49
type input "c"
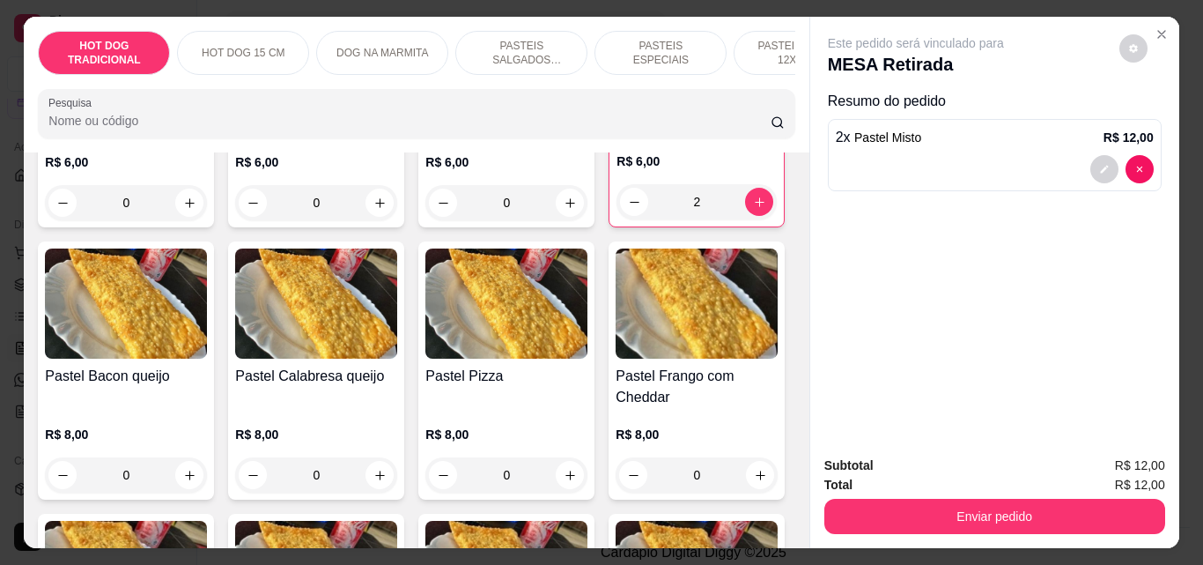
click at [503, 47] on p "PASTEIS SALGADOS 12X20cm" at bounding box center [521, 53] width 102 height 28
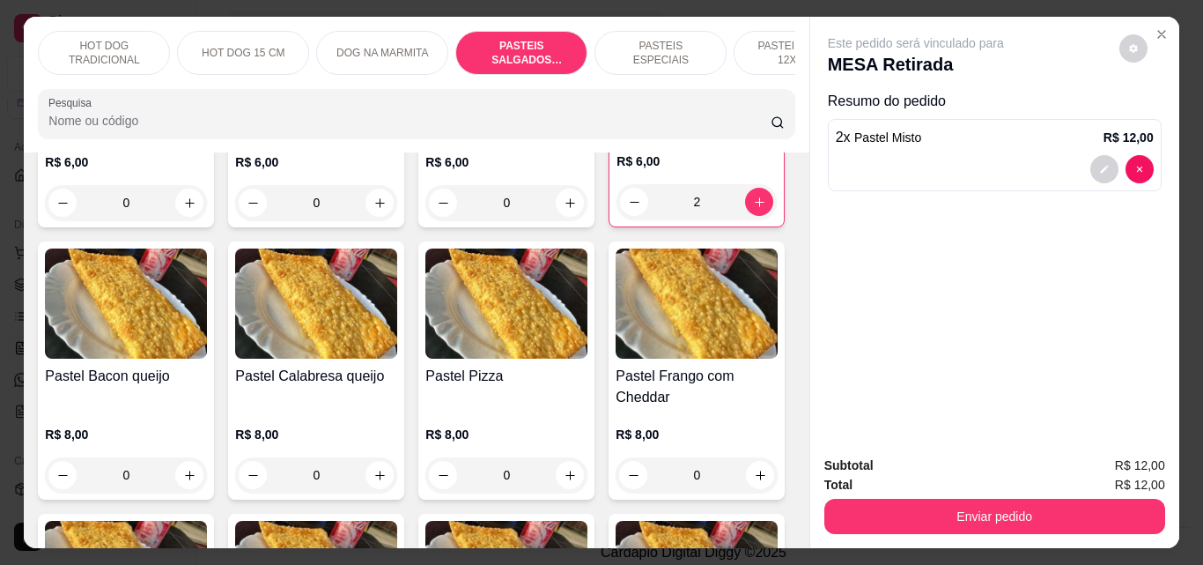
scroll to position [46, 0]
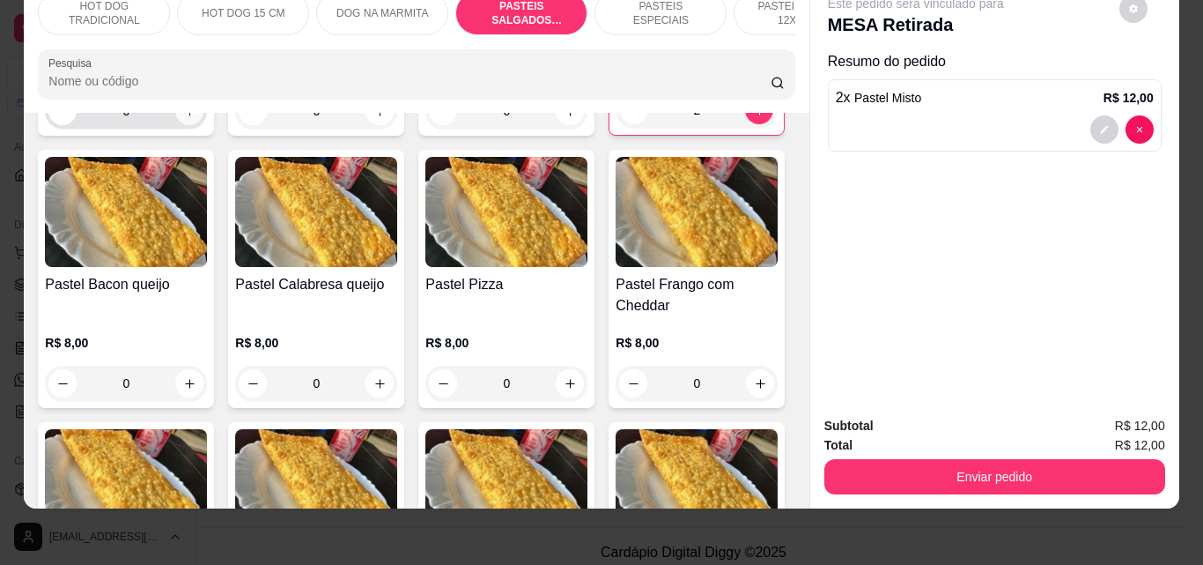
click at [183, 118] on icon "increase-product-quantity" at bounding box center [189, 111] width 13 height 13
type input "1"
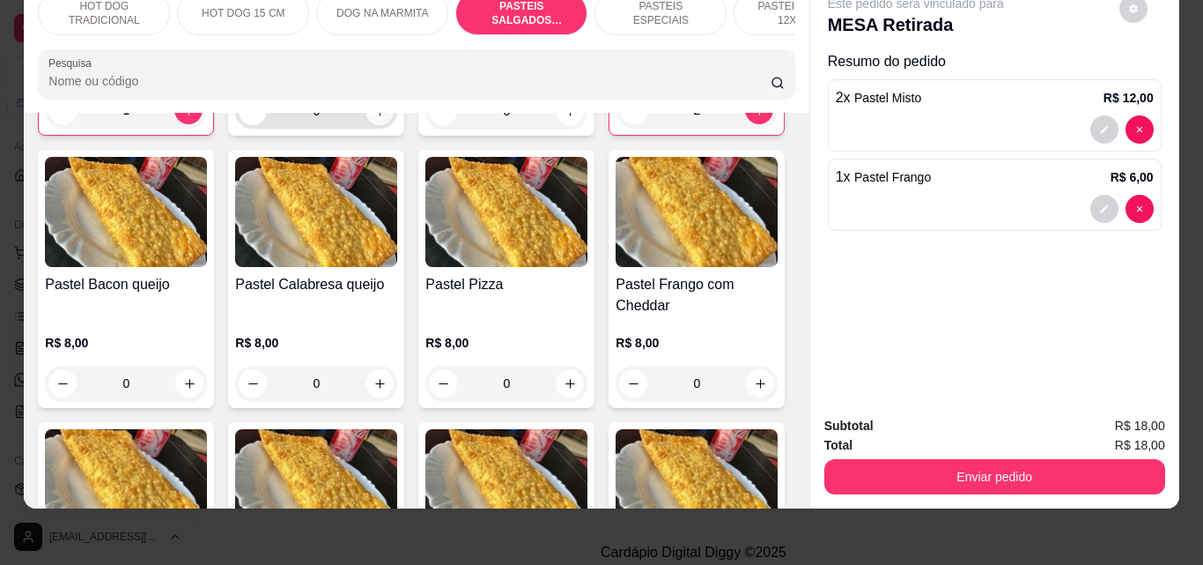
click at [380, 118] on icon "increase-product-quantity" at bounding box center [380, 111] width 13 height 13
type input "1"
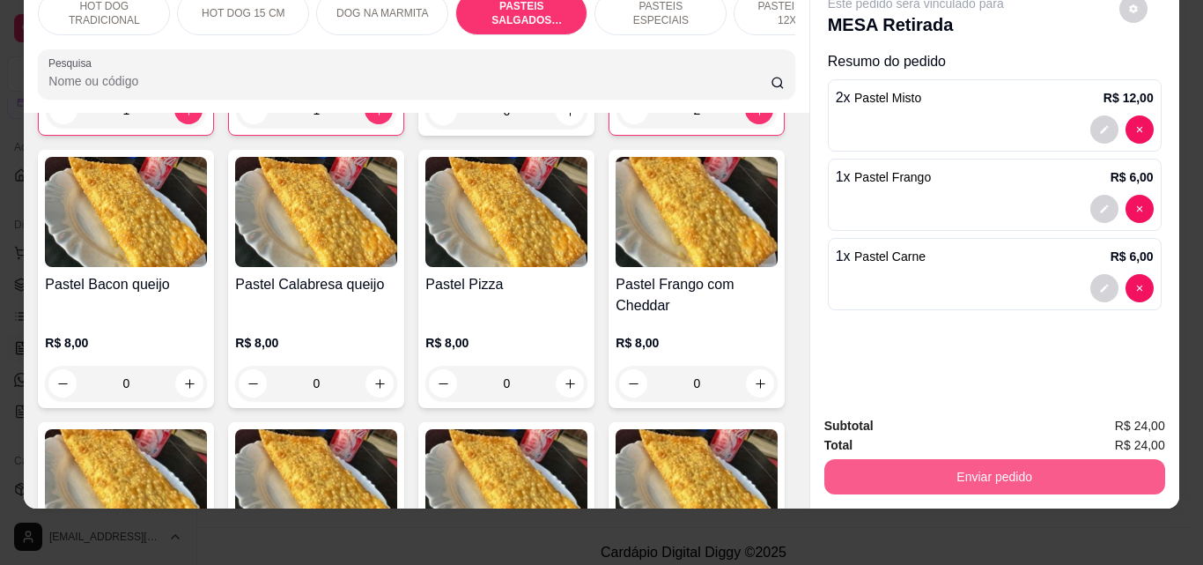
click at [1010, 468] on button "Enviar pedido" at bounding box center [995, 476] width 341 height 35
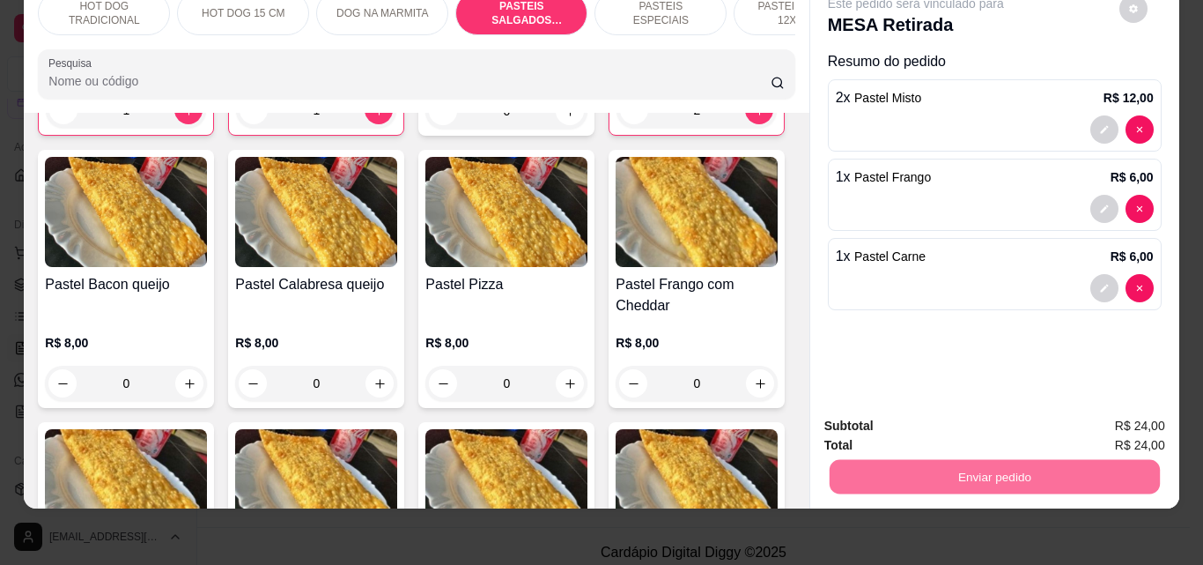
click at [950, 426] on button "Não registrar e enviar pedido" at bounding box center [936, 419] width 183 height 33
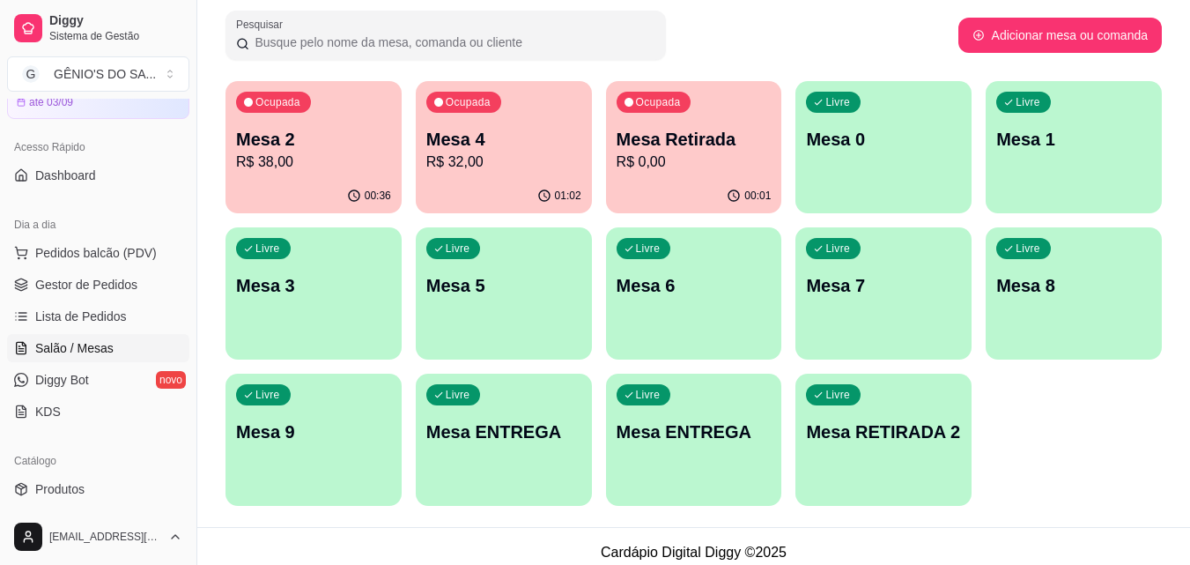
click at [430, 332] on div "Livre Mesa 5" at bounding box center [504, 282] width 176 height 111
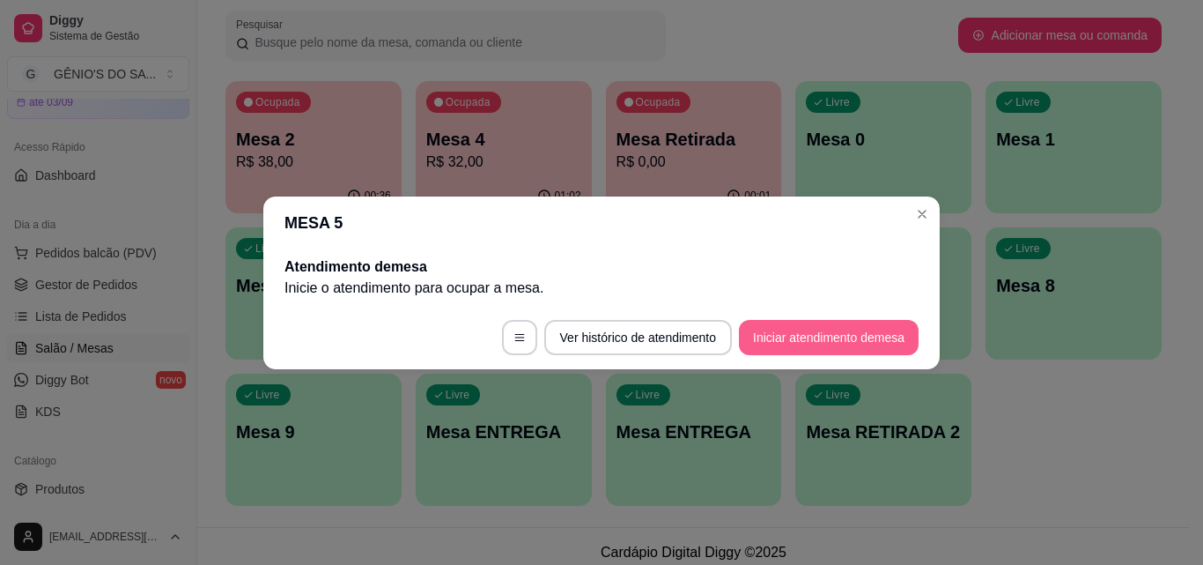
click at [809, 348] on button "Iniciar atendimento de mesa" at bounding box center [829, 337] width 180 height 35
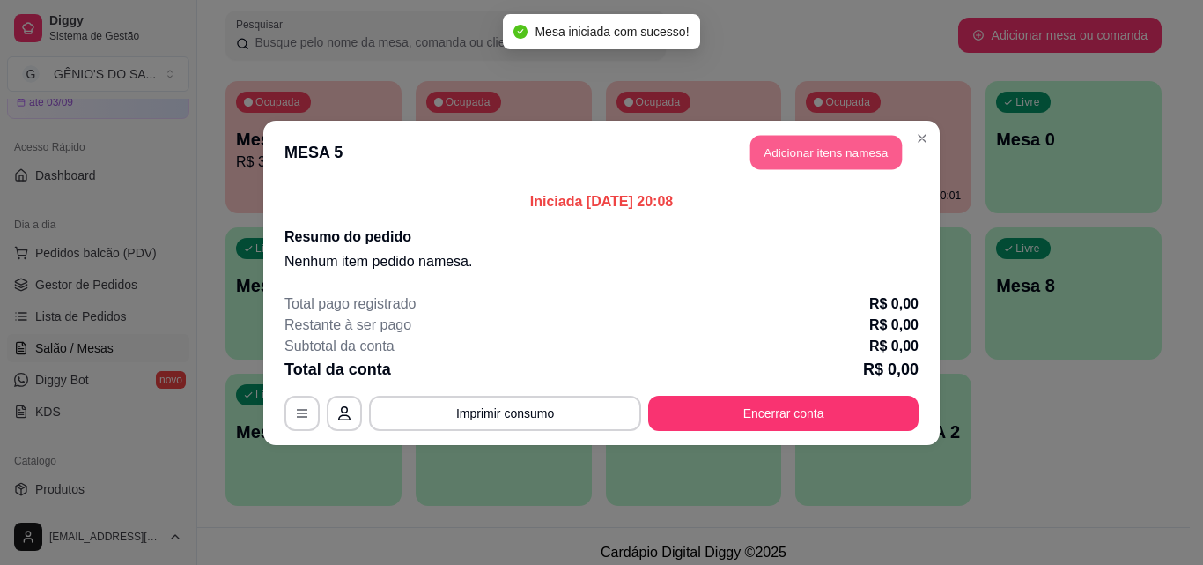
click at [786, 148] on button "Adicionar itens na mesa" at bounding box center [827, 152] width 152 height 34
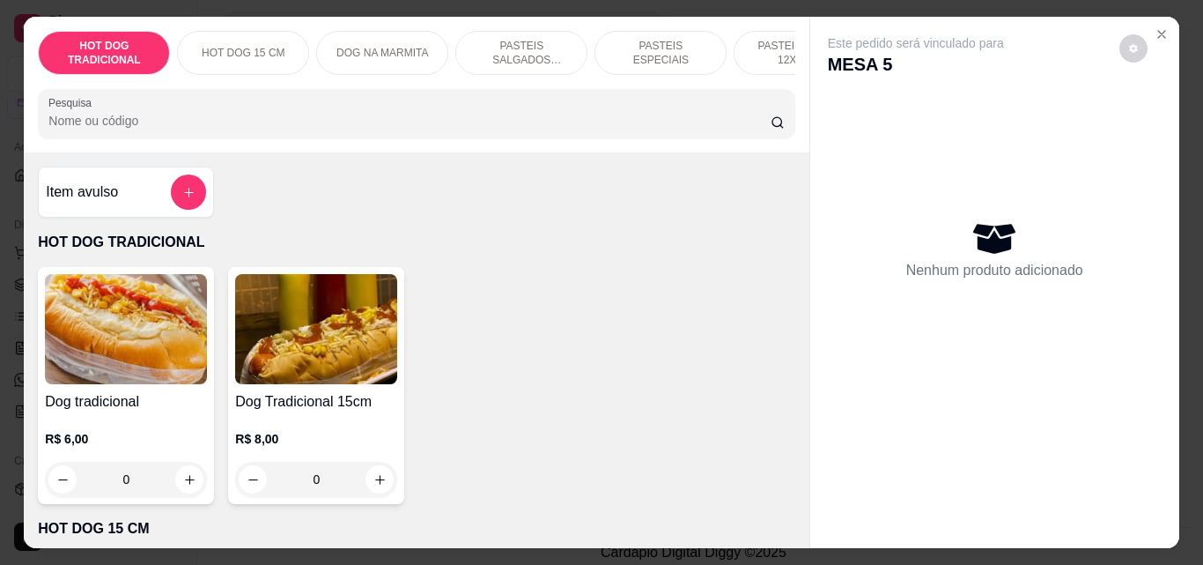
click at [276, 130] on input "Pesquisa" at bounding box center [409, 121] width 722 height 18
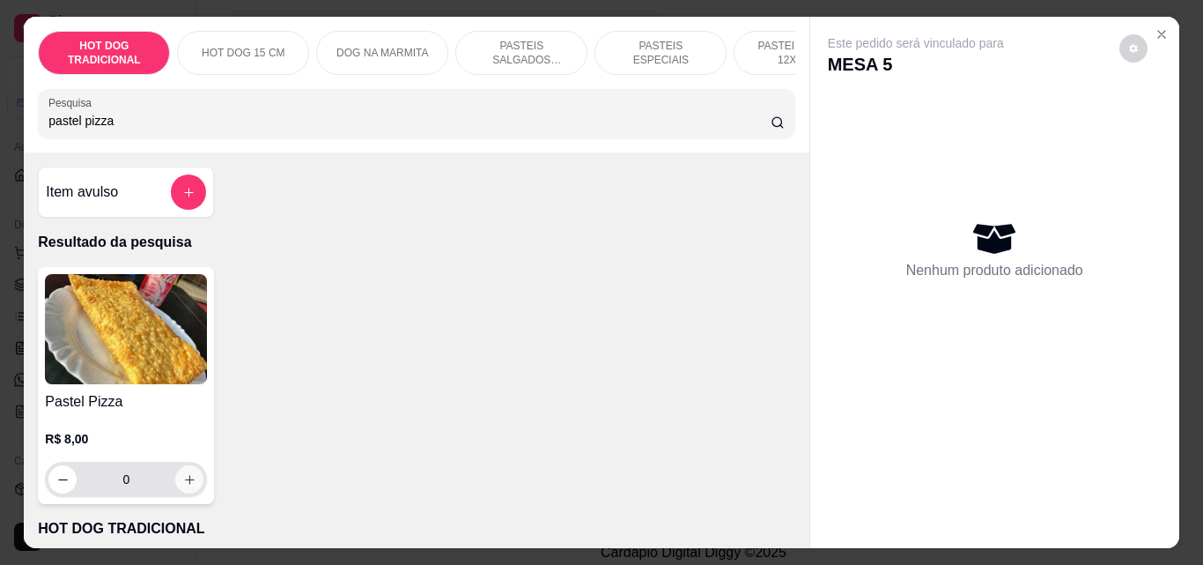
type input "pastel pizza"
click at [183, 486] on icon "increase-product-quantity" at bounding box center [189, 479] width 13 height 13
type input "1"
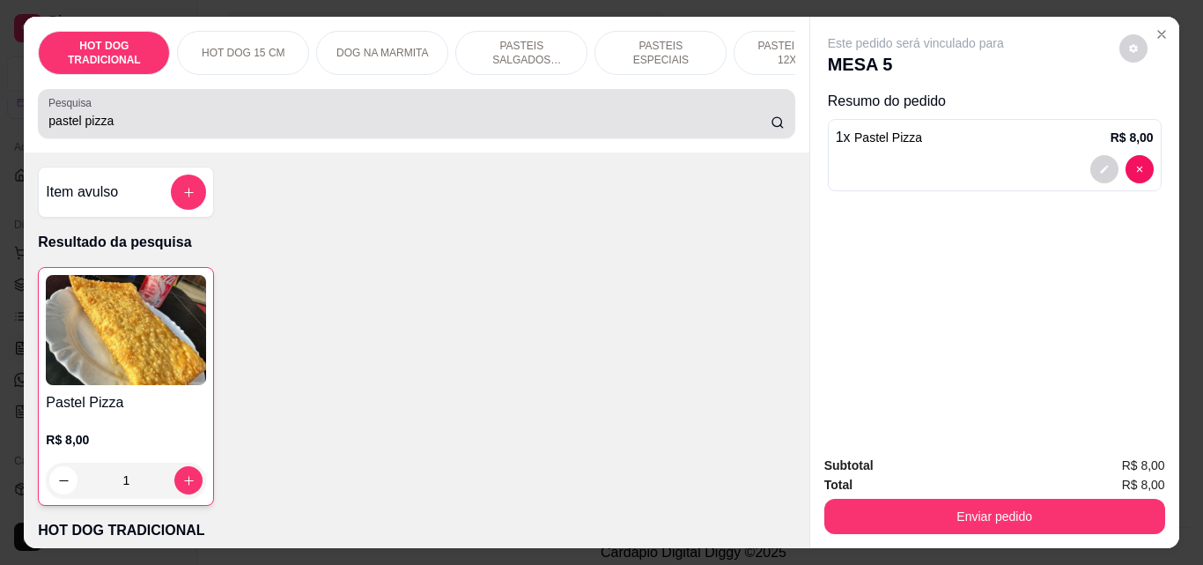
click at [178, 130] on input "pastel pizza" at bounding box center [409, 121] width 722 height 18
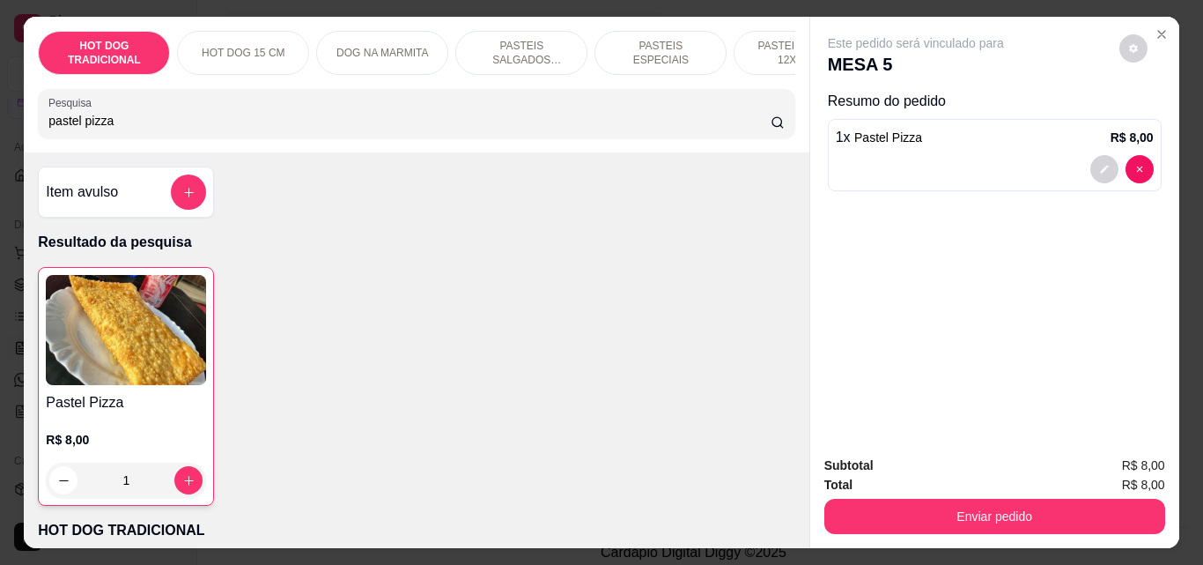
click at [178, 130] on input "pastel pizza" at bounding box center [409, 121] width 722 height 18
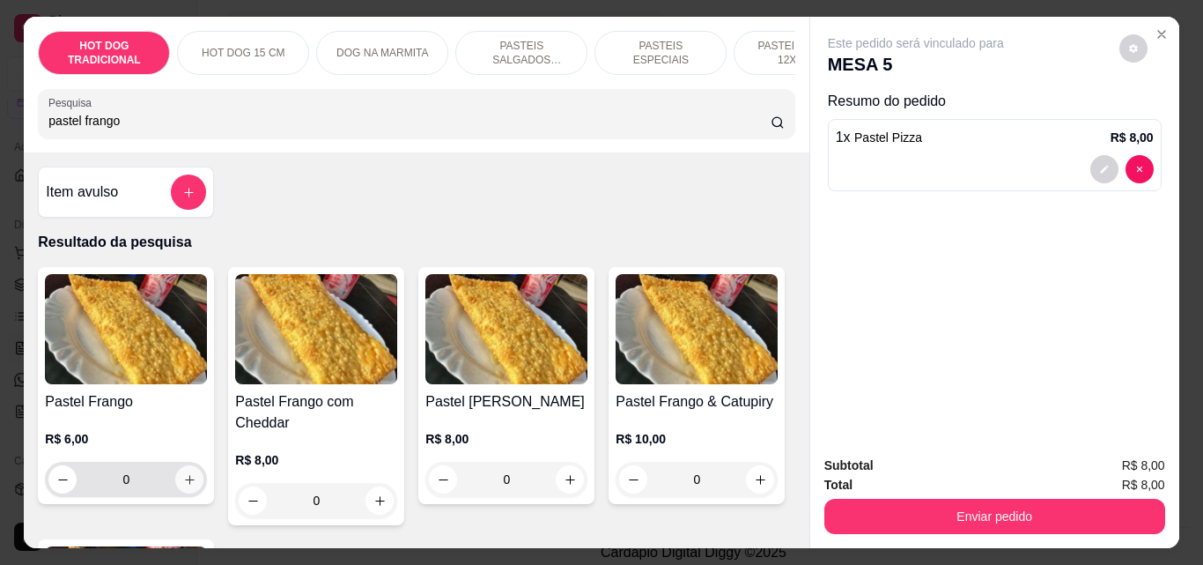
type input "pastel frango"
click at [176, 477] on button "increase-product-quantity" at bounding box center [189, 479] width 27 height 27
type input "1"
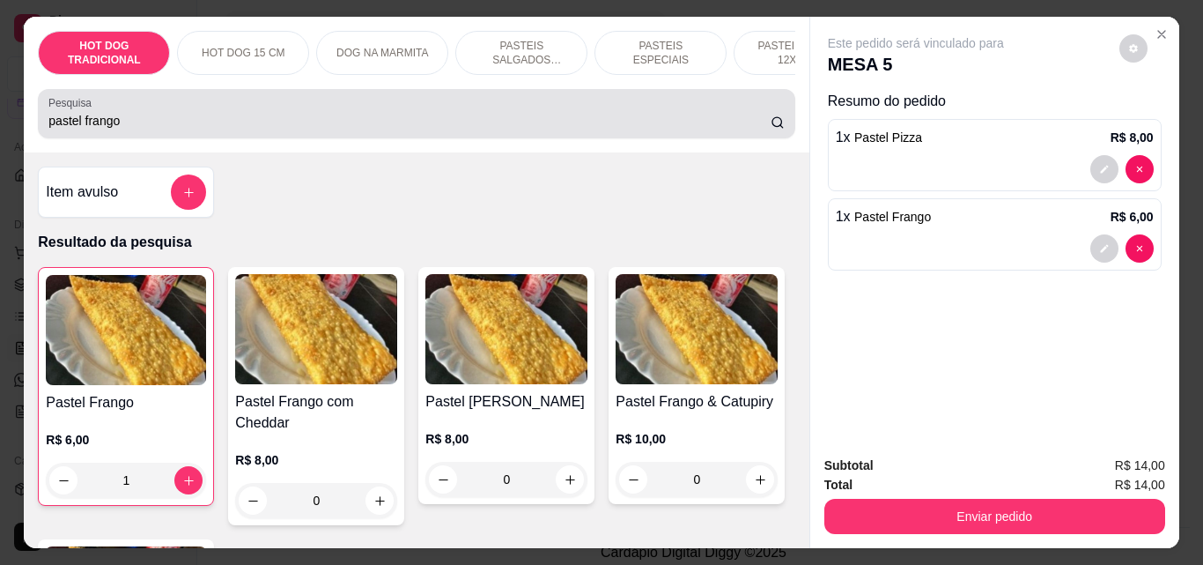
click at [159, 128] on input "pastel frango" at bounding box center [409, 121] width 722 height 18
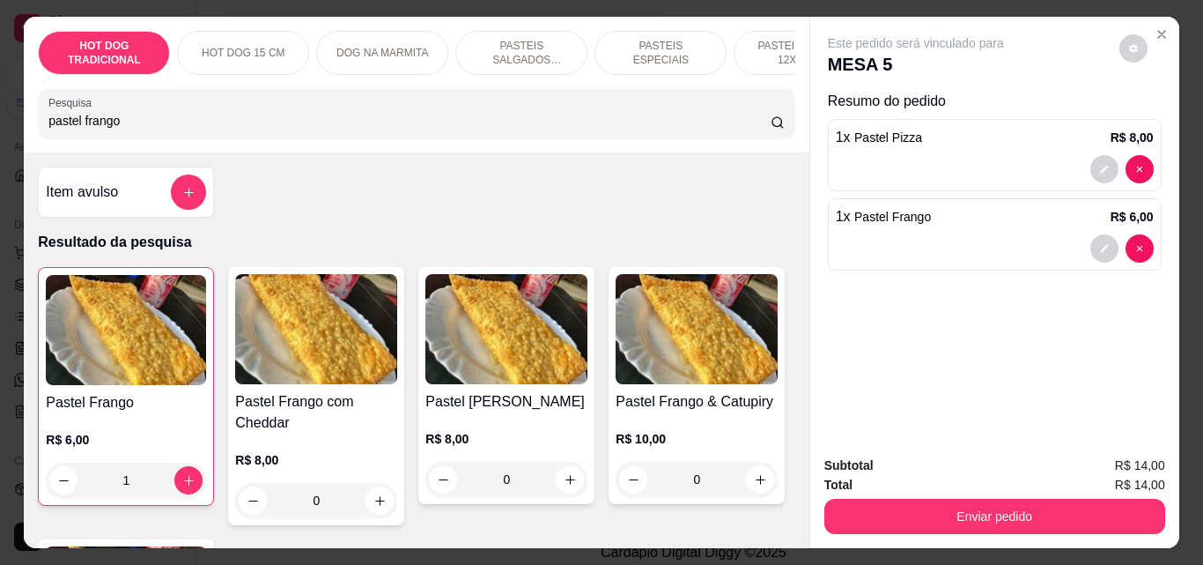
click at [159, 128] on input "pastel frango" at bounding box center [409, 121] width 722 height 18
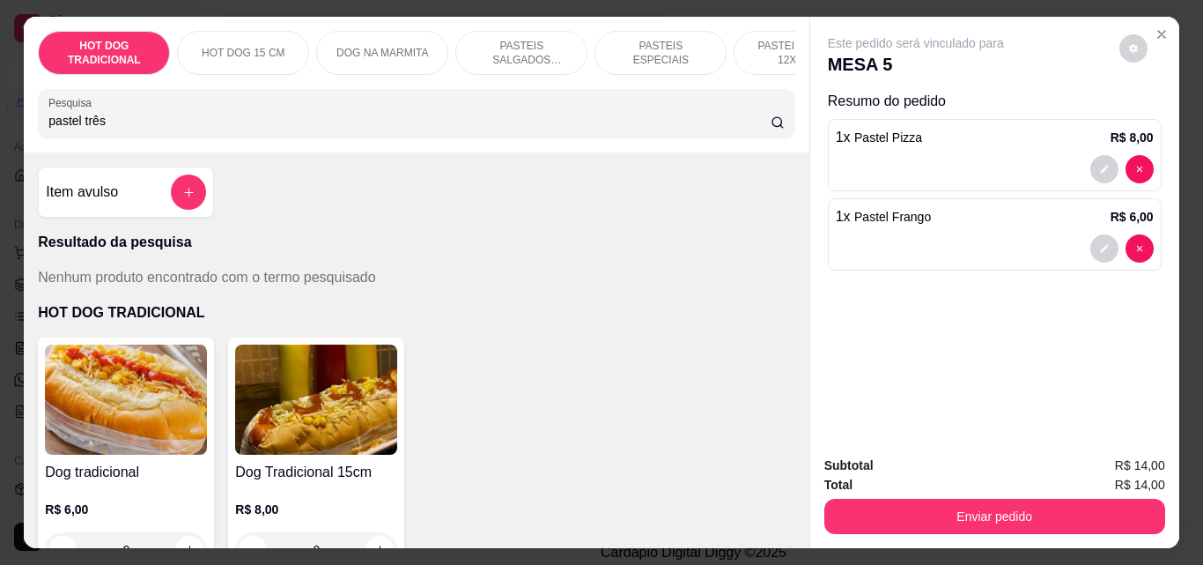
type input "pastel três"
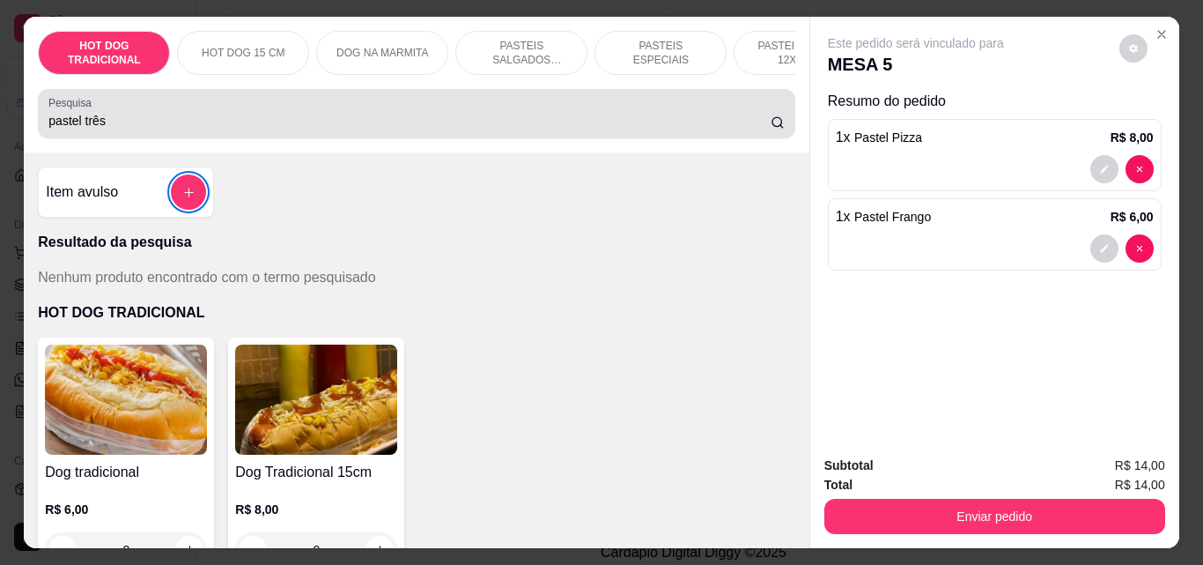
click at [123, 114] on div "pastel três" at bounding box center [416, 113] width 736 height 35
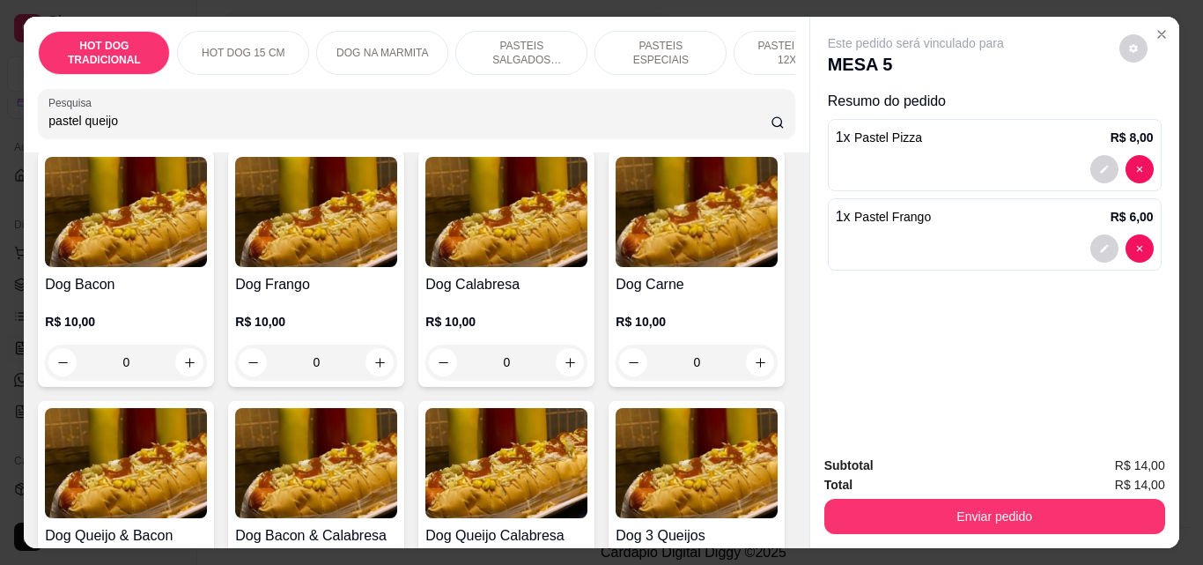
scroll to position [0, 0]
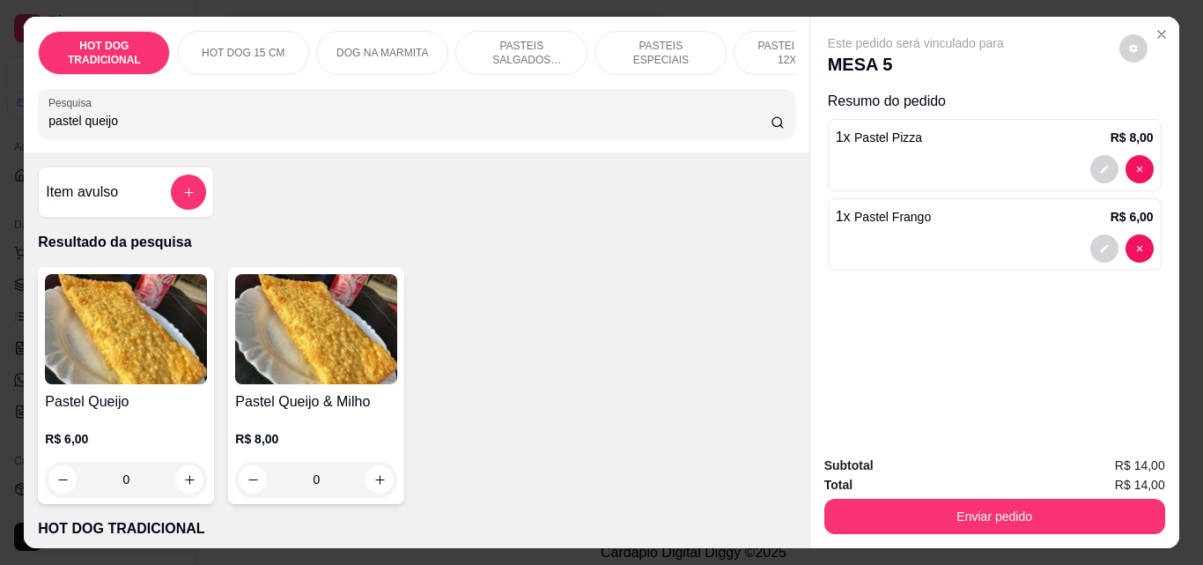
type input "pastel queijo"
click at [476, 51] on p "PASTEIS SALGADOS 12X20cm" at bounding box center [521, 53] width 102 height 28
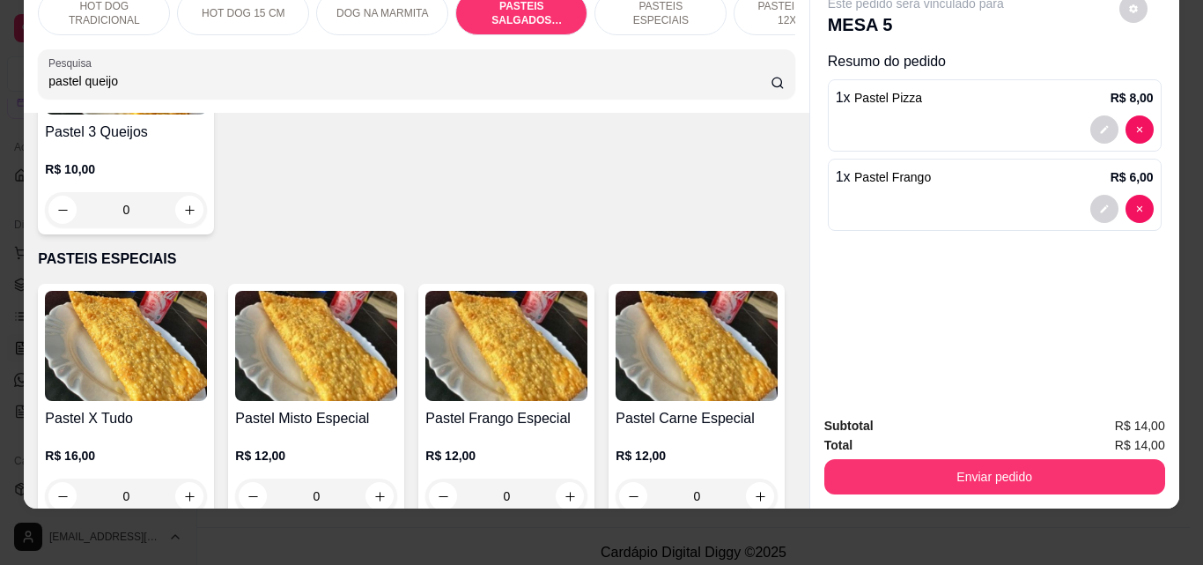
scroll to position [3157, 0]
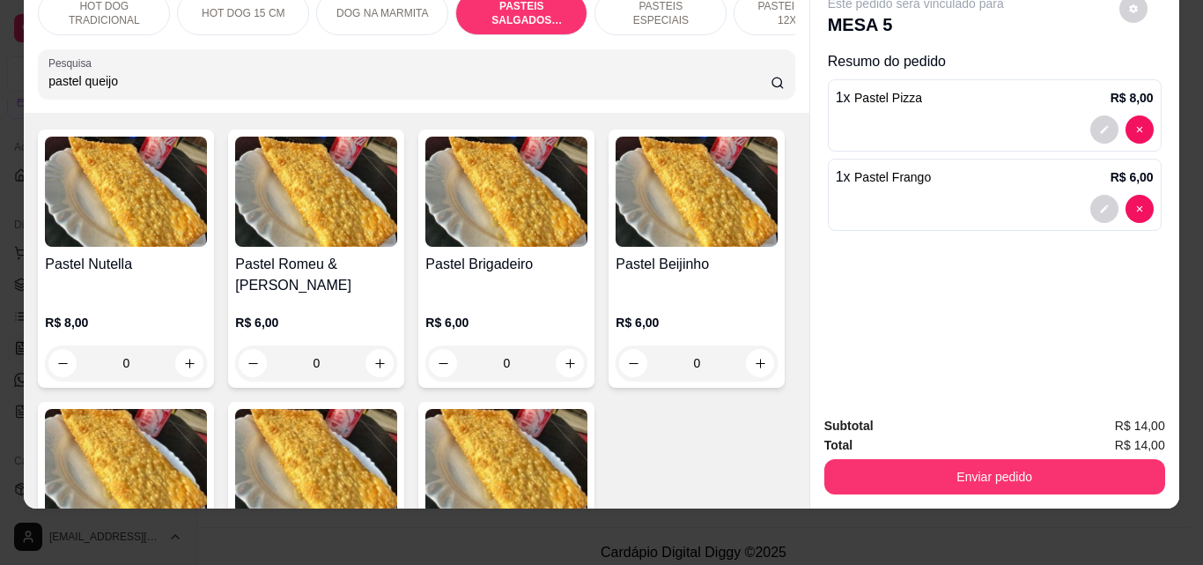
type input "1"
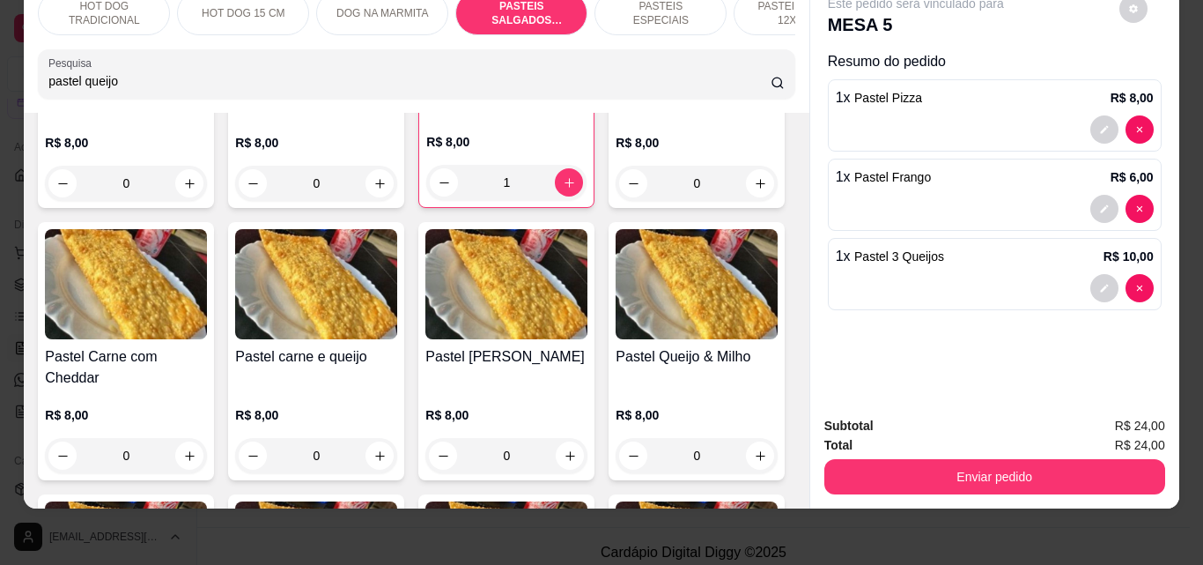
scroll to position [1660, 0]
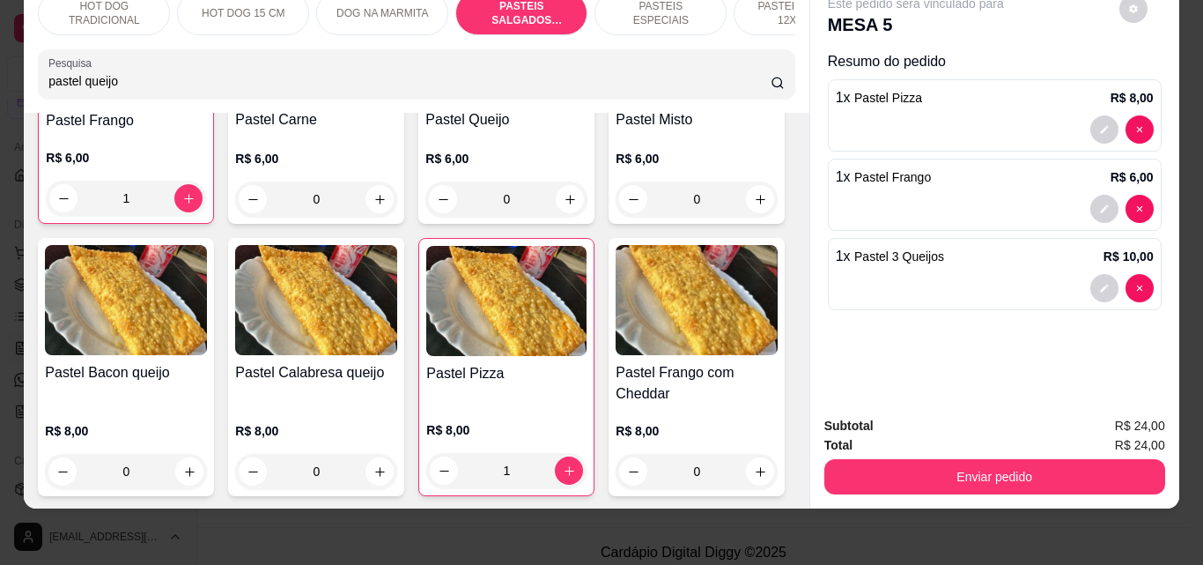
click at [263, 80] on input "pastel queijo" at bounding box center [409, 81] width 722 height 18
type input "c"
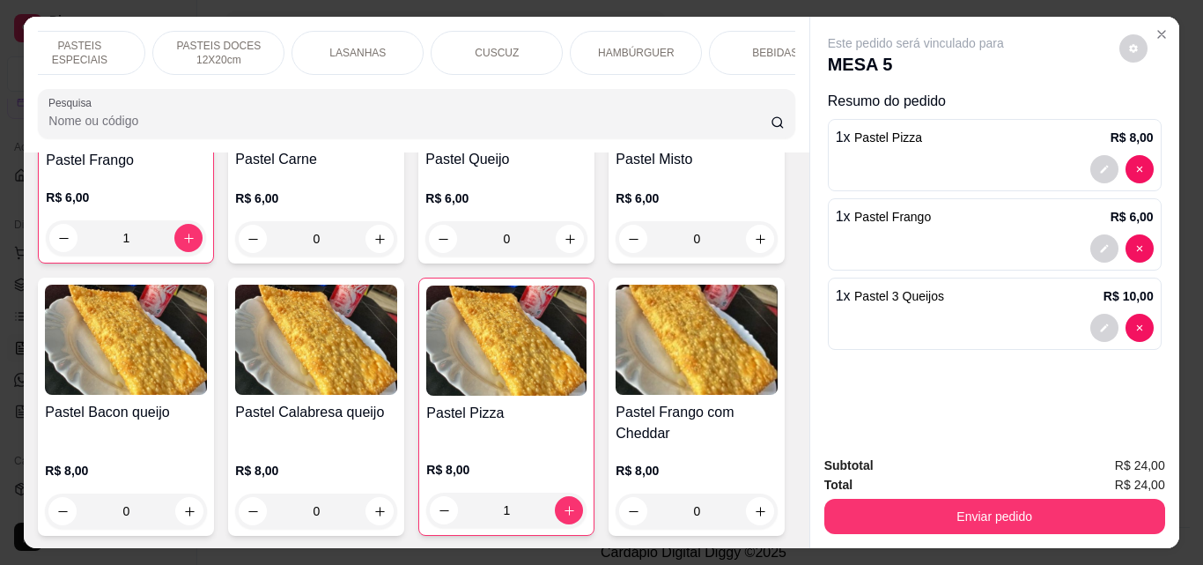
scroll to position [0, 628]
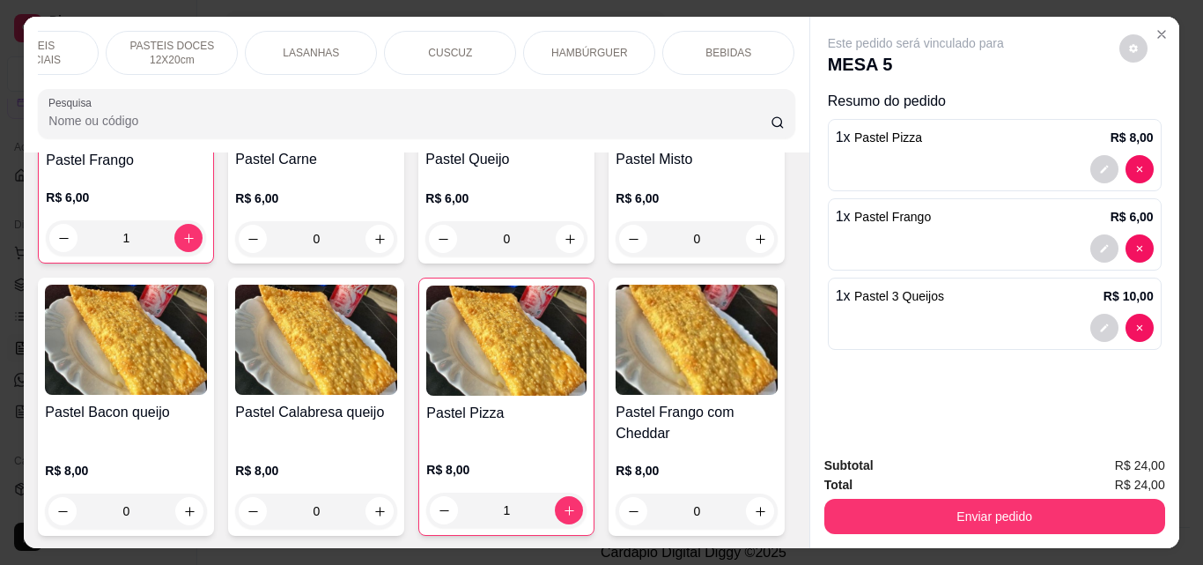
click at [776, 63] on div "BEBIDAS" at bounding box center [728, 53] width 132 height 44
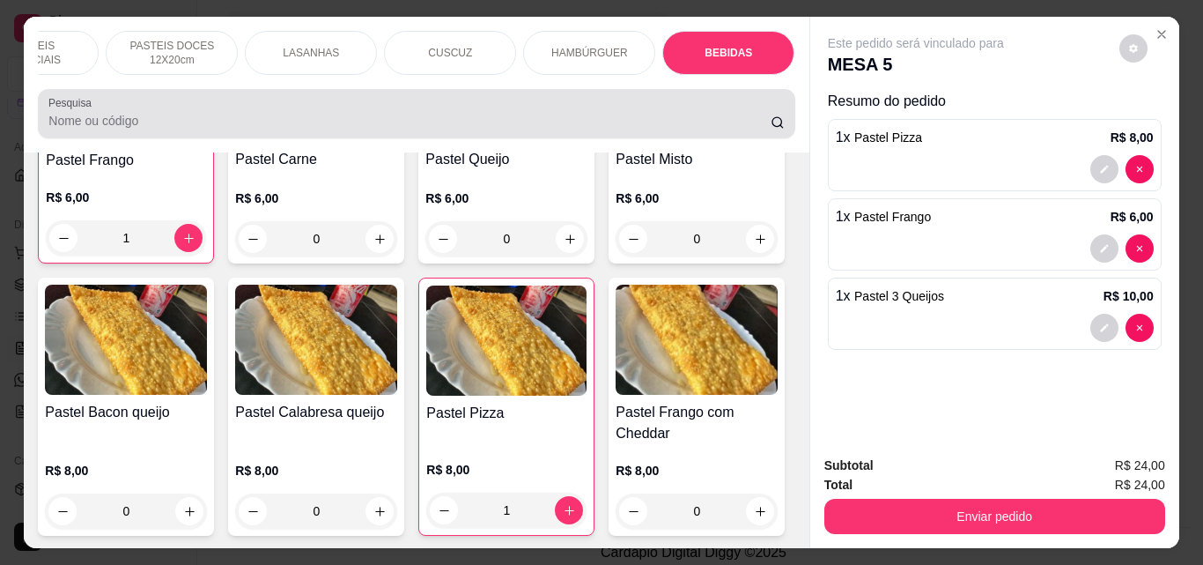
scroll to position [46, 0]
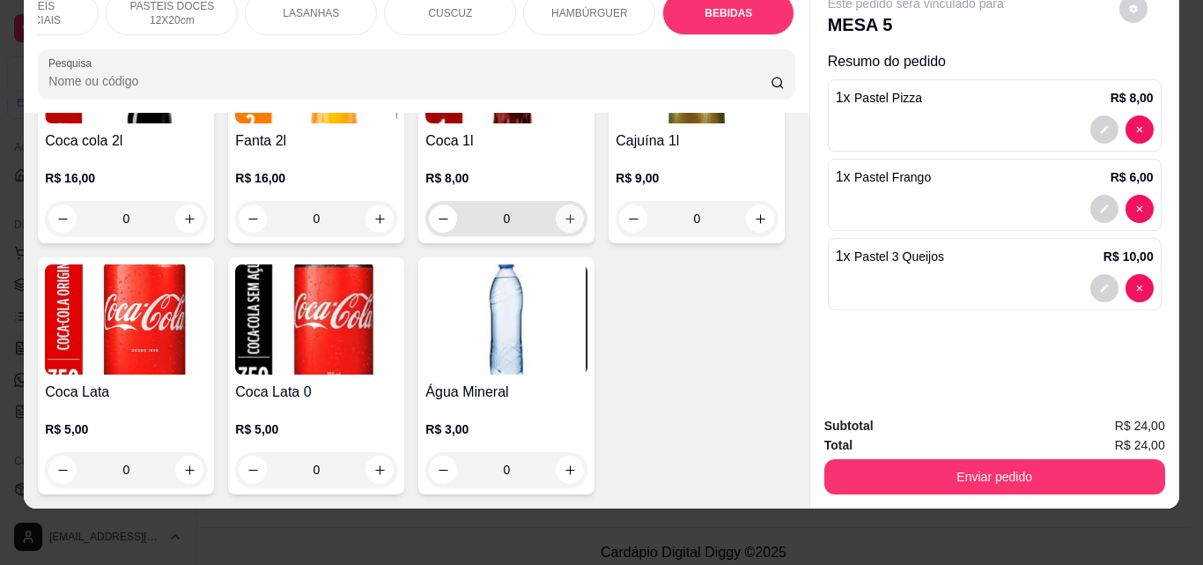
click at [565, 233] on button "increase-product-quantity" at bounding box center [570, 218] width 28 height 28
type input "1"
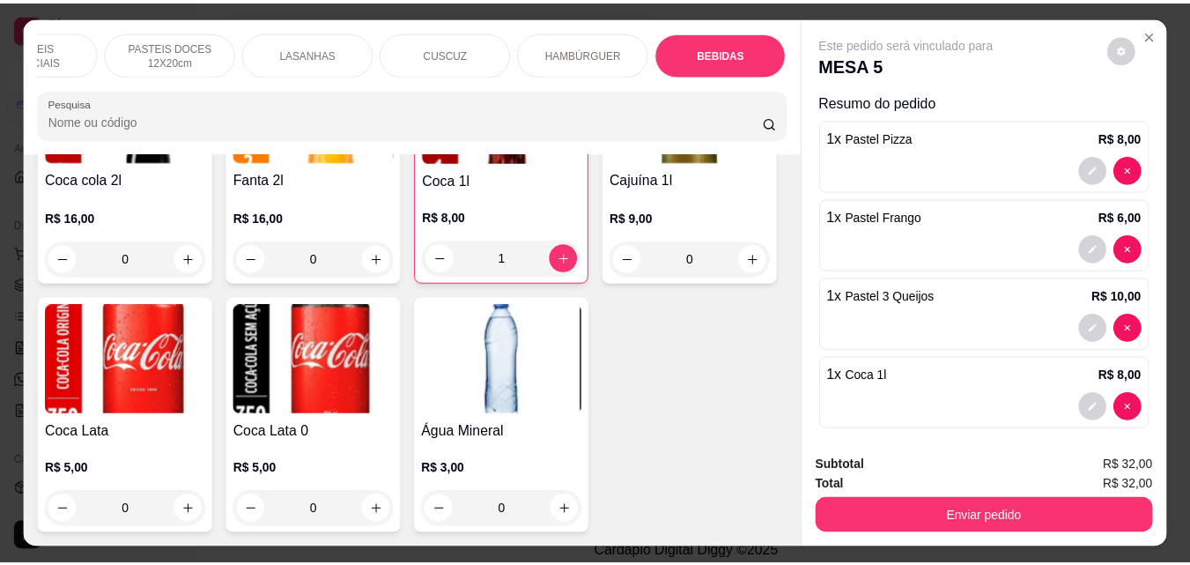
scroll to position [12, 0]
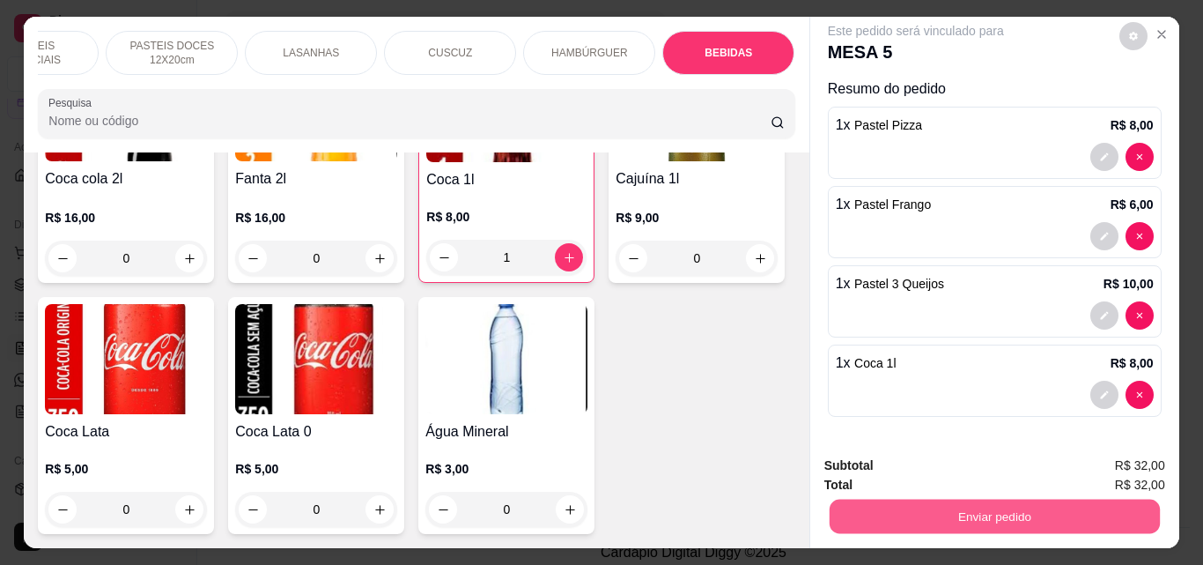
click at [949, 501] on button "Enviar pedido" at bounding box center [994, 516] width 330 height 34
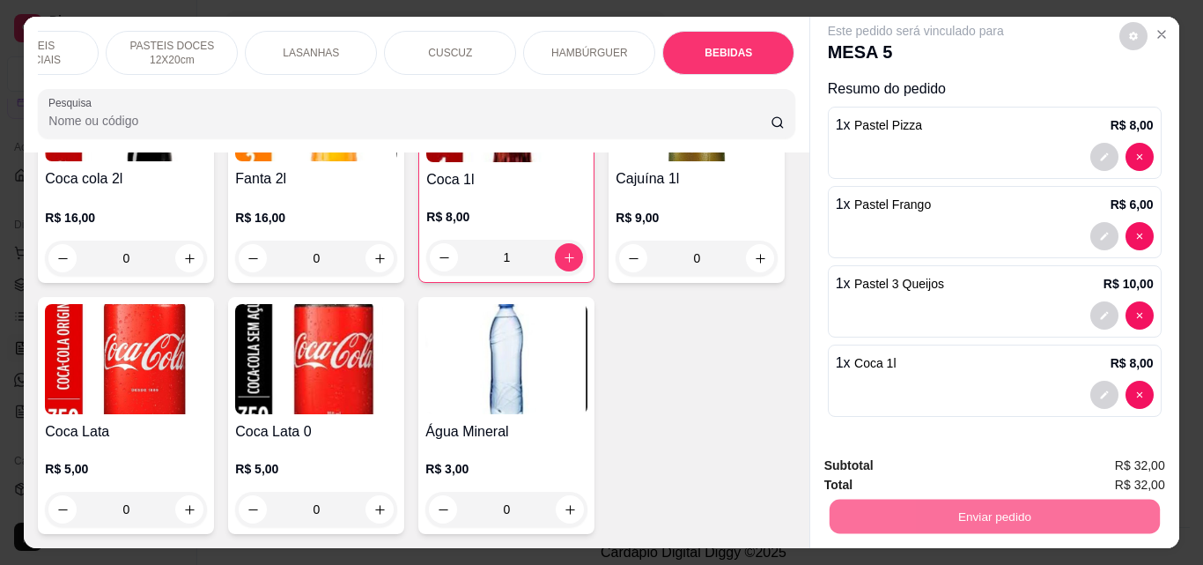
click at [899, 470] on button "Não registrar e enviar pedido" at bounding box center [936, 465] width 183 height 33
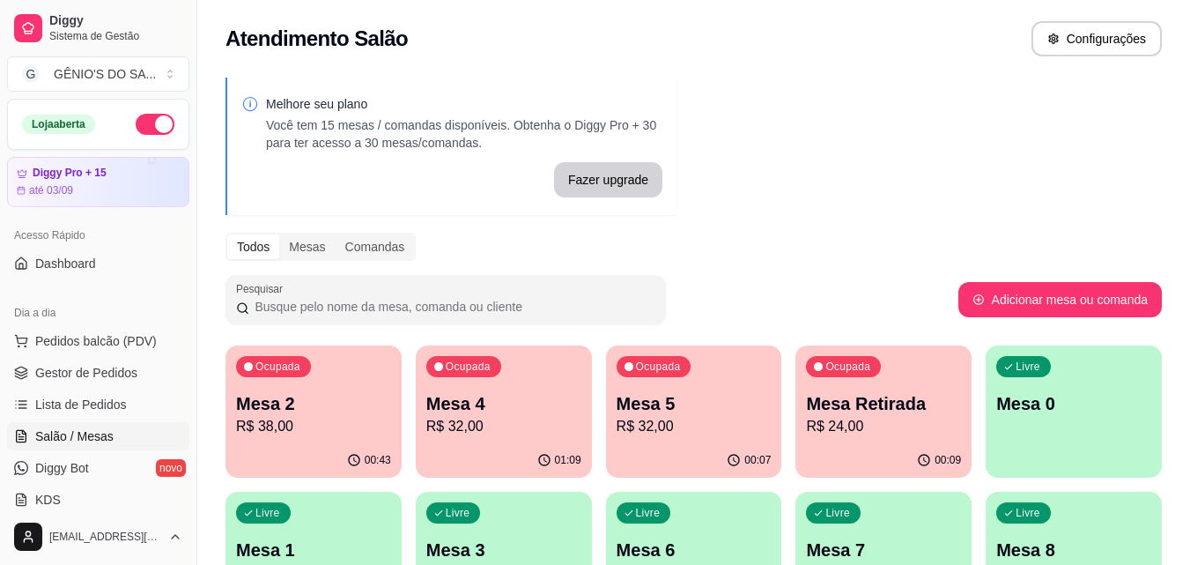
click at [276, 418] on p "R$ 38,00" at bounding box center [313, 426] width 155 height 21
click at [293, 426] on p "R$ 38,00" at bounding box center [314, 426] width 151 height 20
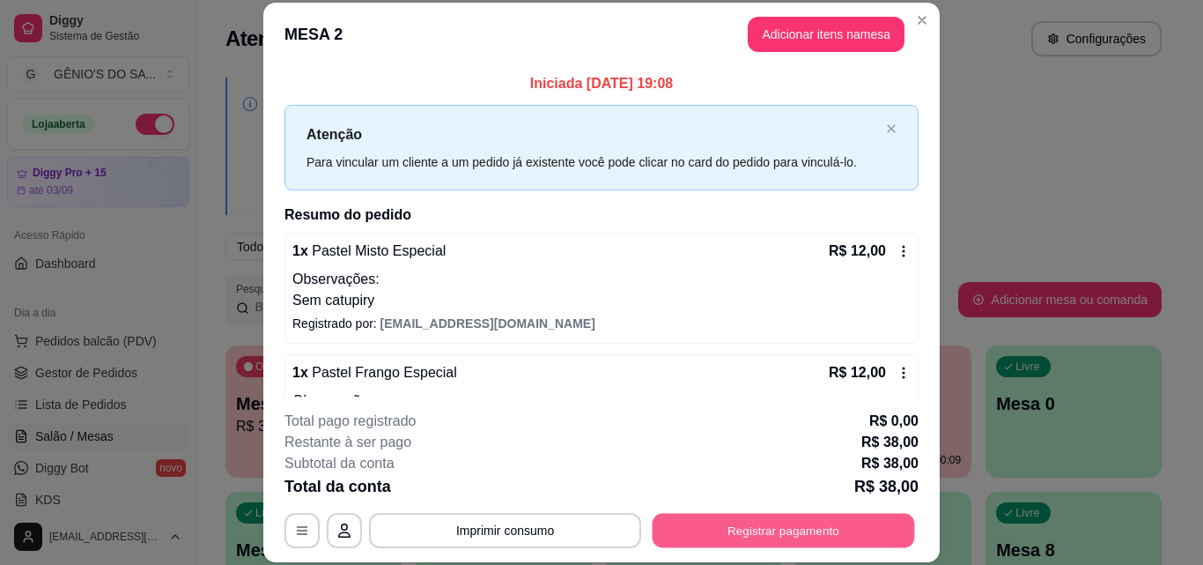
click at [758, 531] on button "Registrar pagamento" at bounding box center [784, 530] width 263 height 34
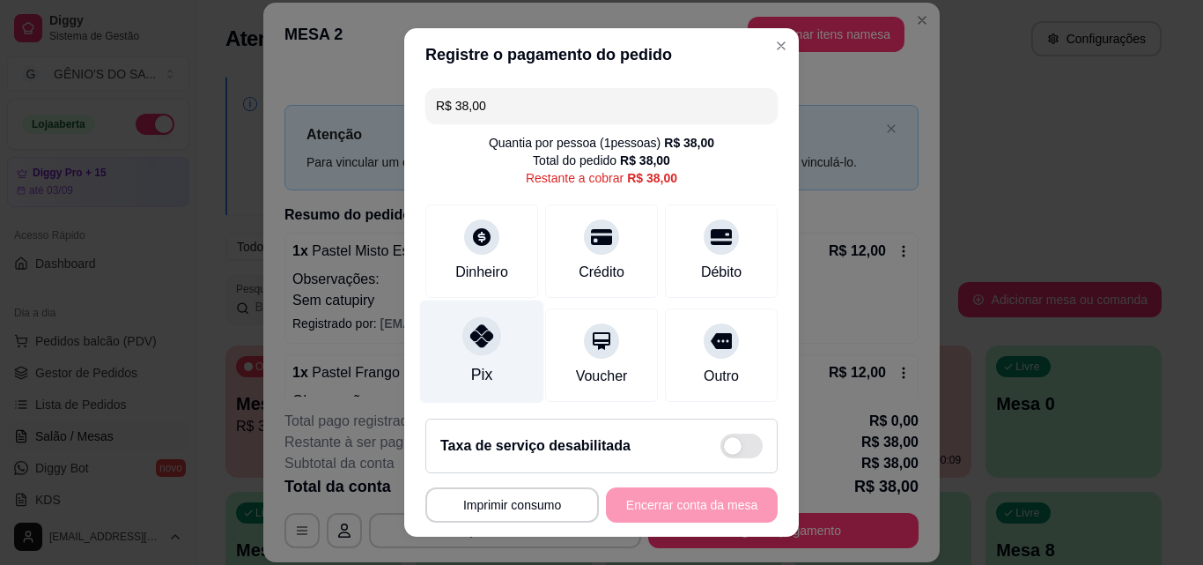
click at [477, 355] on div at bounding box center [482, 335] width 39 height 39
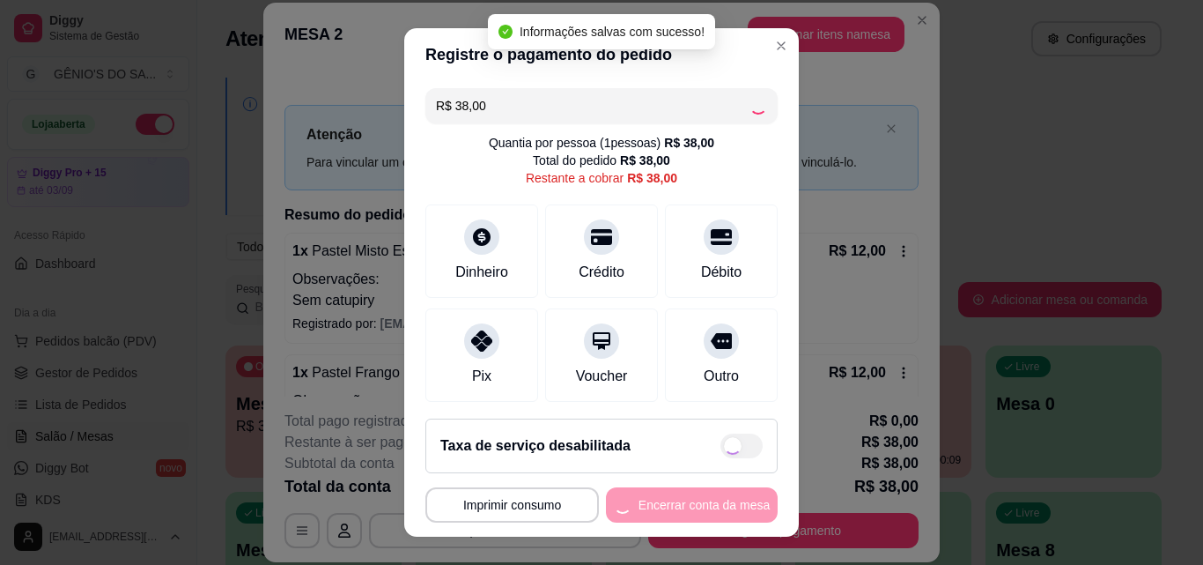
type input "R$ 0,00"
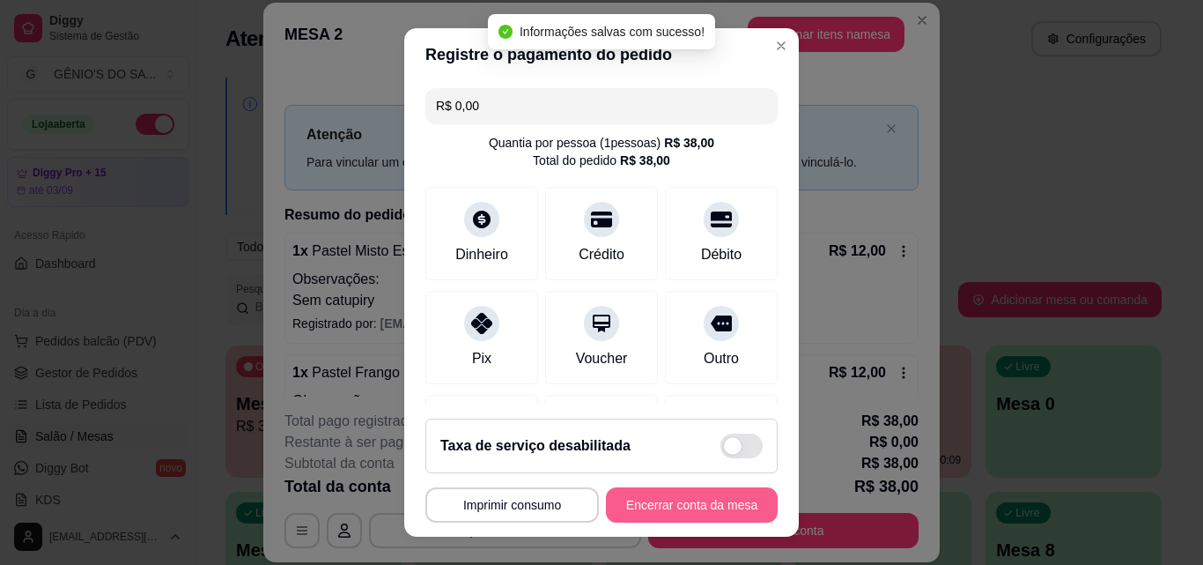
click at [640, 502] on button "Encerrar conta da mesa" at bounding box center [692, 504] width 172 height 35
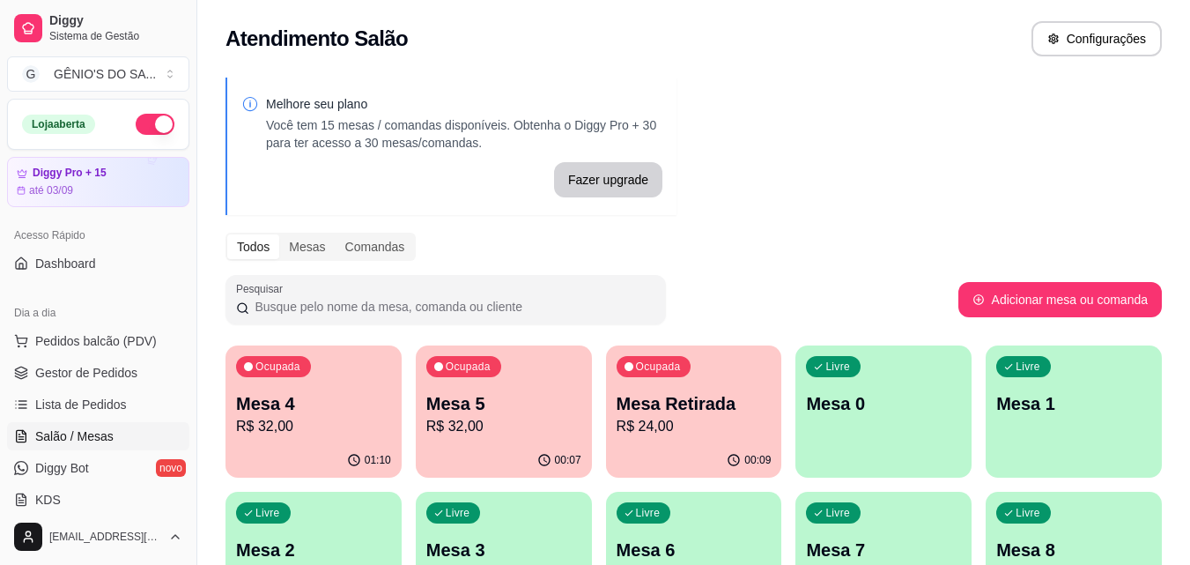
click at [449, 435] on p "R$ 32,00" at bounding box center [503, 426] width 155 height 21
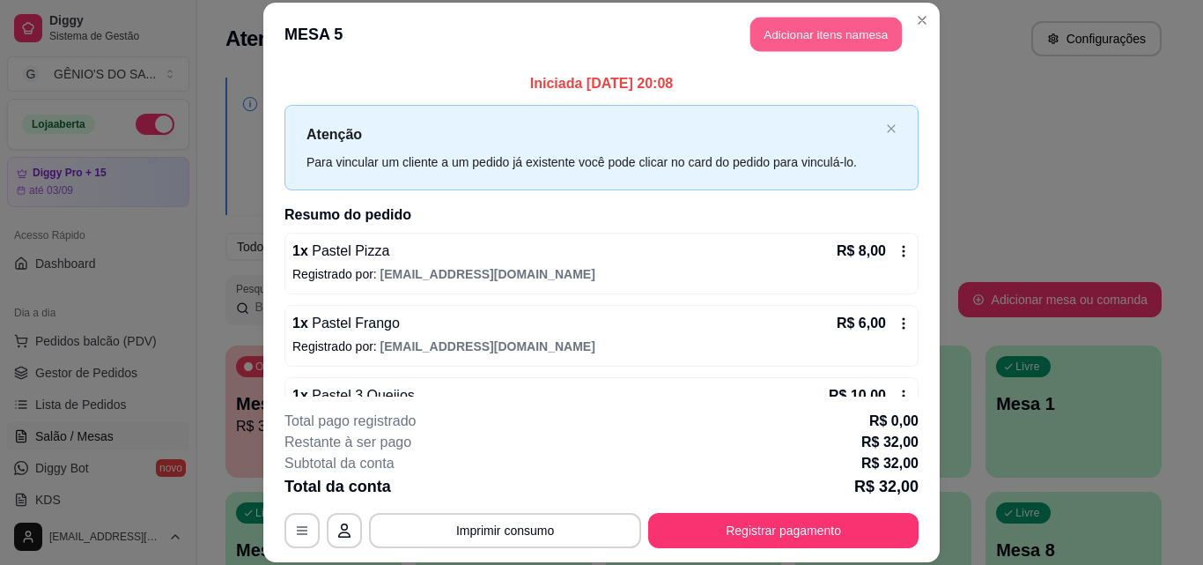
click at [870, 41] on button "Adicionar itens na mesa" at bounding box center [827, 35] width 152 height 34
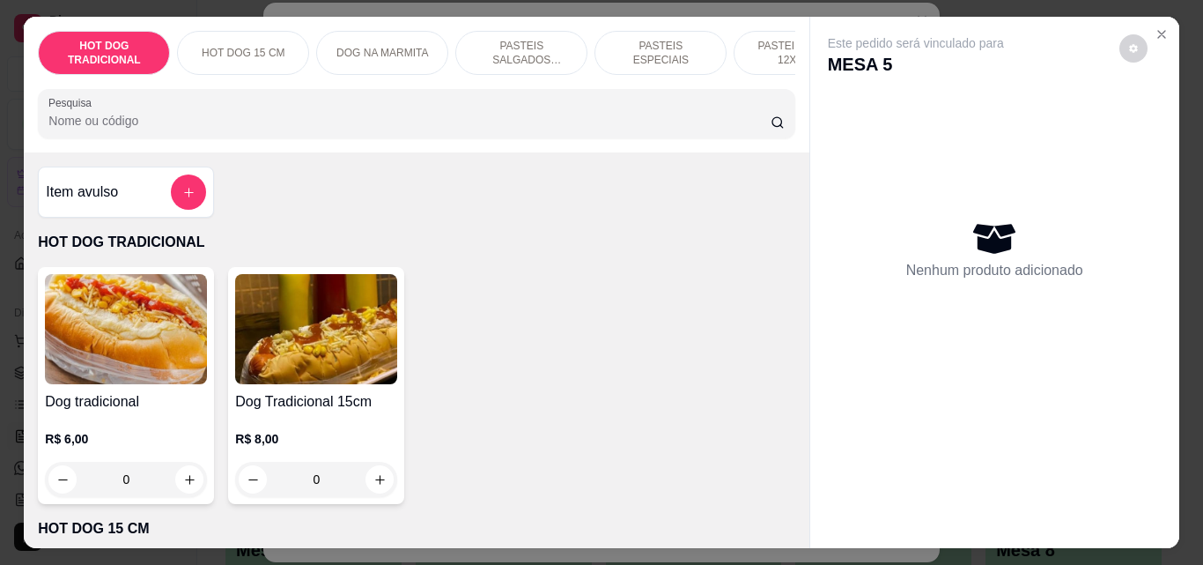
click at [204, 207] on div "Item avulso" at bounding box center [126, 192] width 176 height 51
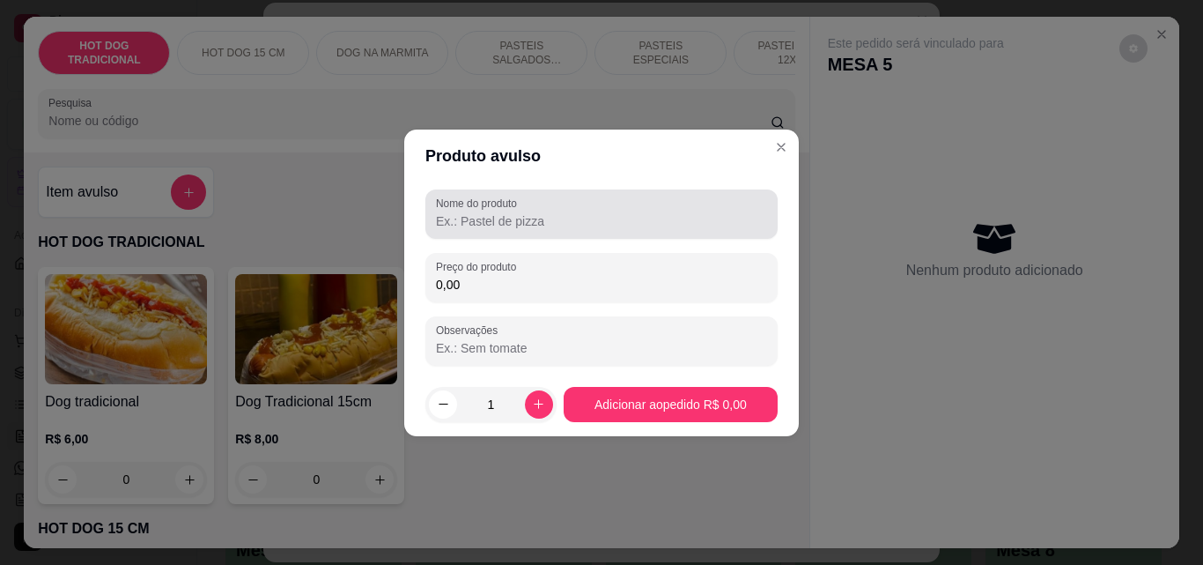
click at [474, 220] on input "Nome do produto" at bounding box center [601, 221] width 331 height 18
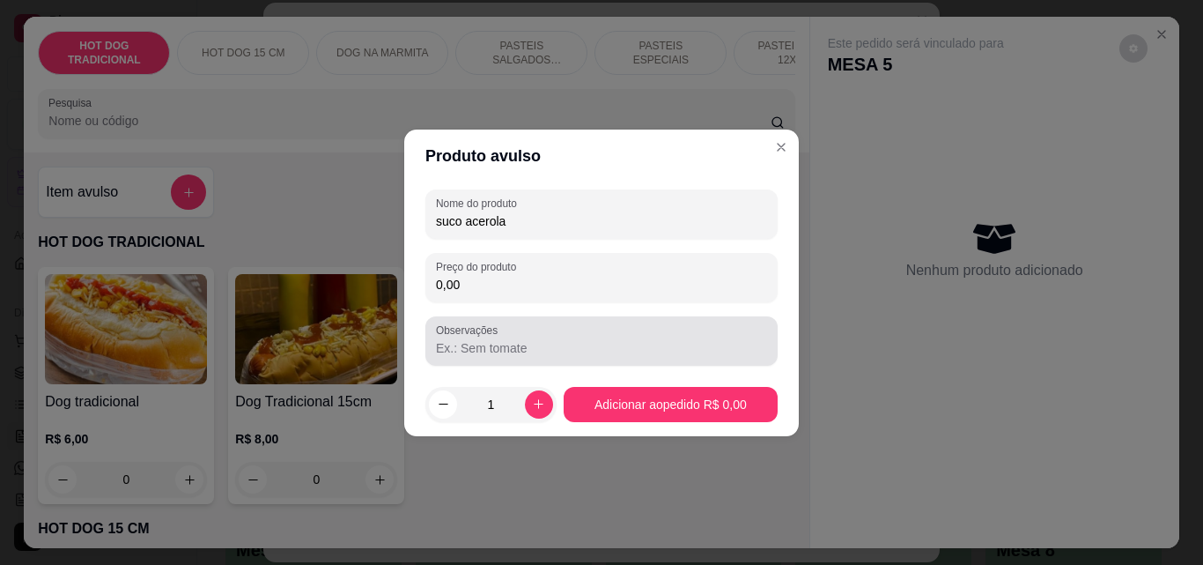
type input "suco acerola"
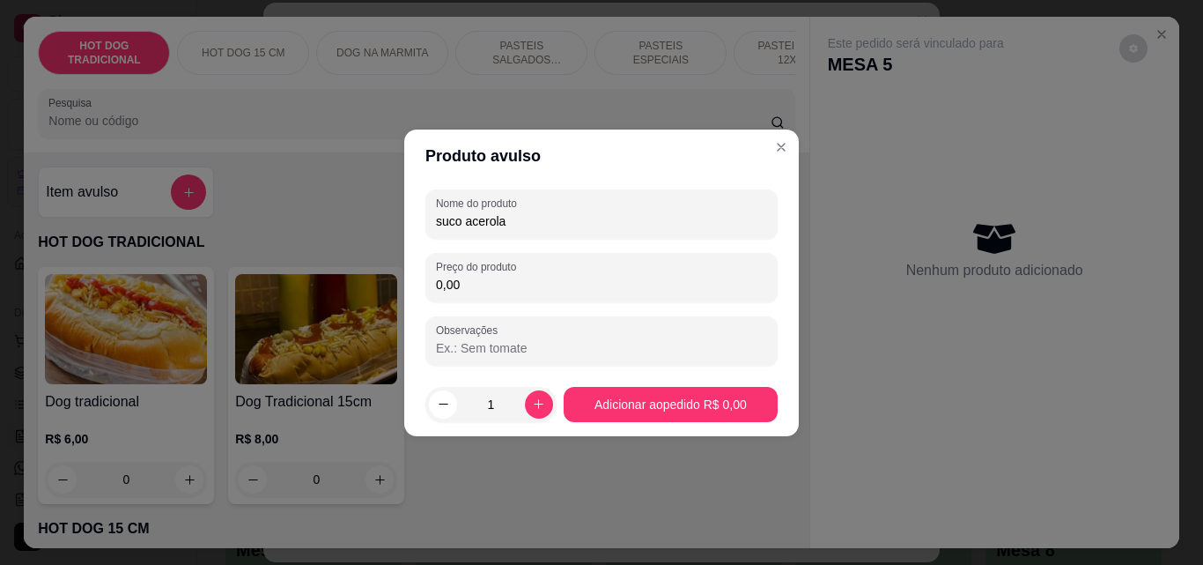
click at [440, 349] on input "Observações" at bounding box center [601, 348] width 331 height 18
type input "sem leite"
click at [469, 288] on input "0,00" at bounding box center [601, 285] width 331 height 18
type input "6,00"
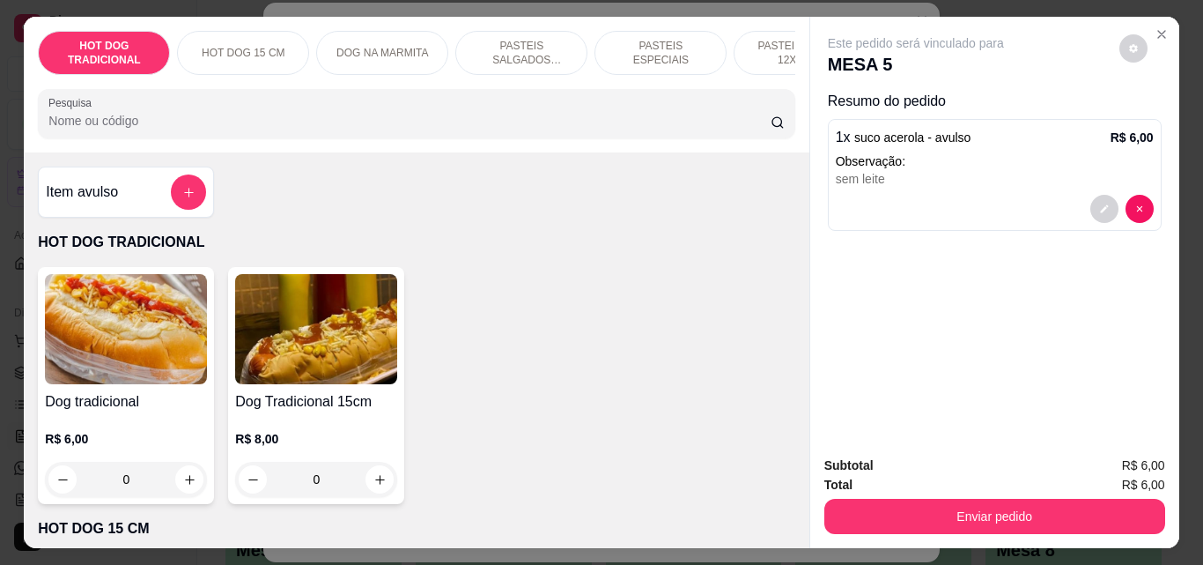
click at [885, 518] on button "Enviar pedido" at bounding box center [995, 516] width 341 height 35
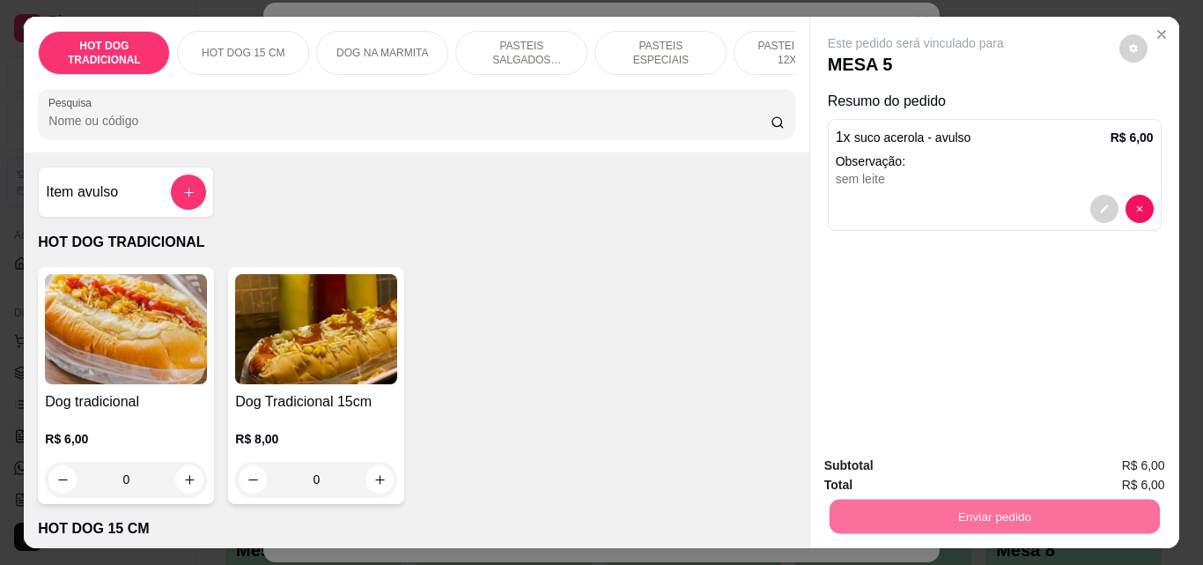
click at [899, 480] on button "Não registrar e enviar pedido" at bounding box center [936, 465] width 183 height 33
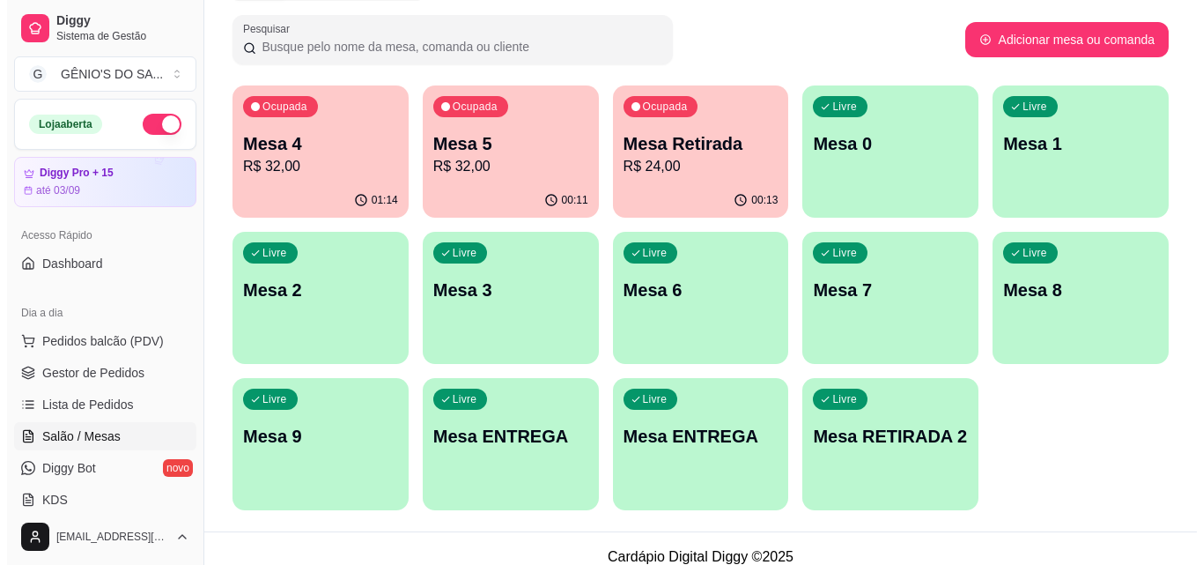
scroll to position [277, 0]
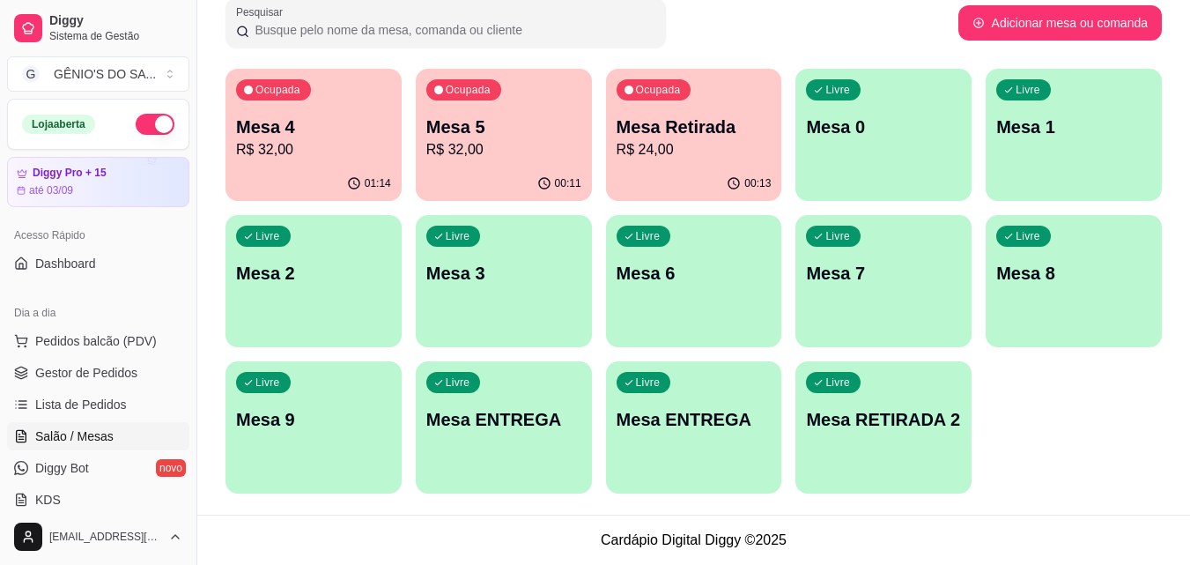
click at [537, 413] on p "Mesa ENTREGA" at bounding box center [503, 419] width 155 height 25
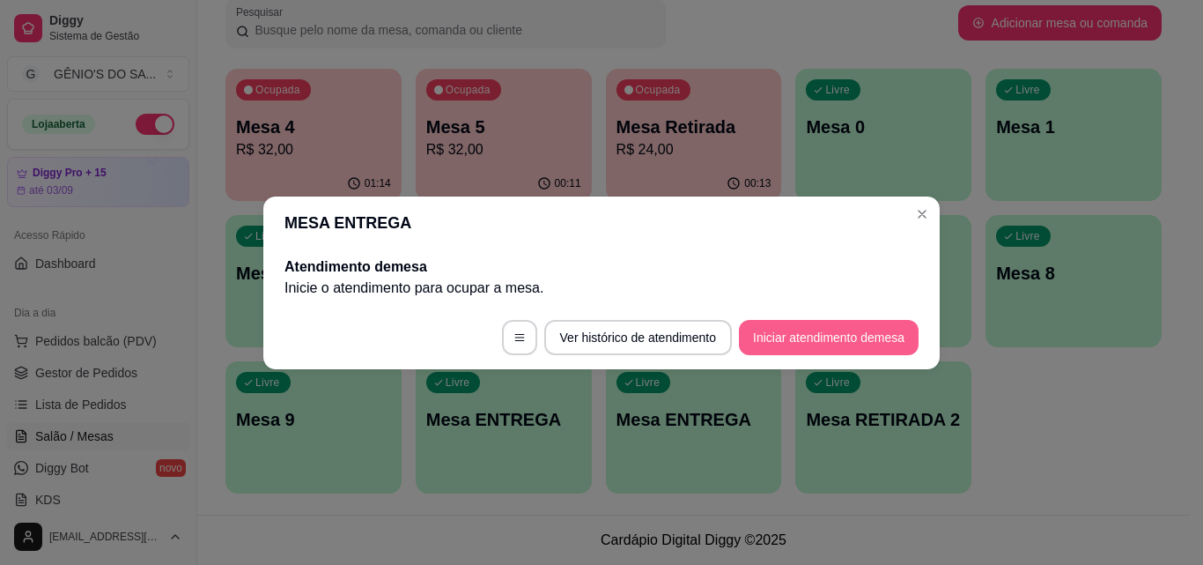
click at [751, 327] on button "Iniciar atendimento de mesa" at bounding box center [829, 337] width 180 height 35
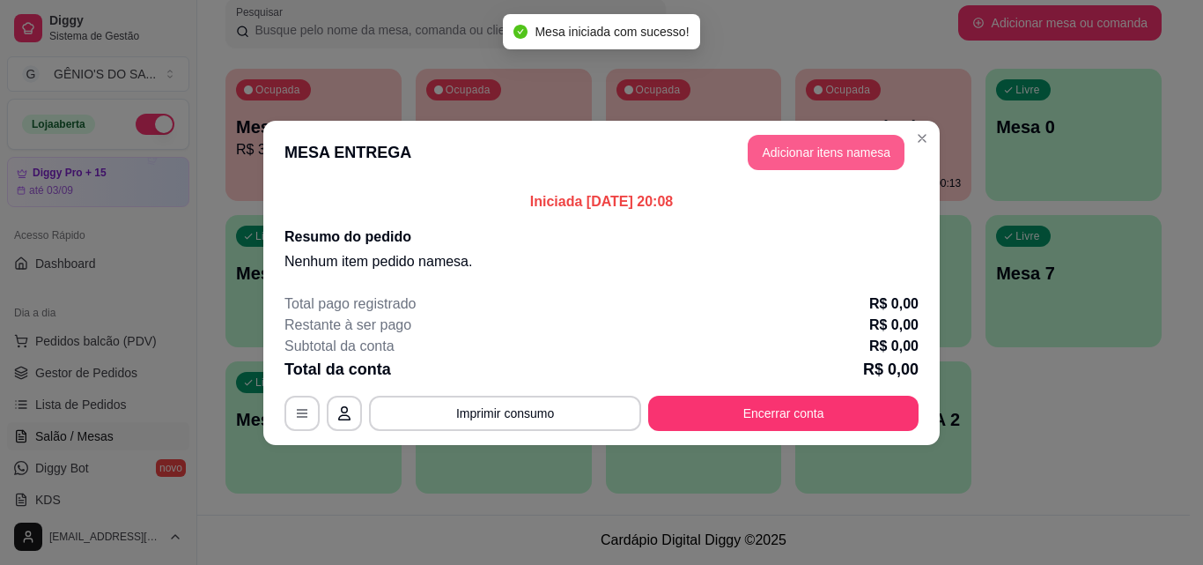
click at [842, 143] on button "Adicionar itens na mesa" at bounding box center [826, 152] width 157 height 35
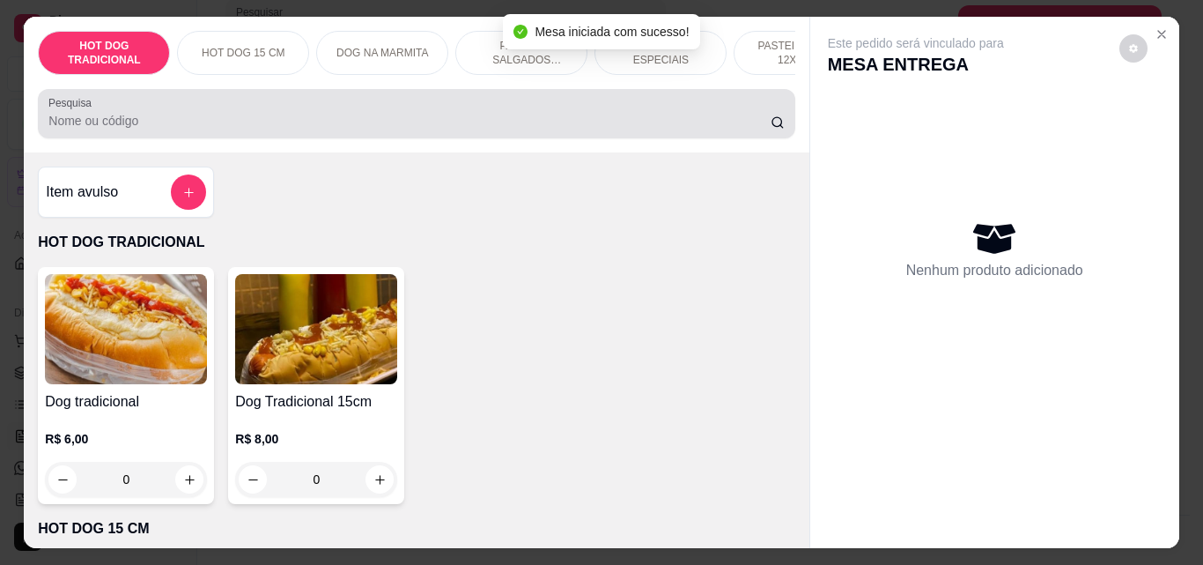
click at [337, 130] on input "Pesquisa" at bounding box center [409, 121] width 722 height 18
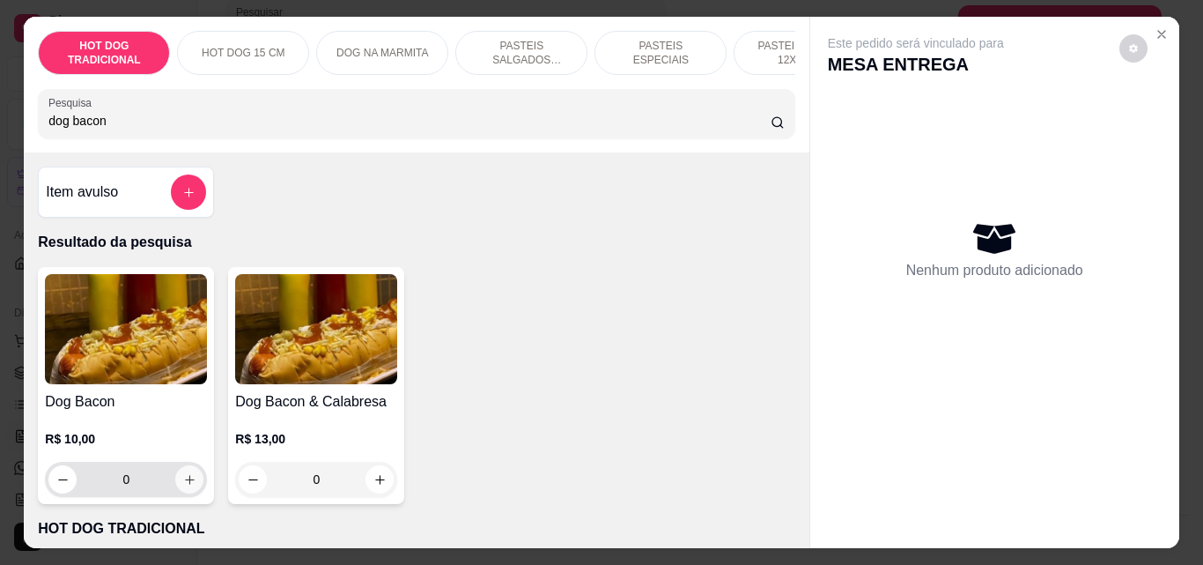
type input "dog bacon"
click at [188, 493] on button "increase-product-quantity" at bounding box center [189, 479] width 28 height 28
type input "1"
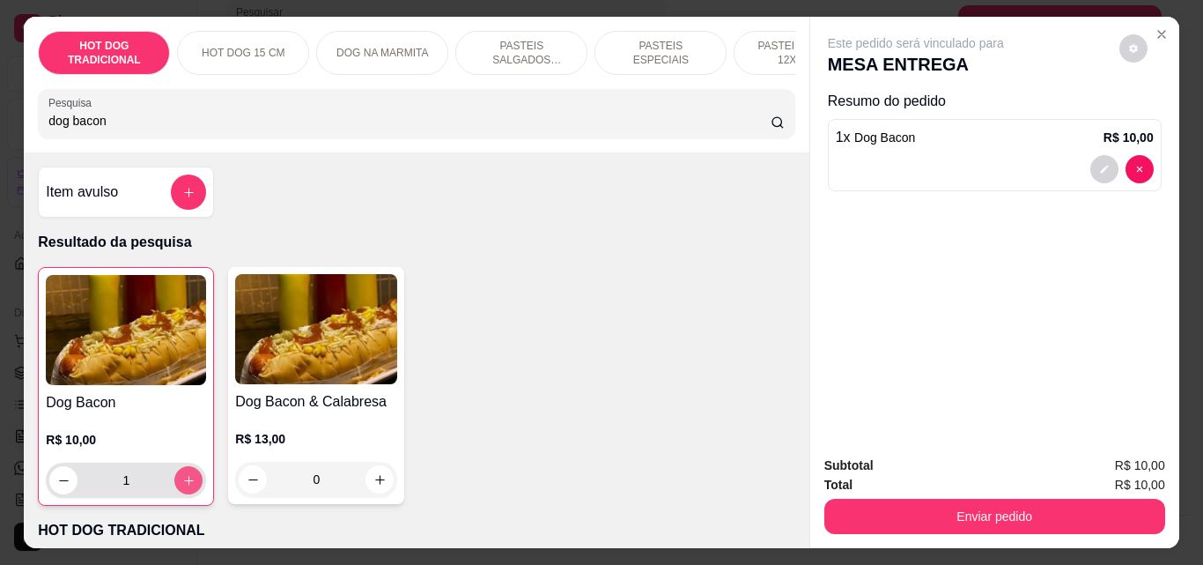
click at [188, 487] on icon "increase-product-quantity" at bounding box center [188, 480] width 13 height 13
type input "2"
click at [188, 487] on icon "increase-product-quantity" at bounding box center [188, 480] width 13 height 13
type input "3"
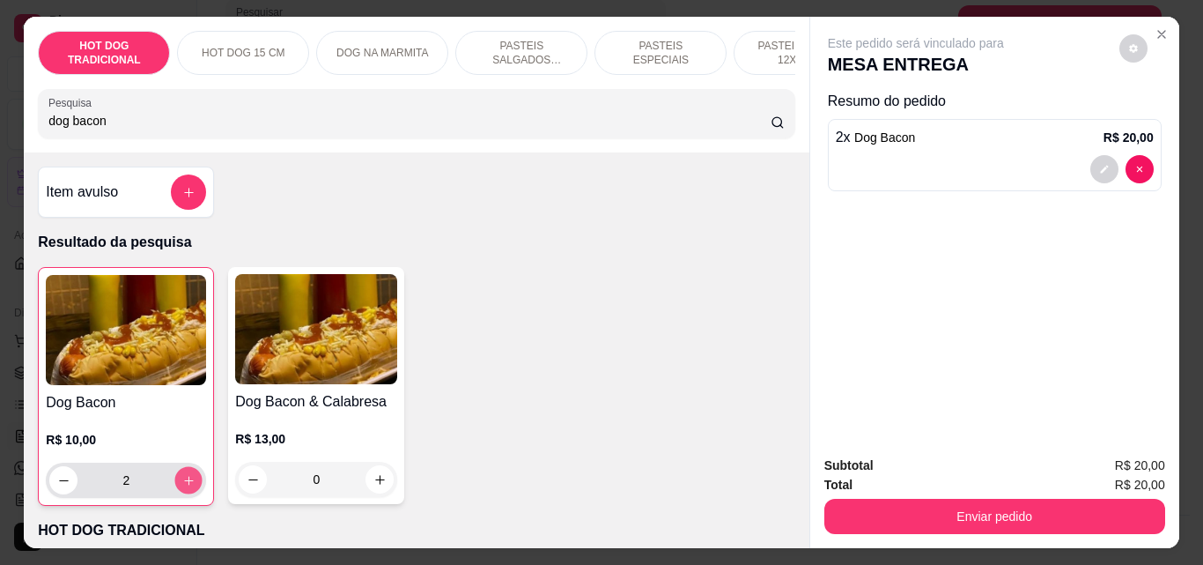
type input "3"
click at [1100, 165] on icon "decrease-product-quantity" at bounding box center [1104, 169] width 11 height 11
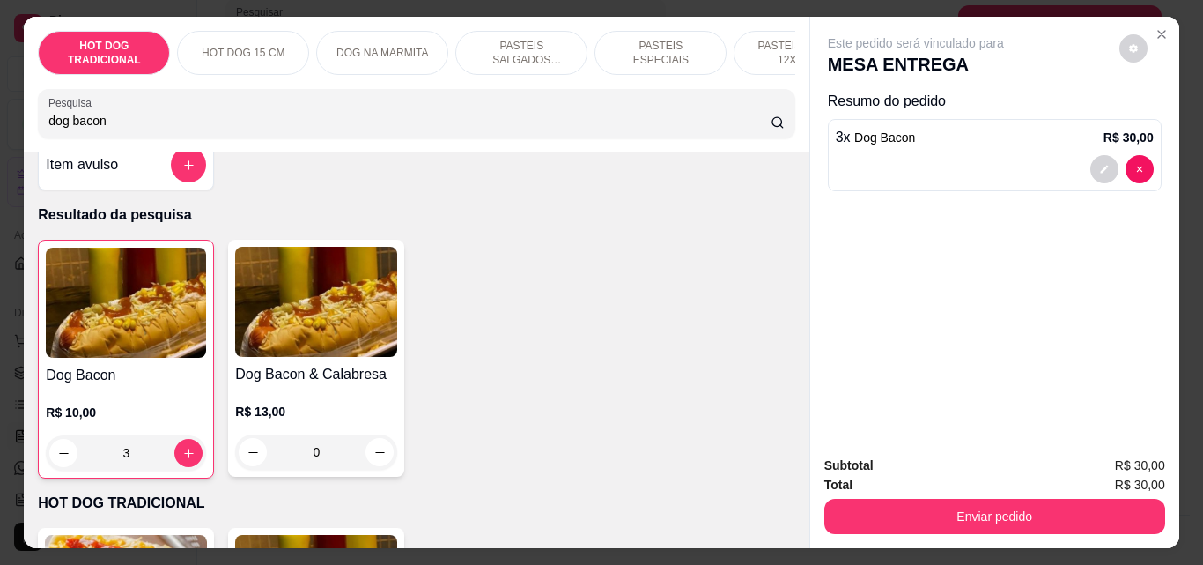
scroll to position [0, 0]
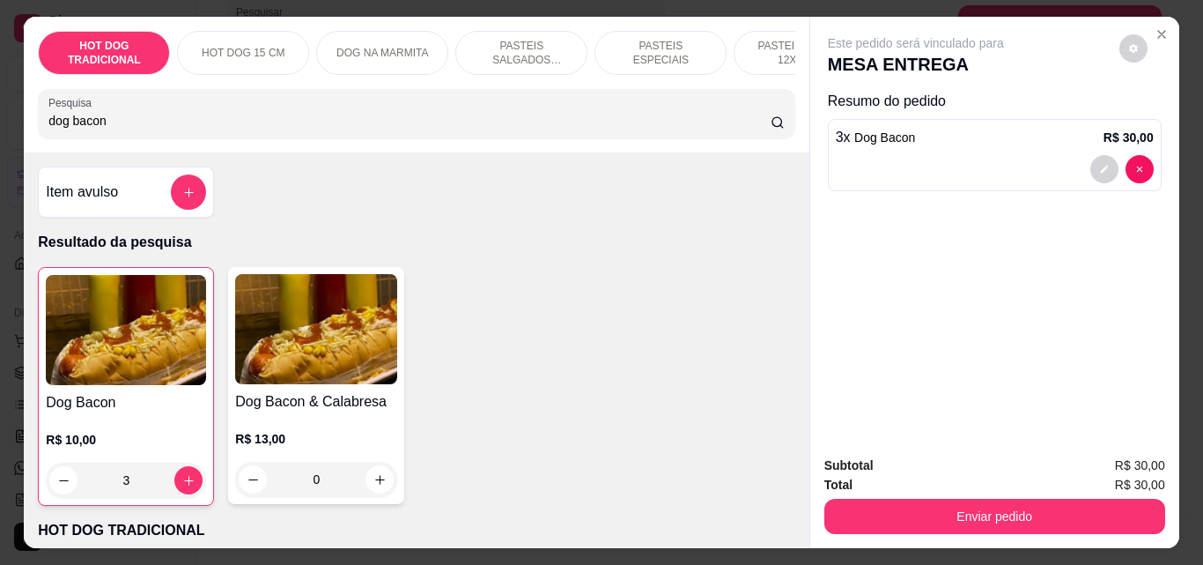
click at [198, 194] on button "add-separate-item" at bounding box center [188, 191] width 35 height 35
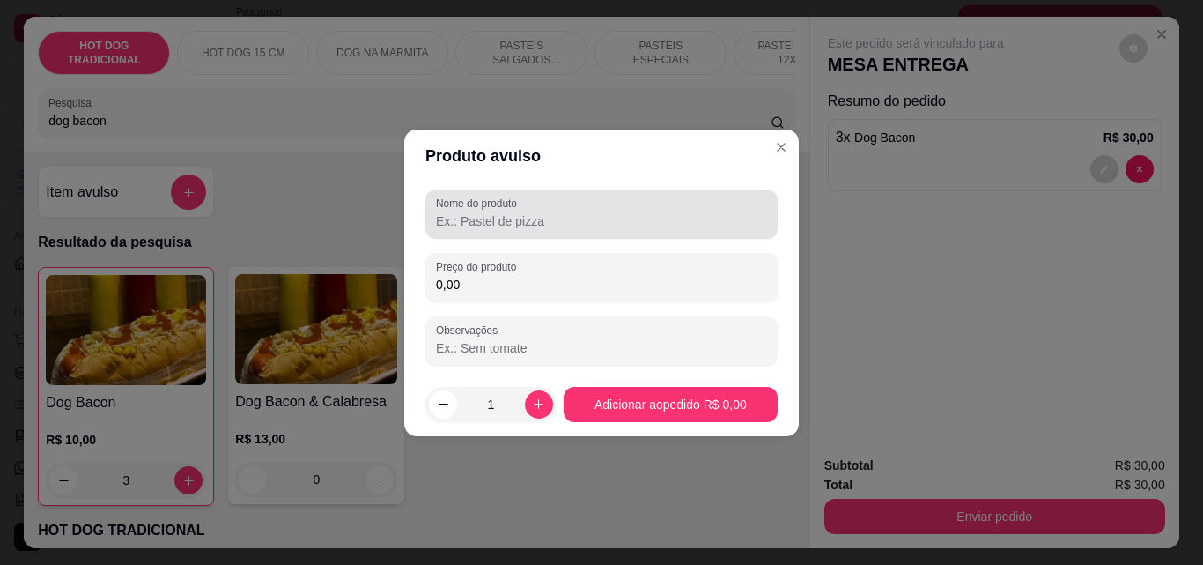
click at [510, 223] on input "Nome do produto" at bounding box center [601, 221] width 331 height 18
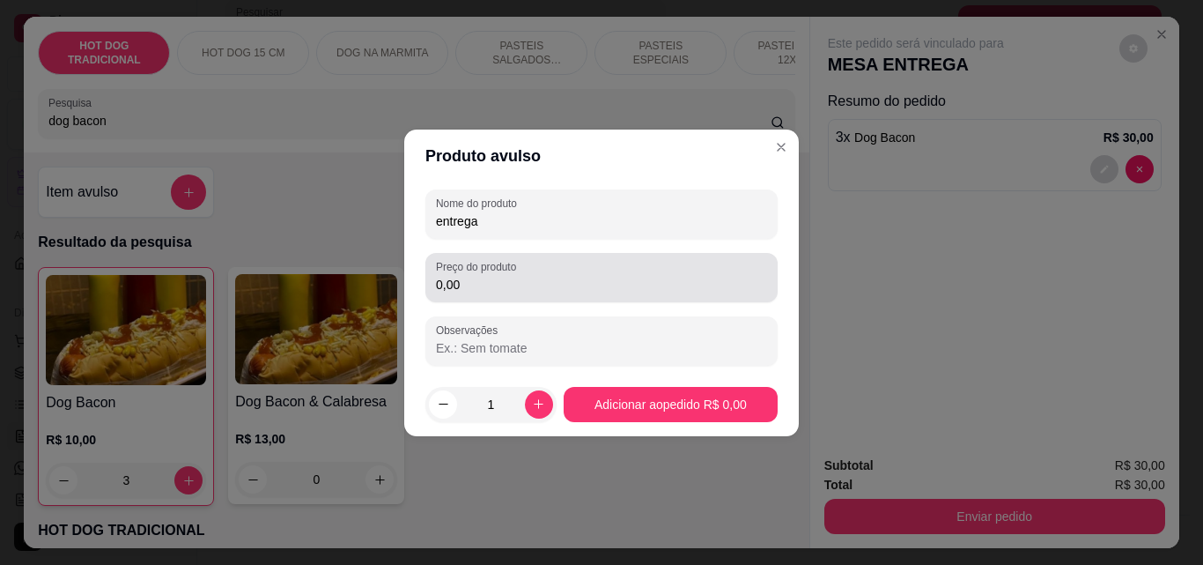
type input "entrega"
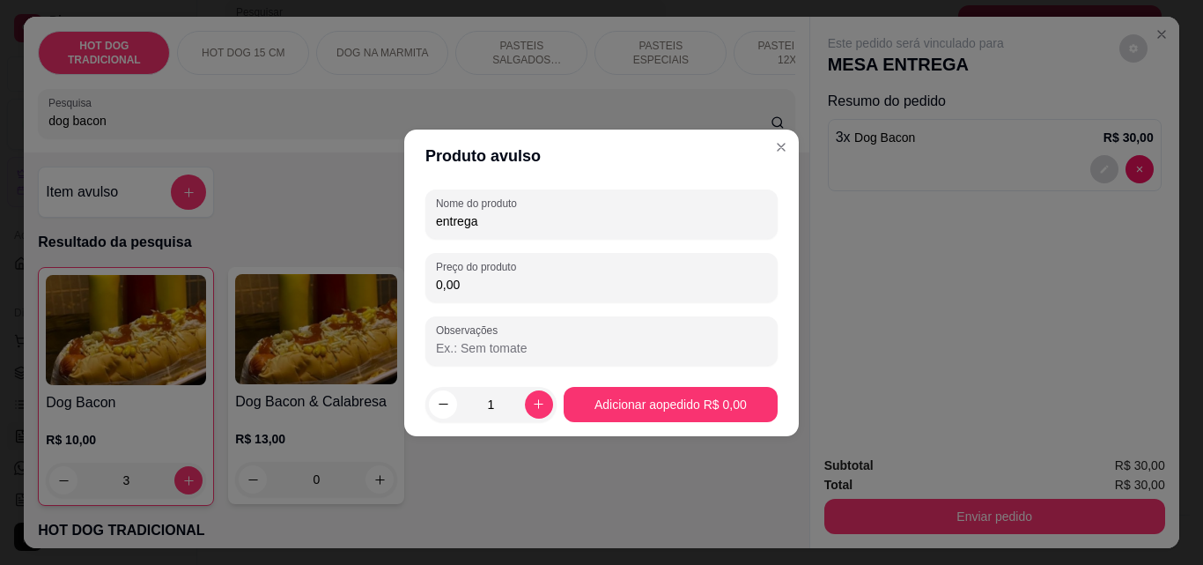
click at [482, 279] on input "0,00" at bounding box center [601, 285] width 331 height 18
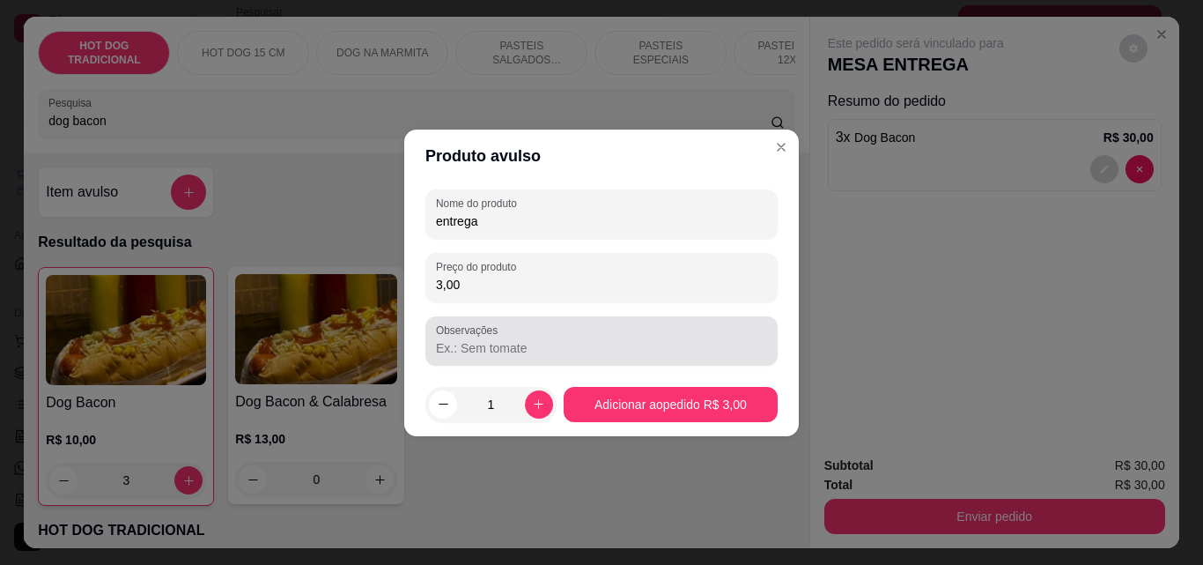
type input "3,00"
click at [487, 331] on label "Observações" at bounding box center [470, 329] width 68 height 15
click at [487, 339] on input "Observações" at bounding box center [601, 348] width 331 height 18
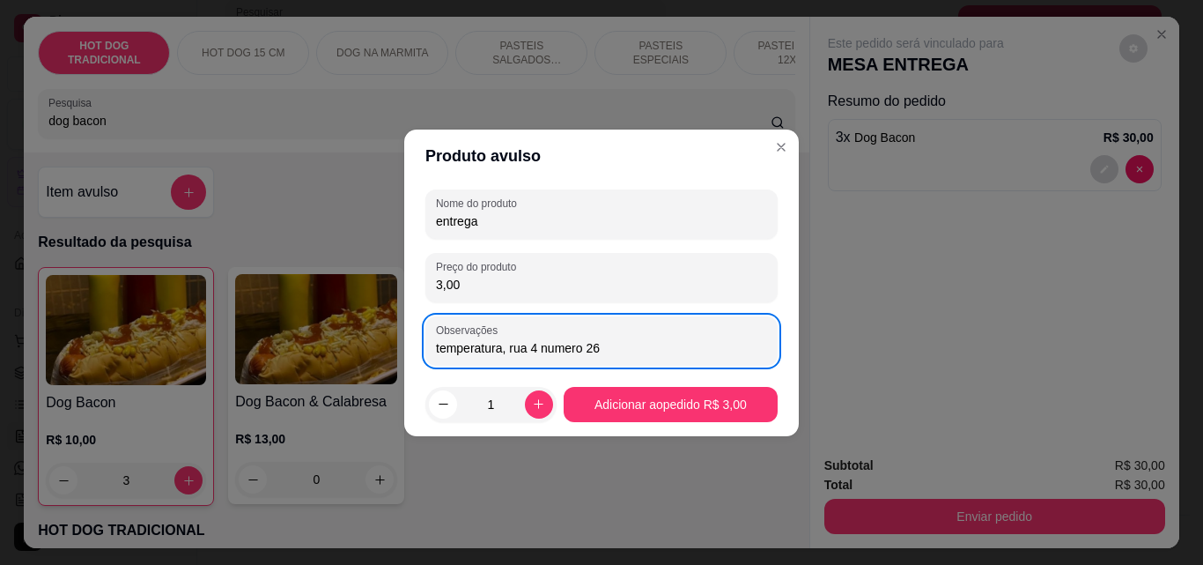
type input "temperatura, rua 4 numero 26"
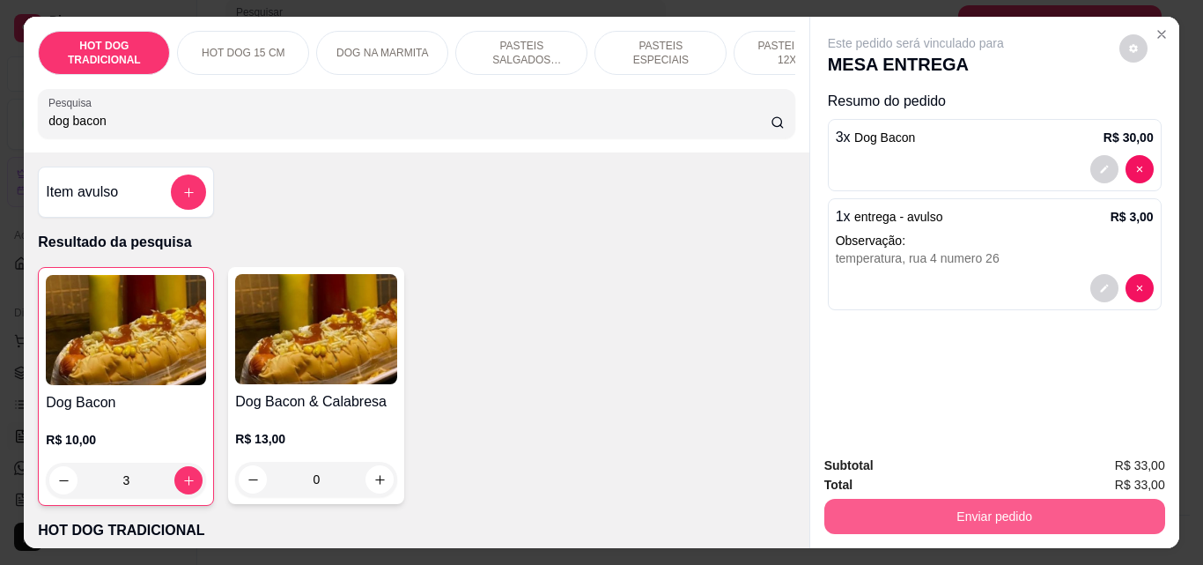
click at [1034, 514] on button "Enviar pedido" at bounding box center [995, 516] width 341 height 35
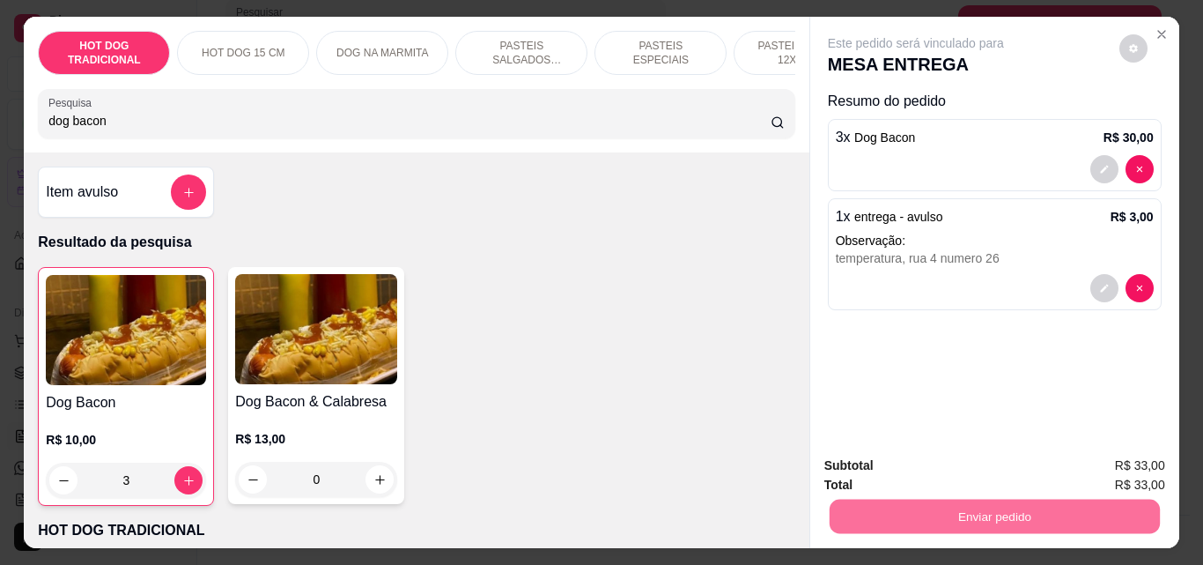
click at [981, 475] on button "Não registrar e enviar pedido" at bounding box center [936, 465] width 183 height 33
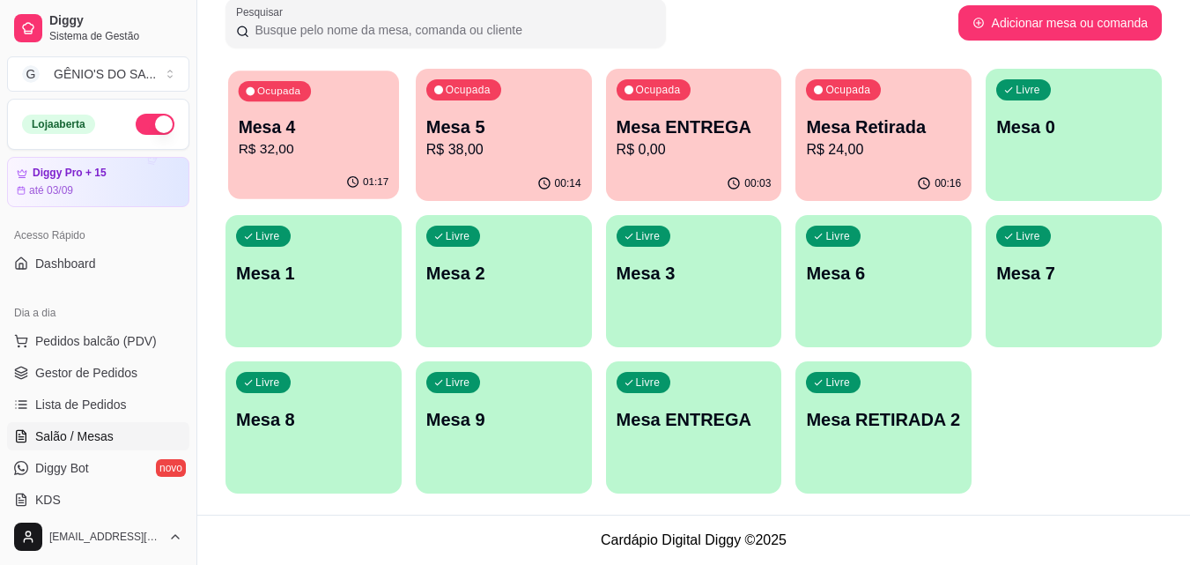
click at [303, 168] on div "01:17" at bounding box center [313, 182] width 171 height 33
click at [322, 106] on div "Ocupada Mesa 4 R$ 32,00" at bounding box center [314, 118] width 176 height 98
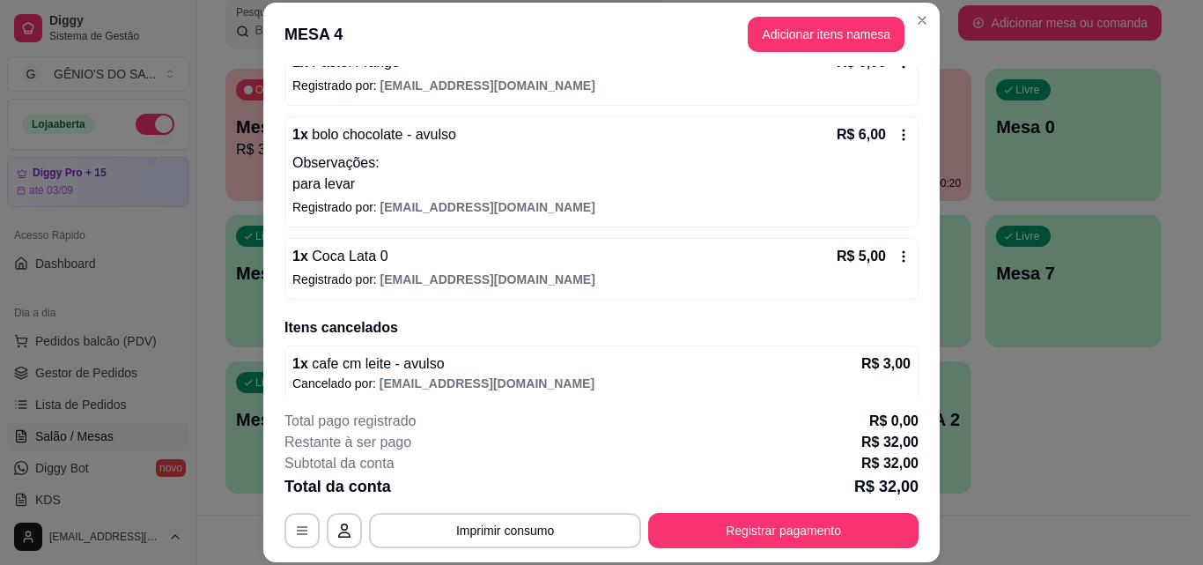
scroll to position [321, 0]
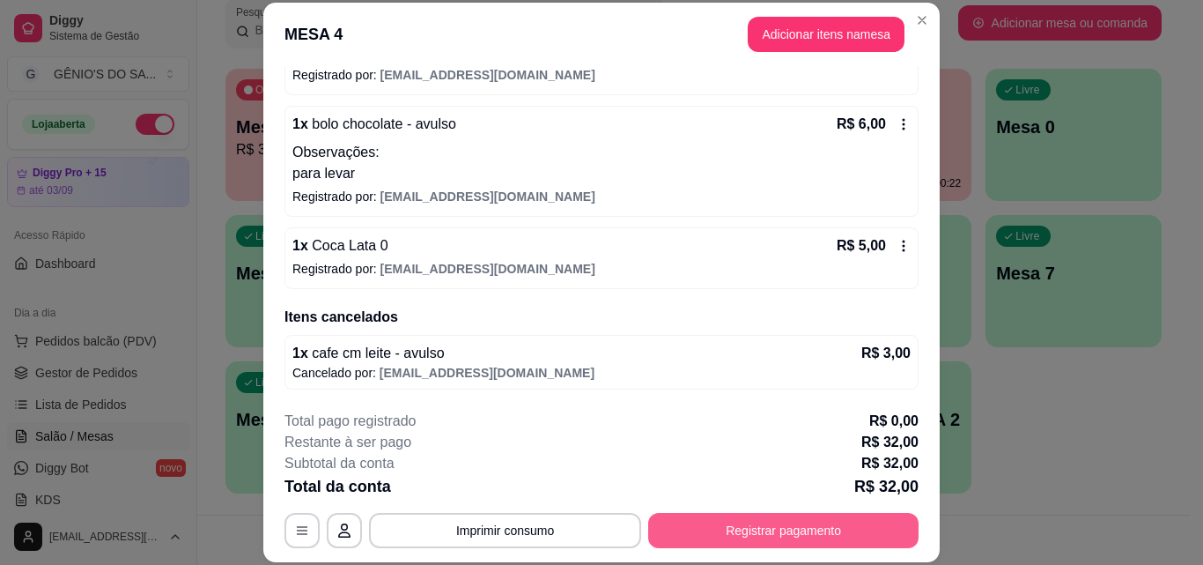
click at [876, 530] on button "Registrar pagamento" at bounding box center [783, 530] width 270 height 35
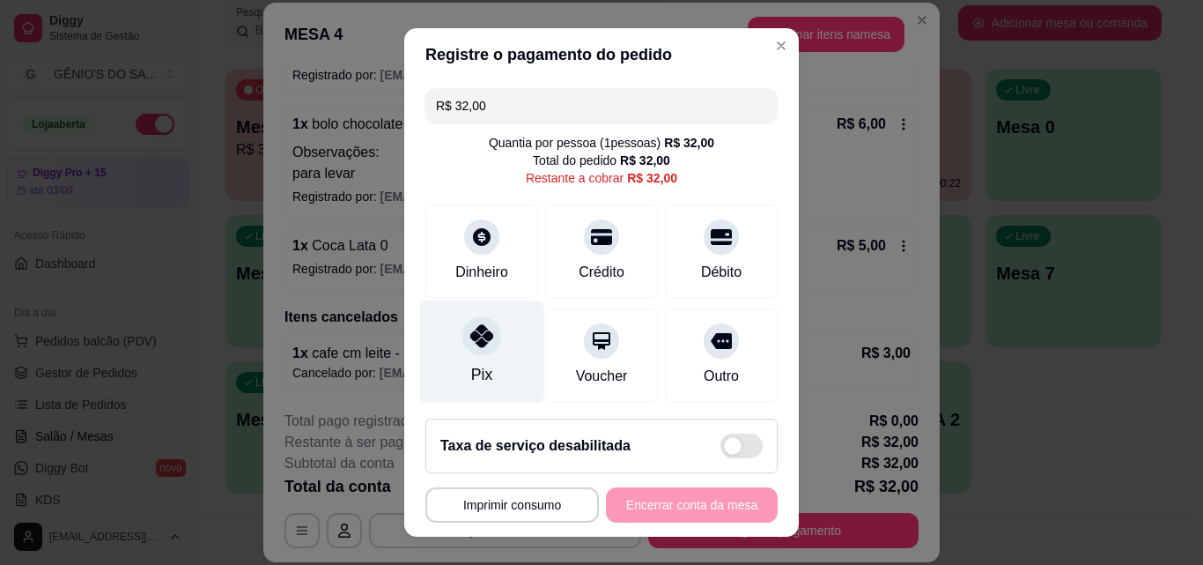
click at [485, 343] on div at bounding box center [482, 335] width 39 height 39
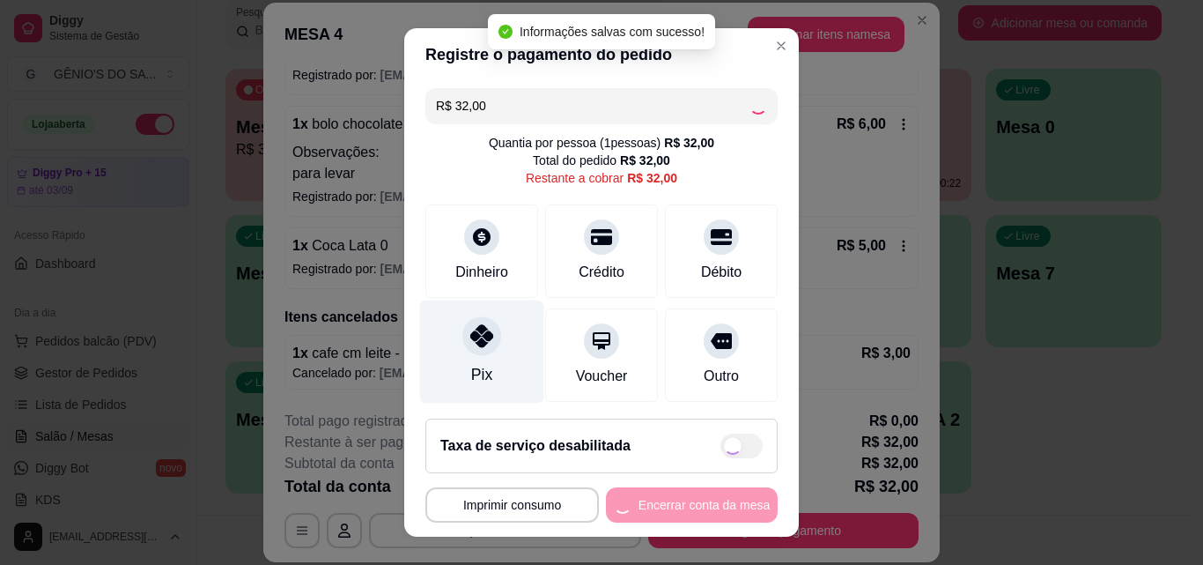
type input "R$ 0,00"
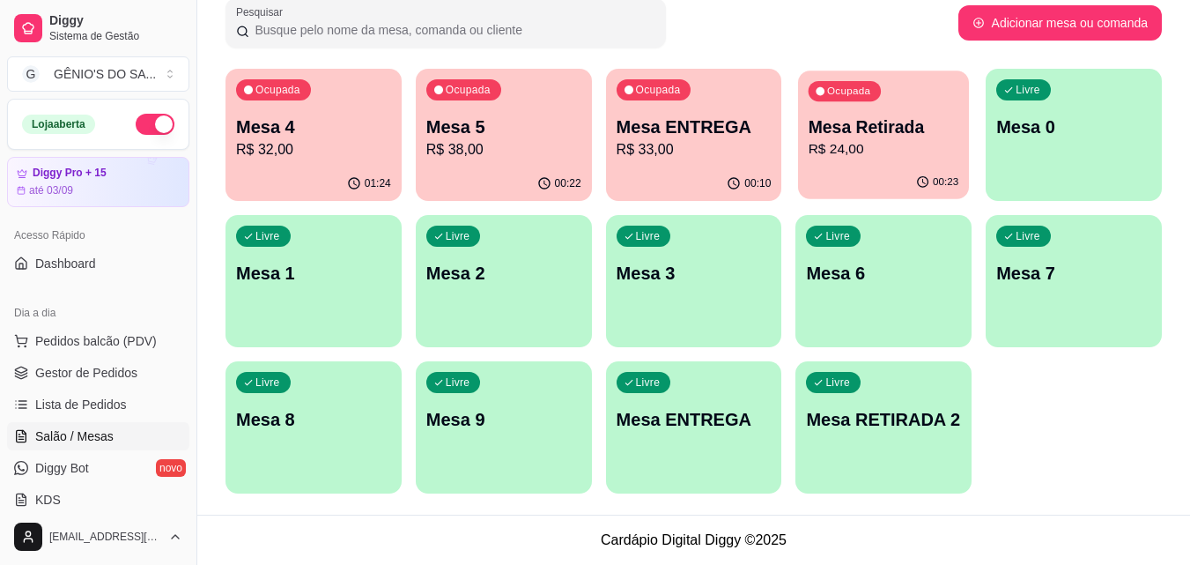
click at [818, 156] on p "R$ 24,00" at bounding box center [884, 149] width 151 height 20
click at [299, 127] on p "Mesa 4" at bounding box center [314, 127] width 151 height 24
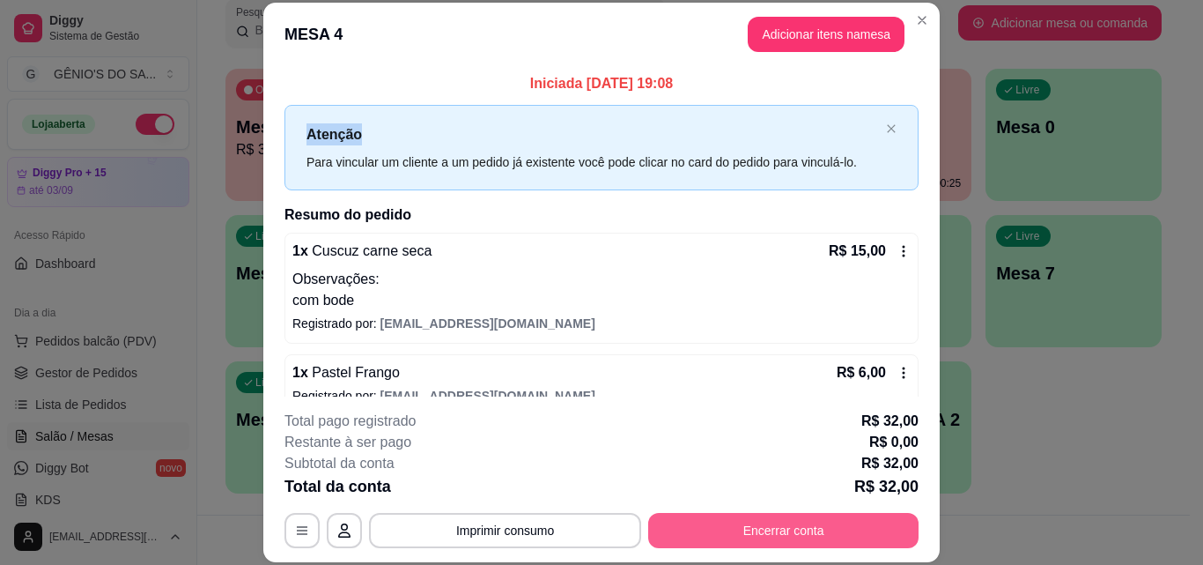
click at [741, 534] on button "Encerrar conta" at bounding box center [783, 530] width 270 height 35
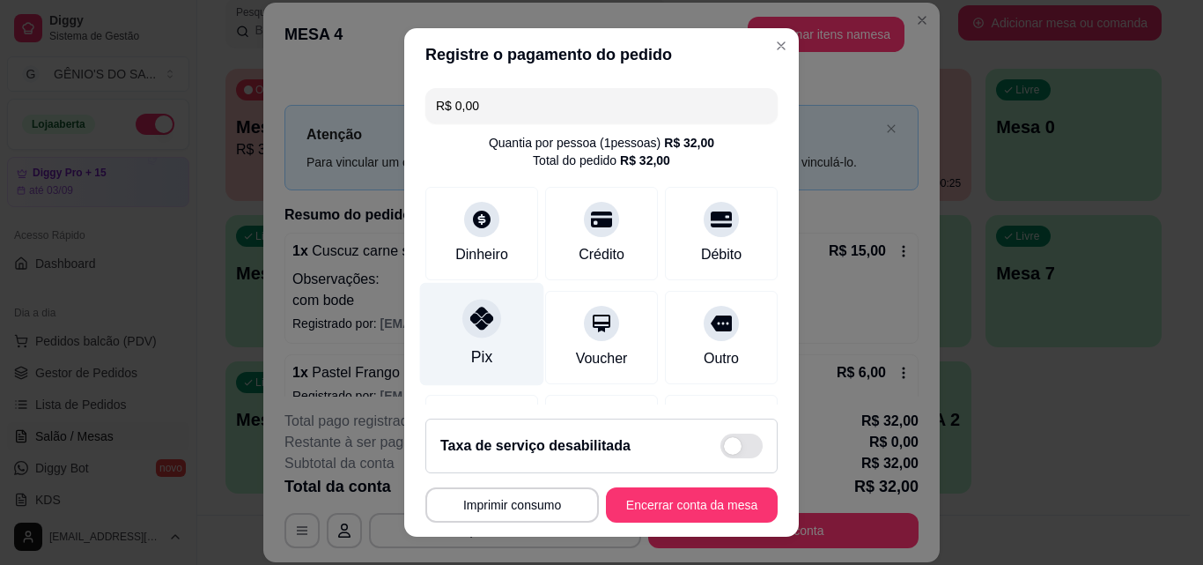
click at [477, 332] on div at bounding box center [482, 318] width 39 height 39
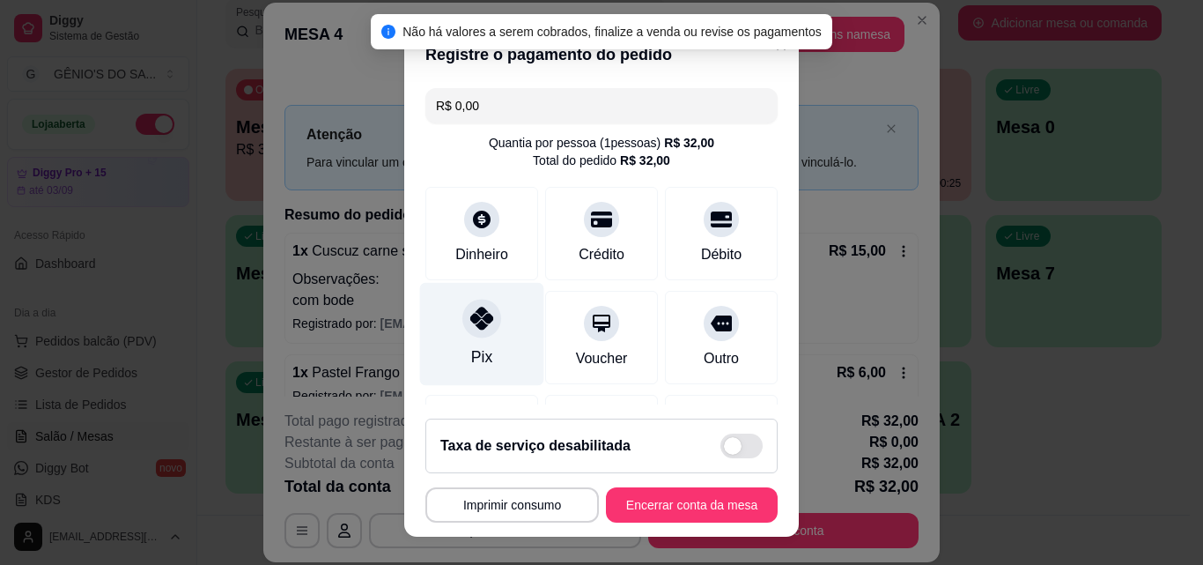
click at [470, 326] on icon at bounding box center [481, 318] width 23 height 23
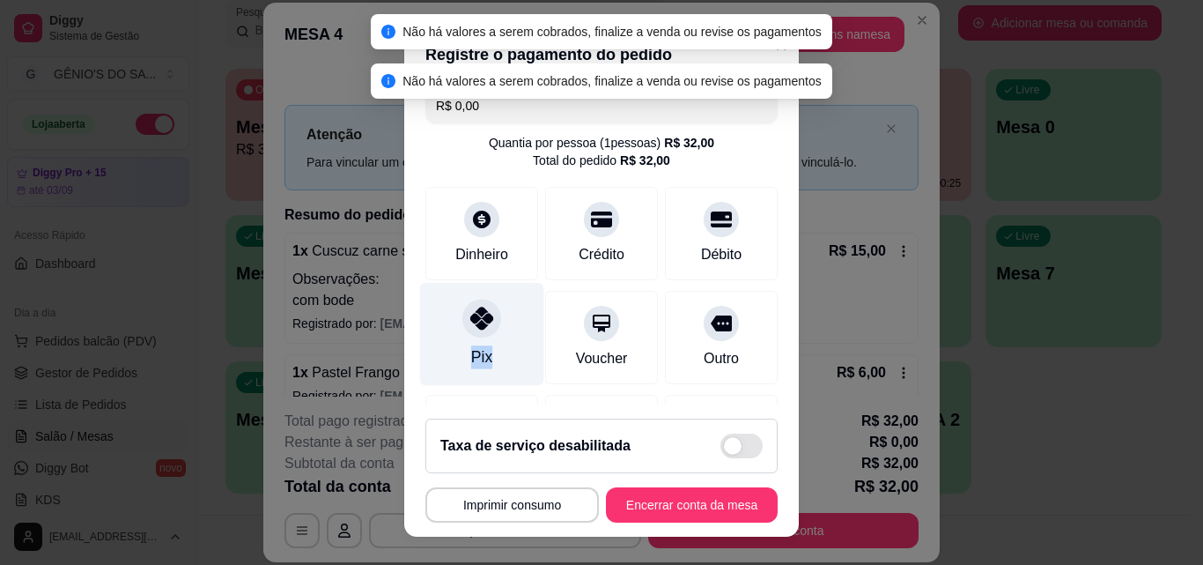
click at [470, 326] on icon at bounding box center [481, 318] width 23 height 23
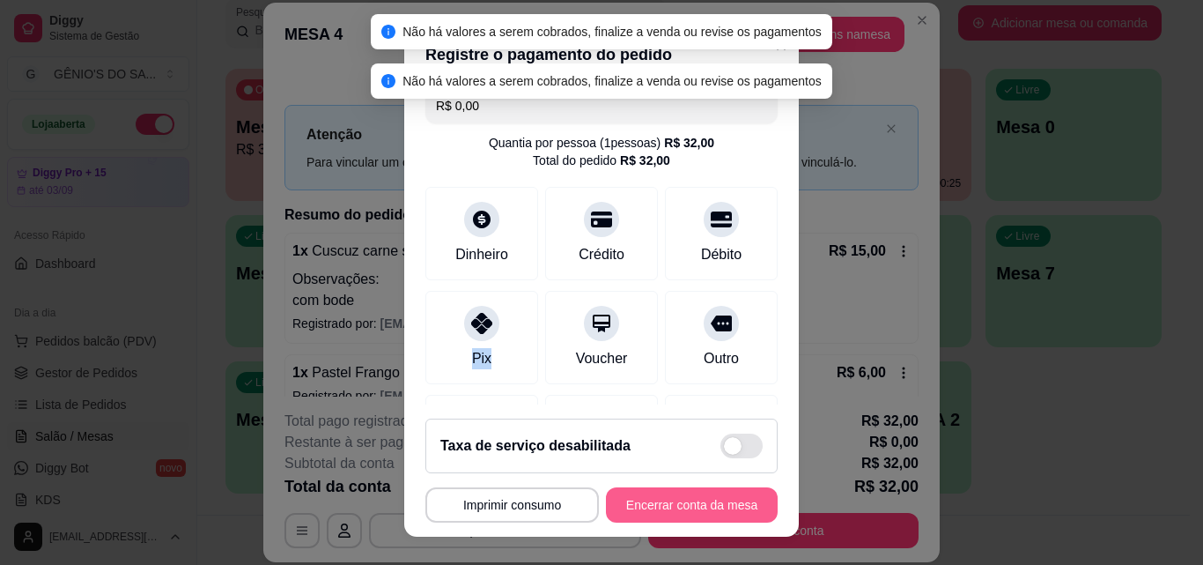
click at [681, 511] on button "Encerrar conta da mesa" at bounding box center [692, 504] width 172 height 35
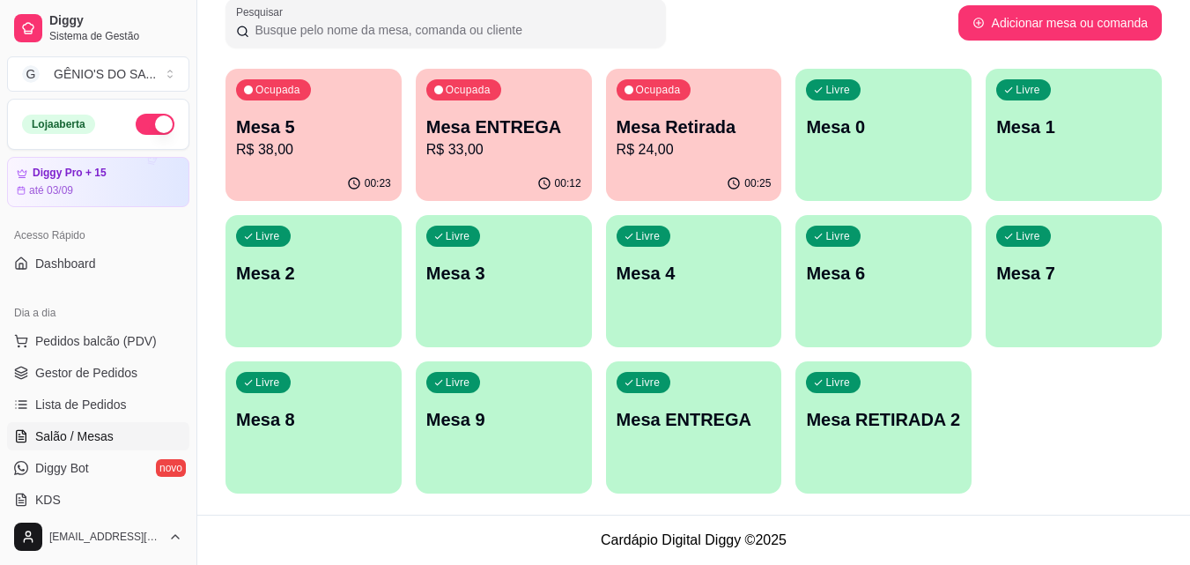
click at [374, 529] on footer "Cardápio Digital Diggy © 2025" at bounding box center [693, 539] width 993 height 50
drag, startPoint x: 1078, startPoint y: 60, endPoint x: 1188, endPoint y: 0, distance: 125.4
click at [1077, 60] on div "Melhore seu plano Você tem 15 mesas / comandas disponíveis. Obtenha o Diggy Pro…" at bounding box center [693, 152] width 993 height 724
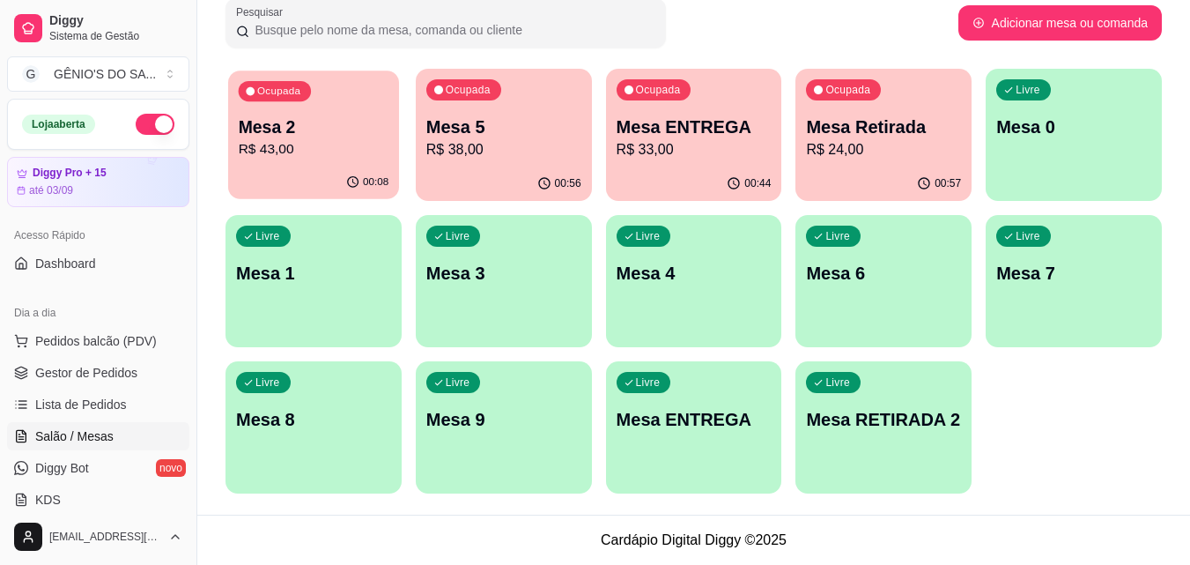
click at [292, 134] on p "Mesa 2" at bounding box center [314, 127] width 151 height 24
click at [295, 153] on p "R$ 43,00" at bounding box center [314, 149] width 151 height 20
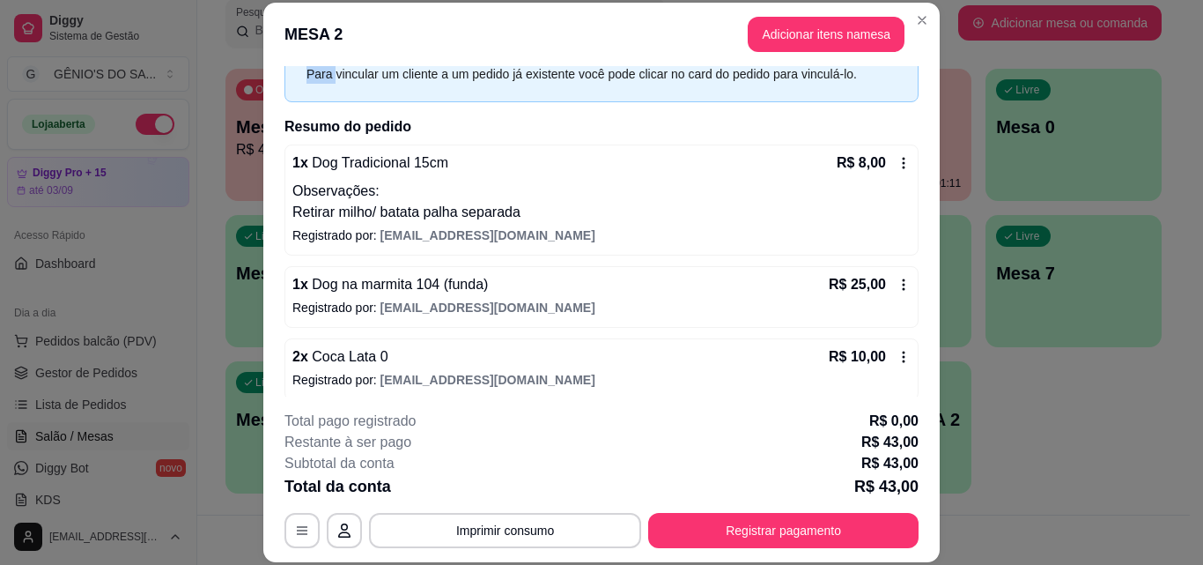
scroll to position [99, 0]
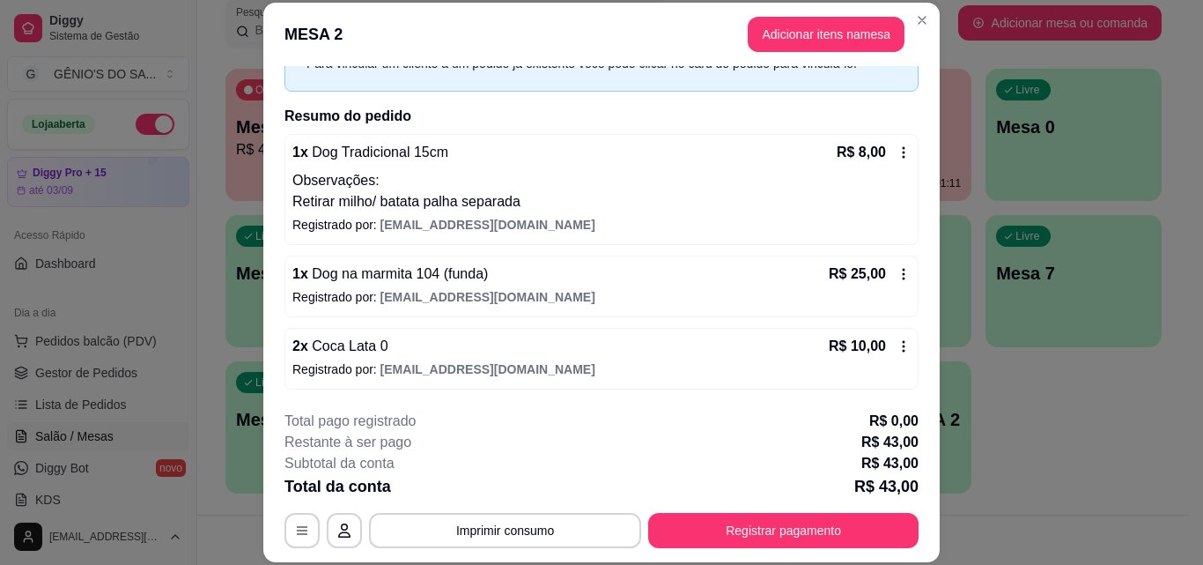
click at [878, 336] on div "R$ 10,00" at bounding box center [870, 346] width 82 height 21
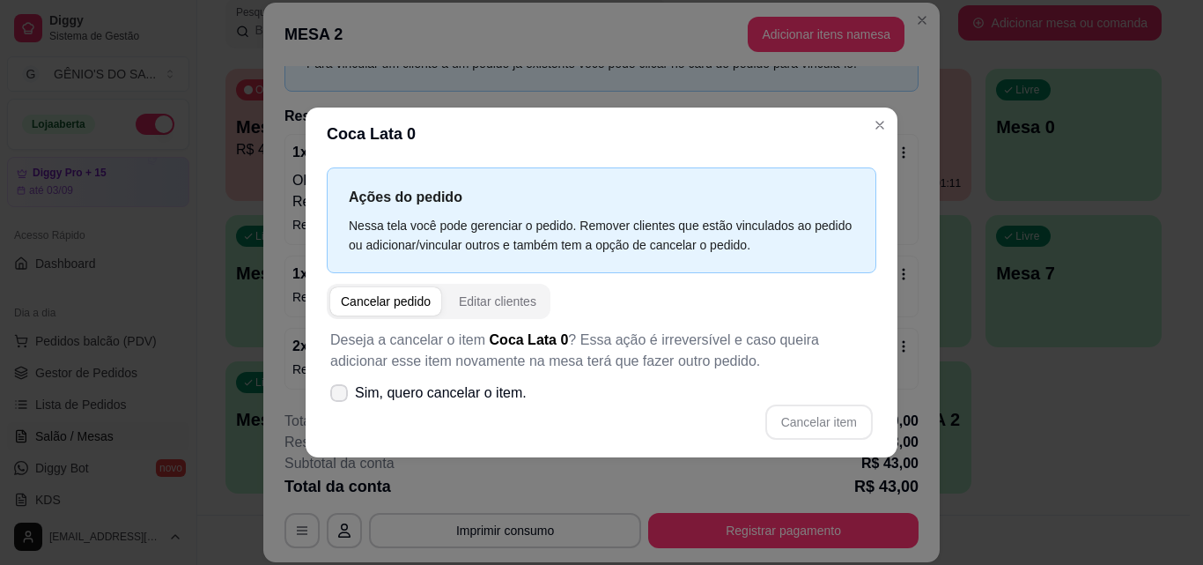
click at [366, 396] on span "Sim, quero cancelar o item." at bounding box center [441, 392] width 172 height 21
click at [341, 396] on input "Sim, quero cancelar o item." at bounding box center [334, 401] width 11 height 11
checkbox input "true"
click at [830, 407] on button "Cancelar item" at bounding box center [819, 421] width 107 height 35
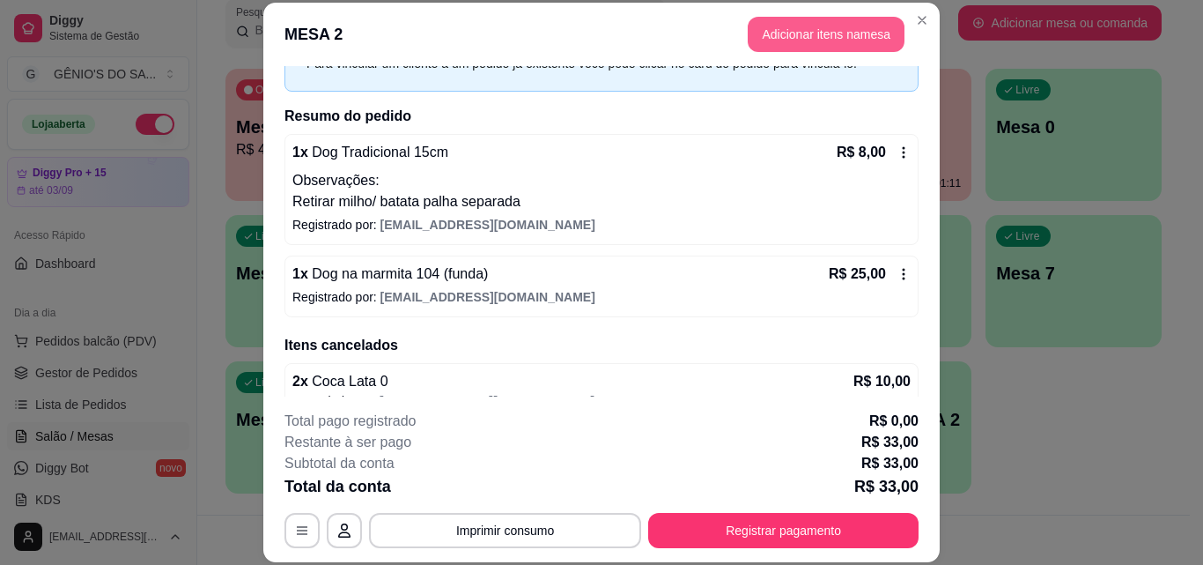
click at [850, 37] on button "Adicionar itens na mesa" at bounding box center [826, 34] width 157 height 35
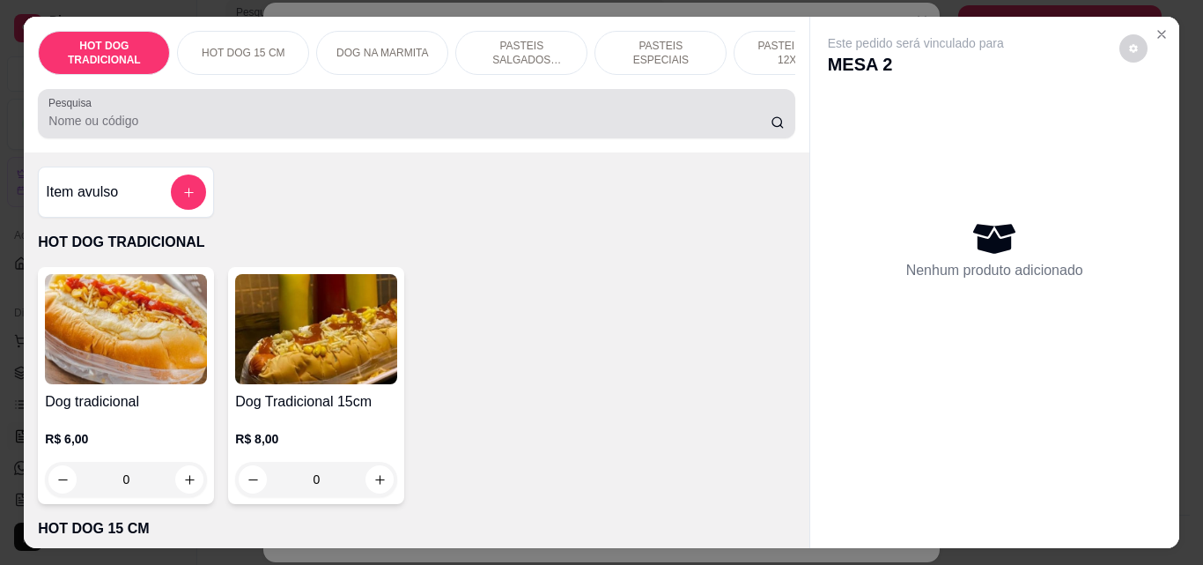
click at [195, 126] on input "Pesquisa" at bounding box center [409, 121] width 722 height 18
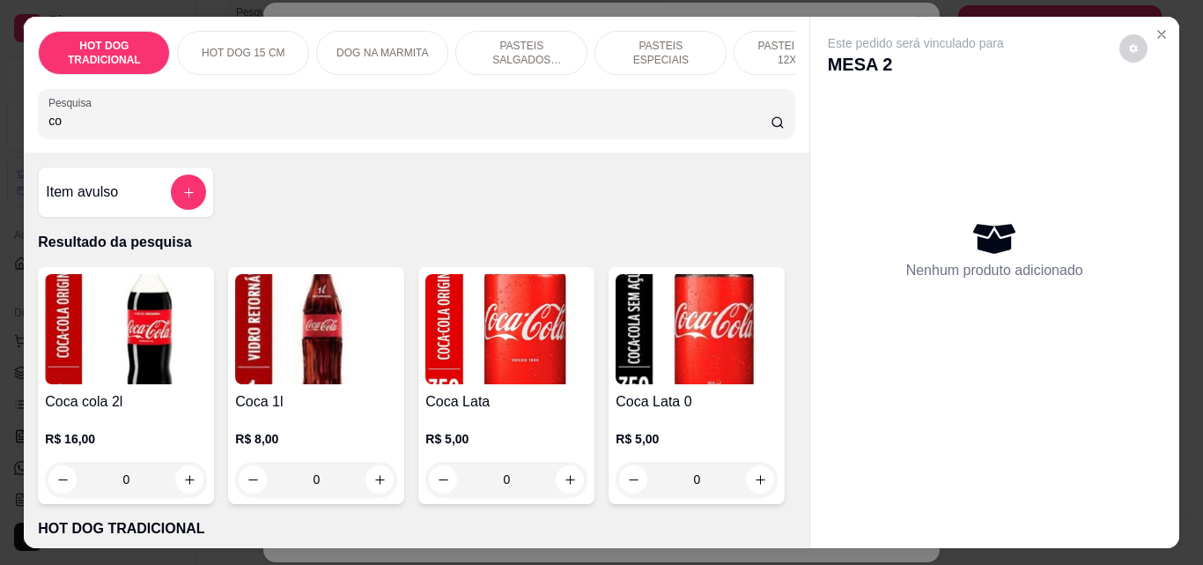
type input "c"
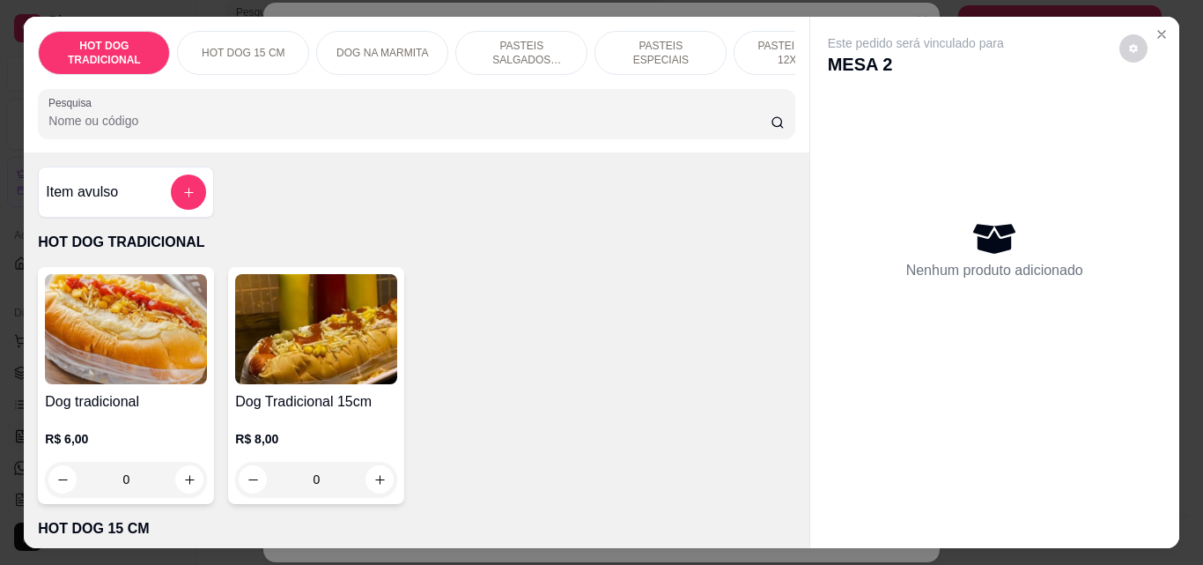
scroll to position [0, 628]
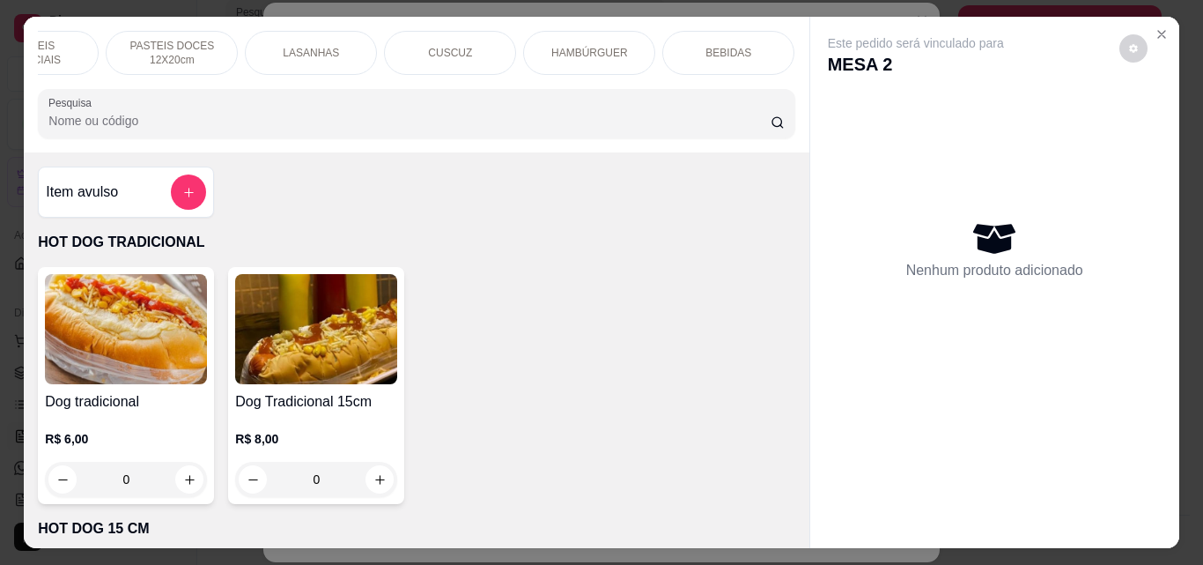
click at [721, 46] on p "BEBIDAS" at bounding box center [729, 53] width 46 height 14
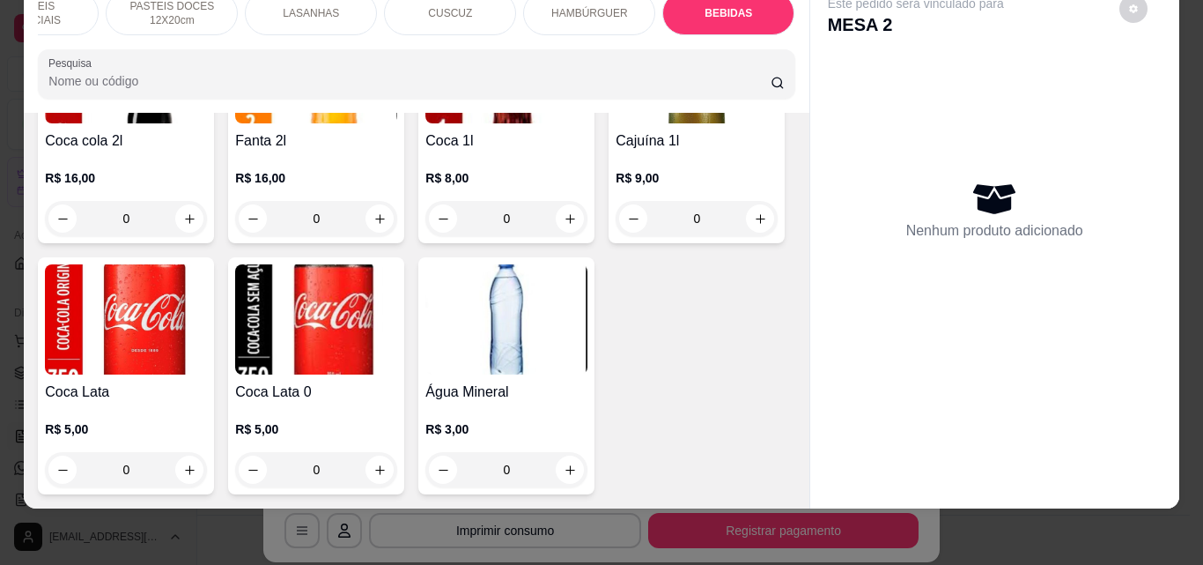
scroll to position [6269, 0]
click at [397, 264] on img at bounding box center [316, 319] width 162 height 110
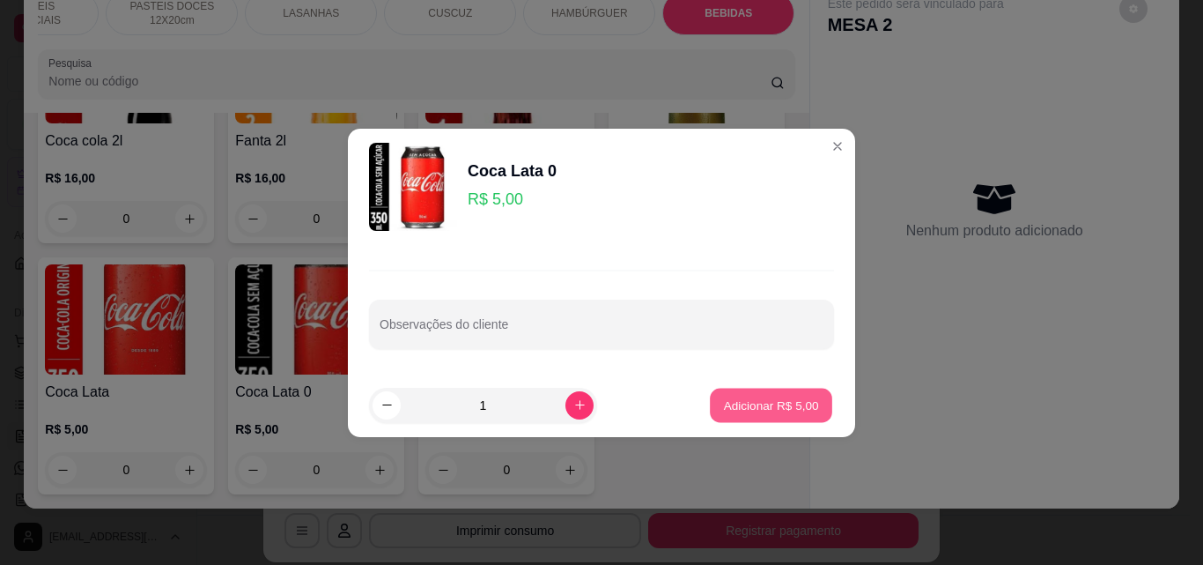
click at [763, 407] on p "Adicionar R$ 5,00" at bounding box center [770, 404] width 95 height 17
type input "1"
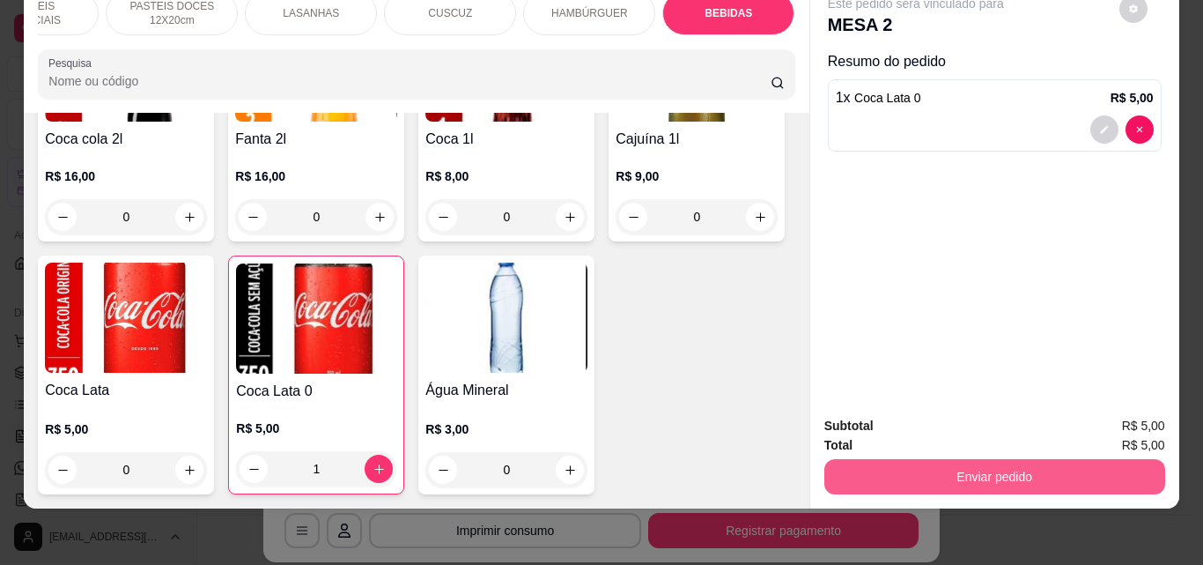
click at [881, 465] on button "Enviar pedido" at bounding box center [995, 476] width 341 height 35
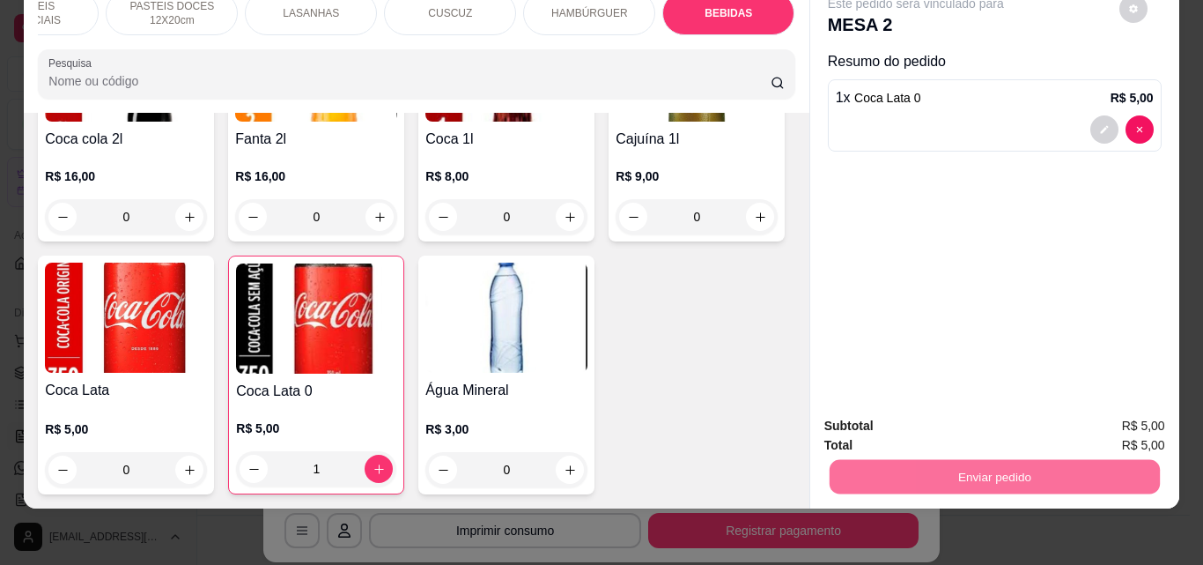
click at [1016, 418] on button "Não registrar e enviar pedido" at bounding box center [936, 419] width 183 height 33
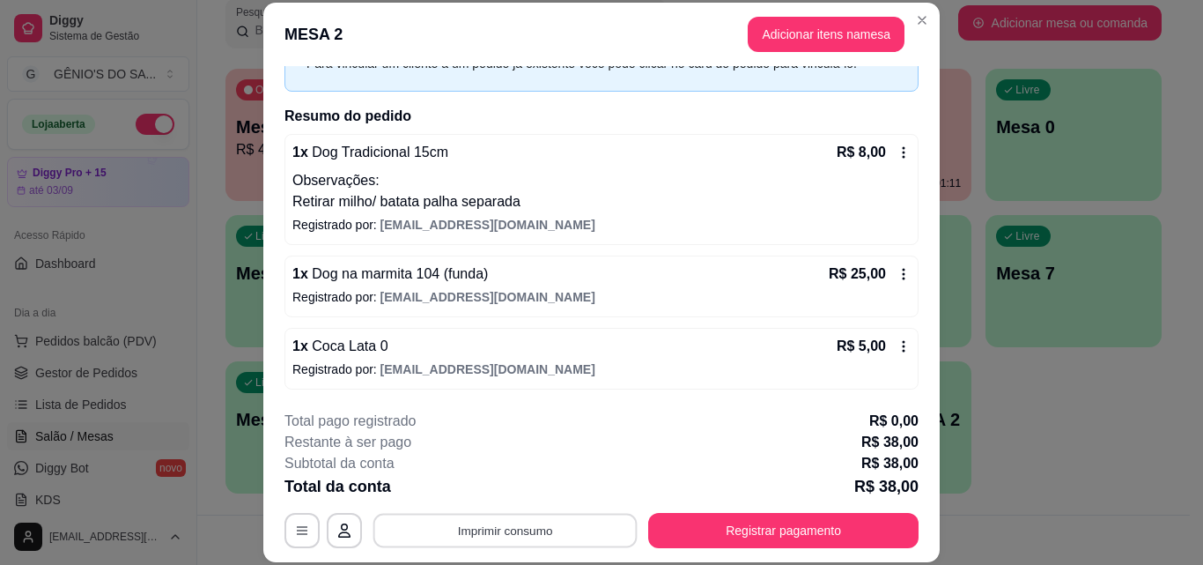
click at [502, 525] on button "Imprimir consumo" at bounding box center [506, 530] width 264 height 34
click at [515, 489] on button "Impressora" at bounding box center [504, 490] width 128 height 28
click at [511, 529] on button "Imprimir consumo" at bounding box center [506, 530] width 264 height 34
click at [505, 494] on button "Impressora" at bounding box center [503, 489] width 123 height 27
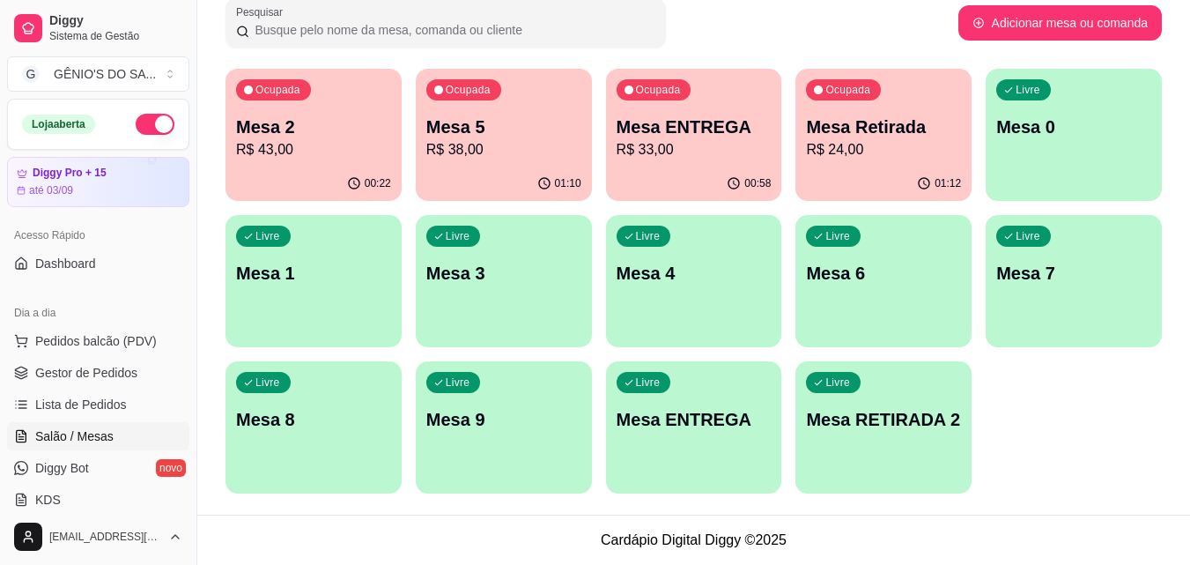
click at [271, 140] on p "R$ 43,00" at bounding box center [313, 149] width 155 height 21
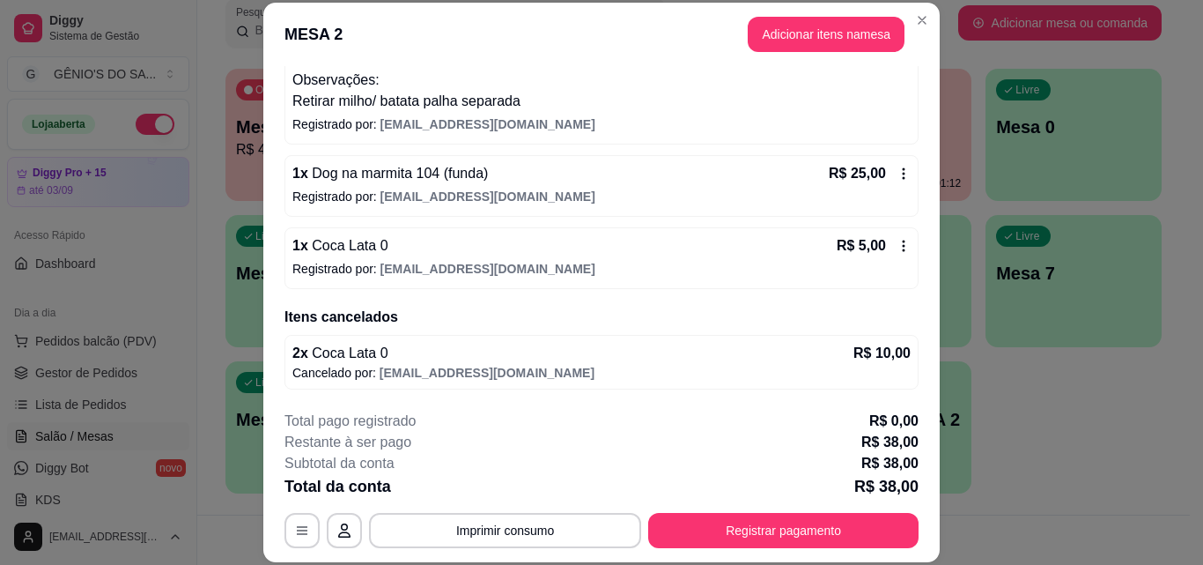
scroll to position [0, 0]
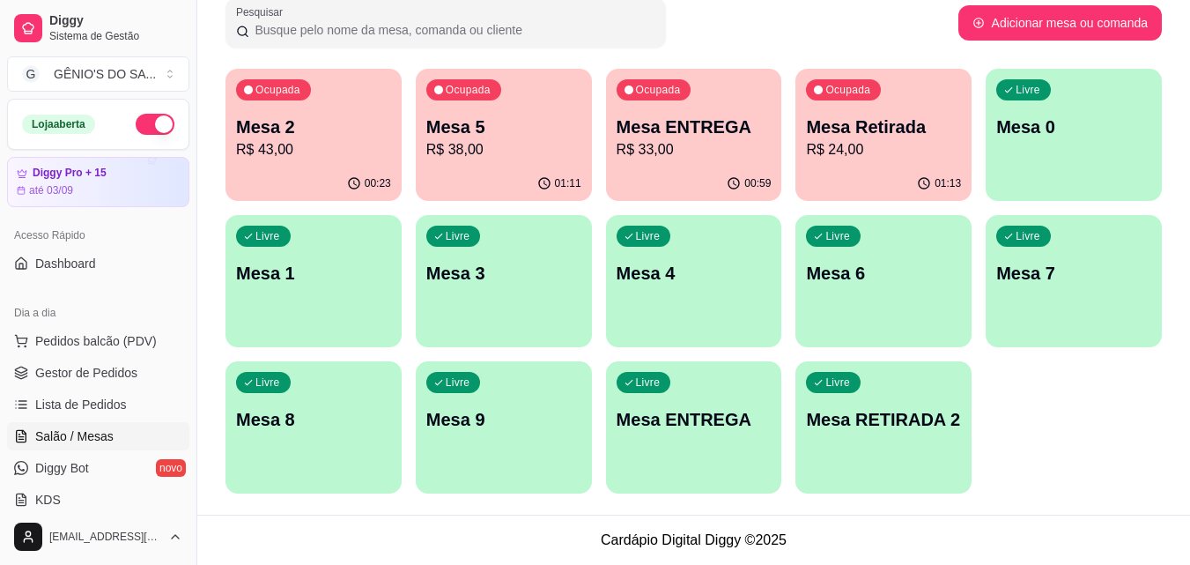
click at [346, 137] on p "Mesa 2" at bounding box center [313, 127] width 155 height 25
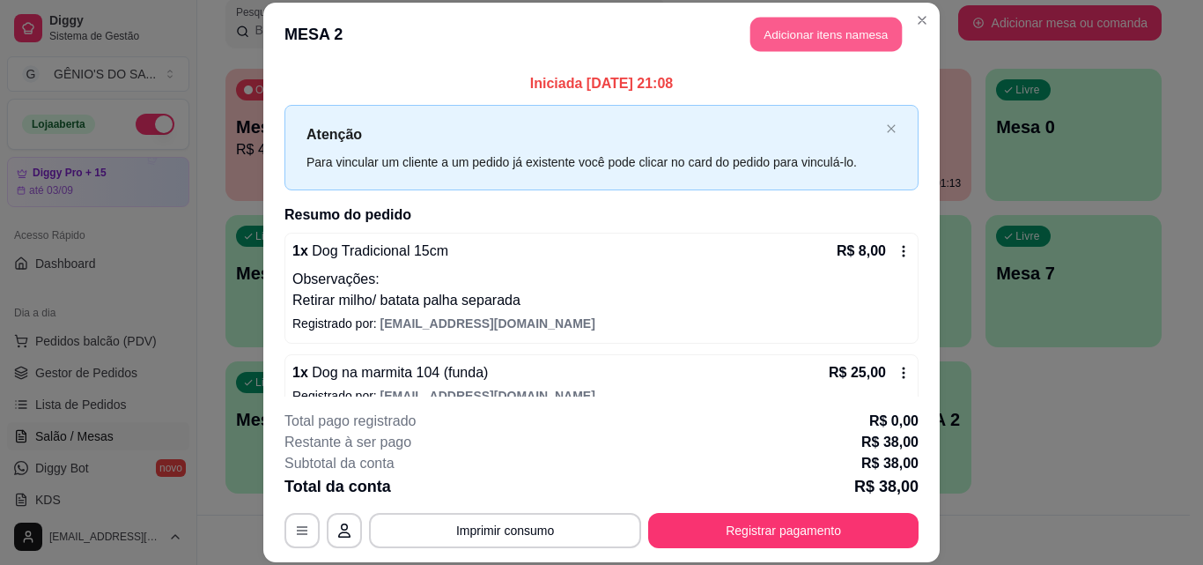
click at [812, 29] on button "Adicionar itens na mesa" at bounding box center [827, 35] width 152 height 34
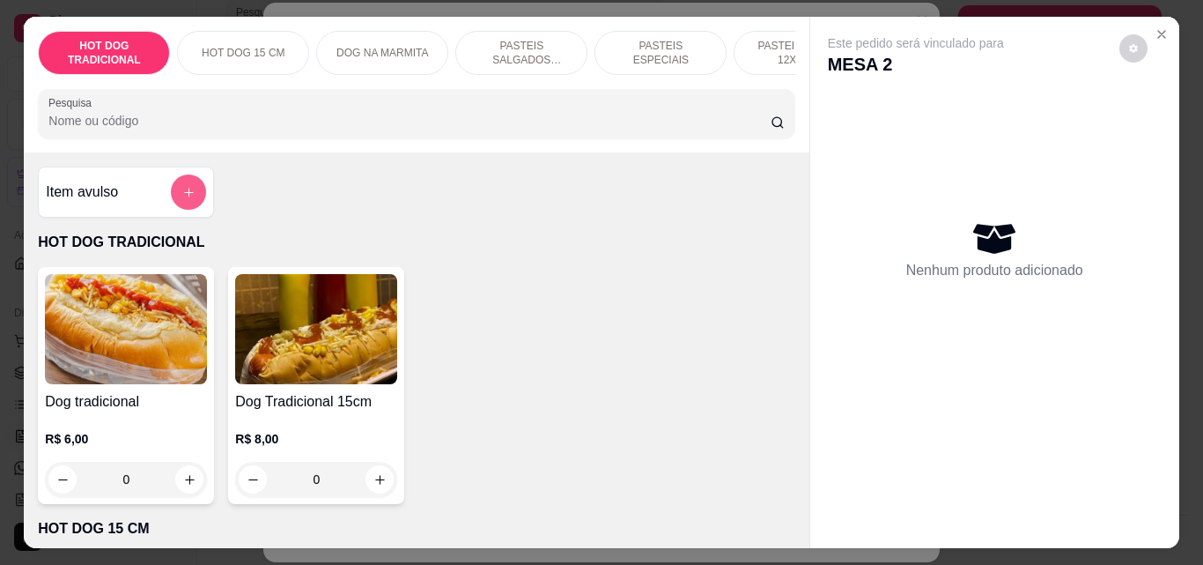
click at [183, 199] on icon "add-separate-item" at bounding box center [188, 192] width 13 height 13
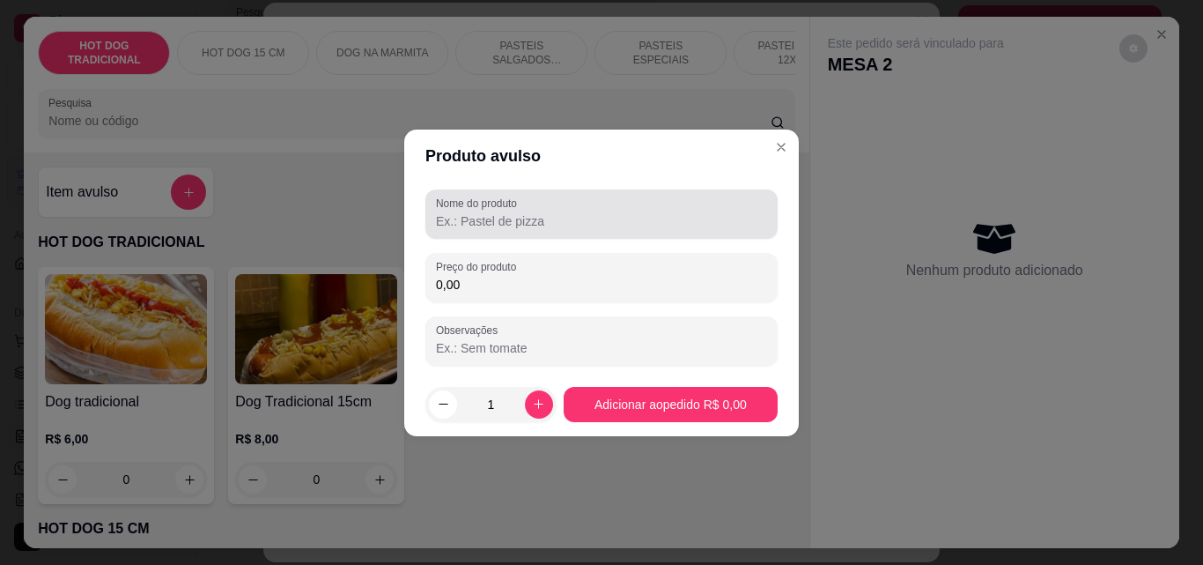
click at [550, 221] on input "Nome do produto" at bounding box center [601, 221] width 331 height 18
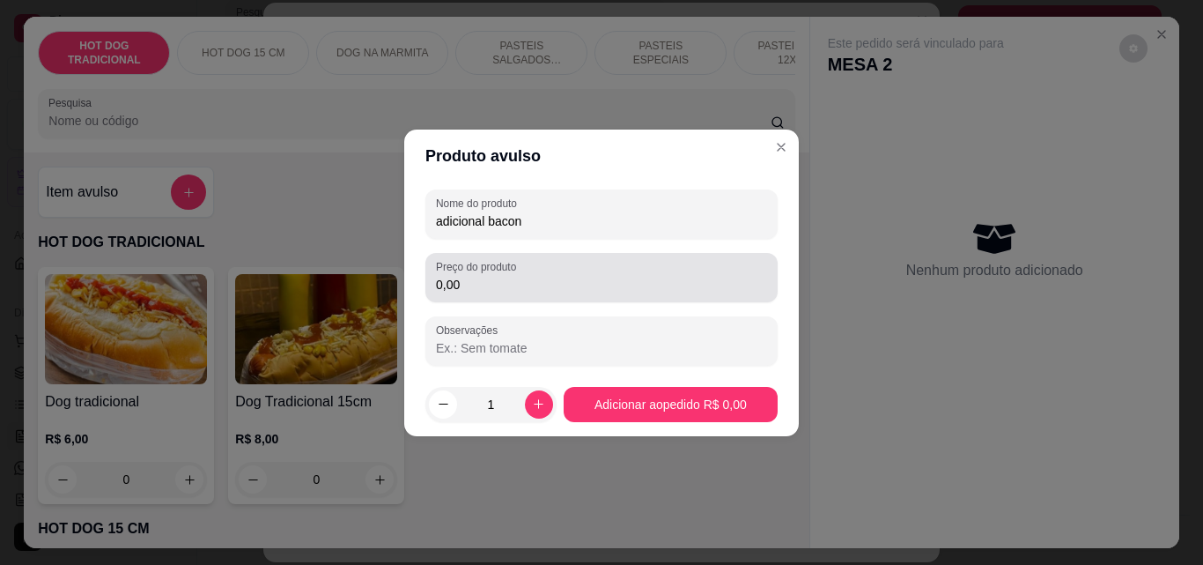
type input "adicional bacon"
click at [514, 294] on div "0,00" at bounding box center [601, 277] width 331 height 35
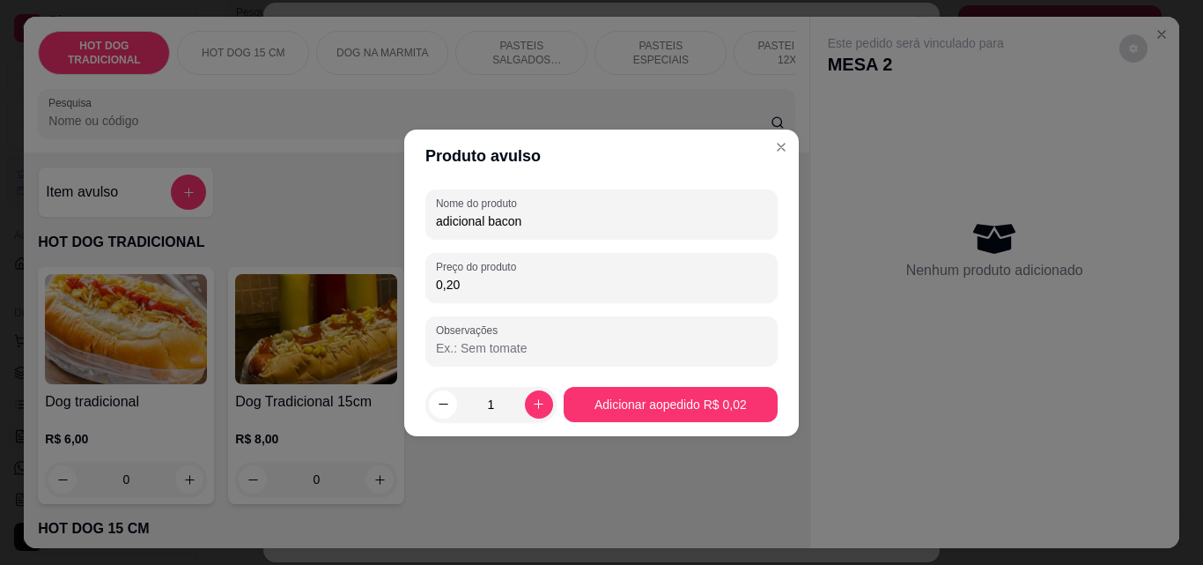
type input "2,00"
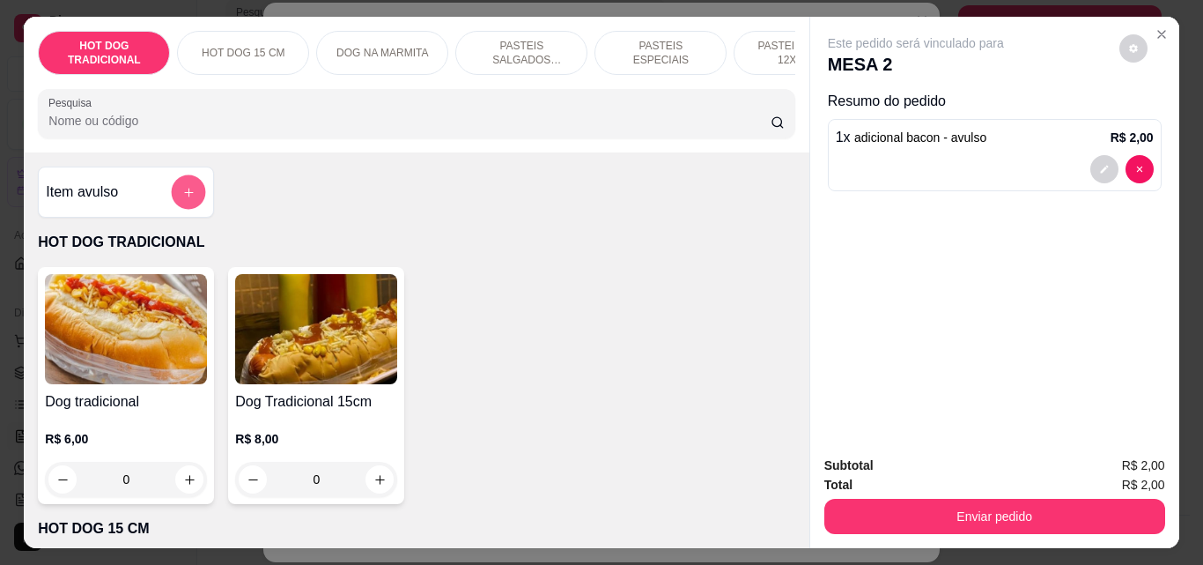
click at [189, 197] on button "add-separate-item" at bounding box center [189, 192] width 34 height 34
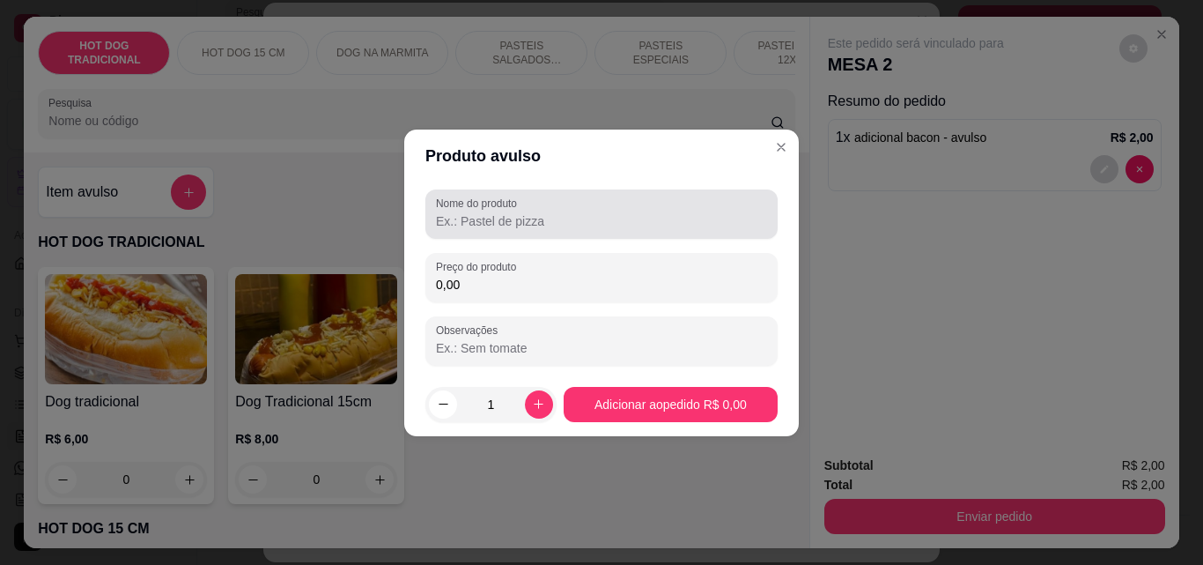
click at [512, 227] on input "Nome do produto" at bounding box center [601, 221] width 331 height 18
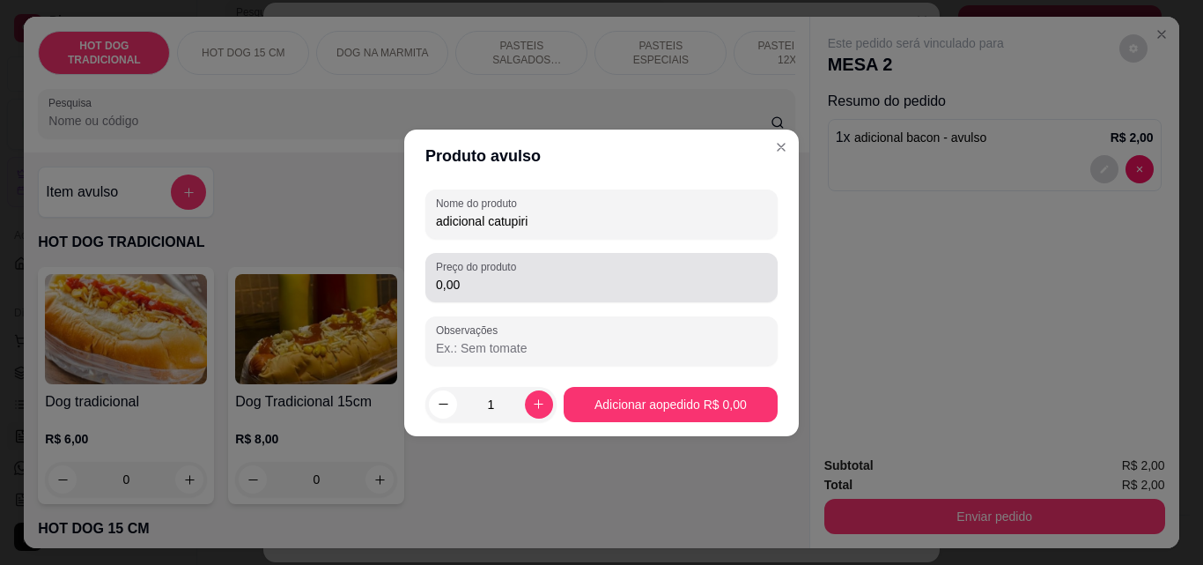
type input "adicional catupiri"
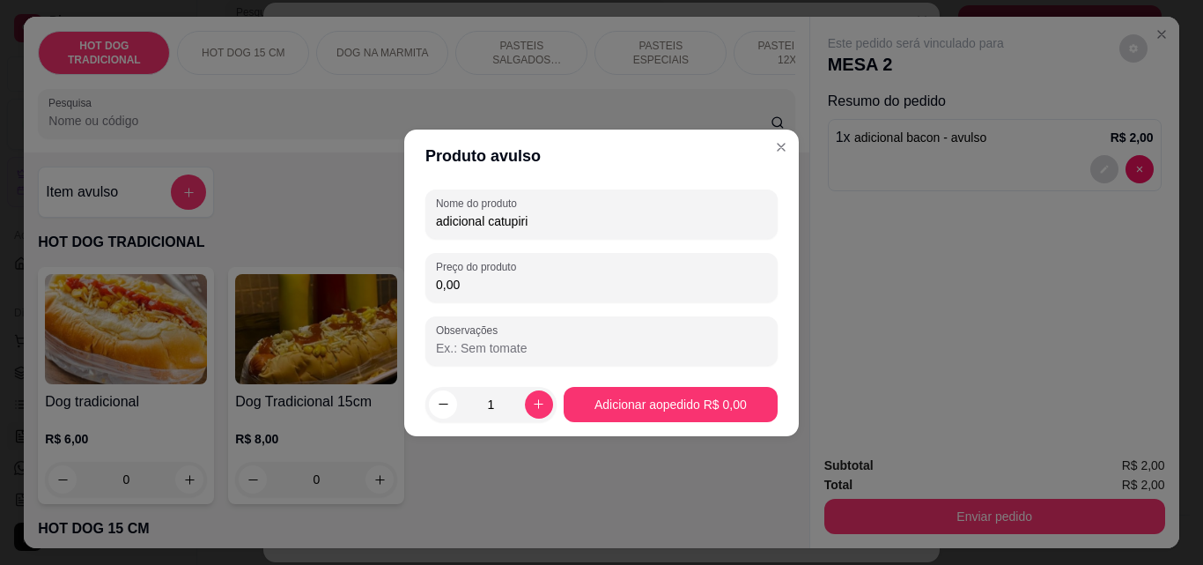
click at [492, 287] on input "0,00" at bounding box center [601, 285] width 331 height 18
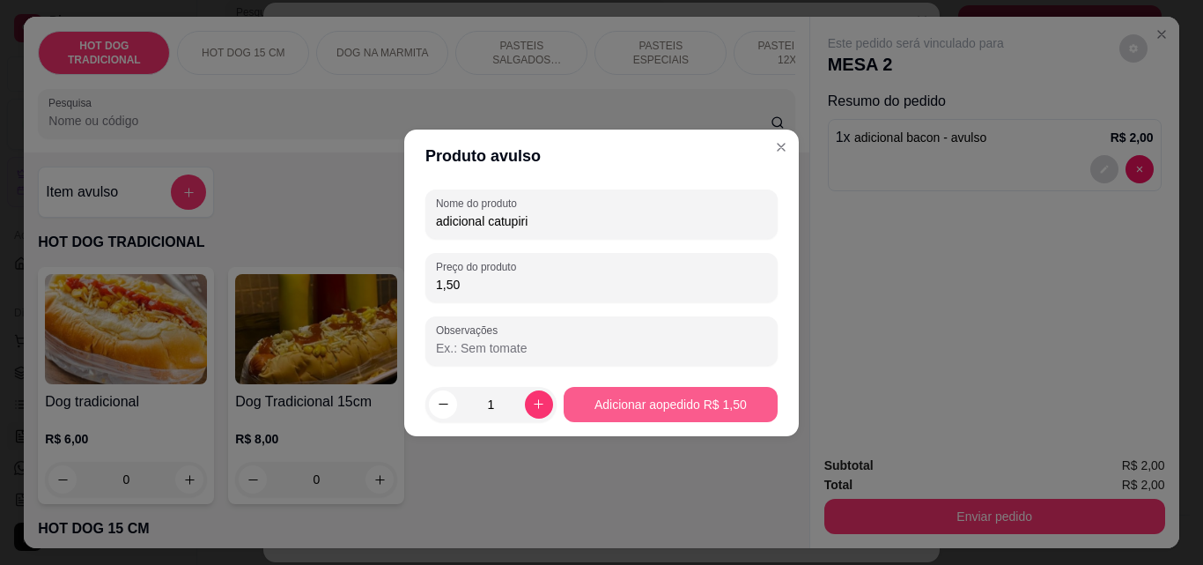
type input "1,50"
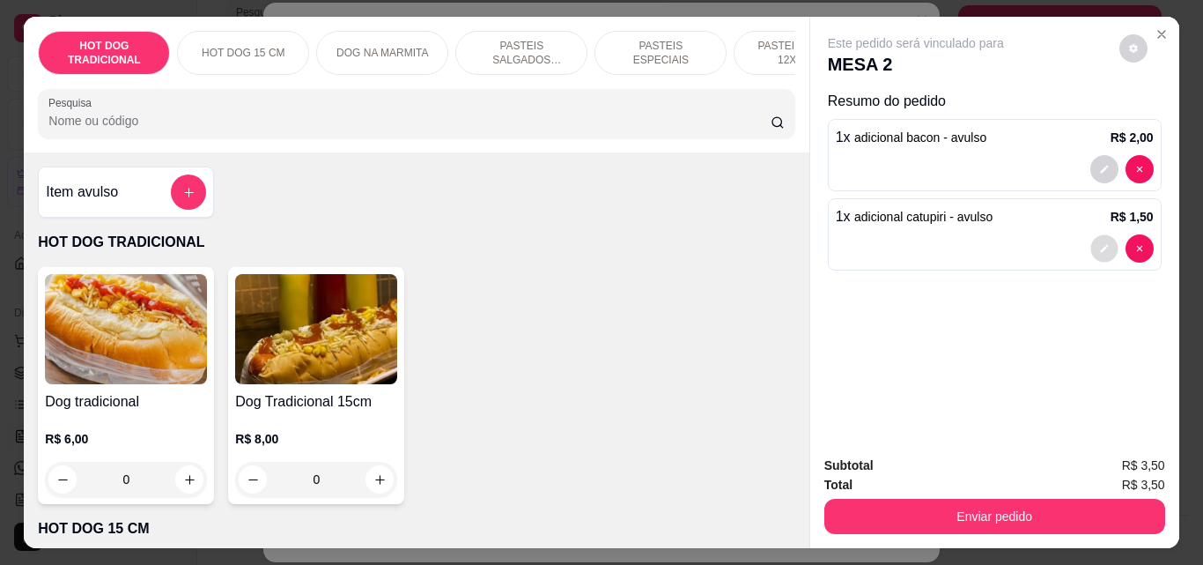
click at [1098, 235] on button "decrease-product-quantity" at bounding box center [1104, 248] width 27 height 27
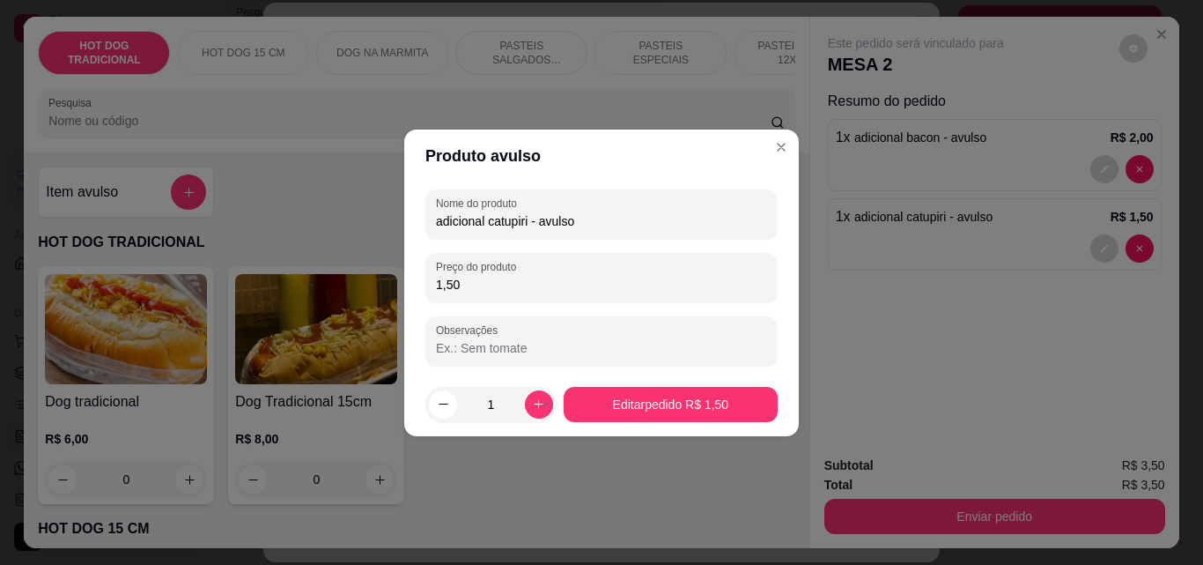
drag, startPoint x: 507, startPoint y: 291, endPoint x: 383, endPoint y: 313, distance: 126.2
click at [383, 313] on div "Produto avulso Nome do produto adicional catupiri - avulso Preço do produto 1,5…" at bounding box center [601, 282] width 1203 height 565
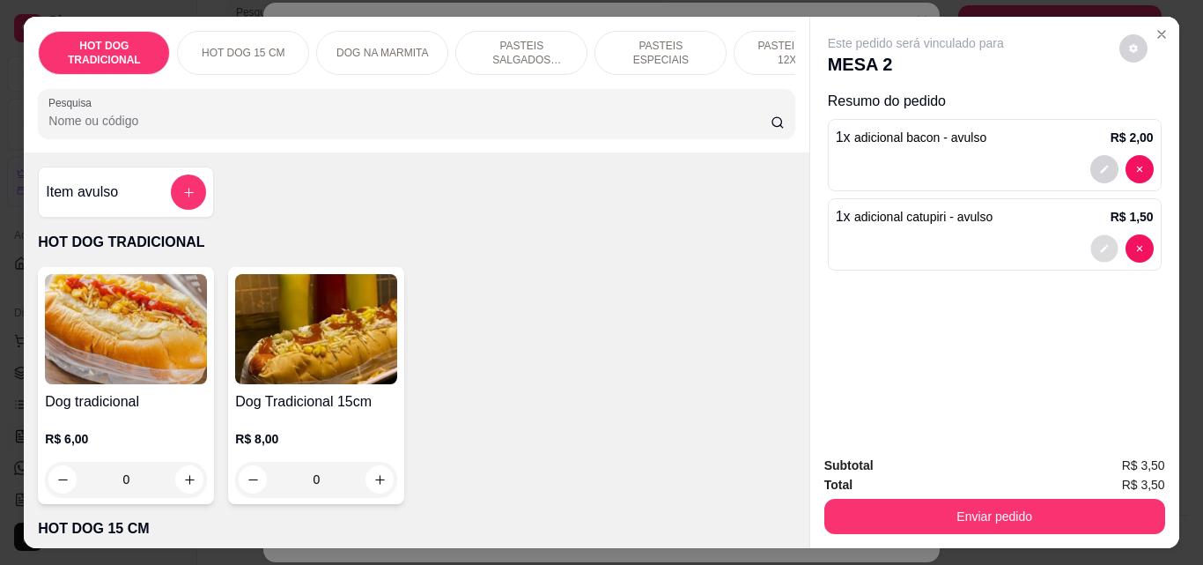
click at [1092, 238] on button "decrease-product-quantity" at bounding box center [1104, 248] width 27 height 27
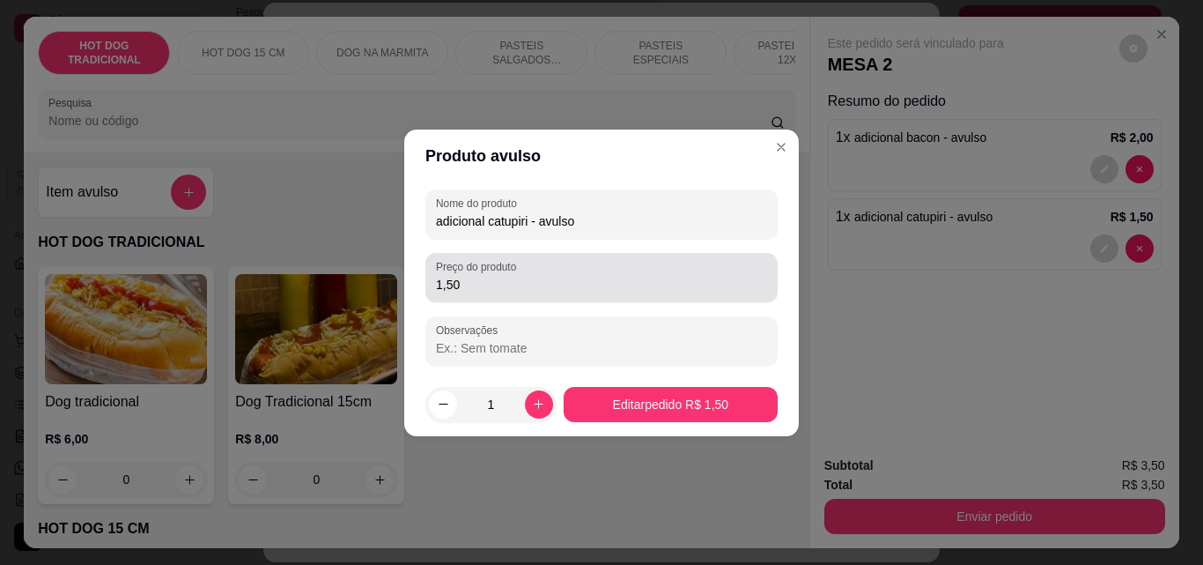
click at [513, 283] on input "1,50" at bounding box center [601, 285] width 331 height 18
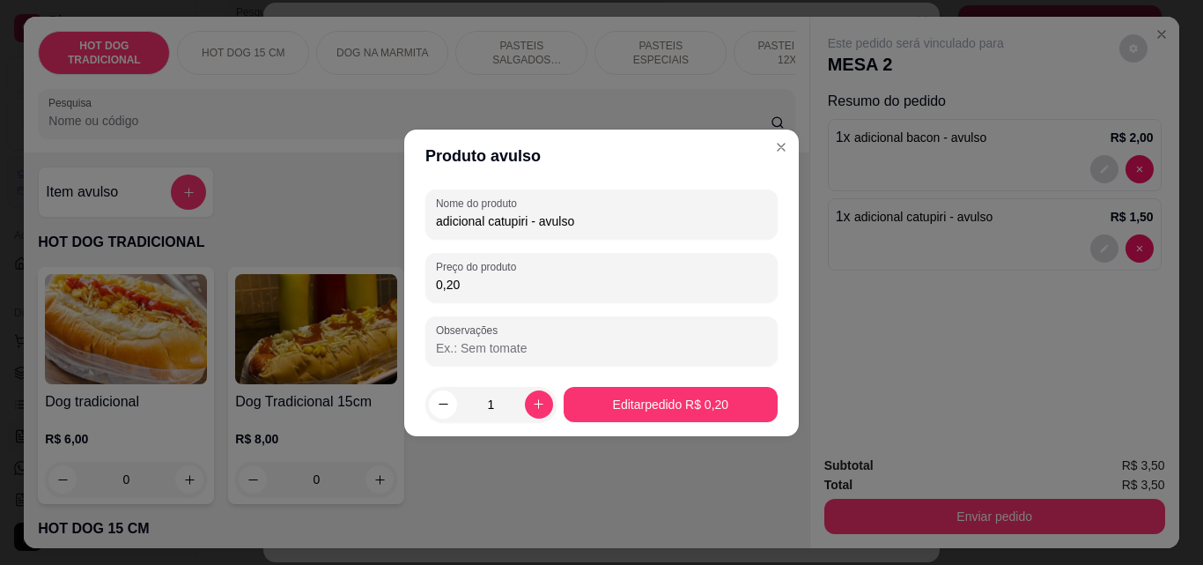
type input "2,00"
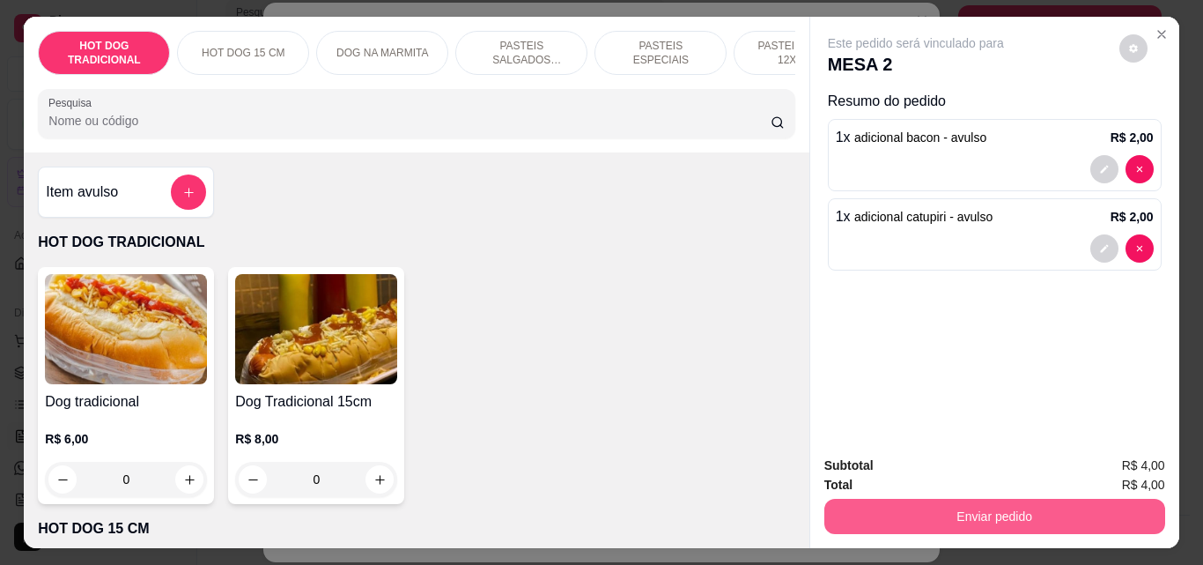
click at [1000, 499] on button "Enviar pedido" at bounding box center [995, 516] width 341 height 35
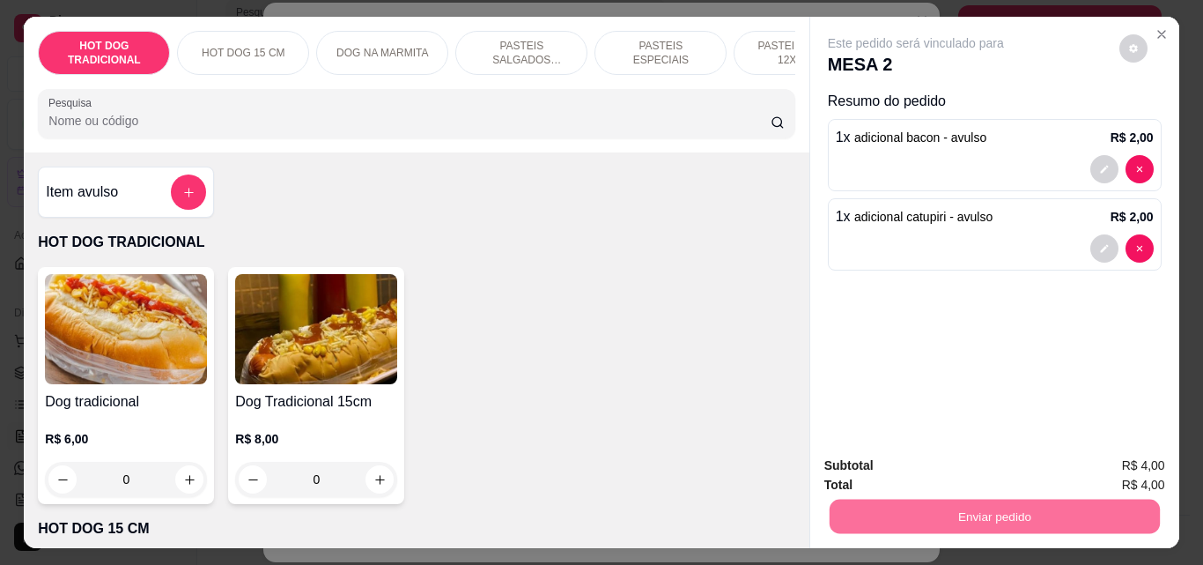
click at [1003, 467] on button "Não registrar e enviar pedido" at bounding box center [936, 465] width 178 height 33
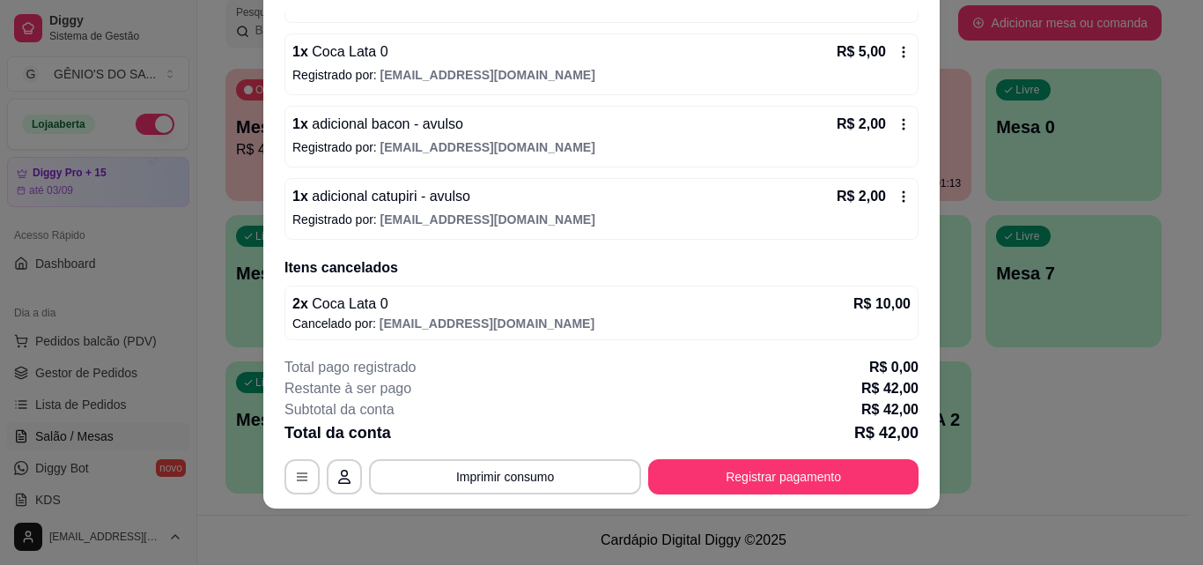
scroll to position [344, 0]
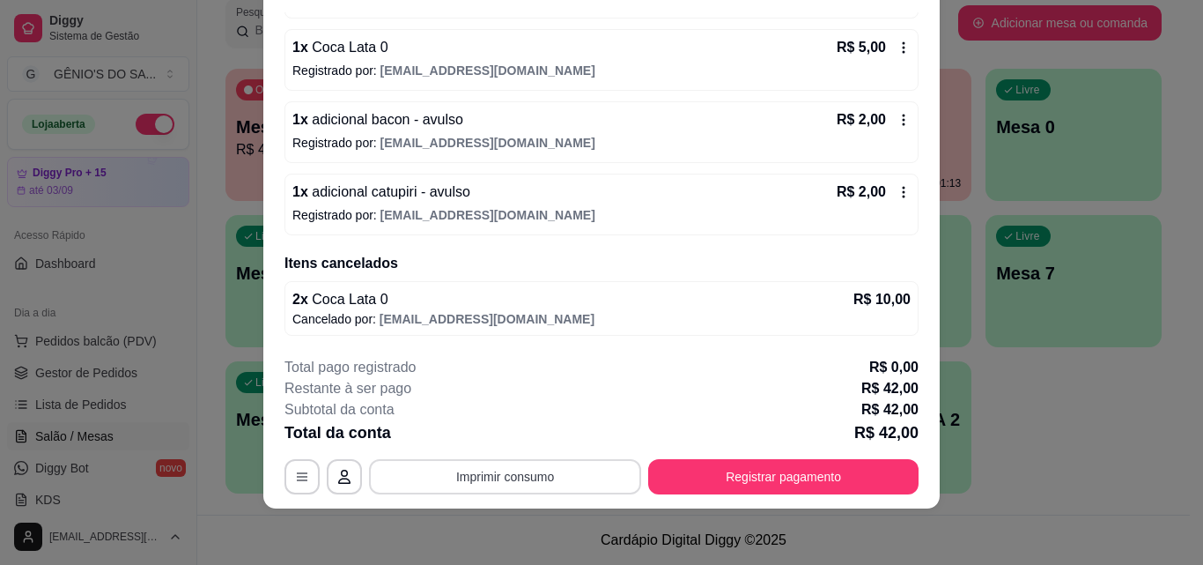
click at [491, 485] on button "Imprimir consumo" at bounding box center [505, 476] width 272 height 35
click at [475, 431] on button "Impressora" at bounding box center [503, 435] width 123 height 27
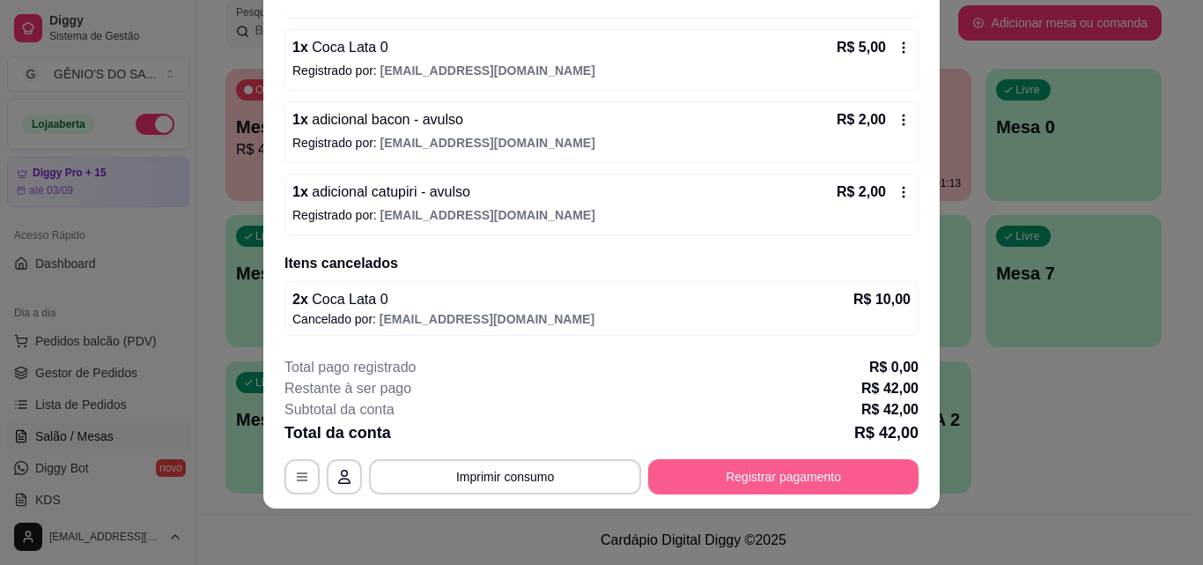
click at [806, 476] on button "Registrar pagamento" at bounding box center [783, 476] width 270 height 35
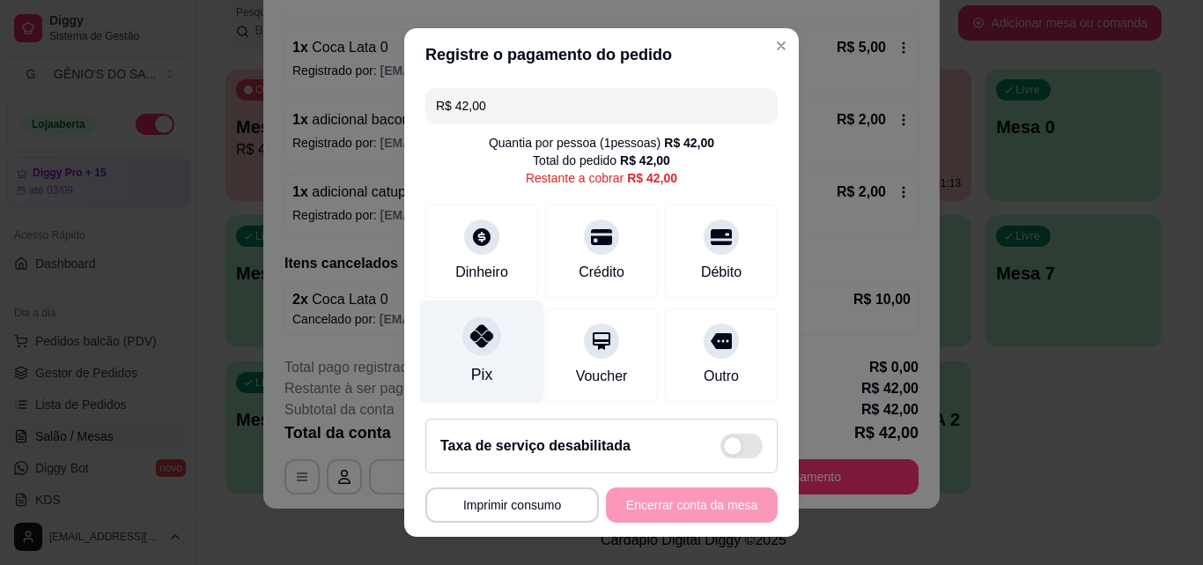
click at [449, 344] on div "Pix" at bounding box center [482, 351] width 124 height 103
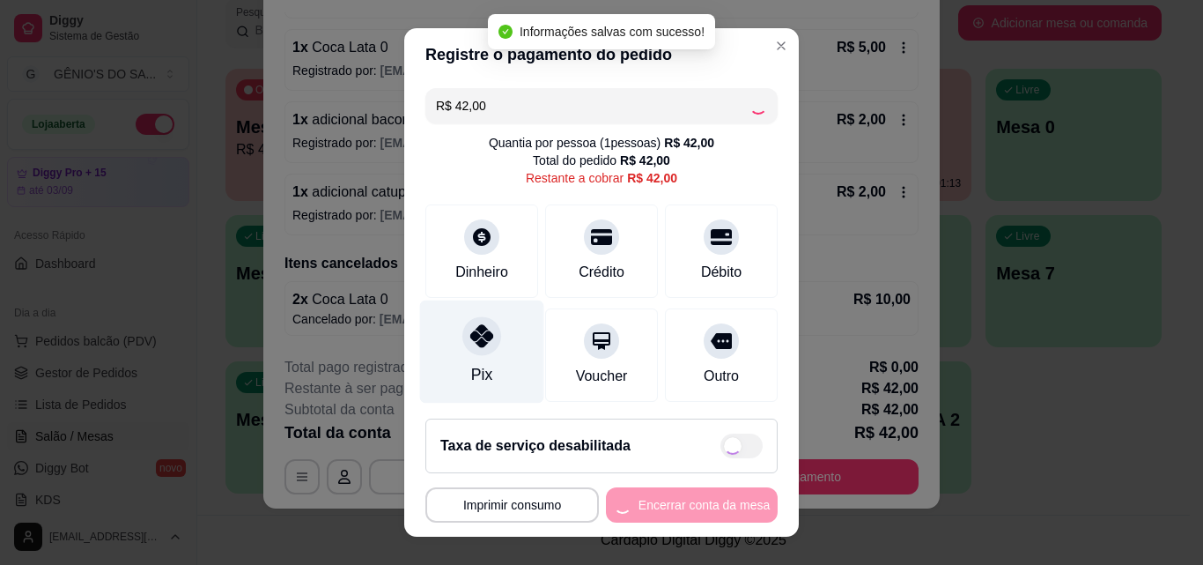
type input "R$ 0,00"
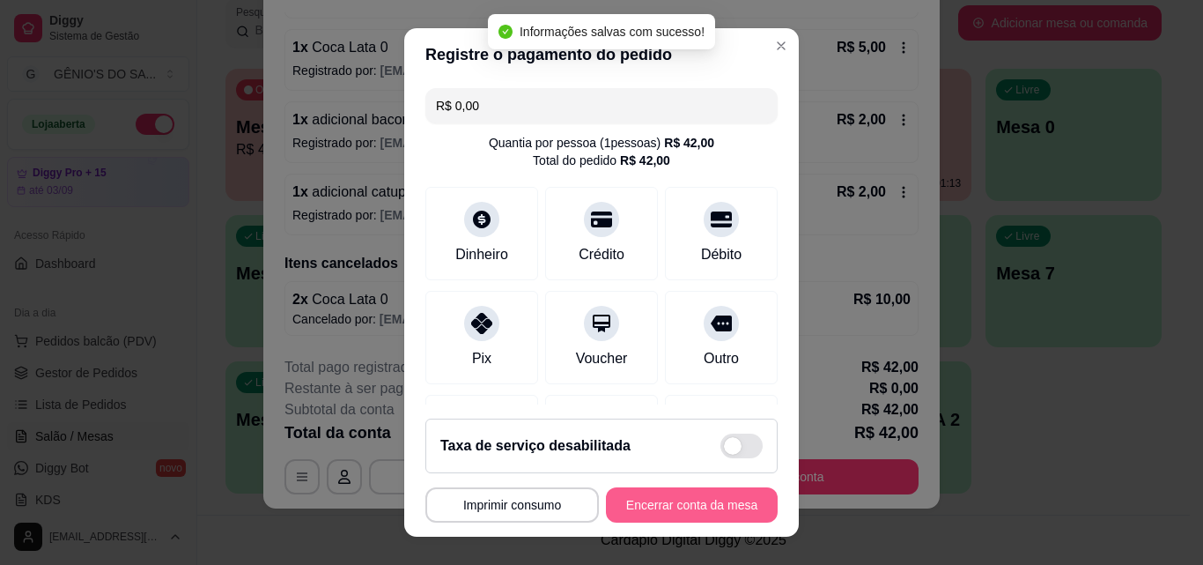
click at [633, 507] on button "Encerrar conta da mesa" at bounding box center [692, 504] width 172 height 35
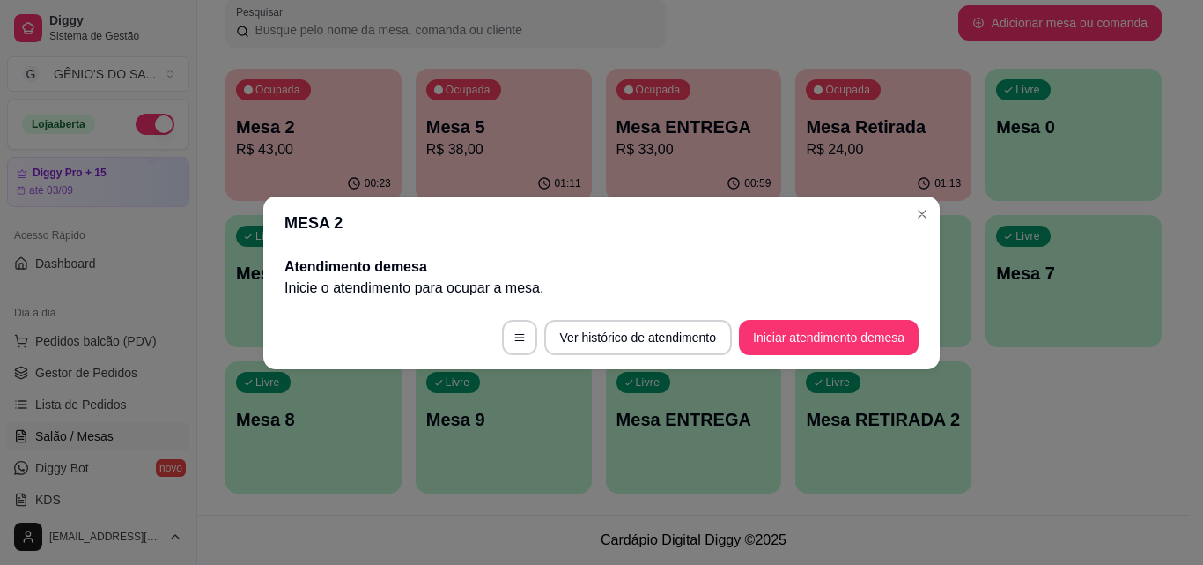
scroll to position [0, 0]
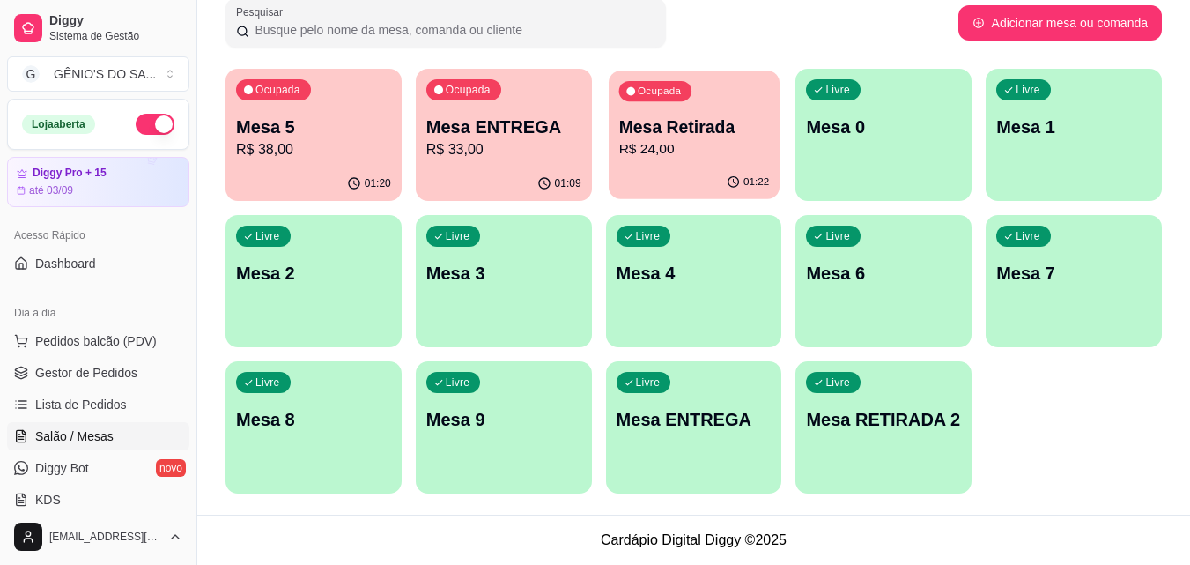
click at [695, 134] on p "Mesa Retirada" at bounding box center [693, 127] width 151 height 24
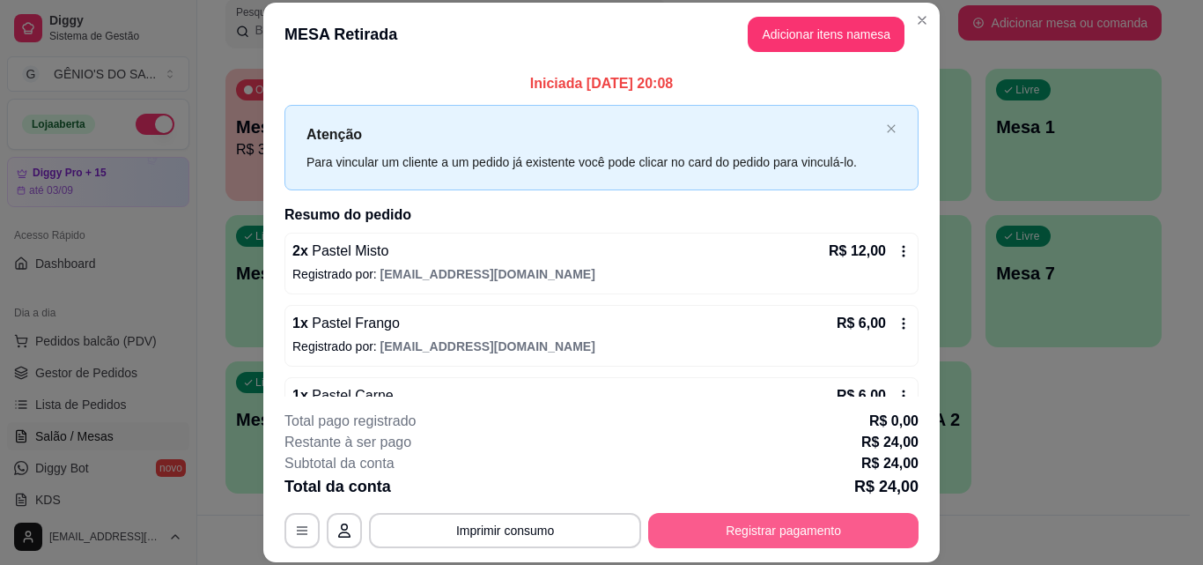
click at [751, 535] on button "Registrar pagamento" at bounding box center [783, 530] width 270 height 35
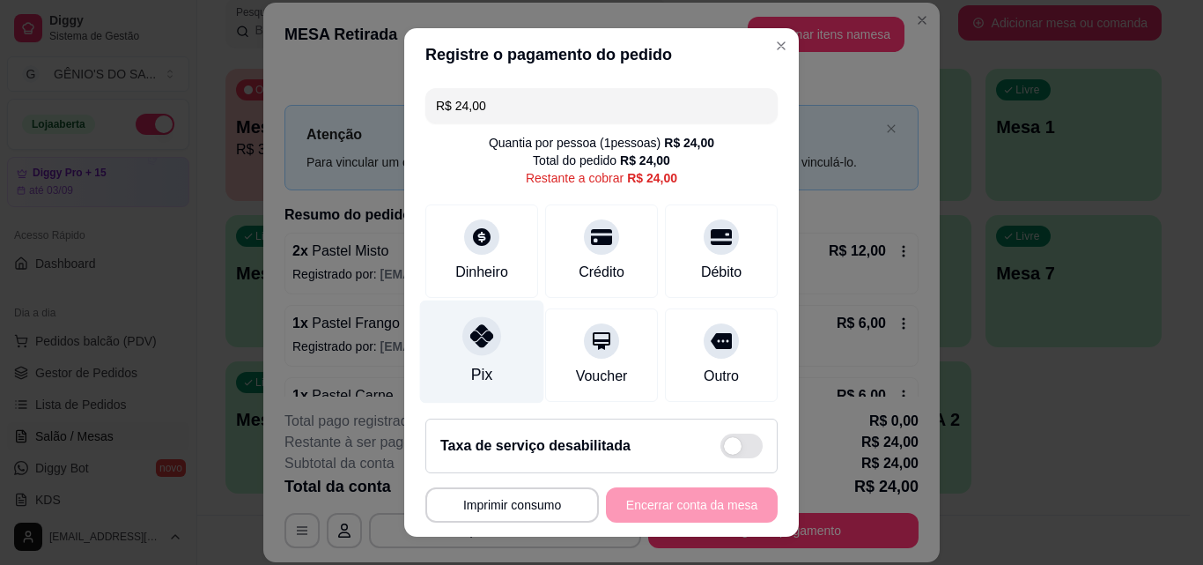
click at [463, 346] on div at bounding box center [482, 335] width 39 height 39
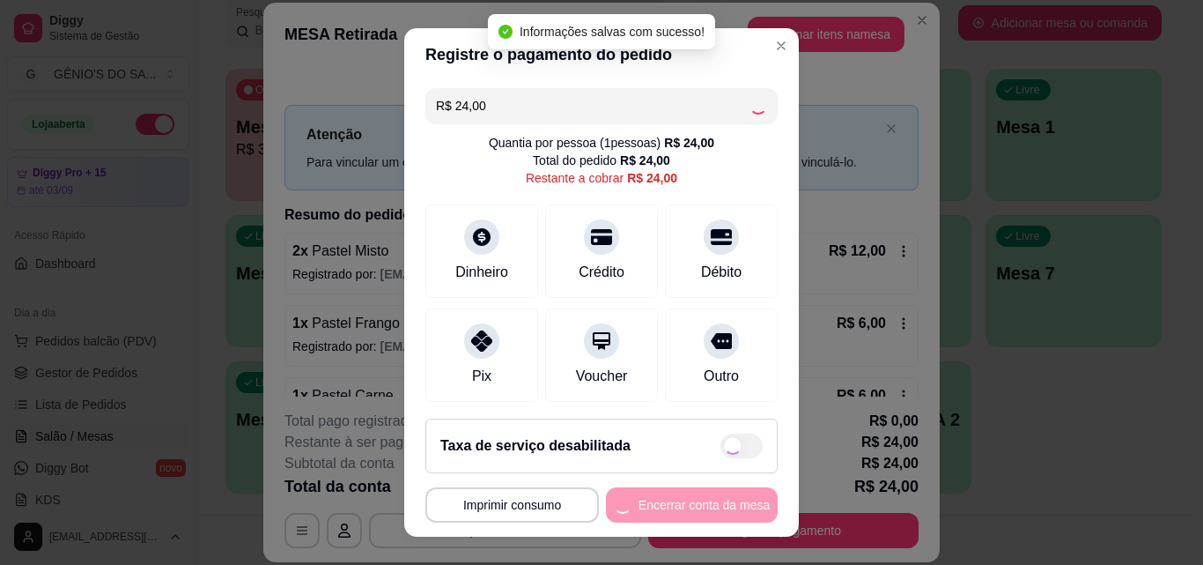
type input "R$ 0,00"
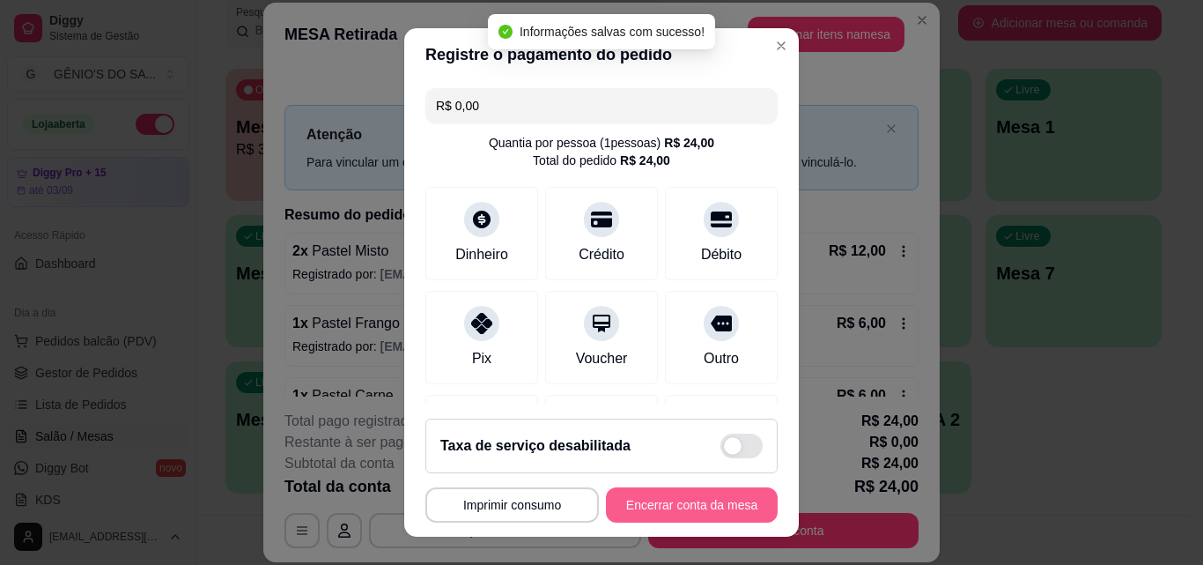
click at [721, 502] on button "Encerrar conta da mesa" at bounding box center [692, 504] width 172 height 35
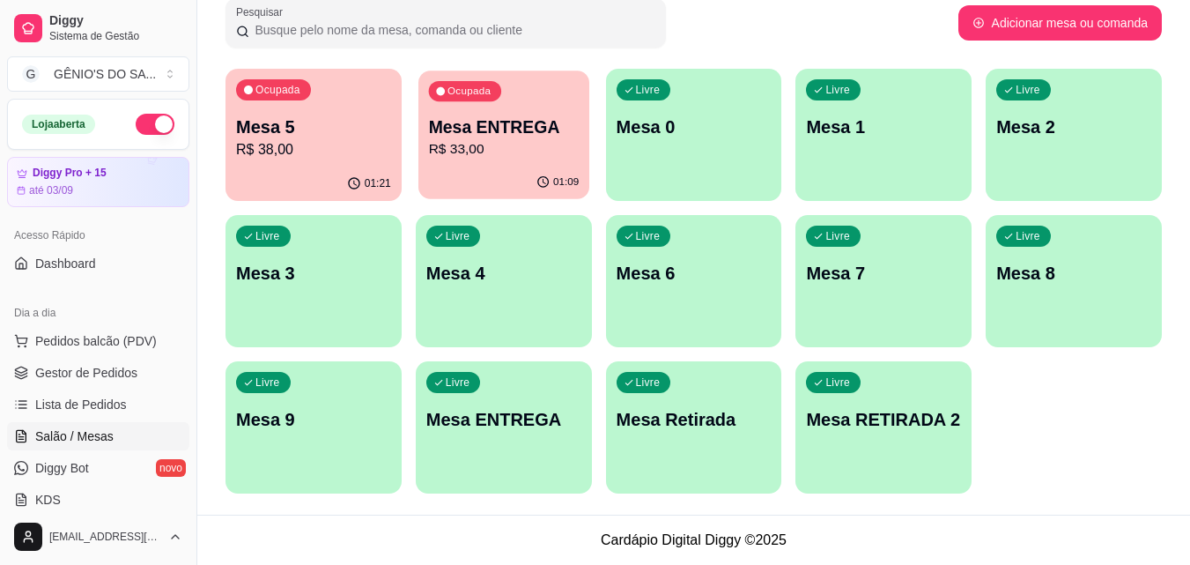
click at [480, 128] on p "Mesa ENTREGA" at bounding box center [503, 127] width 151 height 24
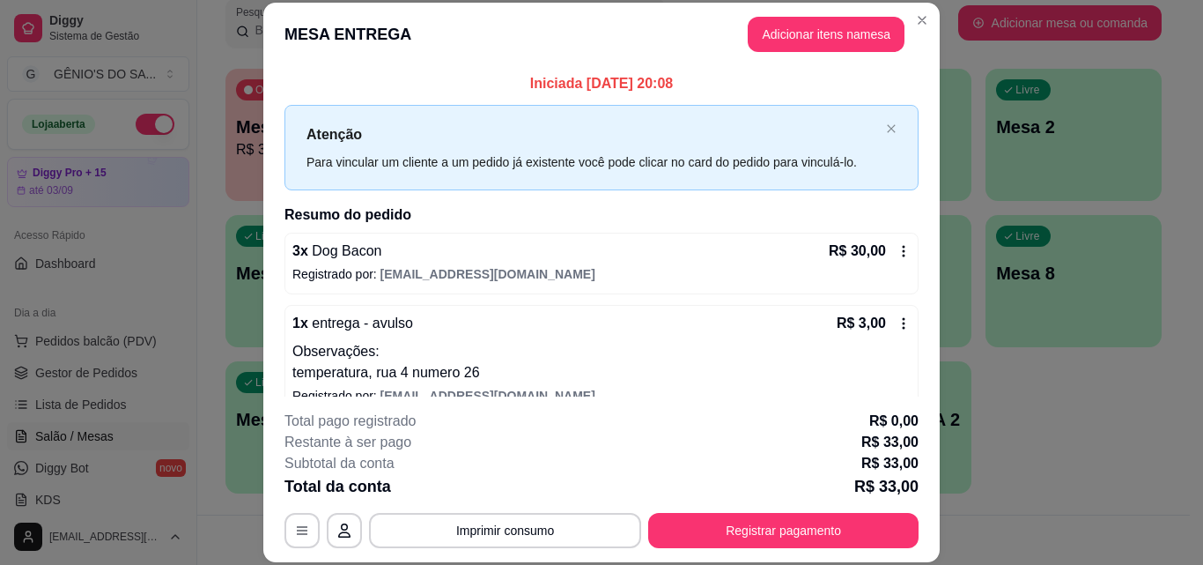
scroll to position [26, 0]
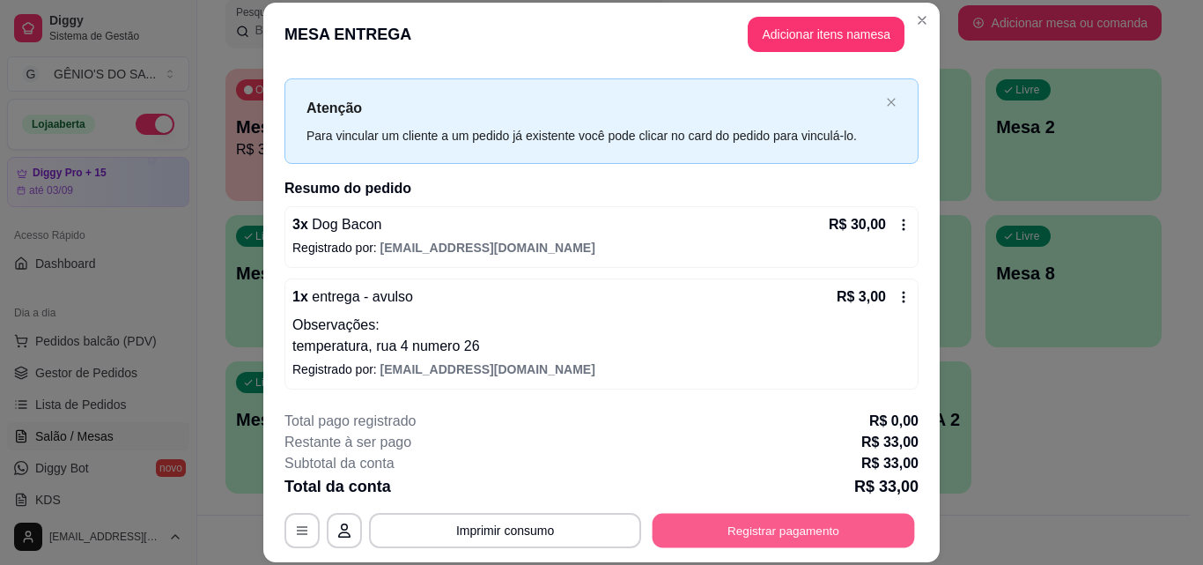
click at [773, 544] on button "Registrar pagamento" at bounding box center [784, 530] width 263 height 34
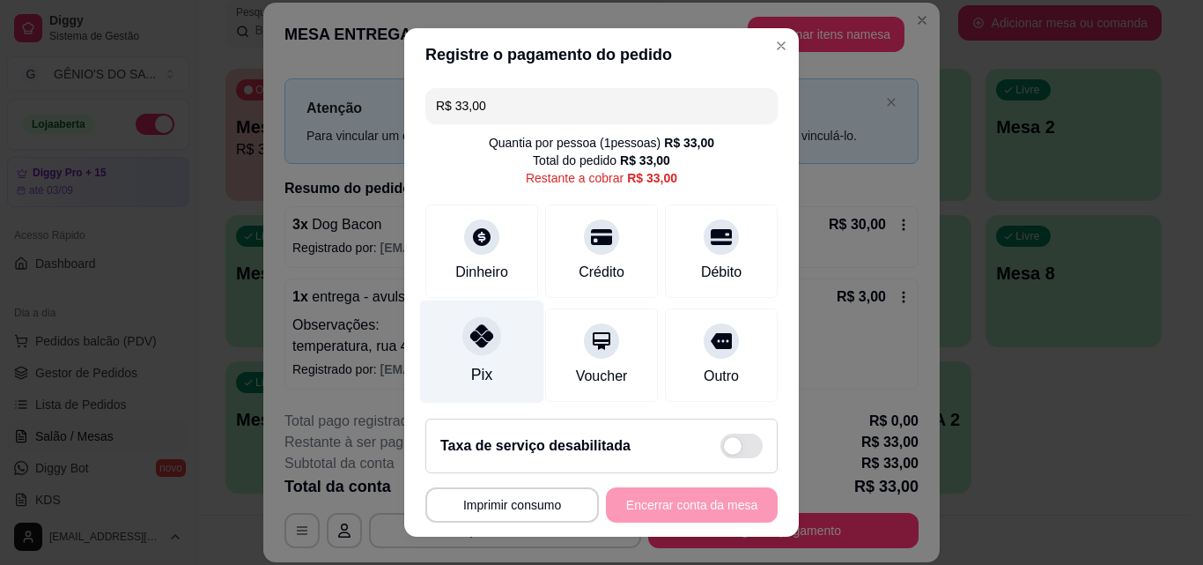
click at [477, 344] on icon at bounding box center [481, 335] width 23 height 23
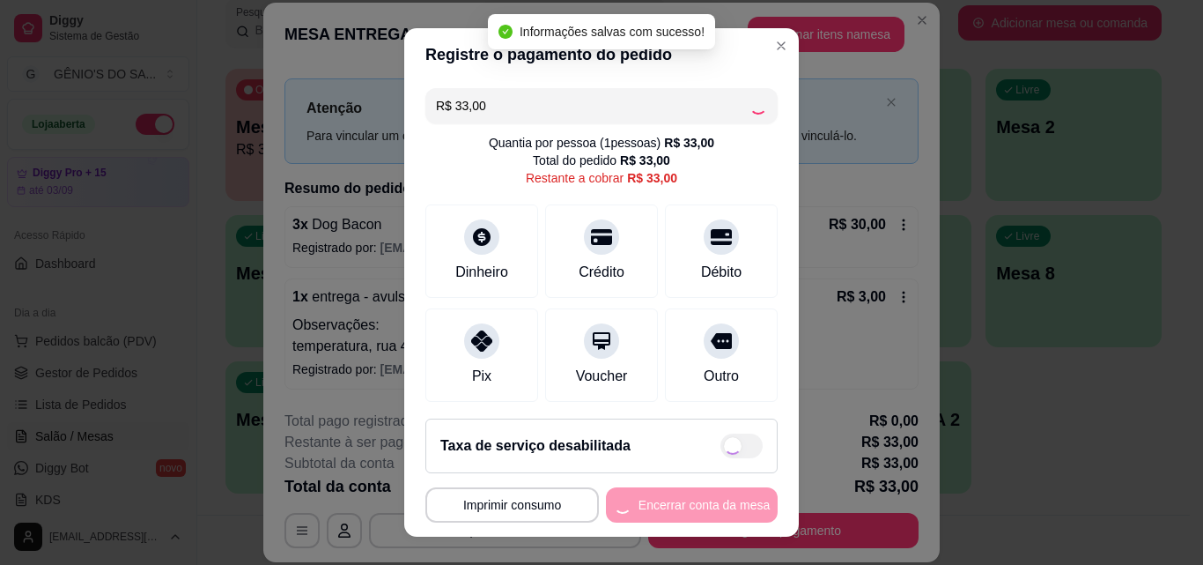
type input "R$ 0,00"
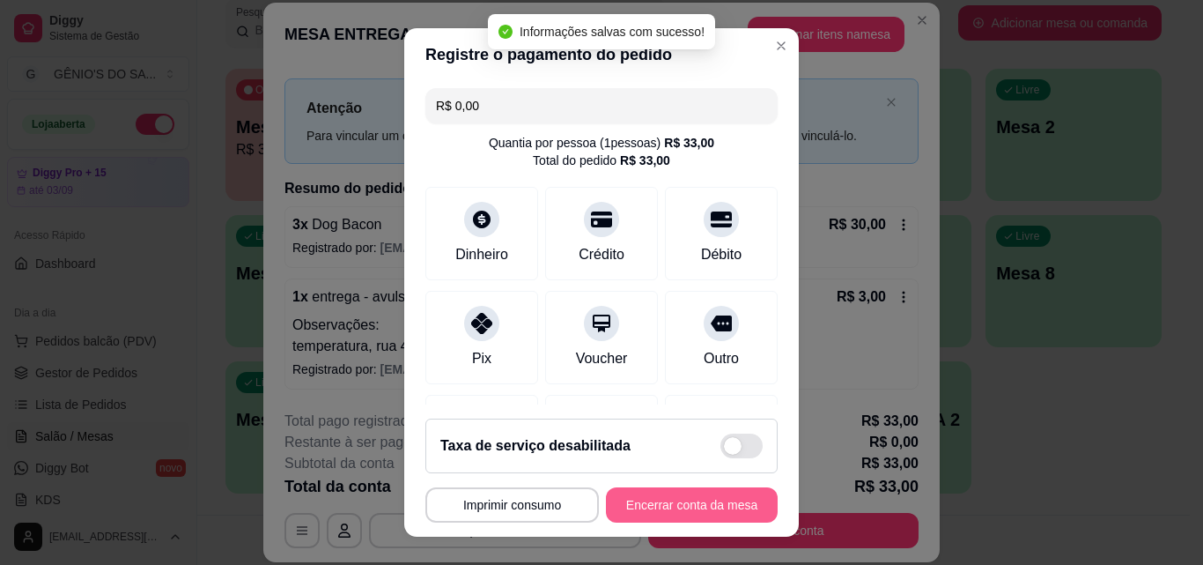
click at [624, 505] on button "Encerrar conta da mesa" at bounding box center [692, 504] width 172 height 35
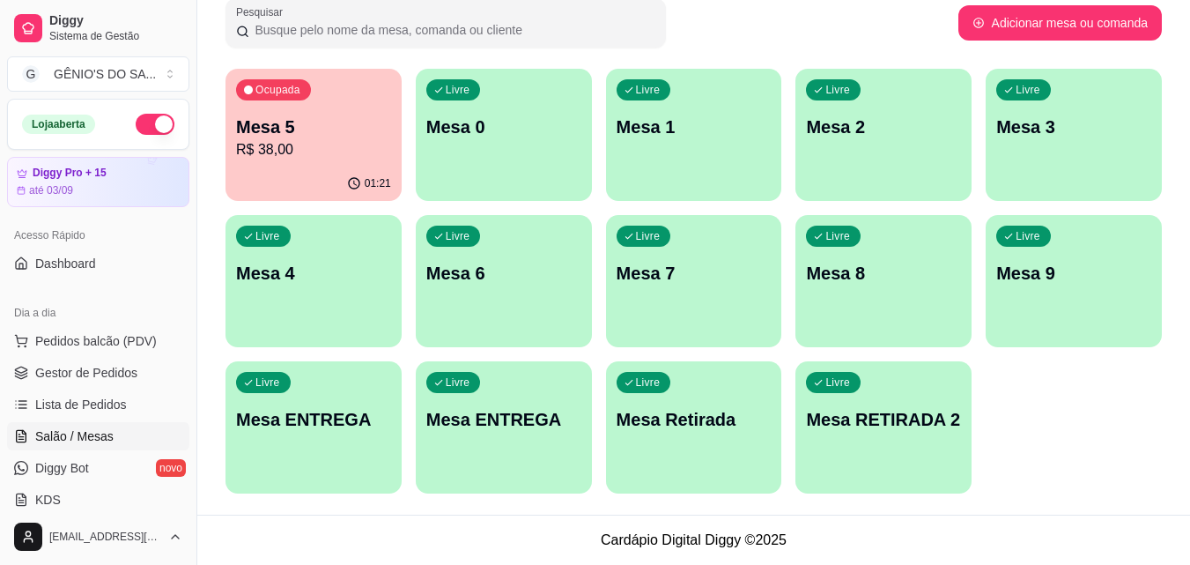
click at [252, 136] on p "Mesa 5" at bounding box center [313, 127] width 155 height 25
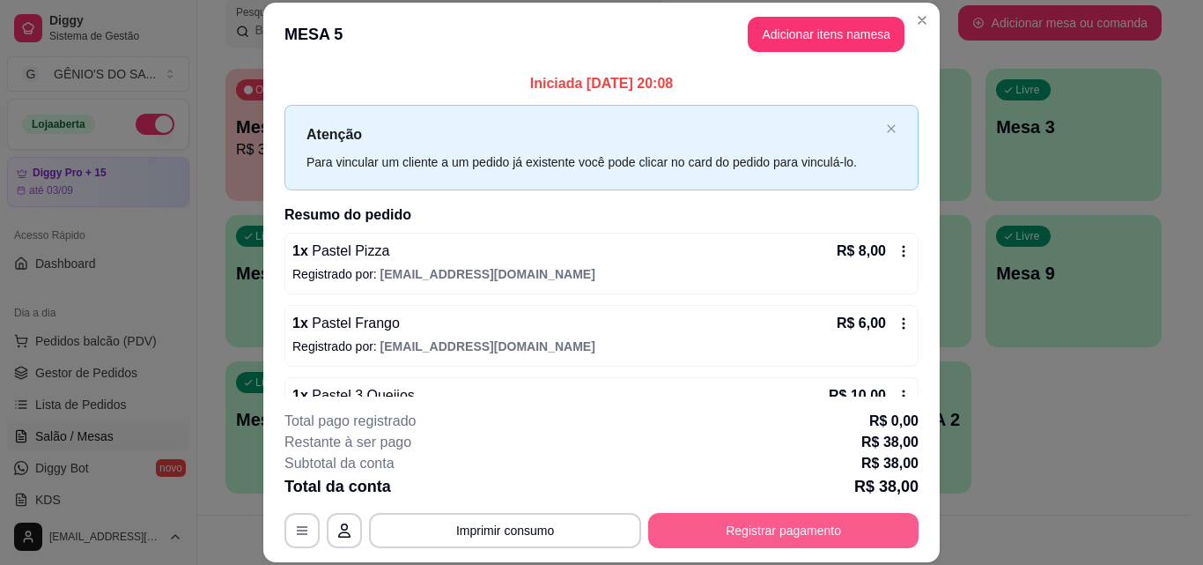
click at [761, 536] on button "Registrar pagamento" at bounding box center [783, 530] width 270 height 35
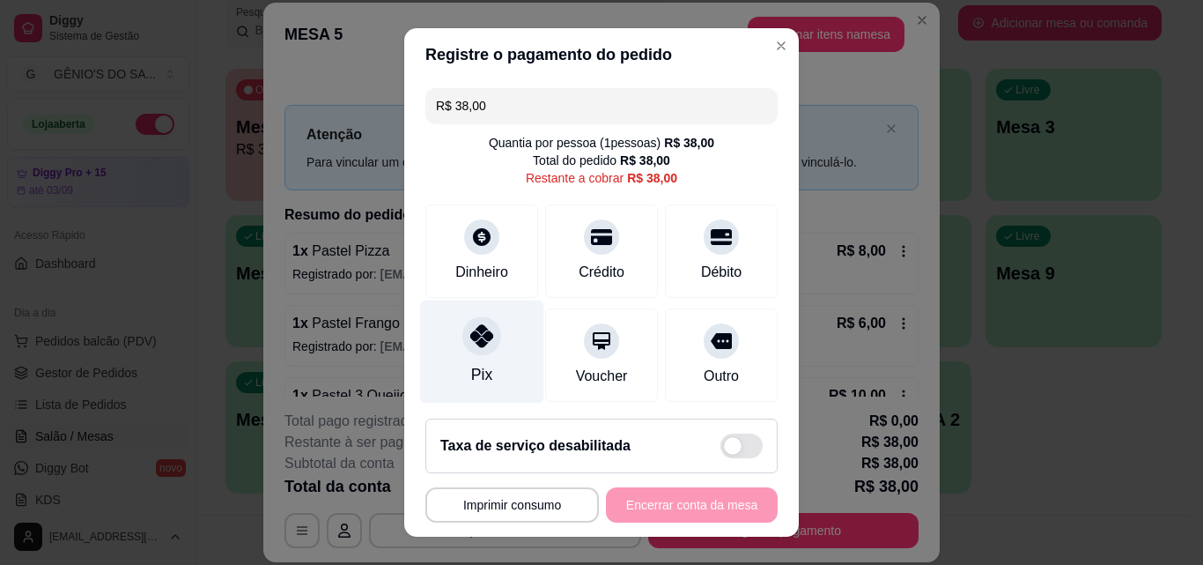
click at [466, 352] on div at bounding box center [482, 335] width 39 height 39
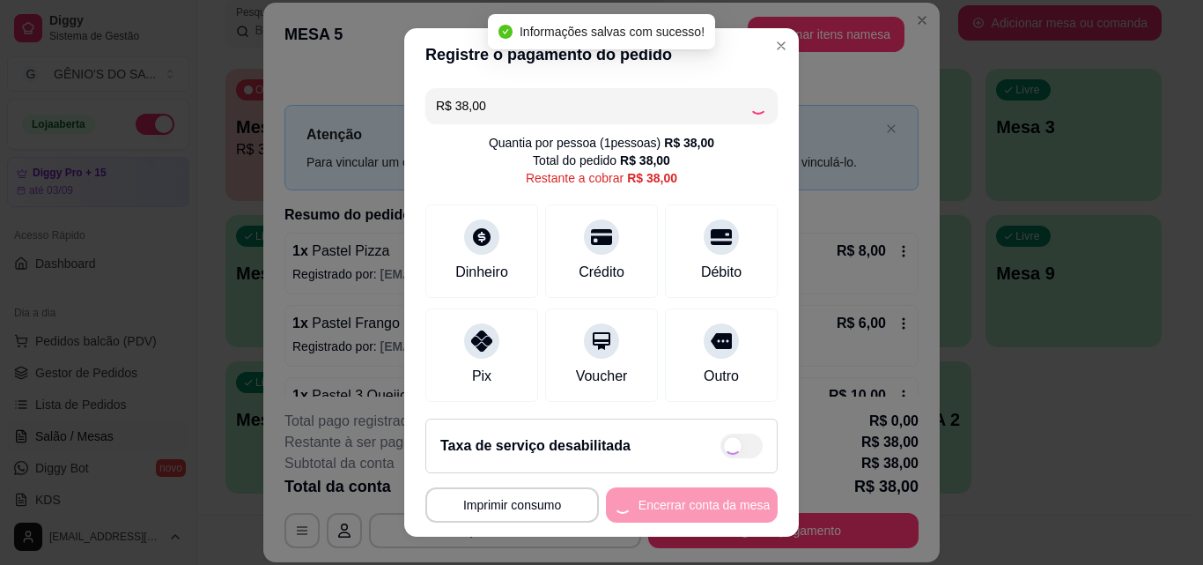
type input "R$ 0,00"
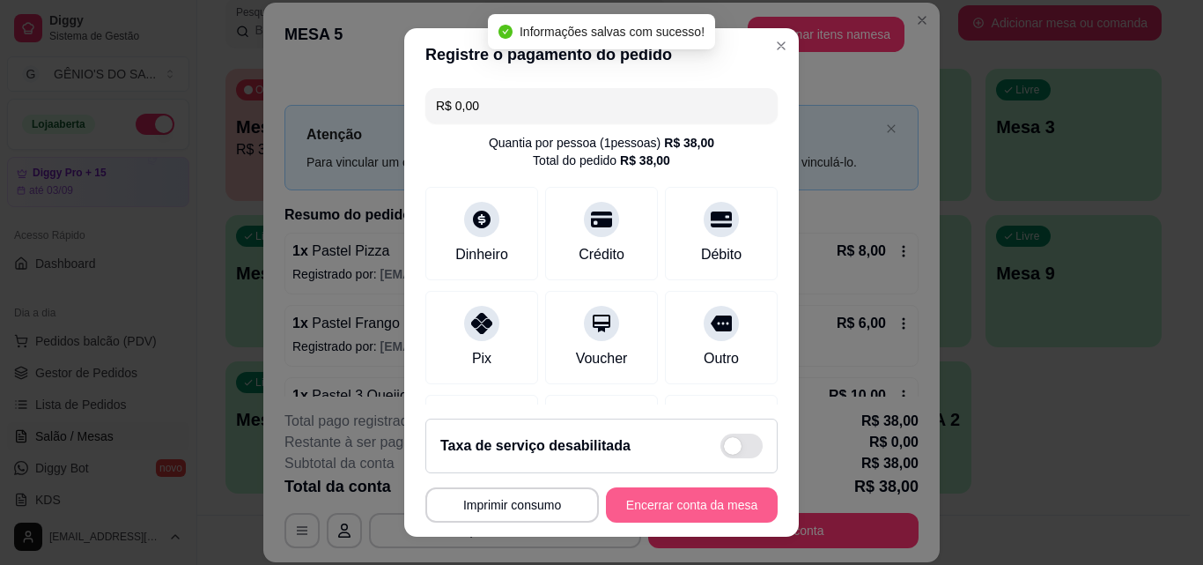
click at [654, 509] on button "Encerrar conta da mesa" at bounding box center [692, 504] width 172 height 35
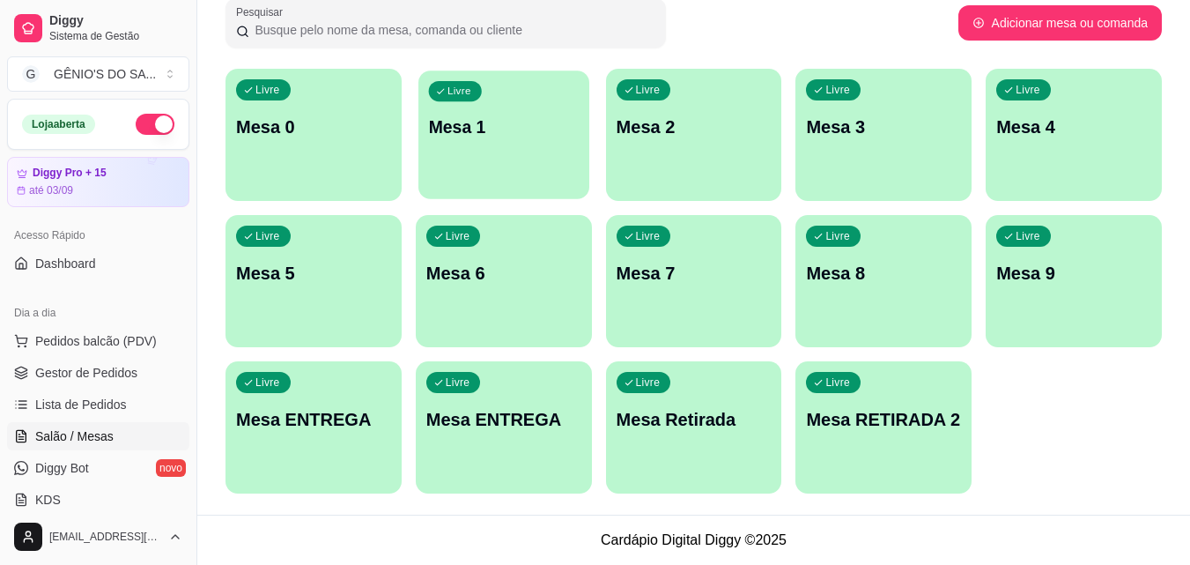
click at [469, 86] on p "Livre" at bounding box center [460, 92] width 24 height 14
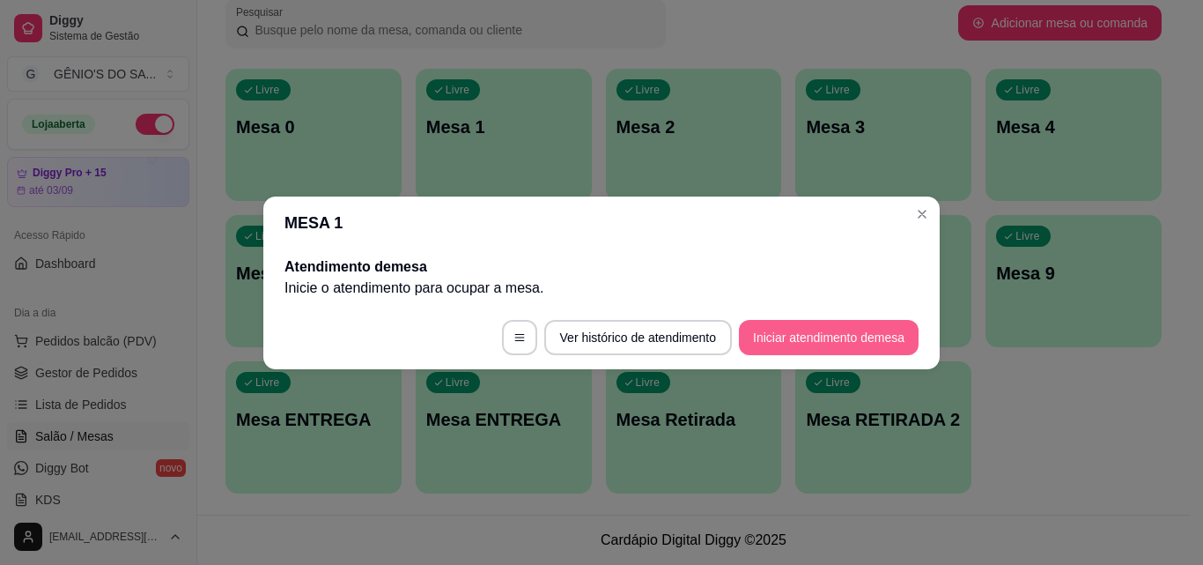
click at [783, 337] on button "Iniciar atendimento de mesa" at bounding box center [829, 337] width 180 height 35
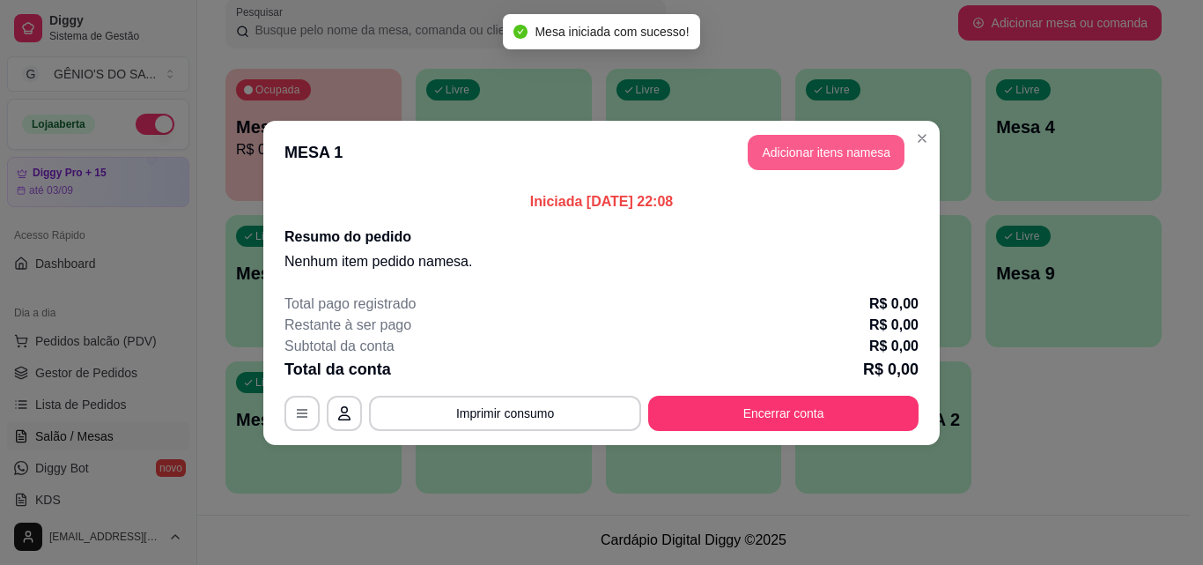
click at [808, 141] on button "Adicionar itens na mesa" at bounding box center [826, 152] width 157 height 35
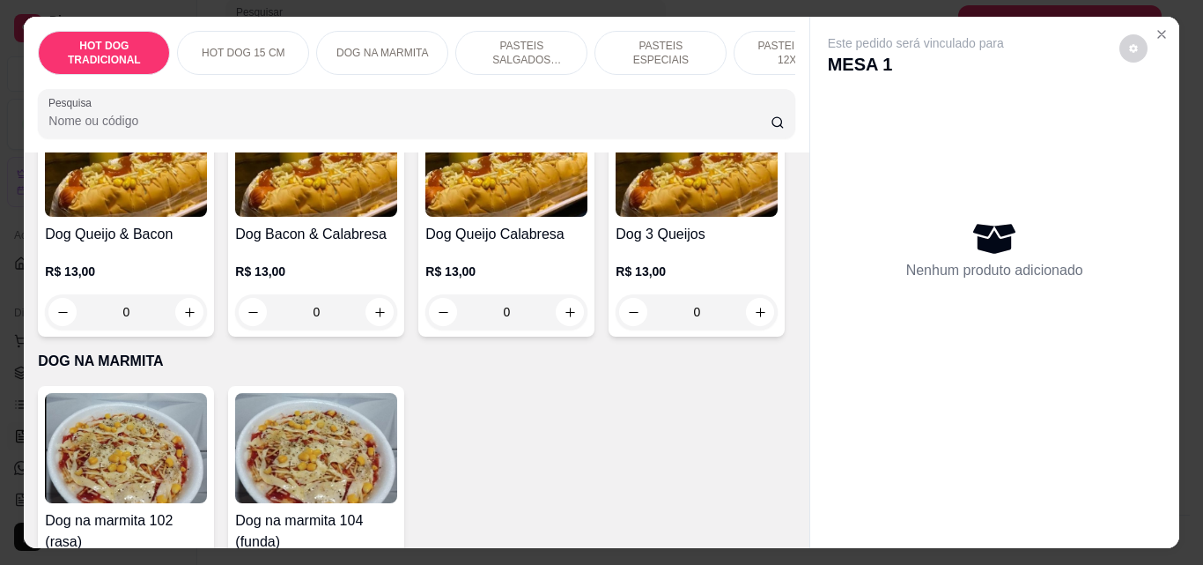
click at [502, 39] on p "PASTEIS SALGADOS 12X20cm" at bounding box center [521, 53] width 102 height 28
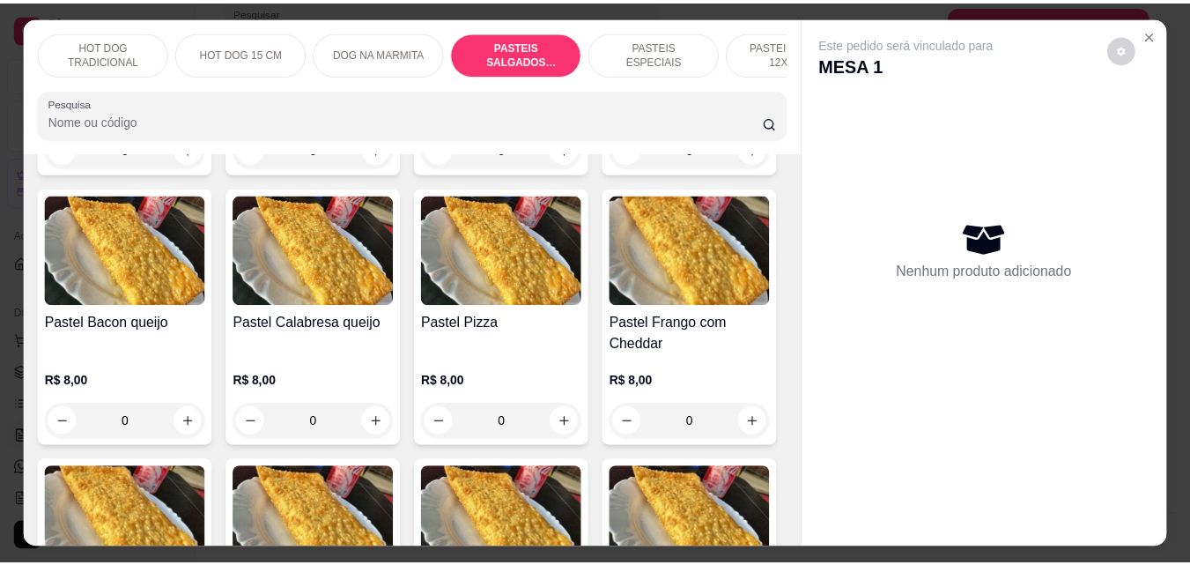
scroll to position [46, 0]
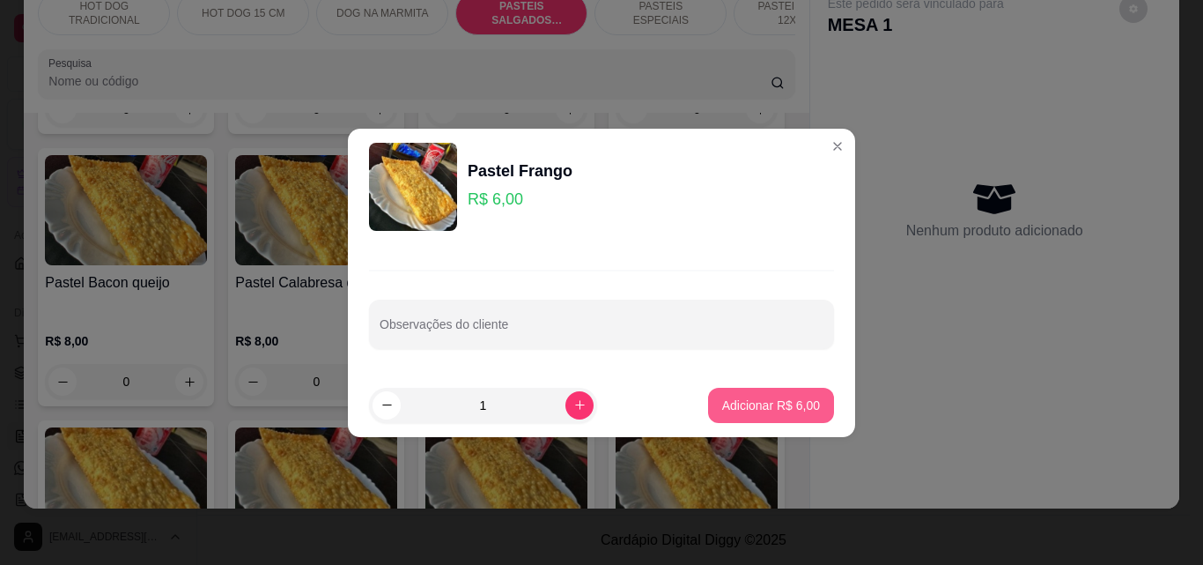
click at [752, 390] on button "Adicionar R$ 6,00" at bounding box center [771, 405] width 126 height 35
type input "1"
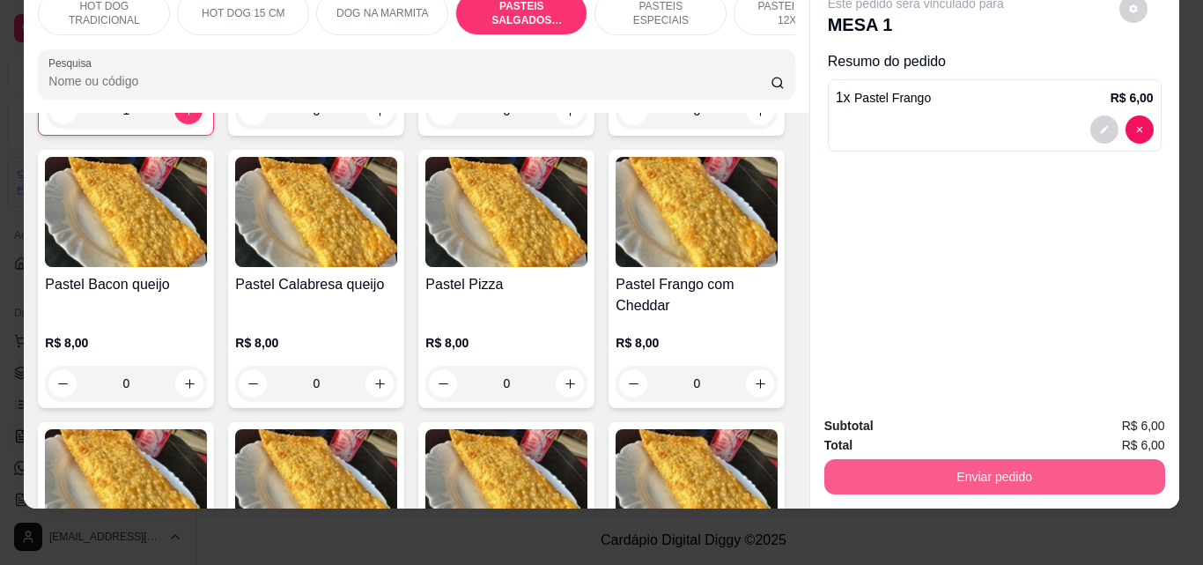
click at [951, 459] on button "Enviar pedido" at bounding box center [995, 476] width 341 height 35
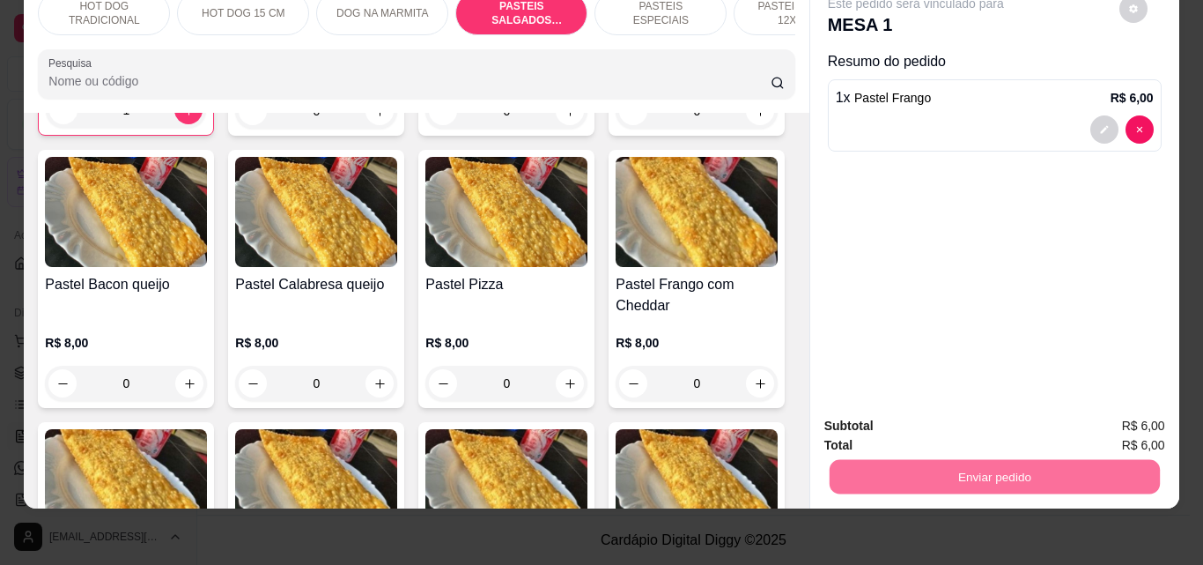
click at [937, 419] on button "Não registrar e enviar pedido" at bounding box center [936, 419] width 183 height 33
